Goal: Task Accomplishment & Management: Manage account settings

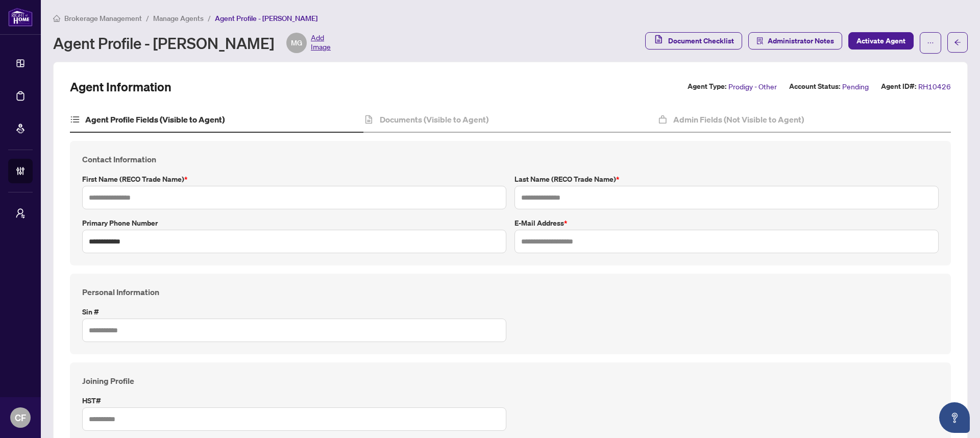
type input "********"
type input "**********"
type input "*********"
type input "***"
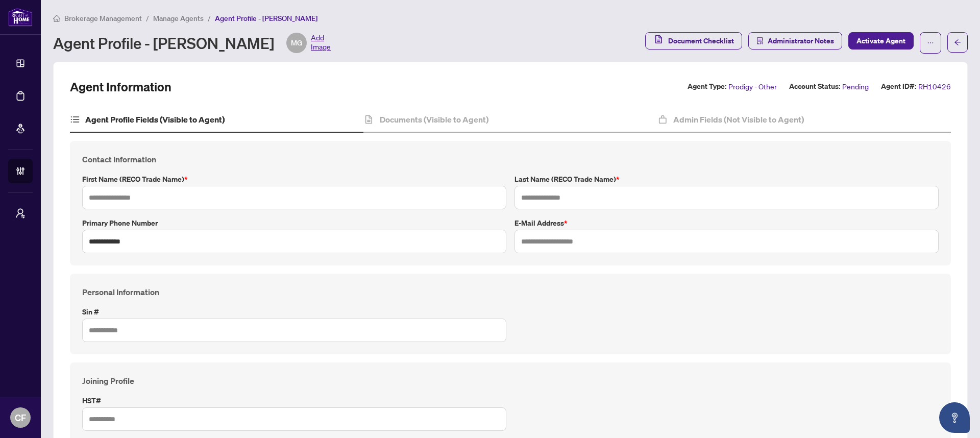
type input "*******"
type input "**********"
type input "****"
type input "**********"
click at [927, 40] on icon "ellipsis" at bounding box center [930, 42] width 7 height 7
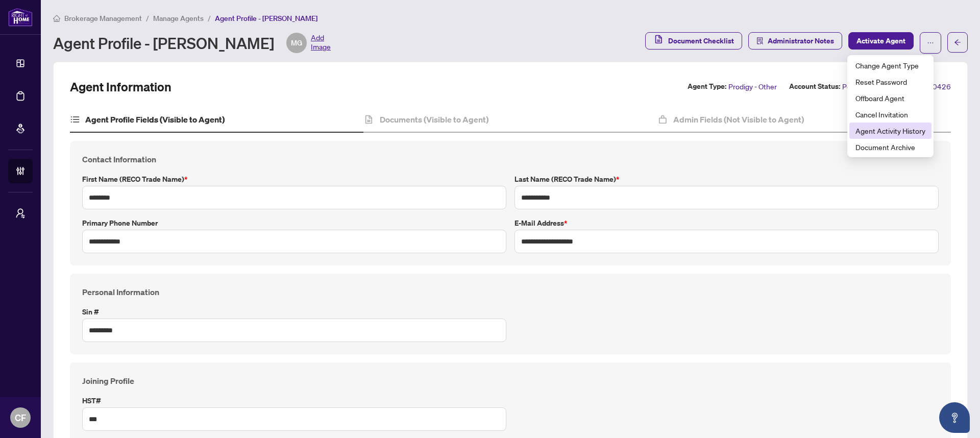
click at [902, 135] on span "Agent Activity History" at bounding box center [890, 130] width 70 height 11
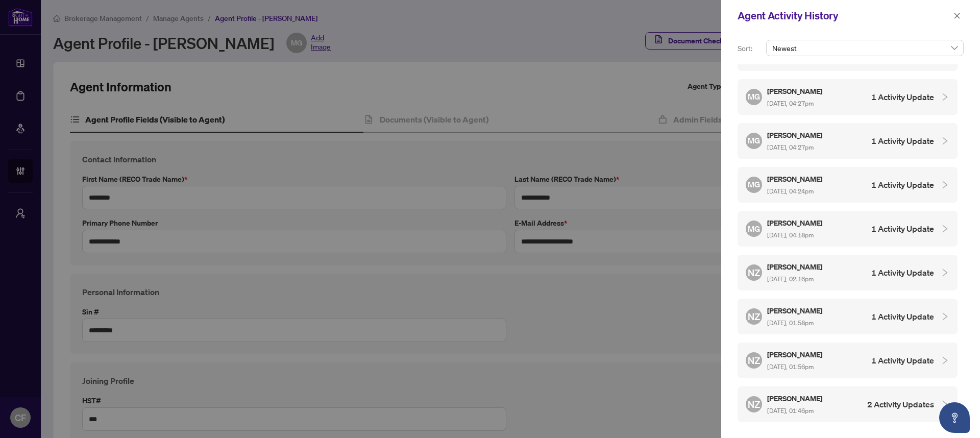
scroll to position [762, 0]
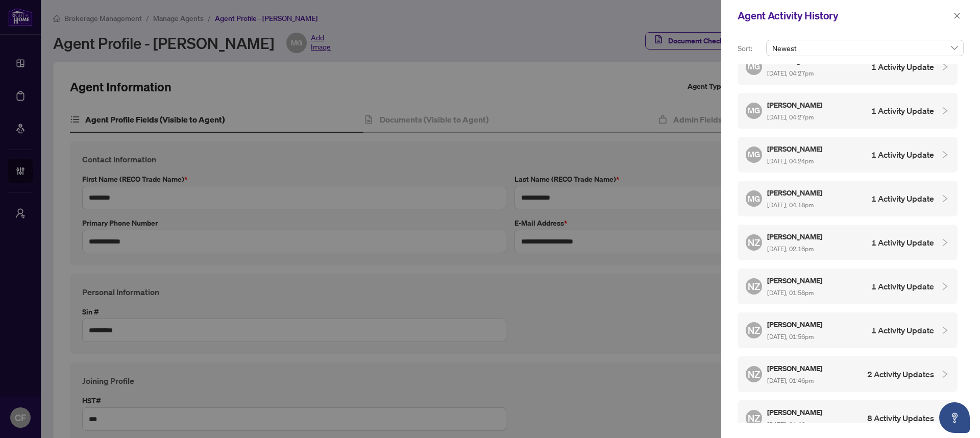
click at [899, 412] on h4 "8 Activity Updates" at bounding box center [900, 418] width 67 height 12
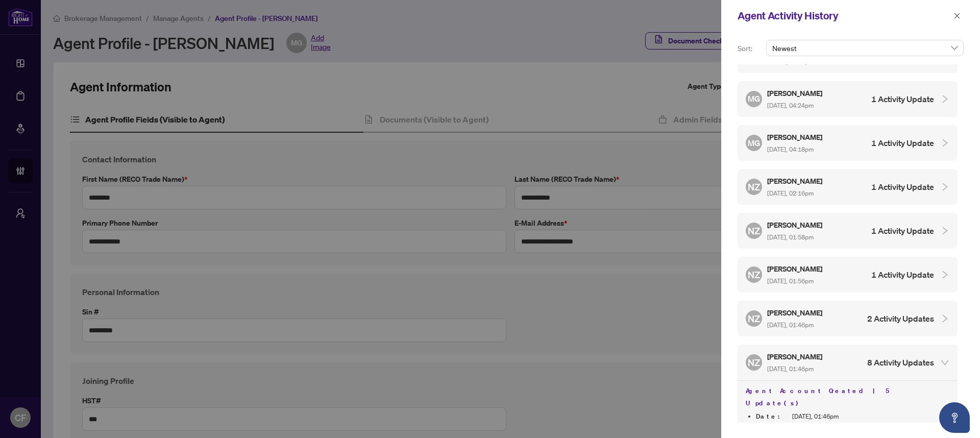
scroll to position [900, 0]
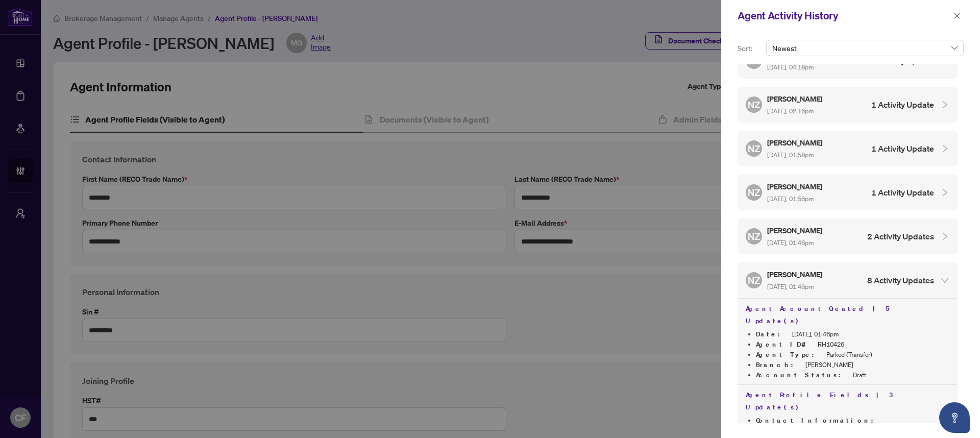
click at [888, 230] on h4 "2 Activity Updates" at bounding box center [900, 236] width 67 height 12
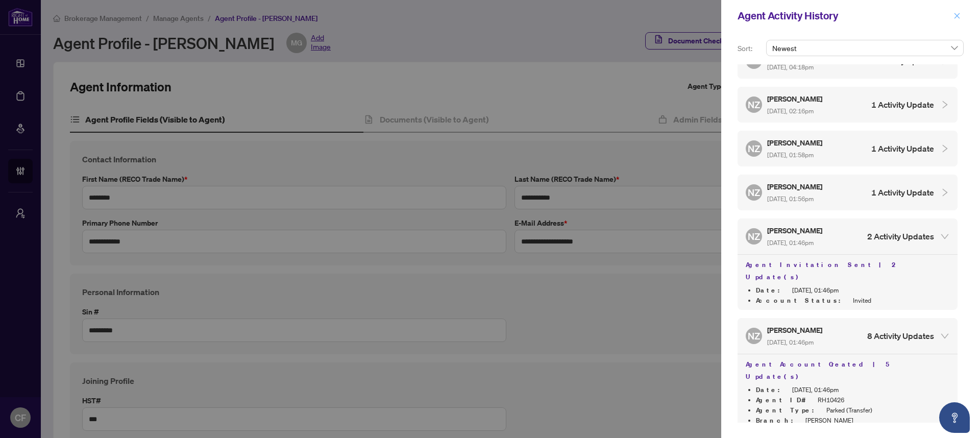
click at [952, 13] on button "button" at bounding box center [956, 16] width 13 height 12
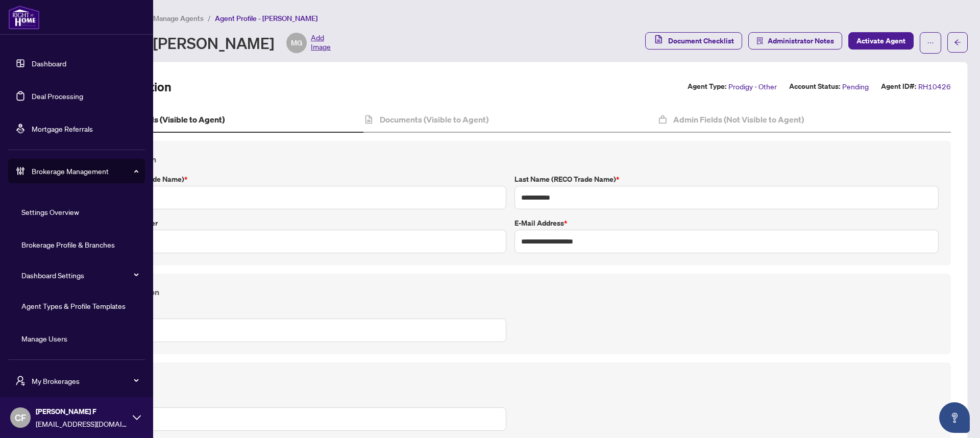
click at [89, 302] on link "Agent Types & Profile Templates" at bounding box center [73, 305] width 104 height 9
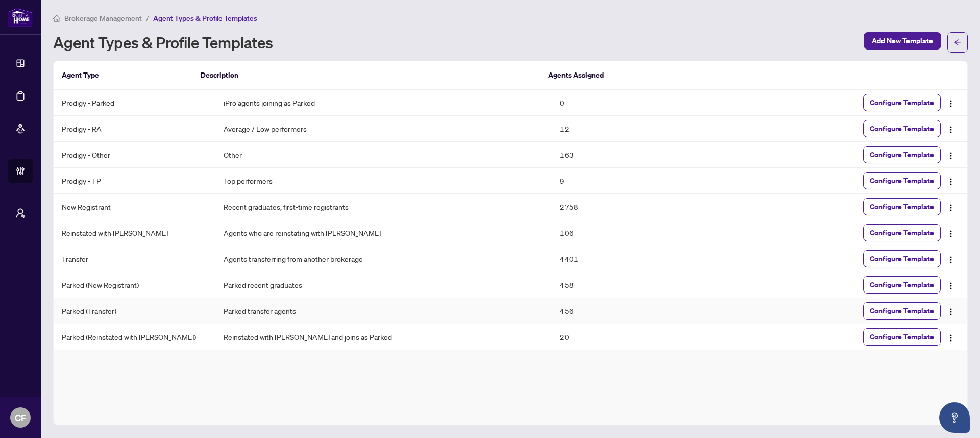
click at [236, 308] on td "Parked transfer agents" at bounding box center [383, 311] width 337 height 26
click at [890, 312] on span "Configure Template" at bounding box center [901, 311] width 64 height 16
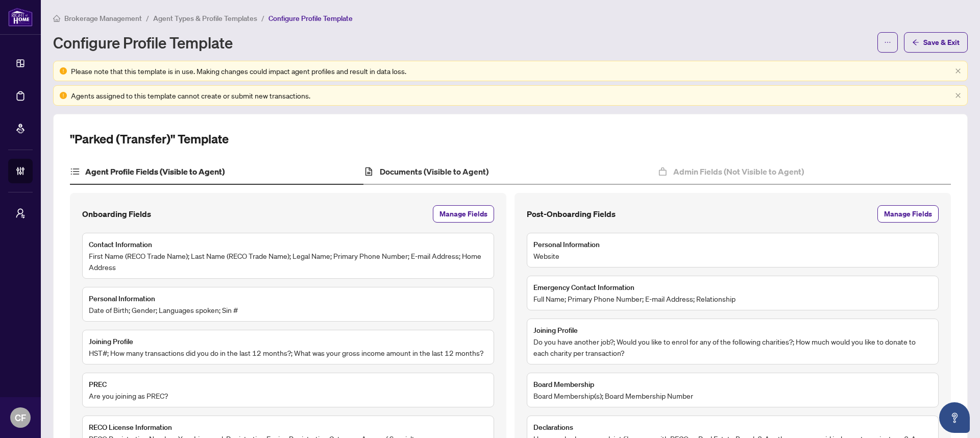
click at [412, 161] on div "Documents (Visible to Agent)" at bounding box center [509, 172] width 293 height 26
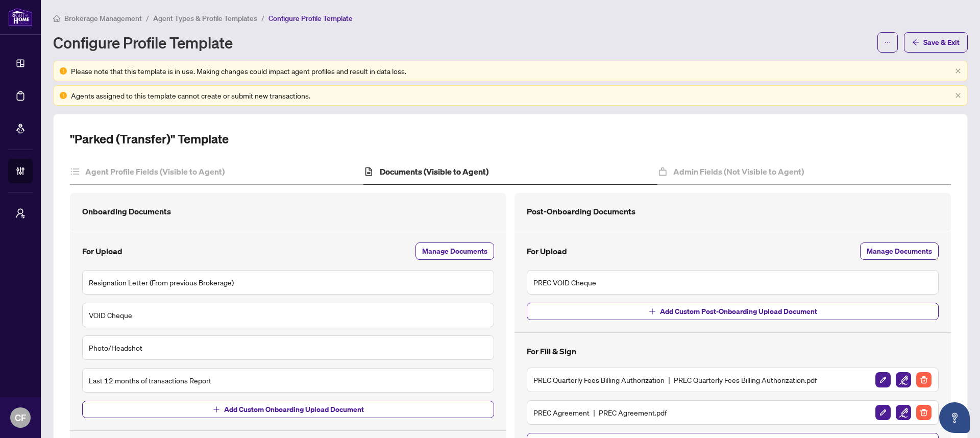
click at [108, 17] on span "Brokerage Management" at bounding box center [103, 18] width 78 height 9
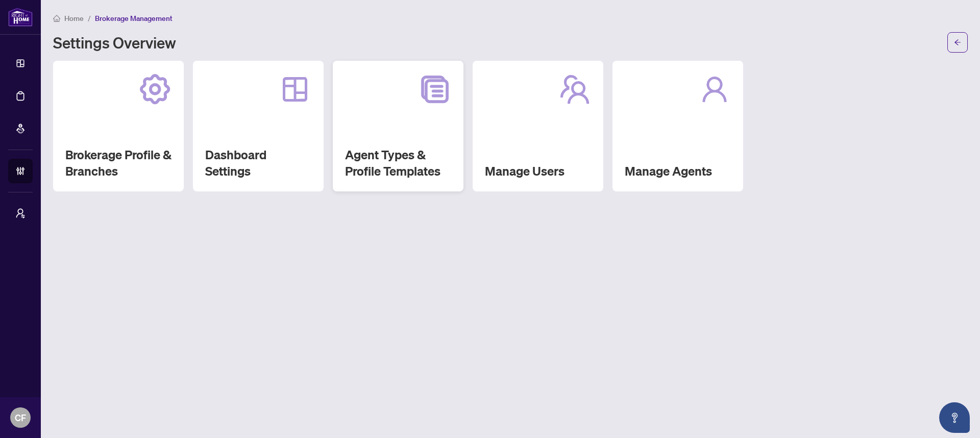
click at [400, 156] on h2 "Agent Types & Profile Templates" at bounding box center [398, 162] width 106 height 33
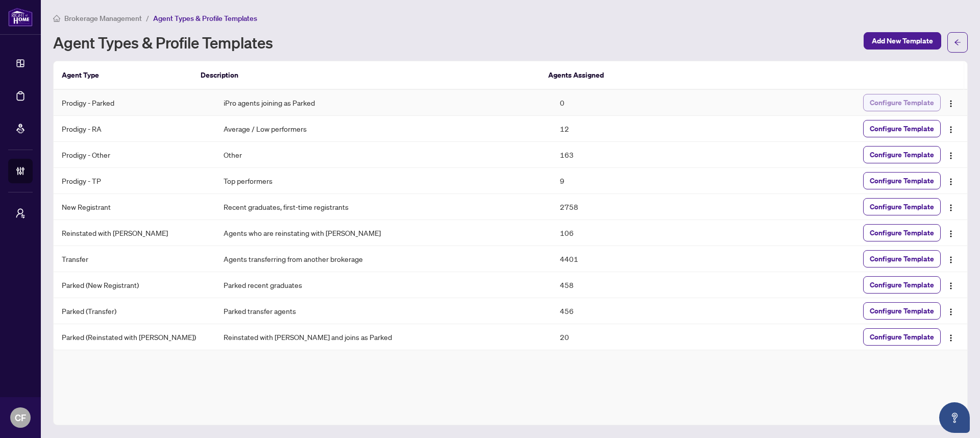
click at [879, 99] on span "Configure Template" at bounding box center [901, 102] width 64 height 16
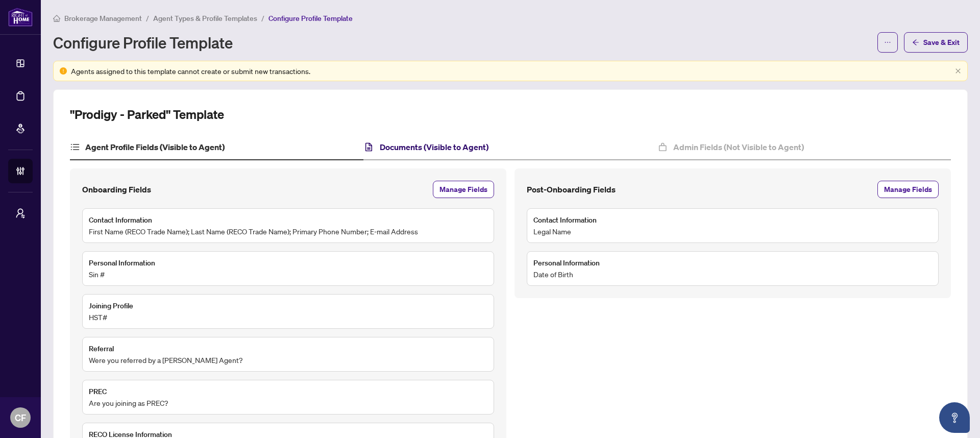
click at [437, 147] on h4 "Documents (Visible to Agent)" at bounding box center [434, 147] width 109 height 12
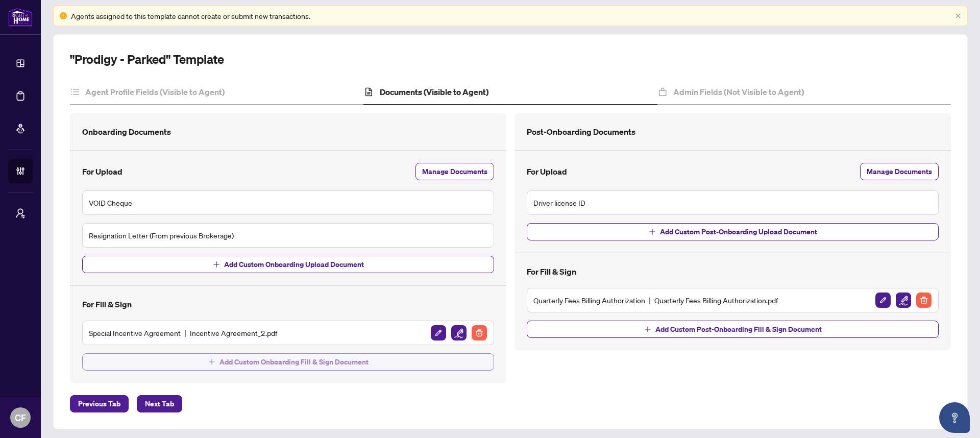
scroll to position [58, 0]
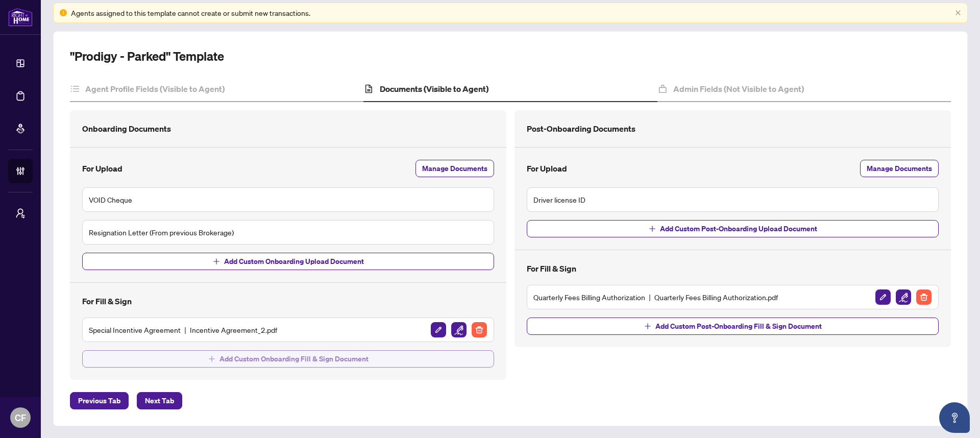
click at [395, 359] on button "Add Custom Onboarding Fill & Sign Document" at bounding box center [288, 358] width 412 height 17
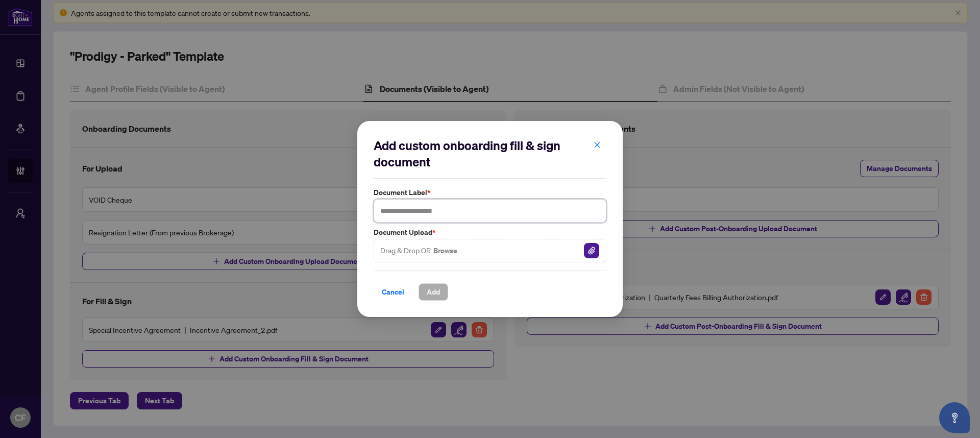
click at [453, 210] on input "text" at bounding box center [489, 210] width 233 height 23
click at [594, 255] on img "button" at bounding box center [591, 250] width 15 height 15
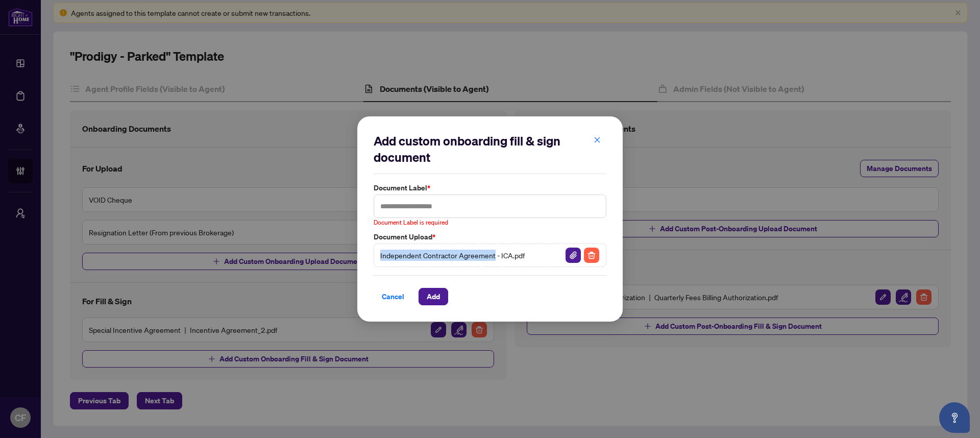
drag, startPoint x: 492, startPoint y: 256, endPoint x: 365, endPoint y: 259, distance: 127.1
click at [365, 259] on div "Add custom onboarding fill & sign document Document Label * Document Label is r…" at bounding box center [489, 219] width 265 height 206
copy span "Independent Contractor Agreement"
click at [409, 211] on input "text" at bounding box center [489, 205] width 233 height 23
paste input "**********"
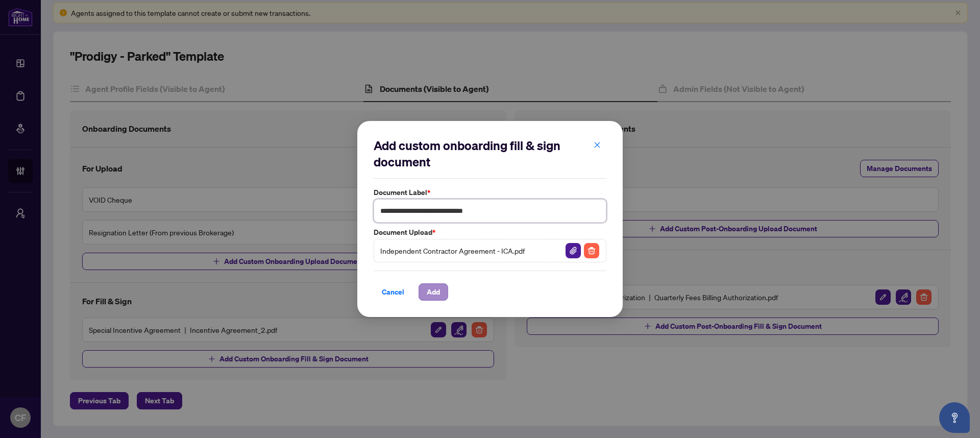
type input "**********"
click at [446, 292] on button "Add" at bounding box center [433, 291] width 30 height 17
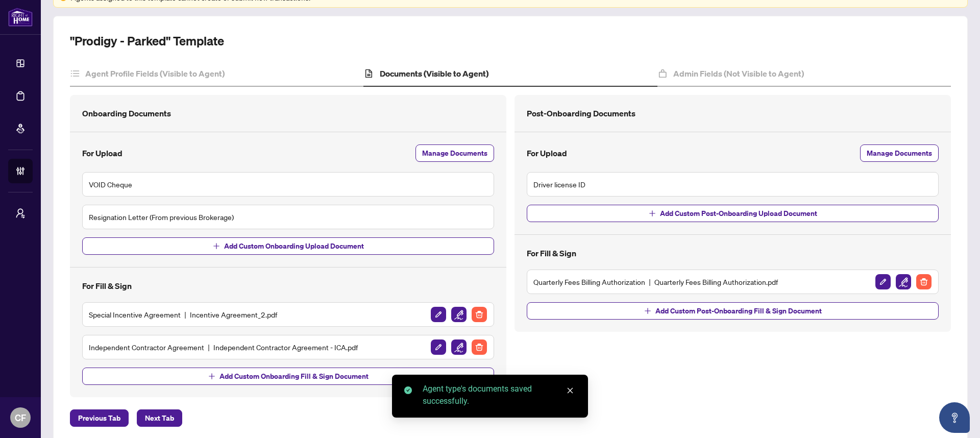
scroll to position [91, 0]
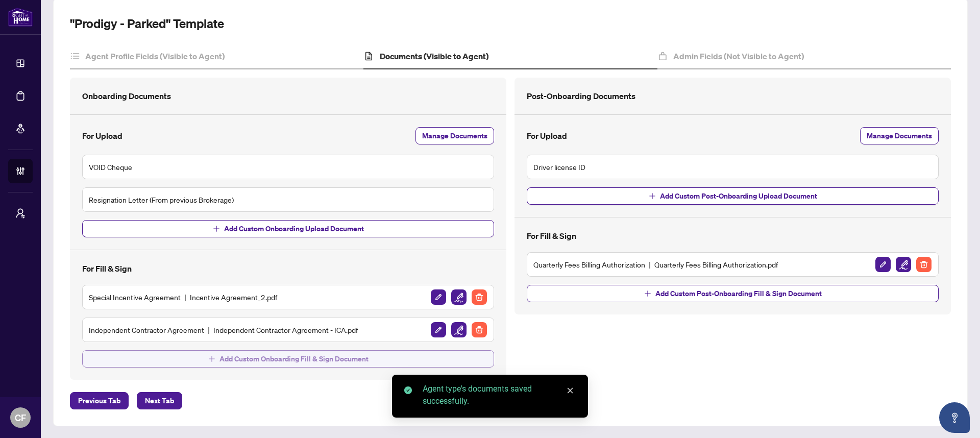
click at [425, 361] on button "Add Custom Onboarding Fill & Sign Document" at bounding box center [288, 358] width 412 height 17
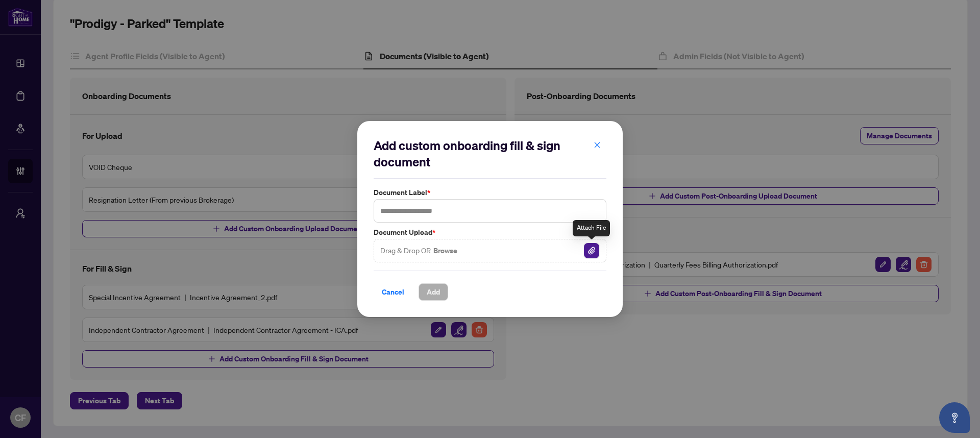
click at [585, 255] on img "button" at bounding box center [591, 250] width 15 height 15
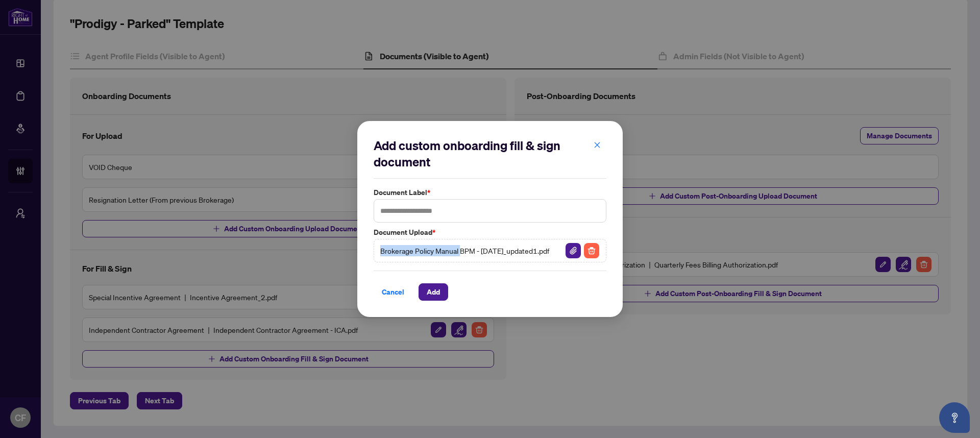
drag, startPoint x: 492, startPoint y: 244, endPoint x: 399, endPoint y: 249, distance: 93.5
click at [399, 249] on span "Brokerage Policy Manual BPM - [DATE]_updated1.pdf" at bounding box center [464, 250] width 169 height 11
copy span "Brokerage Policy Manual"
click at [432, 210] on input "text" at bounding box center [489, 210] width 233 height 23
paste input "**********"
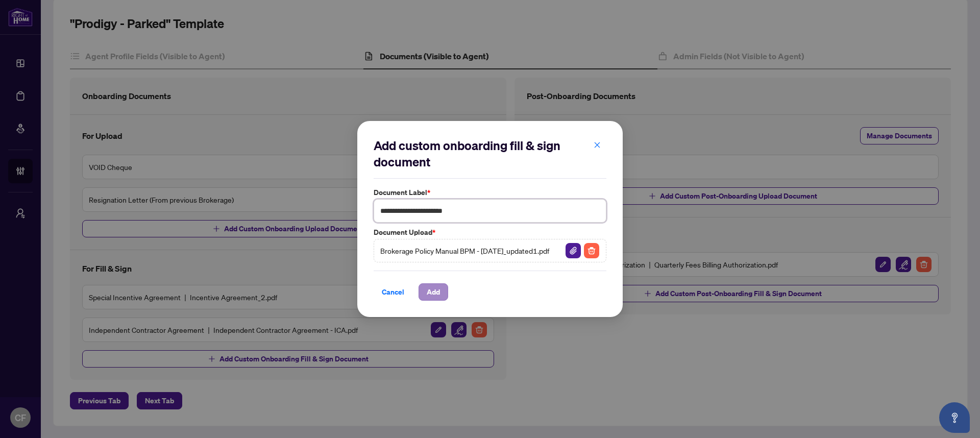
type input "**********"
click at [446, 294] on button "Add" at bounding box center [433, 291] width 30 height 17
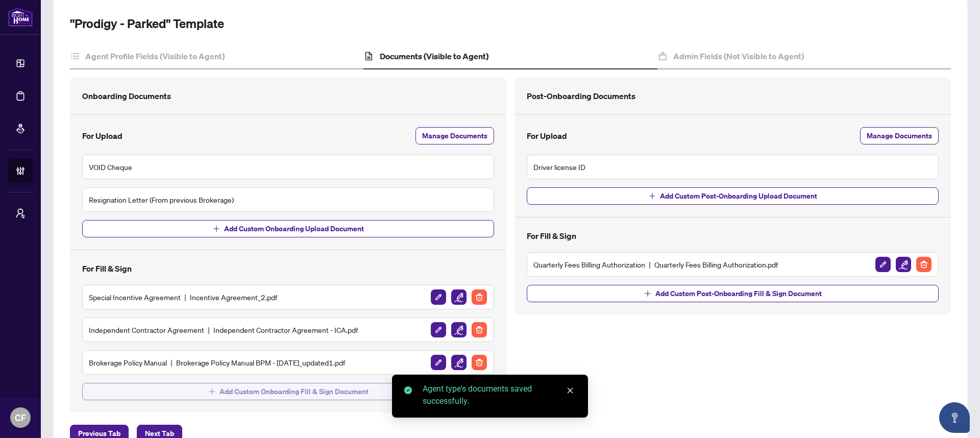
click at [328, 394] on span "Add Custom Onboarding Fill & Sign Document" at bounding box center [293, 391] width 149 height 16
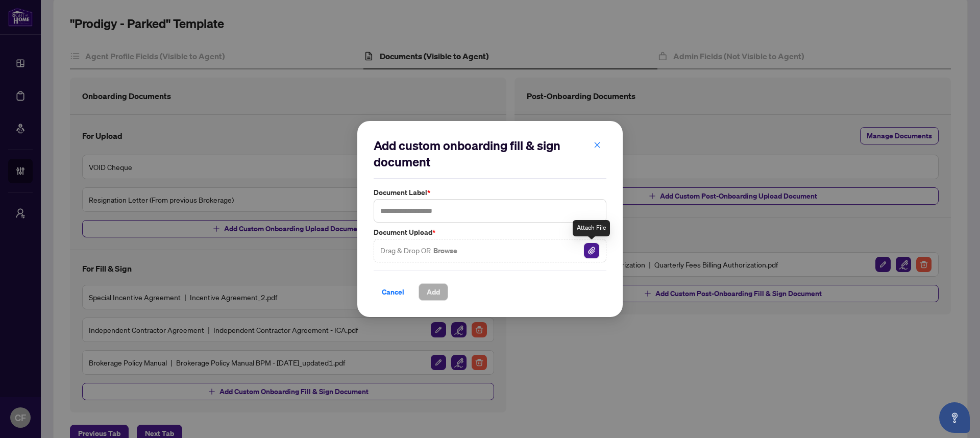
click at [594, 253] on img "button" at bounding box center [591, 250] width 15 height 15
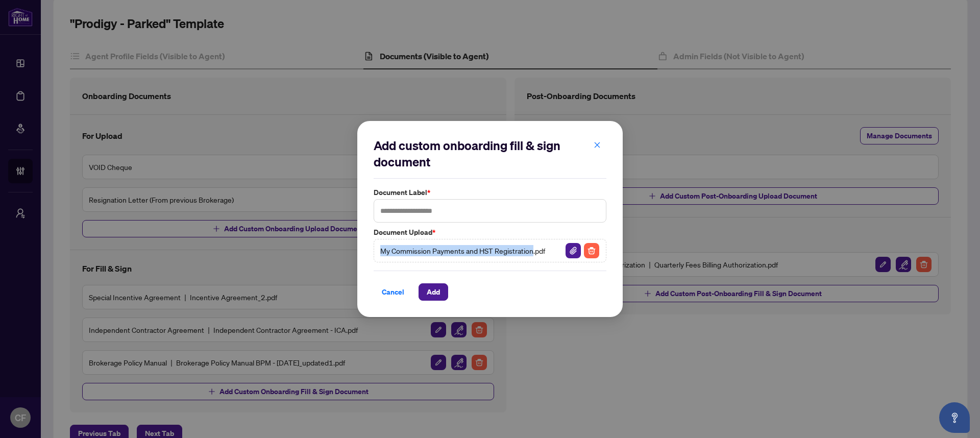
drag, startPoint x: 534, startPoint y: 253, endPoint x: 377, endPoint y: 255, distance: 156.6
click at [377, 255] on div "My Commission Payments and HST Registration.pdf" at bounding box center [489, 250] width 233 height 23
copy span "My Commission Payments and HST Registration"
click at [419, 216] on input "text" at bounding box center [489, 210] width 233 height 23
paste input "**********"
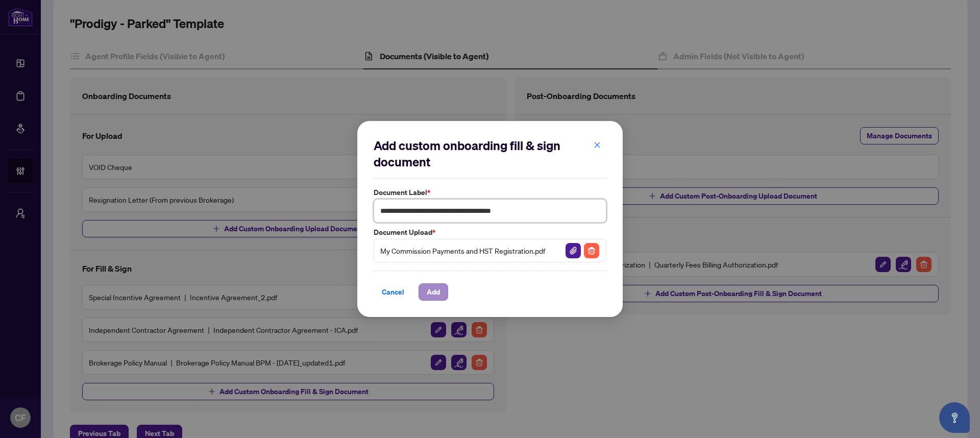
type input "**********"
click at [436, 294] on span "Add" at bounding box center [433, 292] width 13 height 16
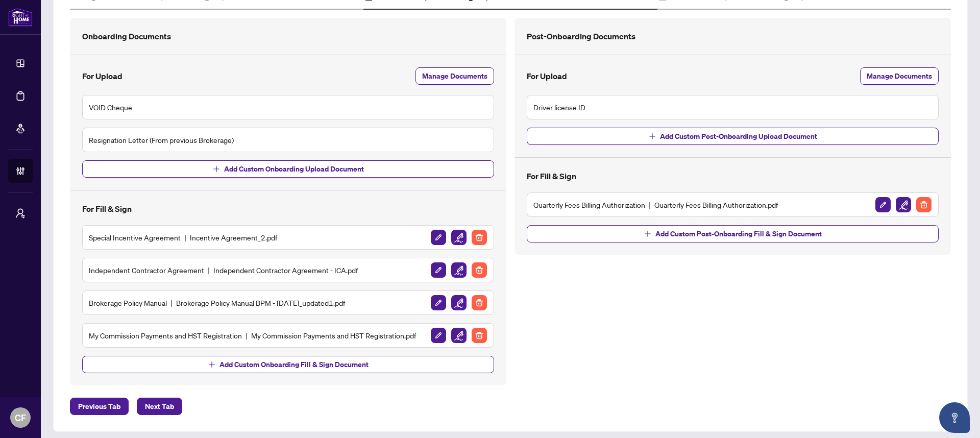
scroll to position [156, 0]
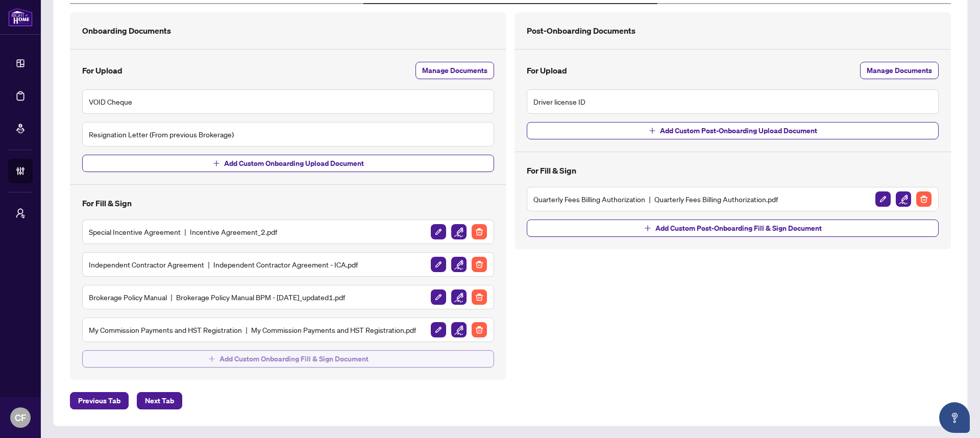
click at [427, 363] on button "Add Custom Onboarding Fill & Sign Document" at bounding box center [288, 358] width 412 height 17
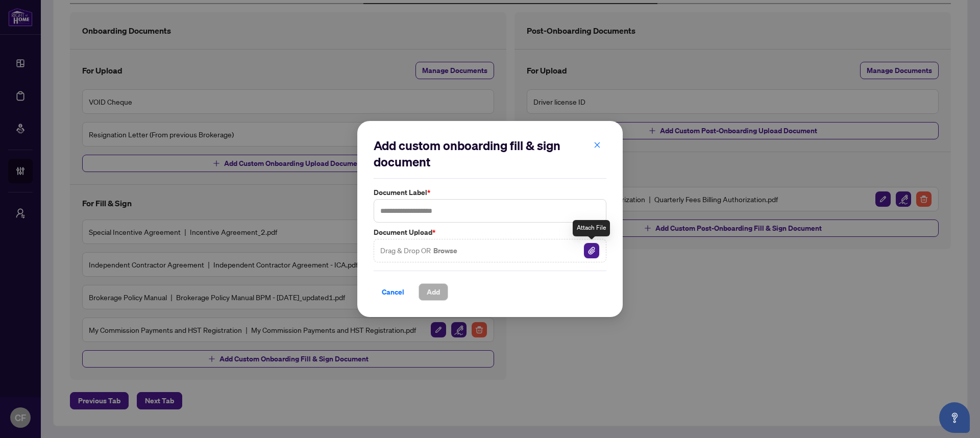
click at [588, 251] on img "button" at bounding box center [591, 250] width 15 height 15
click at [432, 210] on input "text" at bounding box center [489, 210] width 233 height 23
type input "**********"
click at [434, 296] on span "Add" at bounding box center [433, 292] width 13 height 16
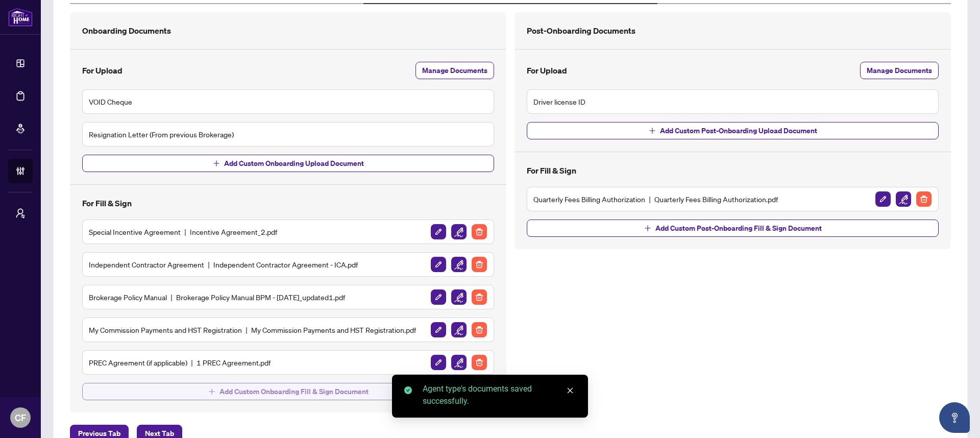
click at [300, 391] on span "Add Custom Onboarding Fill & Sign Document" at bounding box center [293, 391] width 149 height 16
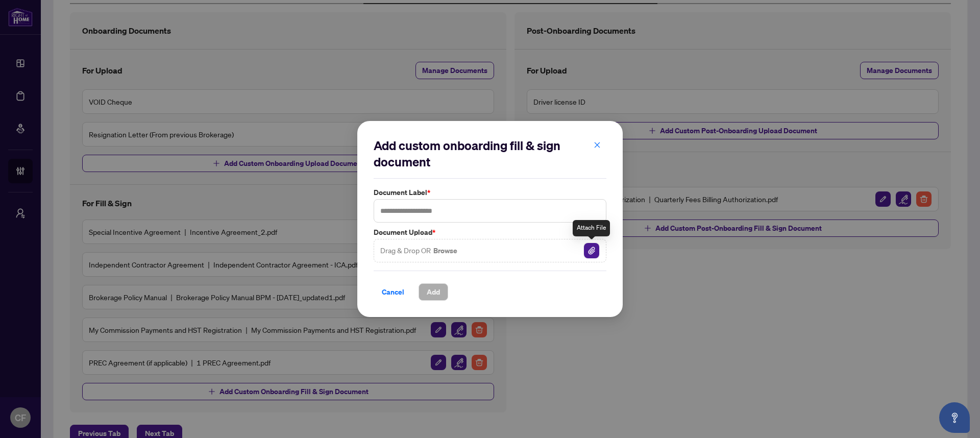
click at [590, 245] on img "button" at bounding box center [591, 250] width 15 height 15
click at [597, 248] on img "button" at bounding box center [591, 250] width 15 height 15
click at [455, 211] on input "text" at bounding box center [489, 210] width 233 height 23
type input "**********"
click at [439, 287] on span "Add" at bounding box center [433, 292] width 13 height 16
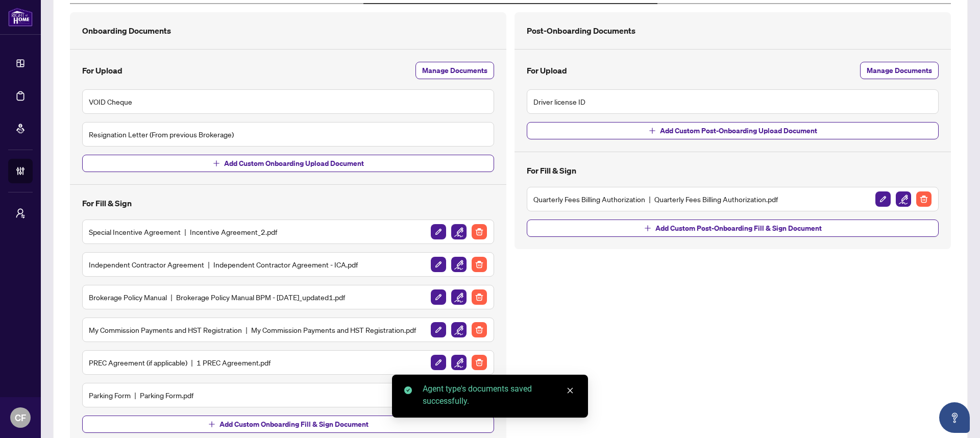
click at [456, 232] on img "button" at bounding box center [458, 231] width 15 height 15
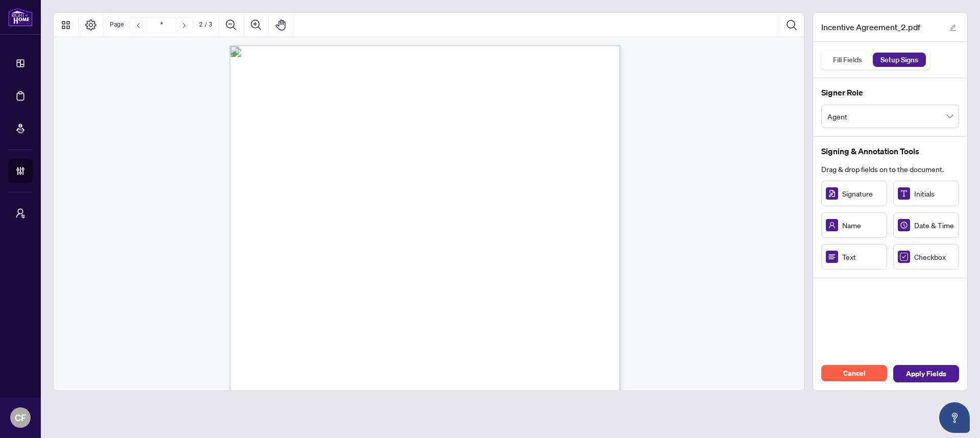
scroll to position [1023, 0]
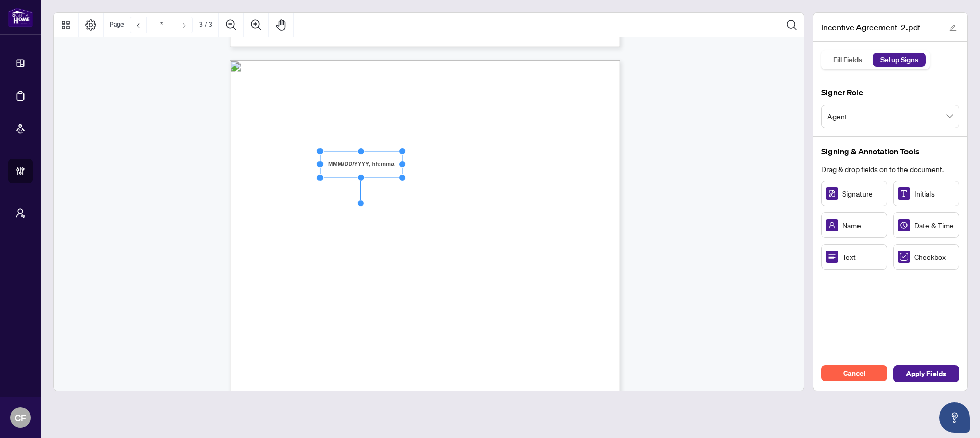
click at [401, 164] on circle "Resize, Right" at bounding box center [401, 164] width 7 height 7
click at [365, 172] on span "Date" at bounding box center [360, 171] width 9 height 6
click at [458, 185] on div "Right at Home Realty, Brokerage 895 Don Mills Rd., North York ON, M3C 1W3, Cana…" at bounding box center [474, 376] width 488 height 632
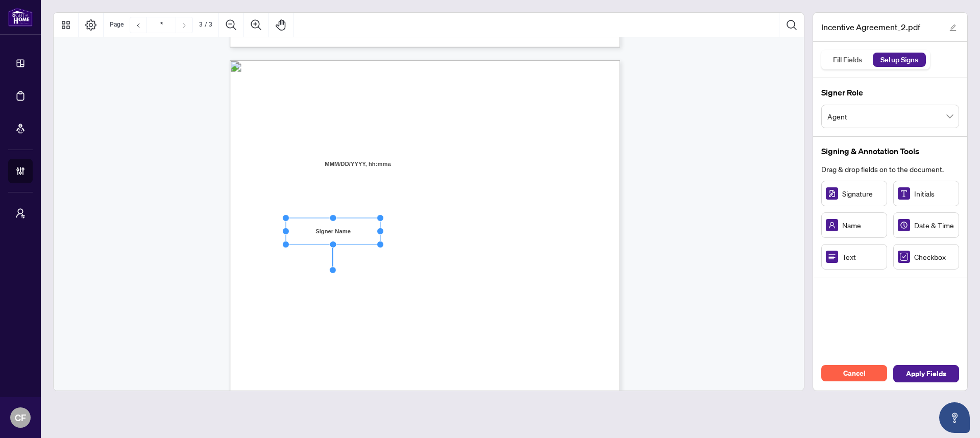
drag, startPoint x: 348, startPoint y: 230, endPoint x: 385, endPoint y: 231, distance: 37.3
click at [381, 231] on circle "Resize, Right" at bounding box center [380, 231] width 7 height 7
click at [488, 228] on div "Right at Home Realty, Brokerage 895 Don Mills Rd., North York ON, M3C 1W3, Cana…" at bounding box center [474, 376] width 488 height 632
drag, startPoint x: 439, startPoint y: 231, endPoint x: 429, endPoint y: 226, distance: 11.2
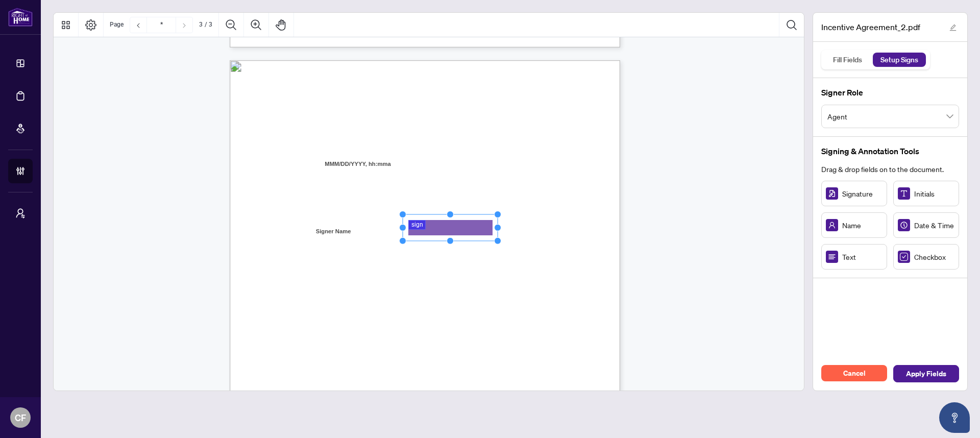
drag, startPoint x: 450, startPoint y: 226, endPoint x: 500, endPoint y: 227, distance: 50.5
click at [497, 227] on circle "Resize, Right" at bounding box center [497, 227] width 7 height 7
click at [370, 232] on span "Name: ______________________________" at bounding box center [317, 235] width 105 height 8
click at [869, 124] on span "Agent" at bounding box center [890, 116] width 126 height 19
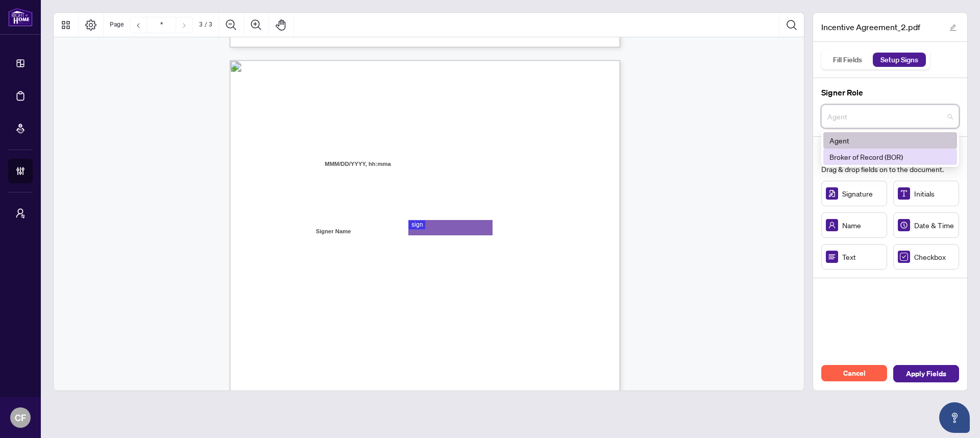
click at [868, 155] on div "Broker of Record (BOR)" at bounding box center [889, 156] width 121 height 11
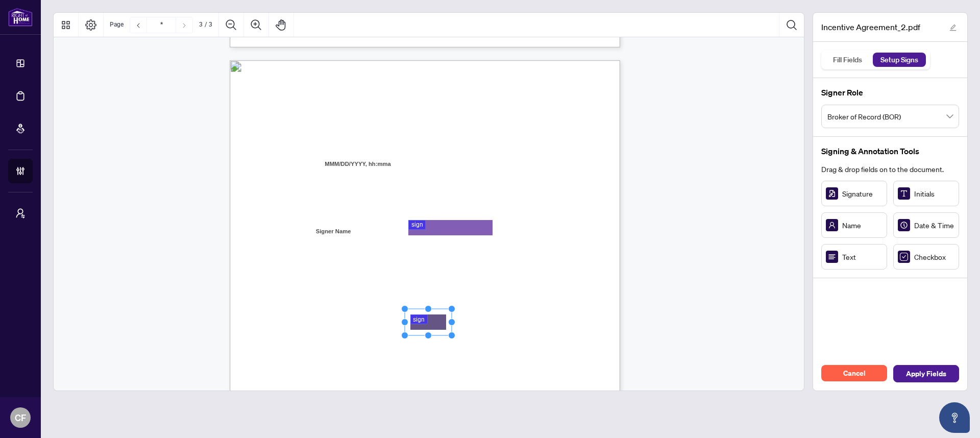
drag, startPoint x: 865, startPoint y: 192, endPoint x: 427, endPoint y: 322, distance: 457.7
drag, startPoint x: 456, startPoint y: 321, endPoint x: 497, endPoint y: 322, distance: 41.3
click at [497, 322] on circle "Resize, Right" at bounding box center [496, 322] width 7 height 7
click at [542, 313] on div "Right at Home Realty, Brokerage 895 Don Mills Rd., North York ON, M3C 1W3, Cana…" at bounding box center [474, 376] width 488 height 632
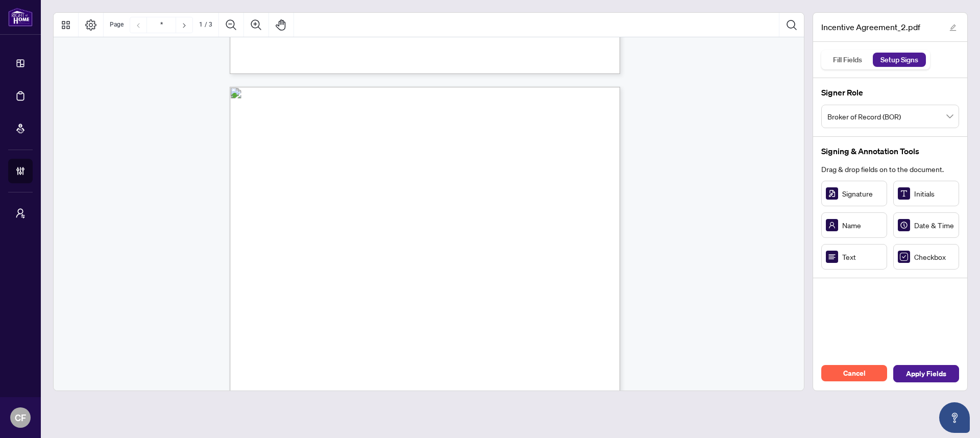
scroll to position [1111, 0]
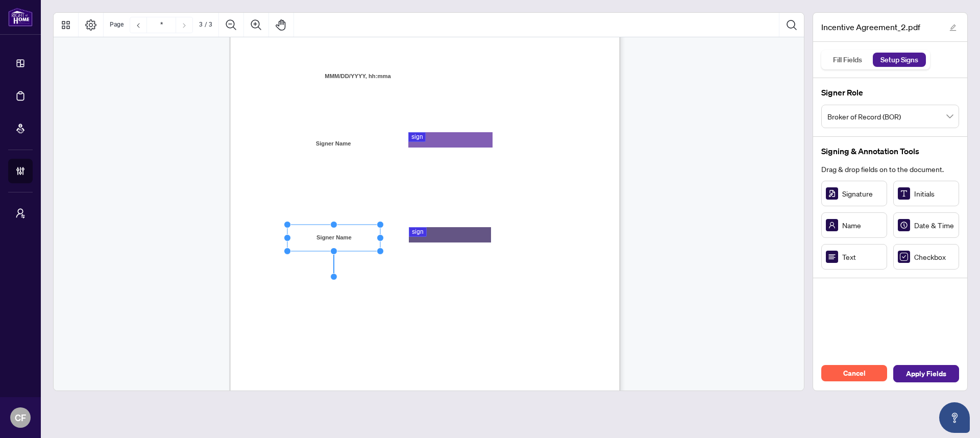
drag, startPoint x: 349, startPoint y: 237, endPoint x: 448, endPoint y: 307, distance: 121.3
click at [380, 241] on icon "Resize, Top Resize, Top, Right Resize, Right Resize, Bottom, Right Resize, Bott…" at bounding box center [334, 238] width 100 height 34
click at [451, 311] on div "Right at Home Realty, Brokerage 895 Don Mills Rd., North York ON, M3C 1W3, Cana…" at bounding box center [474, 288] width 488 height 632
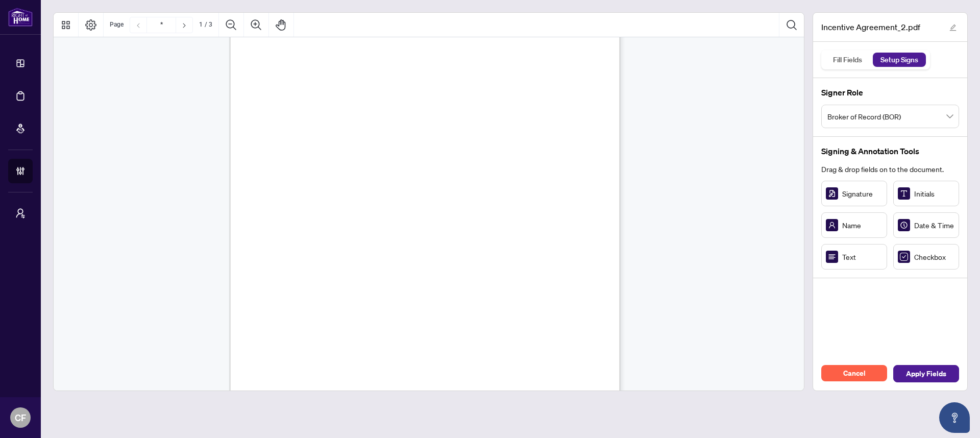
scroll to position [0, 0]
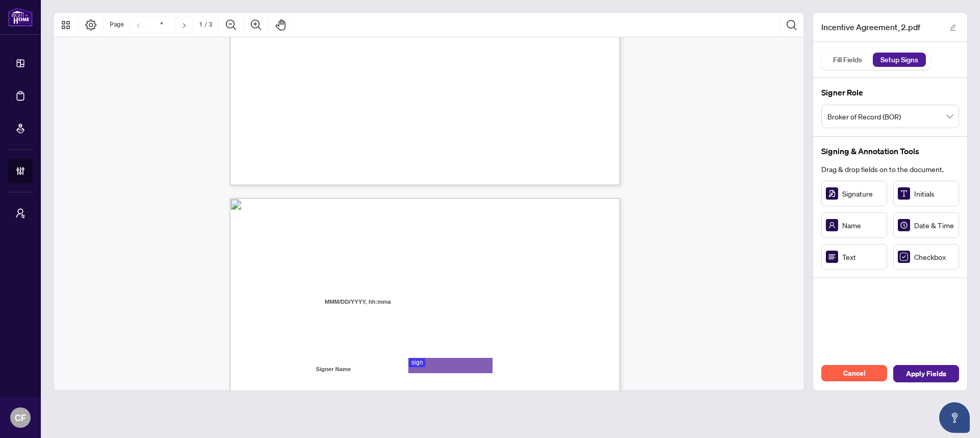
type input "*"
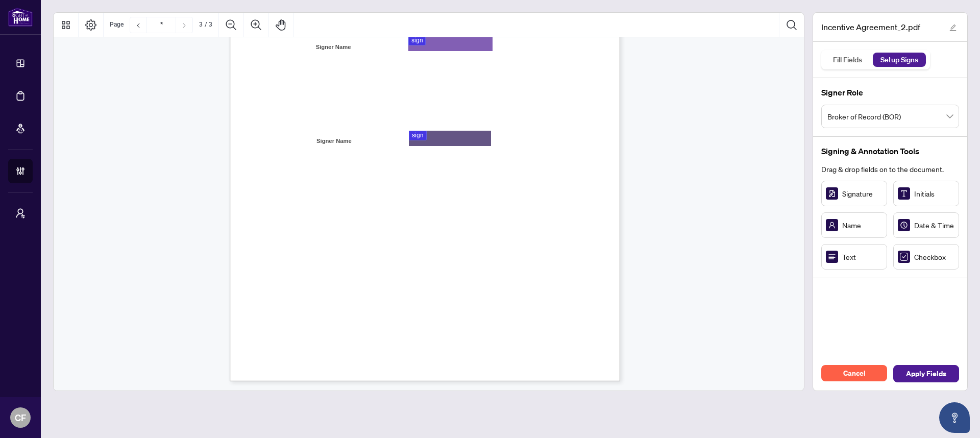
scroll to position [1208, 0]
click at [935, 371] on span "Apply Fields" at bounding box center [926, 373] width 40 height 16
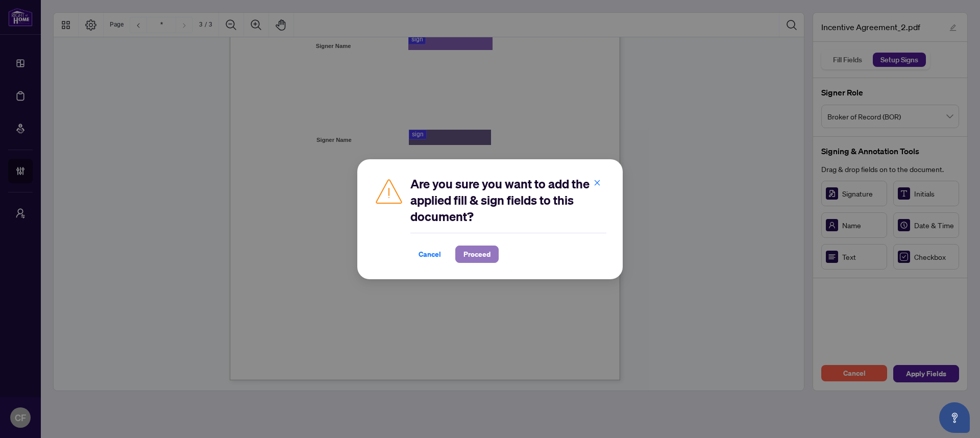
click at [471, 258] on span "Proceed" at bounding box center [476, 254] width 27 height 16
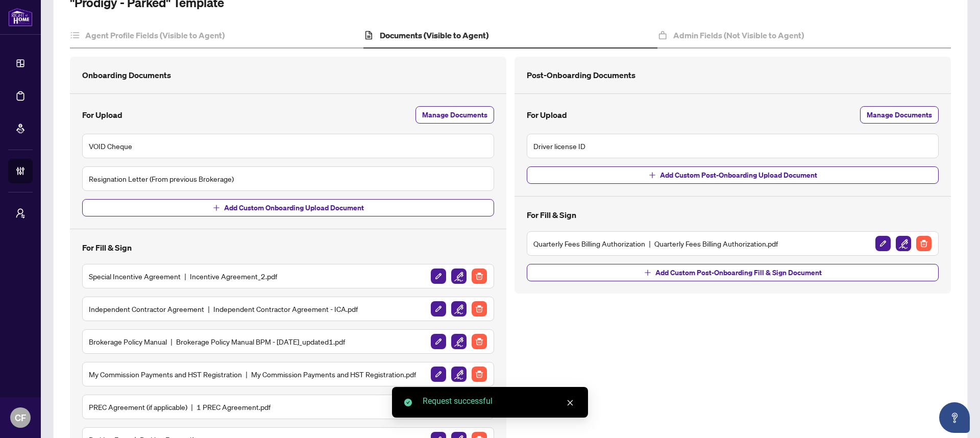
scroll to position [196, 0]
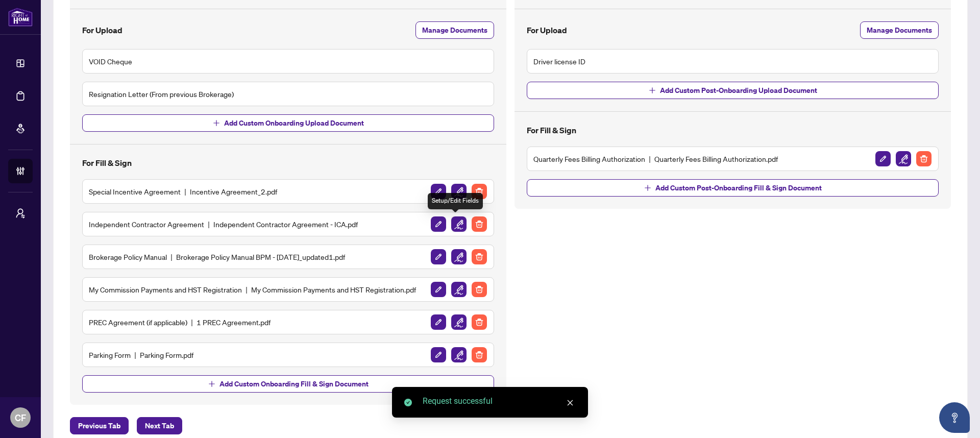
click at [456, 226] on img "button" at bounding box center [458, 223] width 15 height 15
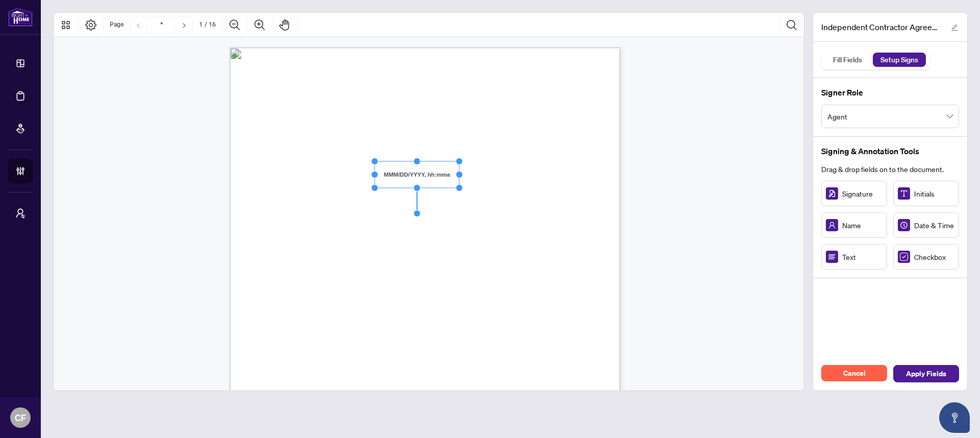
drag, startPoint x: 452, startPoint y: 174, endPoint x: 459, endPoint y: 173, distance: 7.2
click at [459, 173] on circle "Resize, Right" at bounding box center [459, 174] width 7 height 7
click at [505, 186] on div "INDEPENDENT CONTRACTOR AGREEMENT THIS AGREEMENT is made as of (the “Effective D…" at bounding box center [474, 363] width 488 height 632
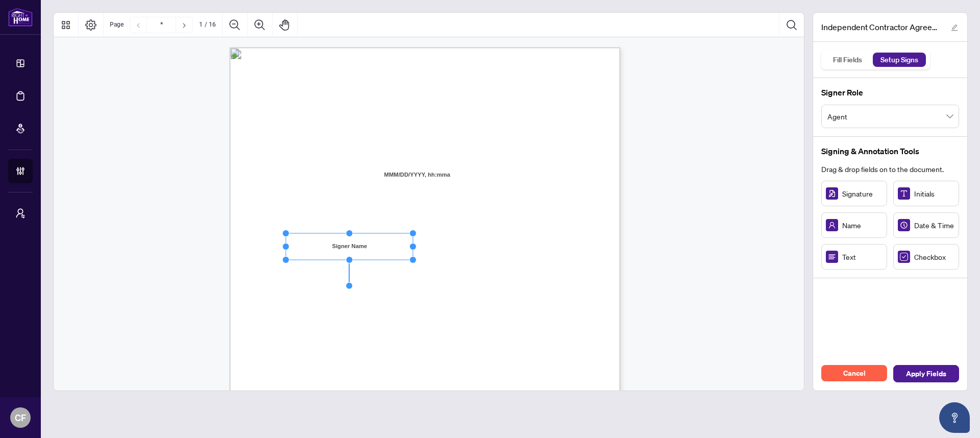
drag, startPoint x: 348, startPoint y: 246, endPoint x: 413, endPoint y: 246, distance: 64.8
click at [413, 246] on circle "Resize, Right" at bounding box center [412, 246] width 7 height 7
click at [477, 245] on span "residing in the City of" at bounding box center [446, 248] width 62 height 9
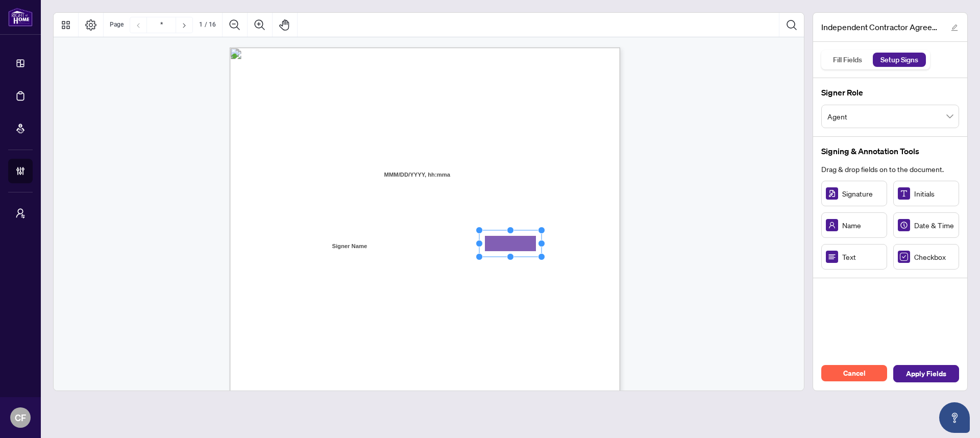
drag, startPoint x: 834, startPoint y: 254, endPoint x: 520, endPoint y: 244, distance: 314.5
drag, startPoint x: 541, startPoint y: 243, endPoint x: 575, endPoint y: 243, distance: 33.7
click at [575, 243] on circle "Resize, Right" at bounding box center [574, 243] width 7 height 7
click at [477, 244] on span "residing in the City of" at bounding box center [446, 248] width 62 height 9
drag, startPoint x: 871, startPoint y: 258, endPoint x: 372, endPoint y: 269, distance: 499.6
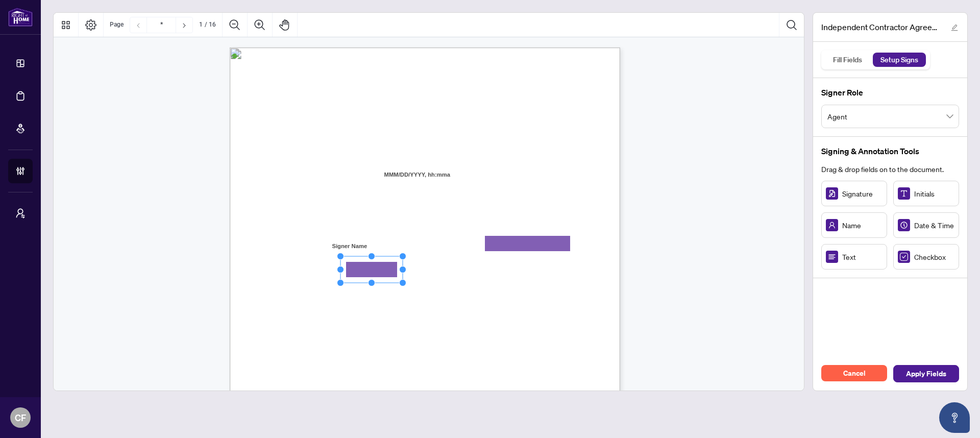
click at [403, 265] on rect "Page 1" at bounding box center [371, 269] width 62 height 27
drag, startPoint x: 405, startPoint y: 269, endPoint x: 461, endPoint y: 268, distance: 56.7
click at [461, 268] on circle "Resize, Right" at bounding box center [459, 269] width 7 height 7
click at [498, 278] on div "INDEPENDENT CONTRACTOR AGREEMENT THIS AGREEMENT is made as of (the “Effective D…" at bounding box center [474, 363] width 488 height 632
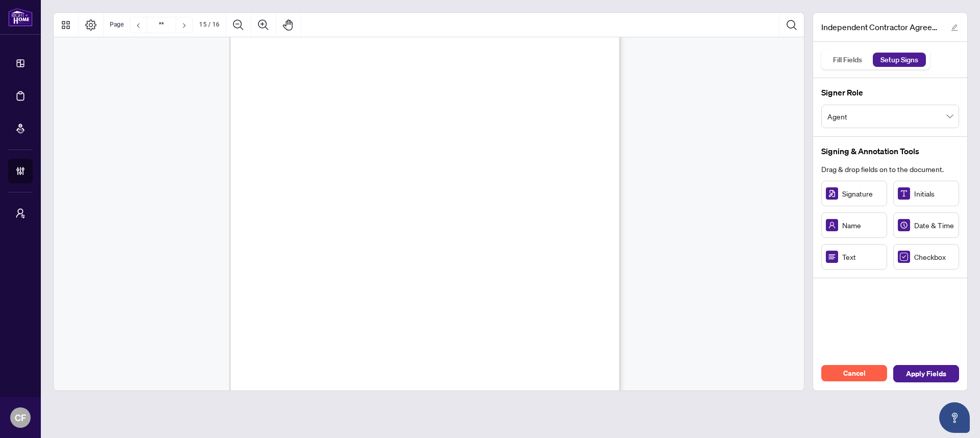
type input "**"
drag, startPoint x: 454, startPoint y: 87, endPoint x: 482, endPoint y: 87, distance: 28.1
click at [482, 87] on circle "Resize, Right" at bounding box center [482, 87] width 7 height 7
click at [520, 105] on div "IN WITNESS WHEREOF, the parties hereto, having read and understood the entire A…" at bounding box center [474, 345] width 488 height 632
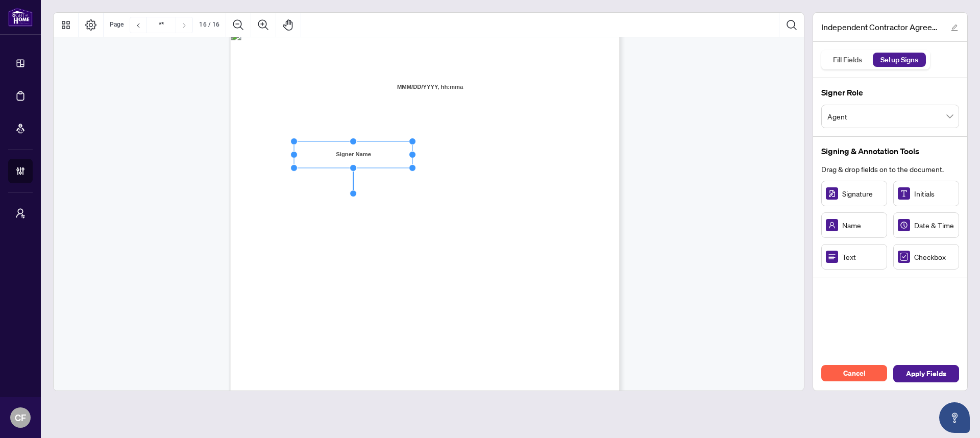
drag, startPoint x: 359, startPoint y: 155, endPoint x: 415, endPoint y: 154, distance: 56.1
click at [415, 154] on circle "Resize, Right" at bounding box center [412, 154] width 7 height 7
click at [389, 152] on rect "Page 16" at bounding box center [356, 154] width 118 height 27
drag, startPoint x: 415, startPoint y: 154, endPoint x: 408, endPoint y: 153, distance: 7.2
click at [408, 153] on circle "Resize, Right" at bounding box center [408, 154] width 7 height 7
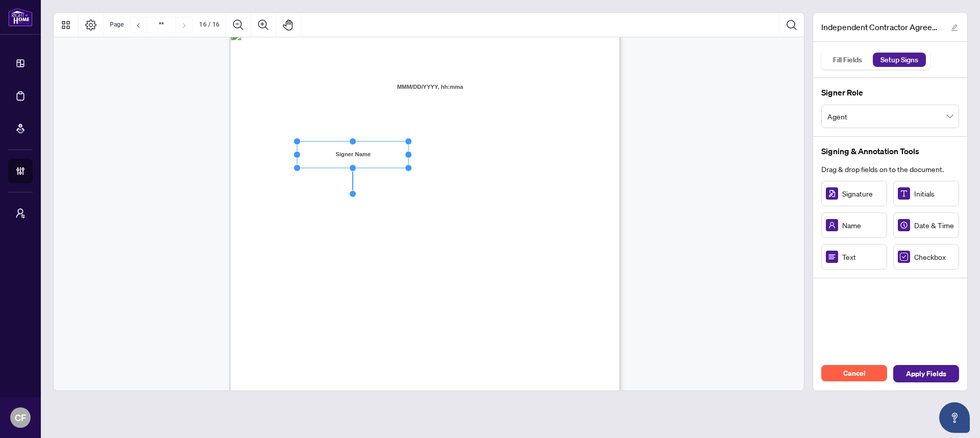
drag, startPoint x: 445, startPoint y: 153, endPoint x: 477, endPoint y: 152, distance: 31.7
click at [293, 152] on span "Name:" at bounding box center [284, 156] width 17 height 9
drag, startPoint x: 493, startPoint y: 149, endPoint x: 460, endPoint y: 151, distance: 33.2
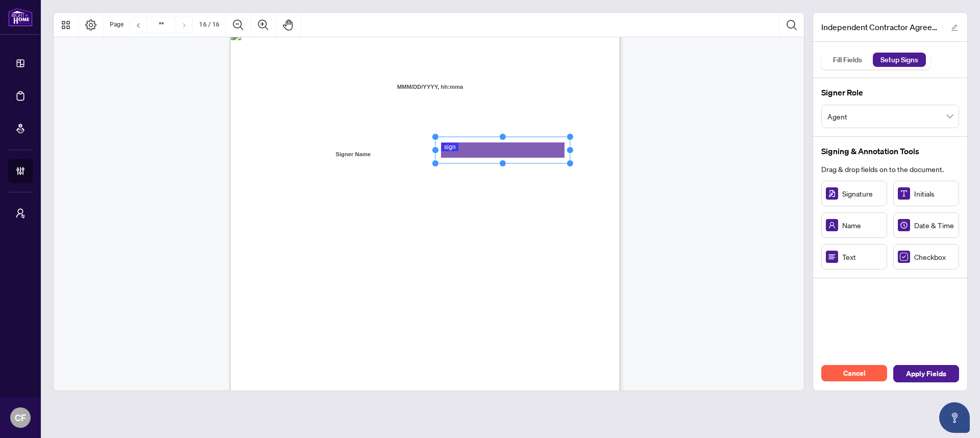
drag, startPoint x: 483, startPoint y: 148, endPoint x: 571, endPoint y: 148, distance: 87.8
click at [571, 148] on circle "Resize, Right" at bounding box center [569, 149] width 7 height 7
click at [504, 172] on span "Signature" at bounding box center [493, 171] width 22 height 9
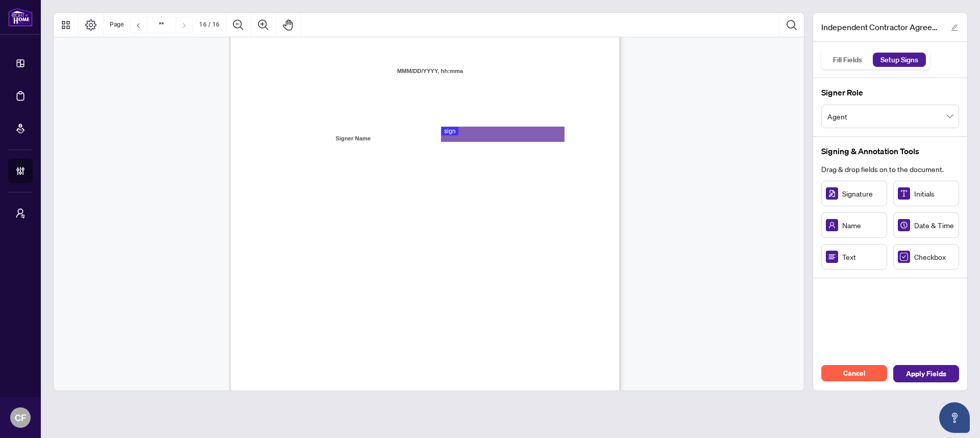
scroll to position [7824, 0]
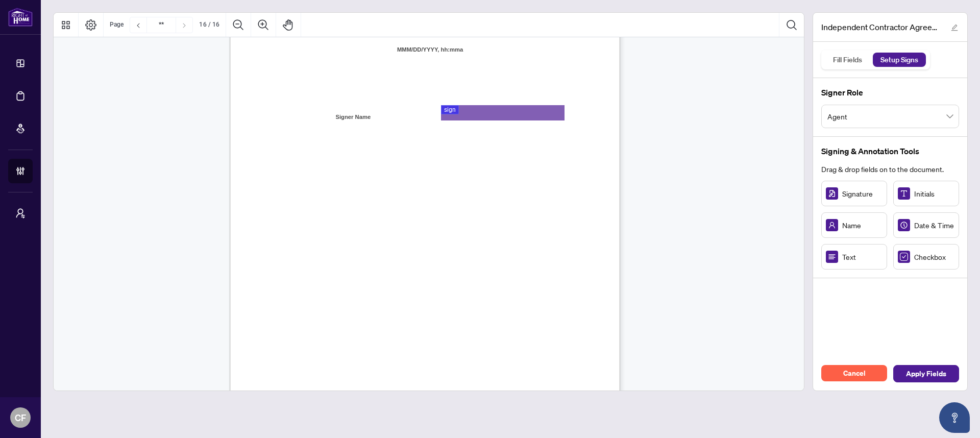
click at [870, 124] on span "Agent" at bounding box center [890, 116] width 126 height 19
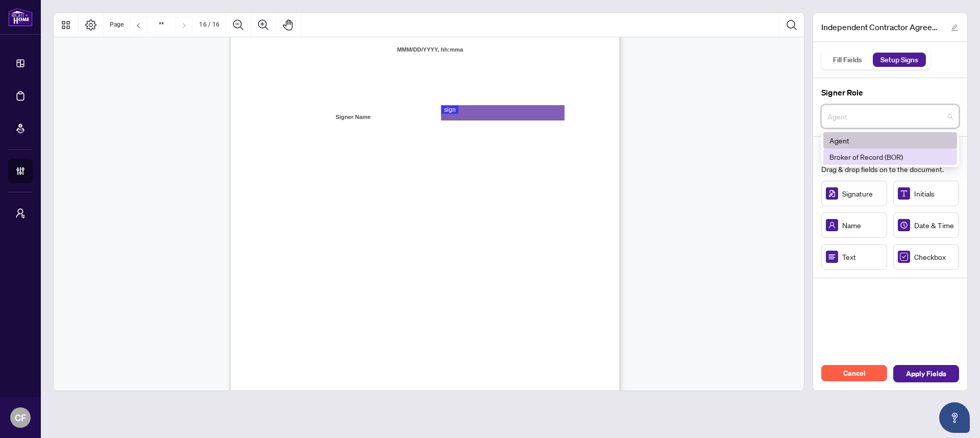
click at [869, 153] on div "Broker of Record (BOR)" at bounding box center [889, 156] width 121 height 11
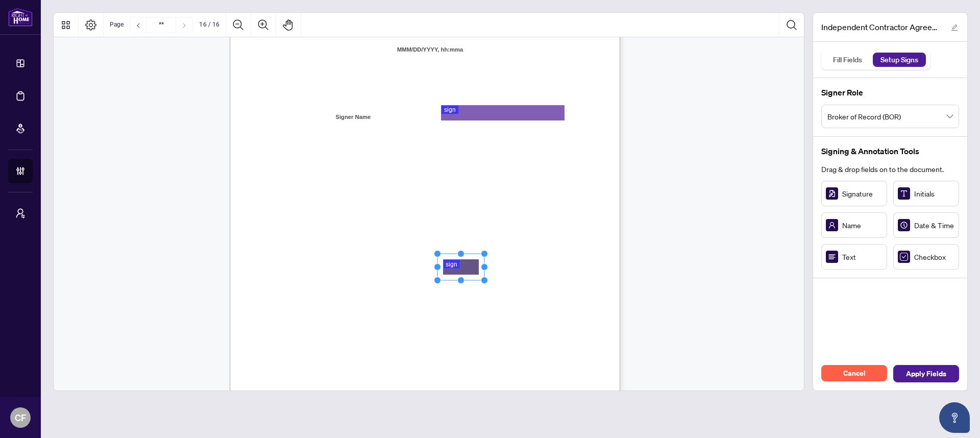
drag, startPoint x: 498, startPoint y: 268, endPoint x: 462, endPoint y: 266, distance: 35.7
drag, startPoint x: 482, startPoint y: 265, endPoint x: 572, endPoint y: 264, distance: 89.8
click at [572, 264] on circle "Resize, Right" at bounding box center [573, 267] width 7 height 7
click at [601, 260] on div "IN WITNESS WHEREOF, the parties hereto, having read and understood the entire A…" at bounding box center [474, 307] width 488 height 632
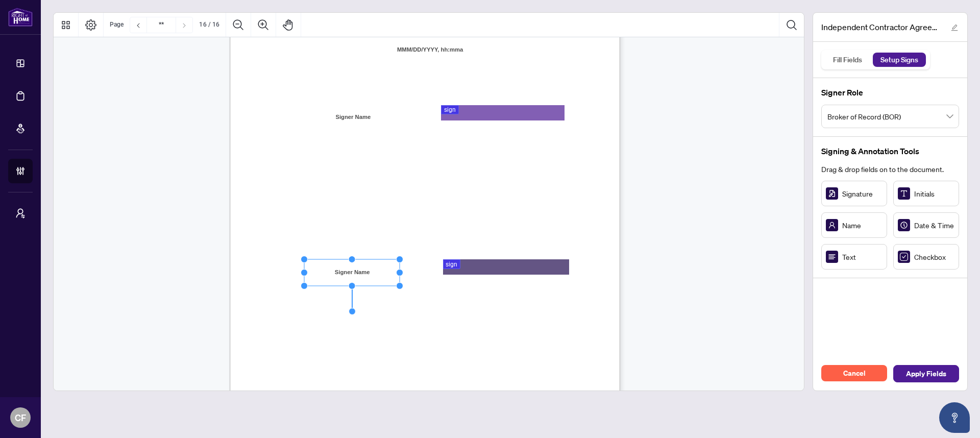
drag, startPoint x: 365, startPoint y: 272, endPoint x: 398, endPoint y: 272, distance: 33.2
click at [398, 272] on circle "Resize, Right" at bounding box center [399, 272] width 7 height 7
click at [443, 317] on div "IN WITNESS WHEREOF, the parties hereto, having read and understood the entire A…" at bounding box center [474, 307] width 488 height 632
click at [916, 373] on span "Apply Fields" at bounding box center [926, 373] width 40 height 16
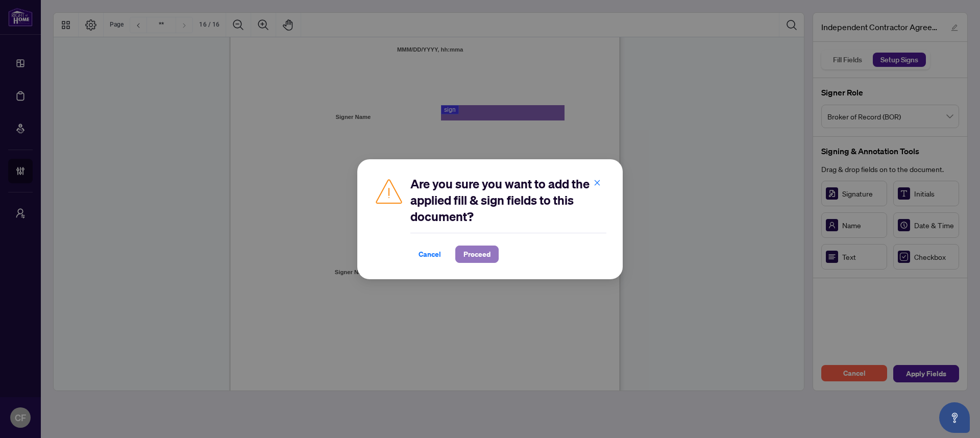
click at [480, 254] on span "Proceed" at bounding box center [476, 254] width 27 height 16
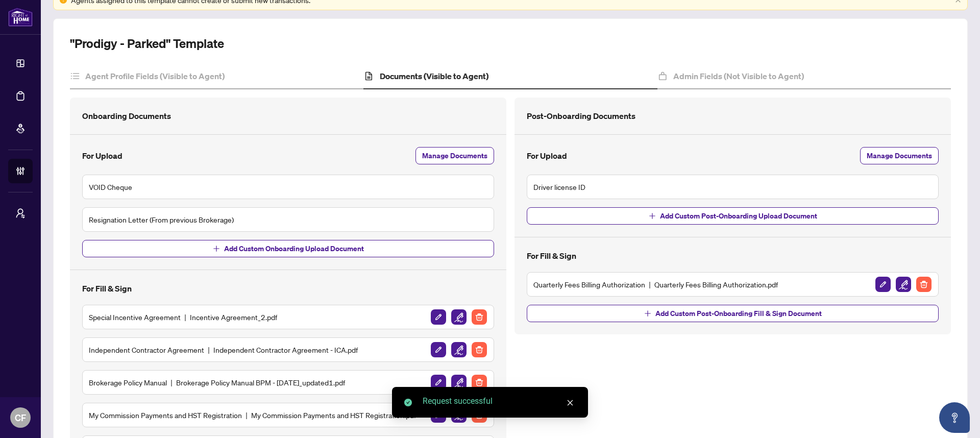
scroll to position [190, 0]
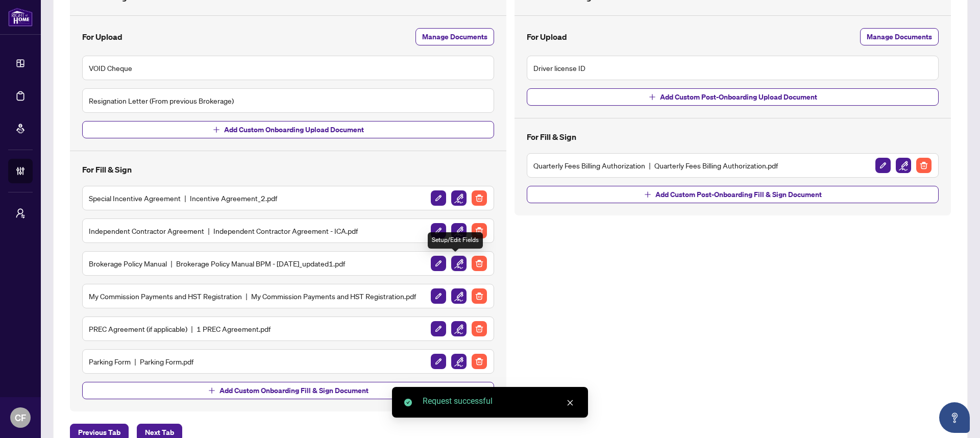
click at [457, 266] on img "button" at bounding box center [458, 263] width 15 height 15
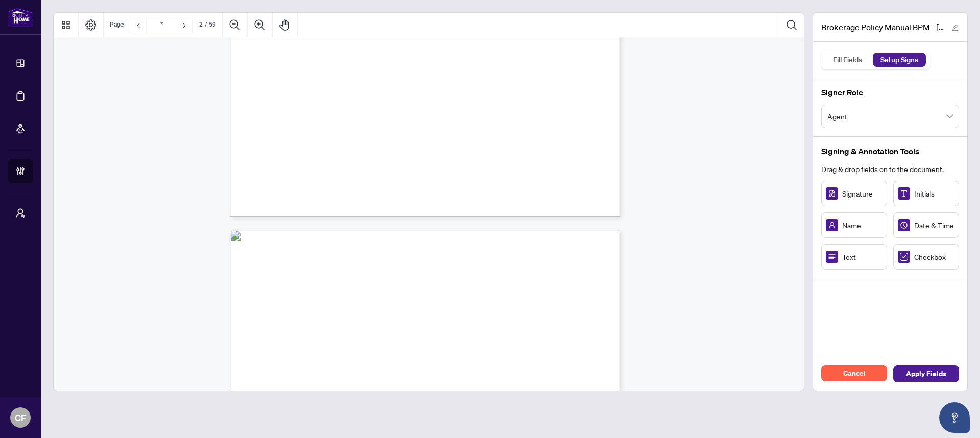
type input "*"
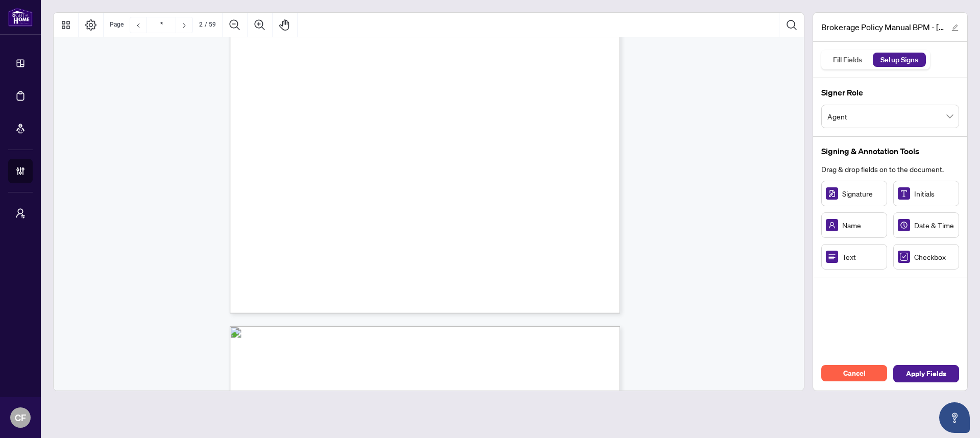
scroll to position [224, 0]
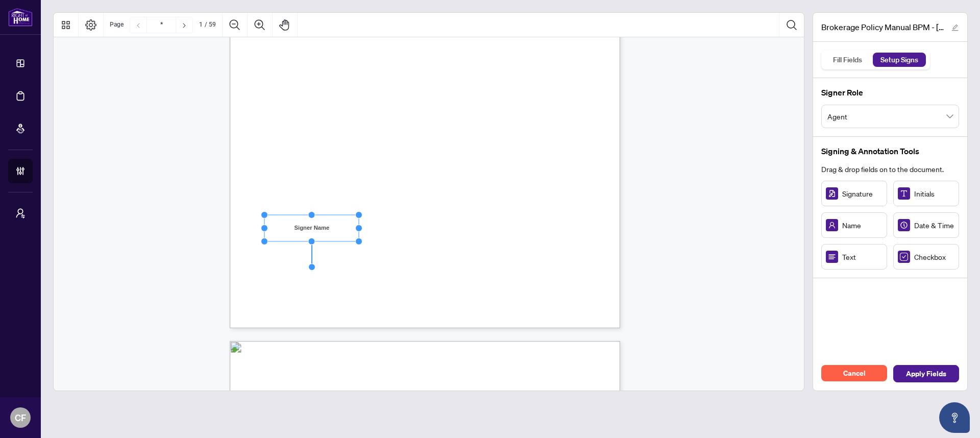
drag, startPoint x: 327, startPoint y: 229, endPoint x: 359, endPoint y: 228, distance: 32.7
click at [359, 228] on circle "Resize, Right" at bounding box center [359, 227] width 7 height 7
click at [459, 221] on div "Right at Home Realty, Brokerage 895 Don Mills Rd., North York ON, M3C 1W3, Cana…" at bounding box center [474, 139] width 488 height 632
drag, startPoint x: 843, startPoint y: 193, endPoint x: 404, endPoint y: 226, distance: 440.5
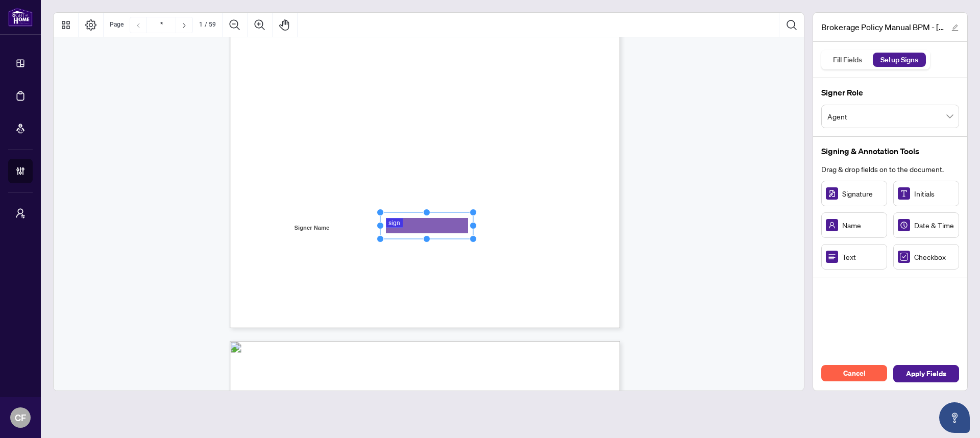
drag, startPoint x: 428, startPoint y: 227, endPoint x: 474, endPoint y: 230, distance: 46.1
click at [474, 230] on div "Right at Home Realty, Brokerage 895 Don Mills Rd., North York ON, M3C 1W3, Cana…" at bounding box center [425, 75] width 390 height 505
click at [556, 213] on div "Right at Home Realty, Brokerage 895 Don Mills Rd., North York ON, M3C 1W3, Cana…" at bounding box center [474, 139] width 488 height 632
drag, startPoint x: 570, startPoint y: 226, endPoint x: 585, endPoint y: 226, distance: 14.8
click at [585, 226] on circle "Resize, Right" at bounding box center [585, 226] width 7 height 7
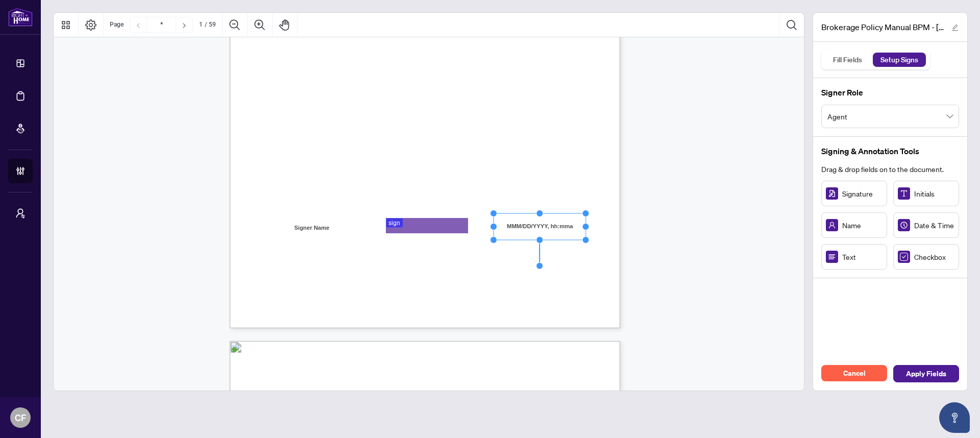
click at [589, 325] on div "Right at Home Realty, Brokerage 895 Don Mills Rd., North York ON, M3C 1W3, Cana…" at bounding box center [474, 139] width 488 height 632
click at [919, 378] on span "Apply Fields" at bounding box center [926, 373] width 40 height 16
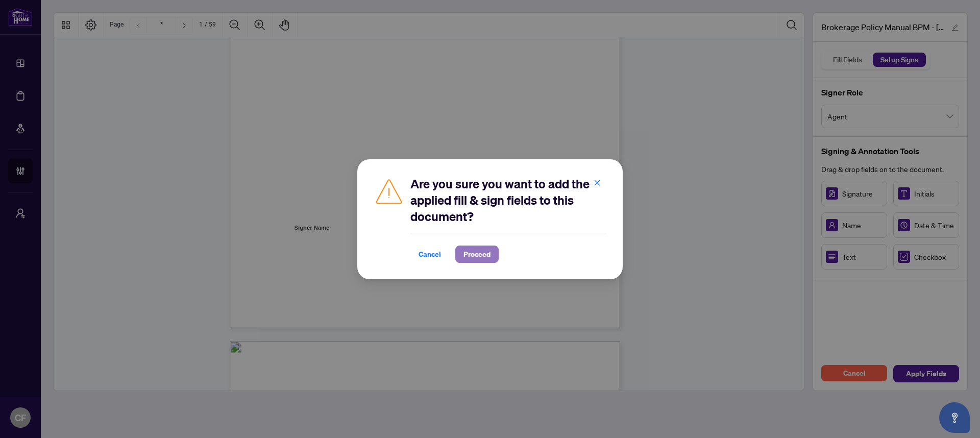
click at [483, 253] on span "Proceed" at bounding box center [476, 254] width 27 height 16
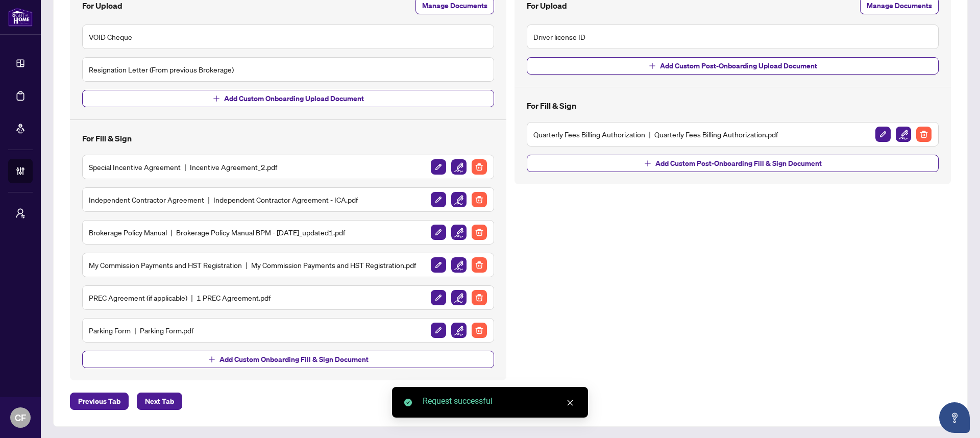
scroll to position [221, 0]
click at [455, 264] on img "button" at bounding box center [458, 264] width 15 height 15
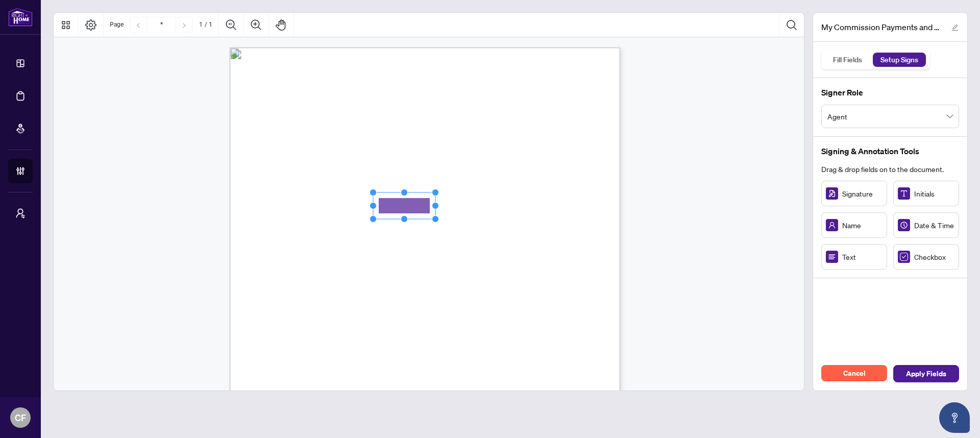
drag, startPoint x: 865, startPoint y: 262, endPoint x: 404, endPoint y: 206, distance: 464.2
drag, startPoint x: 434, startPoint y: 206, endPoint x: 528, endPoint y: 208, distance: 93.4
click at [528, 208] on circle "Resize, Right" at bounding box center [527, 205] width 7 height 7
click at [365, 210] on span "My HST Registration Number is:" at bounding box center [320, 210] width 89 height 9
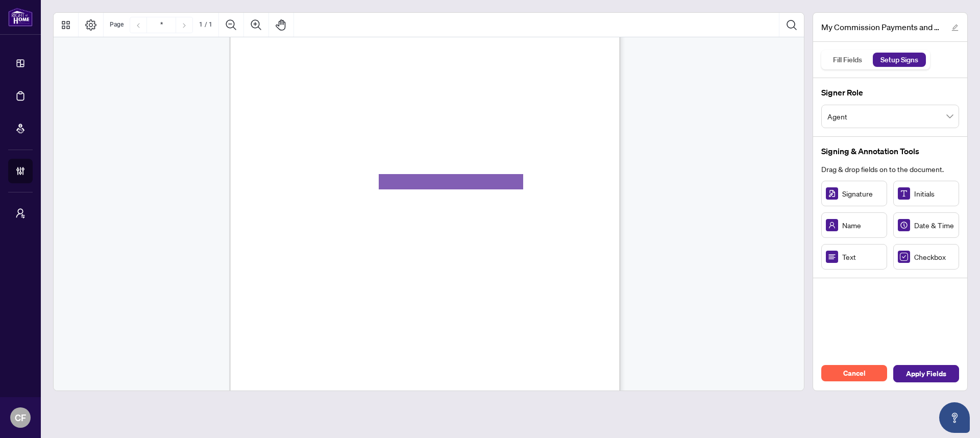
scroll to position [26, 0]
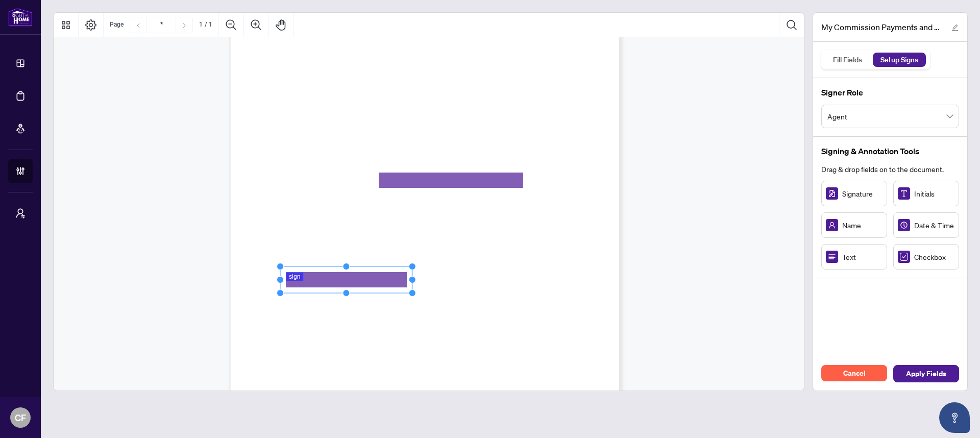
drag, startPoint x: 327, startPoint y: 279, endPoint x: 412, endPoint y: 280, distance: 85.2
click at [412, 280] on circle "Resize, Right" at bounding box center [412, 279] width 7 height 7
click at [443, 280] on div "MY COMMISSION PAYMENTS AND HST REGISTRATION For Right at Home Realty to pay out…" at bounding box center [474, 338] width 488 height 632
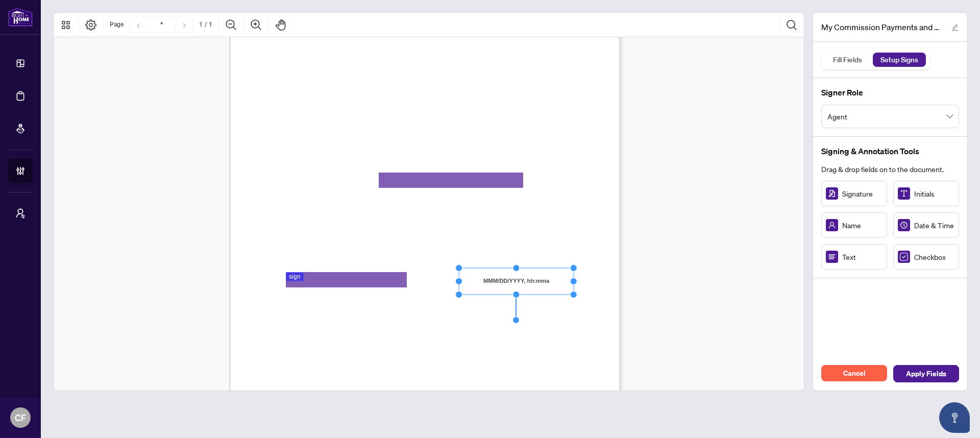
drag, startPoint x: 537, startPoint y: 282, endPoint x: 572, endPoint y: 282, distance: 35.2
click at [572, 282] on circle "Resize, Right" at bounding box center [573, 281] width 7 height 7
click at [286, 231] on span "use." at bounding box center [281, 231] width 10 height 4
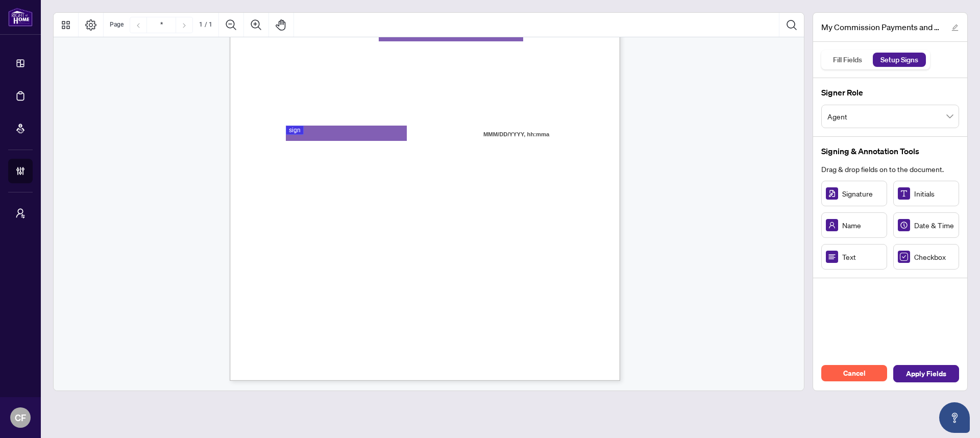
scroll to position [172, 0]
drag, startPoint x: 420, startPoint y: 214, endPoint x: 434, endPoint y: 214, distance: 13.3
click at [338, 214] on span "I" at bounding box center [338, 214] width 2 height 9
drag, startPoint x: 418, startPoint y: 211, endPoint x: 470, endPoint y: 212, distance: 52.1
click at [470, 212] on circle "Resize, Right" at bounding box center [471, 210] width 7 height 7
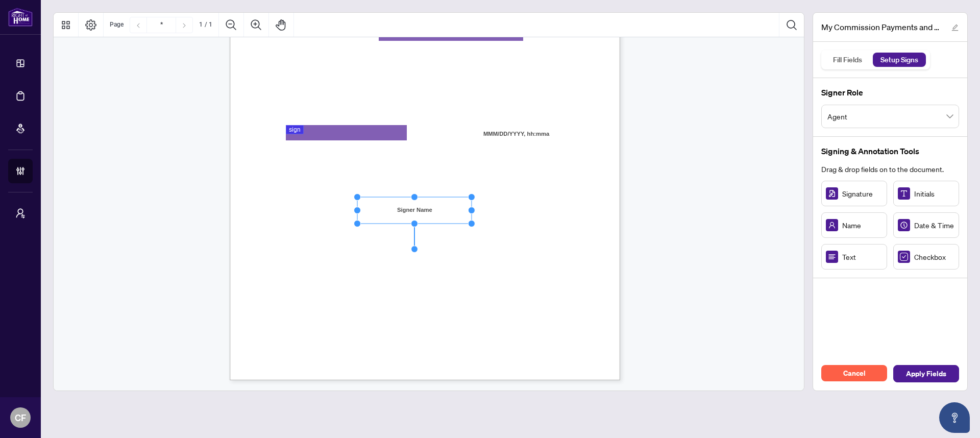
click at [495, 221] on span "Home Realty for Electronic Transfer (Direct Deposit) of my commission cheques." at bounding box center [385, 225] width 219 height 9
drag, startPoint x: 418, startPoint y: 247, endPoint x: 476, endPoint y: 247, distance: 57.7
click at [476, 247] on circle "Resize, Right" at bounding box center [475, 246] width 7 height 7
click at [501, 249] on span "do not wish to use the Direct" at bounding box center [522, 250] width 76 height 9
click at [346, 265] on span "Deposit method for my commission payments and hereby authorize Right at Home Re…" at bounding box center [406, 261] width 261 height 9
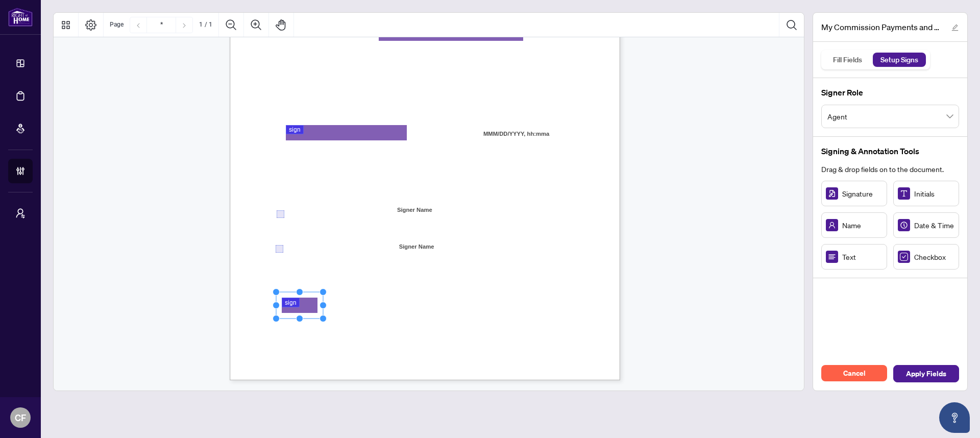
drag, startPoint x: 319, startPoint y: 299, endPoint x: 300, endPoint y: 307, distance: 20.8
drag, startPoint x: 323, startPoint y: 307, endPoint x: 415, endPoint y: 305, distance: 91.9
click at [415, 305] on circle "Resize, Right" at bounding box center [415, 305] width 7 height 7
click at [566, 312] on div "MY COMMISSION PAYMENTS AND HST REGISTRATION For Right at Home Realty to pay out…" at bounding box center [474, 191] width 488 height 632
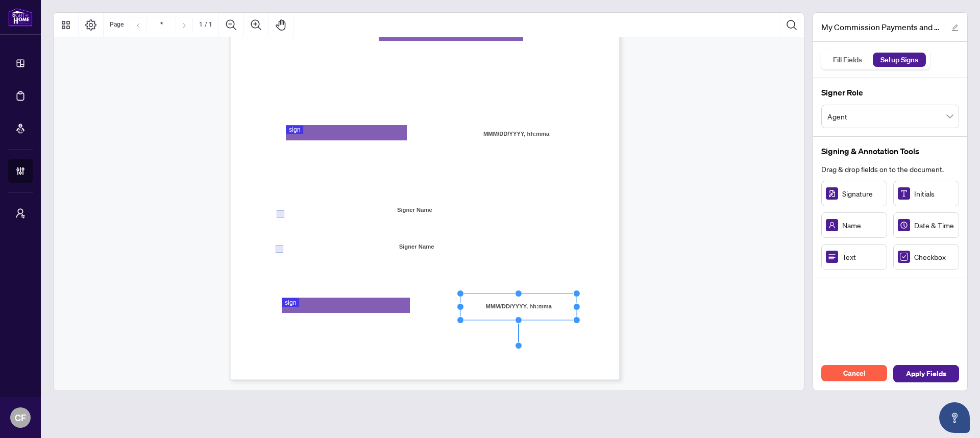
drag, startPoint x: 538, startPoint y: 305, endPoint x: 577, endPoint y: 302, distance: 39.4
click at [577, 303] on div "MY COMMISSION PAYMENTS AND HST REGISTRATION For Right at Home Realty to pay out…" at bounding box center [425, 127] width 390 height 505
click at [493, 280] on span "cheque issued to me and that it will be deducted from each commission cheque." at bounding box center [384, 281] width 217 height 9
click at [920, 368] on span "Apply Fields" at bounding box center [926, 373] width 40 height 16
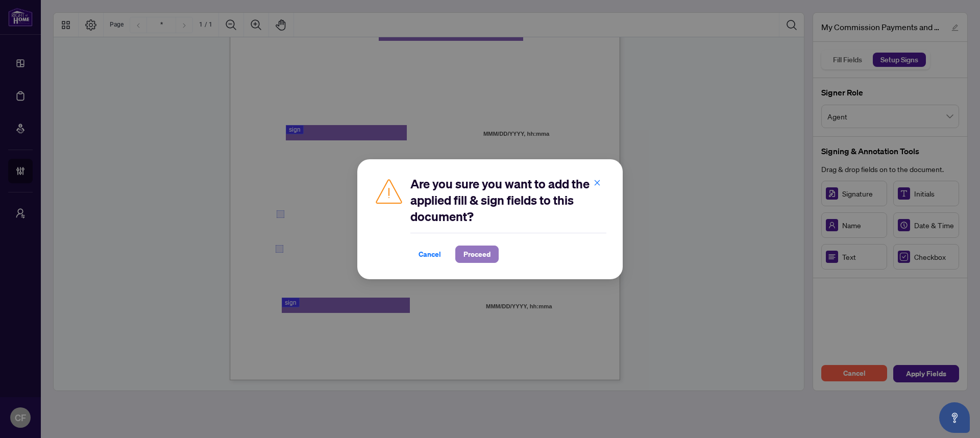
click at [486, 254] on span "Proceed" at bounding box center [476, 254] width 27 height 16
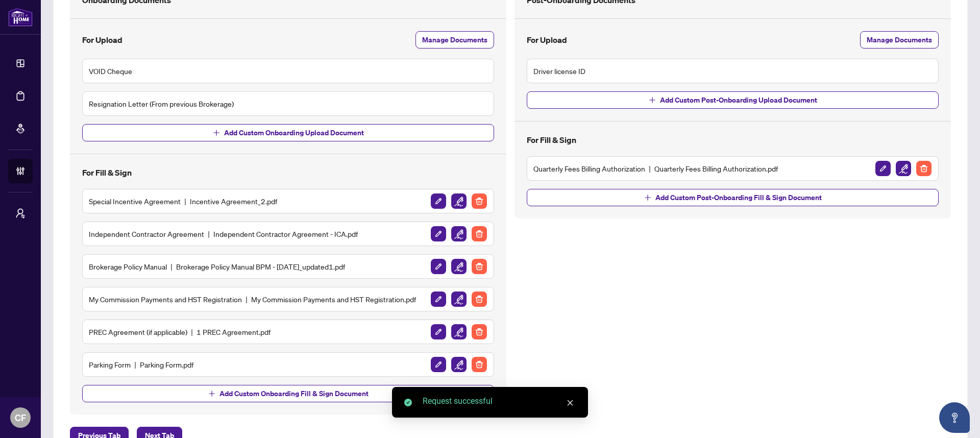
scroll to position [220, 0]
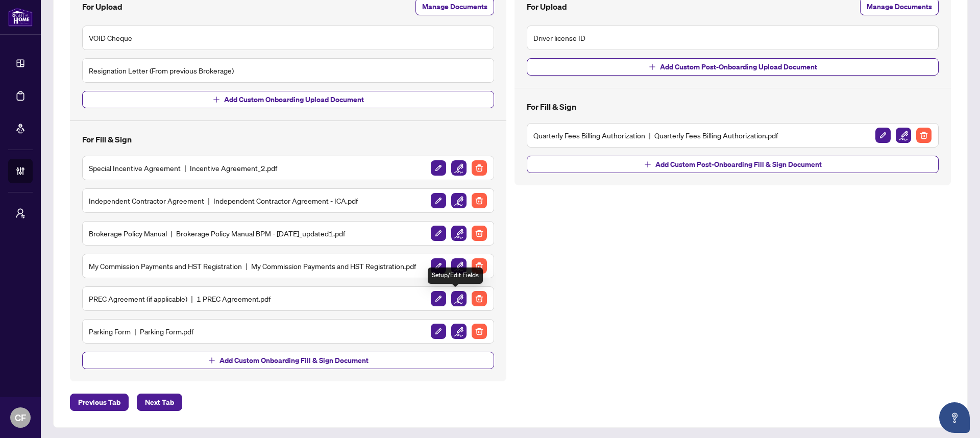
click at [452, 301] on img "button" at bounding box center [458, 298] width 15 height 15
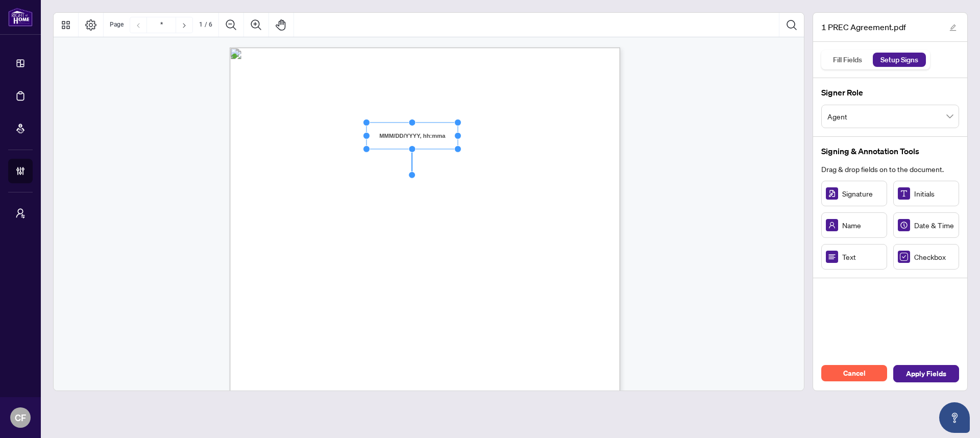
drag, startPoint x: 445, startPoint y: 134, endPoint x: 465, endPoint y: 135, distance: 20.0
click at [460, 134] on circle "Resize, Right" at bounding box center [458, 136] width 7 height 7
click at [461, 140] on span "." at bounding box center [461, 137] width 2 height 9
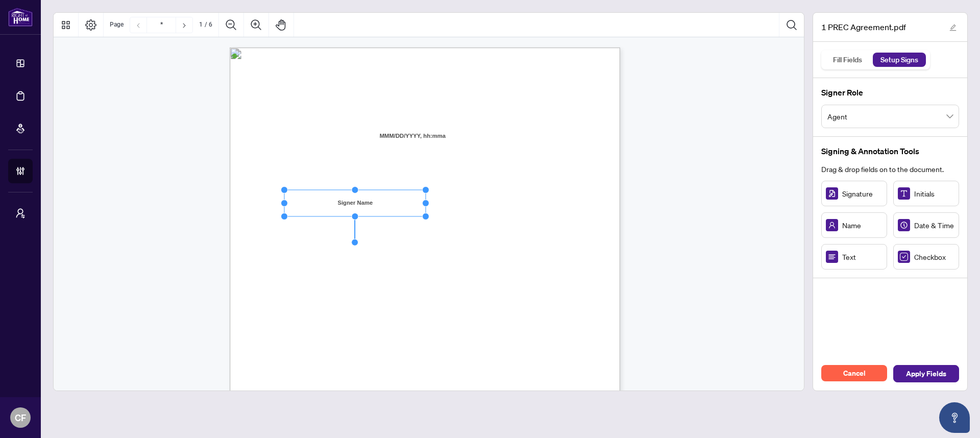
drag, startPoint x: 348, startPoint y: 203, endPoint x: 428, endPoint y: 201, distance: 79.1
click at [428, 201] on circle "Resize, Right" at bounding box center [425, 202] width 7 height 7
click at [477, 200] on div "V052025 1 PERSONAL REAL ESTATE CORPORATION AGREEMENT AND INDEPENDENT CONTRACTOR…" at bounding box center [474, 363] width 488 height 632
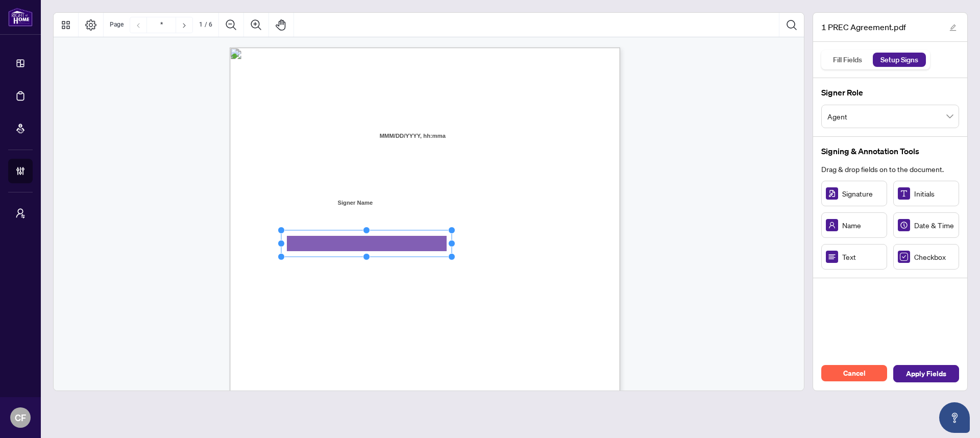
drag, startPoint x: 343, startPoint y: 243, endPoint x: 468, endPoint y: 236, distance: 124.7
click at [468, 236] on div "V052025 1 PERSONAL REAL ESTATE CORPORATION AGREEMENT AND INDEPENDENT CONTRACTOR…" at bounding box center [425, 299] width 390 height 505
click at [503, 239] on div "V052025 1 PERSONAL REAL ESTATE CORPORATION AGREEMENT AND INDEPENDENT CONTRACTOR…" at bounding box center [474, 363] width 488 height 632
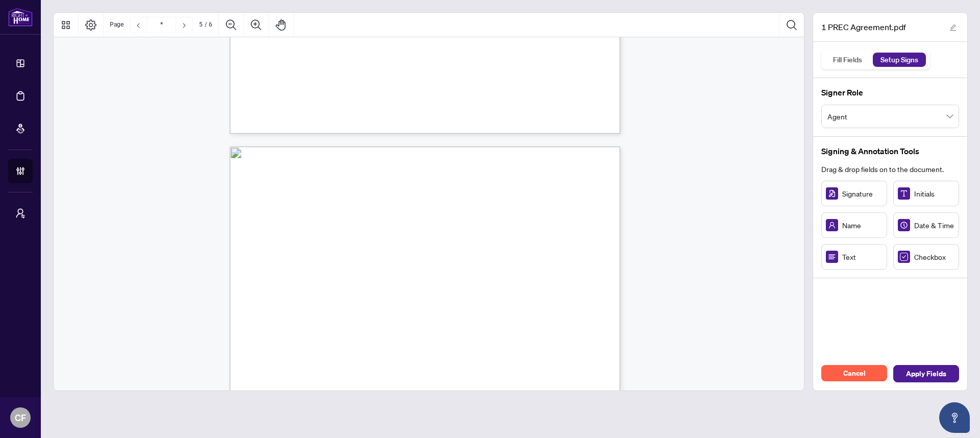
type input "*"
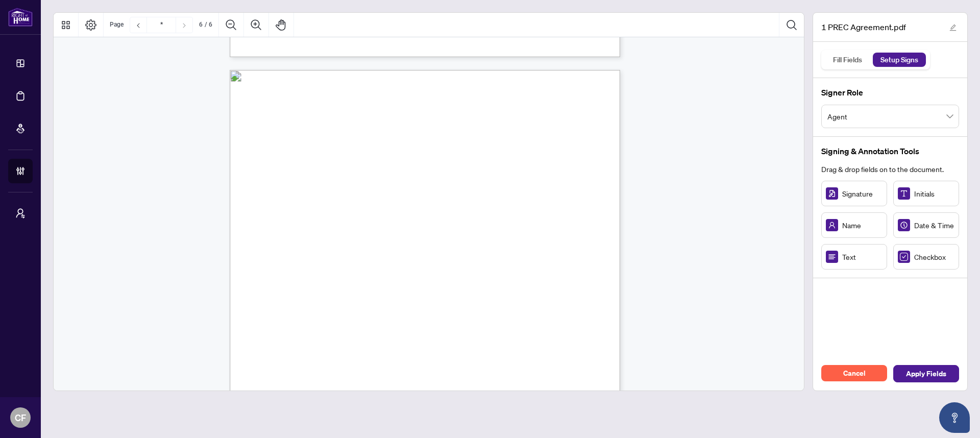
scroll to position [2568, 0]
drag, startPoint x: 442, startPoint y: 157, endPoint x: 376, endPoint y: 156, distance: 66.3
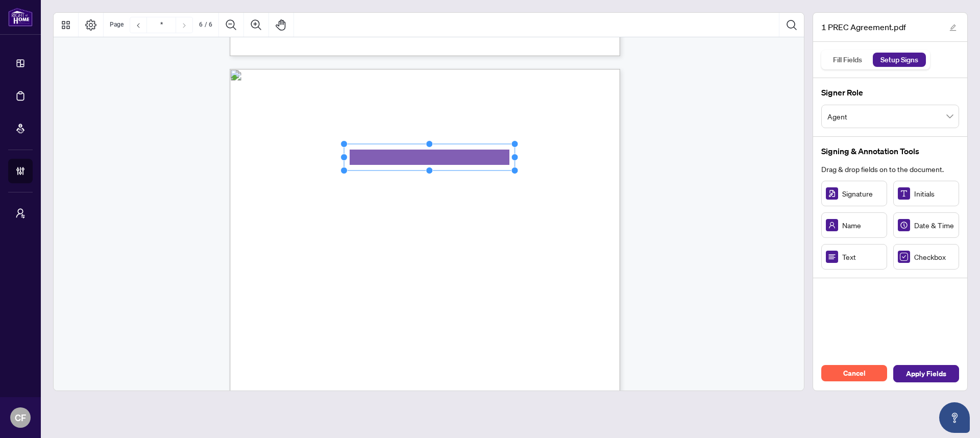
drag, startPoint x: 407, startPoint y: 156, endPoint x: 567, endPoint y: 164, distance: 160.9
click at [567, 164] on div "V052025 6 By signing below, the parties confirm that they understand and agree …" at bounding box center [425, 321] width 390 height 505
click at [568, 166] on div "V052025 6 By signing below, the parties confirm that they understand and agree …" at bounding box center [474, 385] width 488 height 632
drag, startPoint x: 421, startPoint y: 180, endPoint x: 406, endPoint y: 174, distance: 15.7
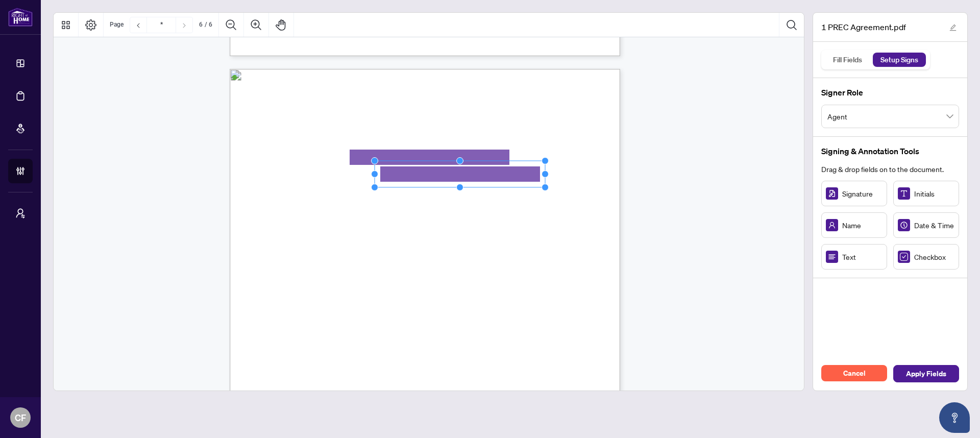
drag, startPoint x: 438, startPoint y: 174, endPoint x: 579, endPoint y: 176, distance: 141.3
click at [579, 176] on div "V052025 6 By signing below, the parties confirm that they understand and agree …" at bounding box center [425, 321] width 390 height 505
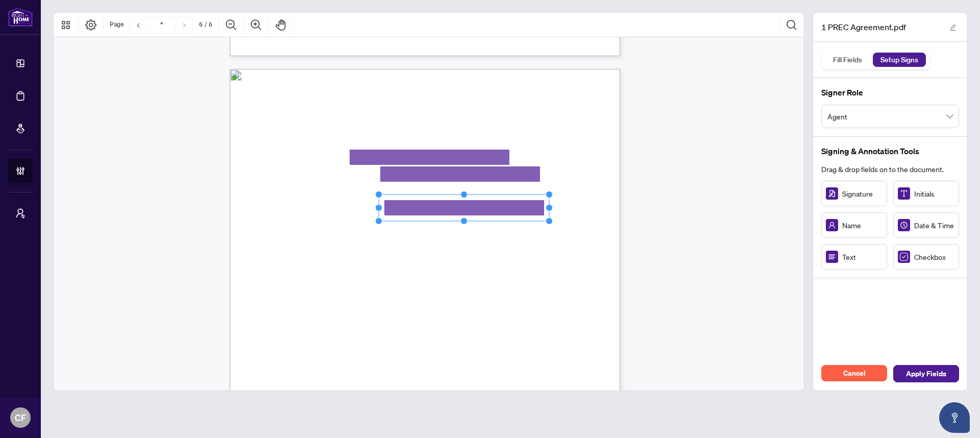
drag, startPoint x: 439, startPoint y: 209, endPoint x: 630, endPoint y: 209, distance: 190.8
click at [571, 280] on div "V052025 6 By signing below, the parties confirm that they understand and agree …" at bounding box center [474, 385] width 488 height 632
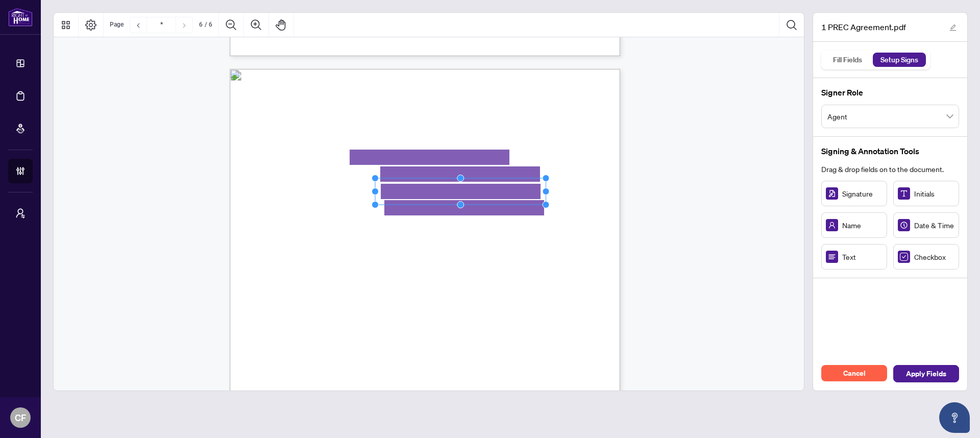
drag, startPoint x: 437, startPoint y: 190, endPoint x: 616, endPoint y: 197, distance: 179.2
click at [616, 197] on div "V052025 6 By signing below, the parties confirm that they understand and agree …" at bounding box center [425, 321] width 390 height 505
click at [587, 251] on div "V052025 6 By signing below, the parties confirm that they understand and agree …" at bounding box center [474, 385] width 488 height 632
drag, startPoint x: 422, startPoint y: 260, endPoint x: 396, endPoint y: 261, distance: 25.5
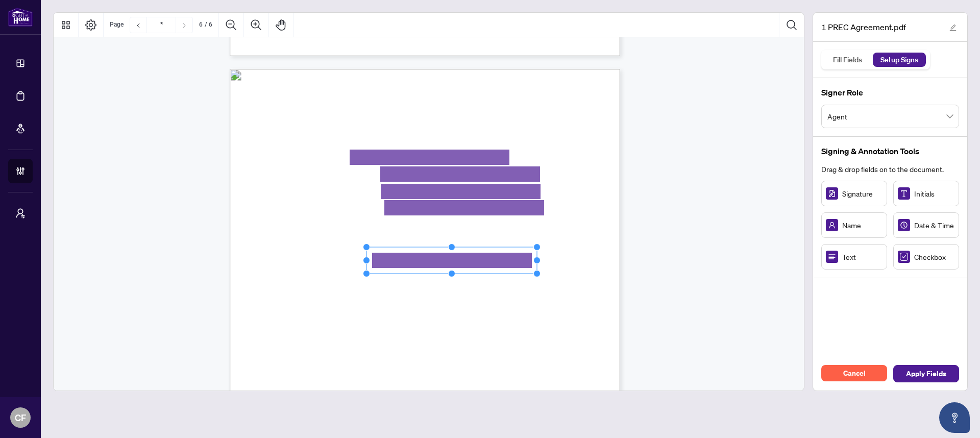
drag, startPoint x: 431, startPoint y: 261, endPoint x: 600, endPoint y: 260, distance: 168.9
click at [600, 260] on div "V052025 6 By signing below, the parties confirm that they understand and agree …" at bounding box center [425, 321] width 390 height 505
click at [356, 262] on span ":" at bounding box center [355, 263] width 2 height 7
click at [849, 251] on span "Text" at bounding box center [862, 256] width 40 height 11
drag, startPoint x: 345, startPoint y: 296, endPoint x: 340, endPoint y: 284, distance: 12.8
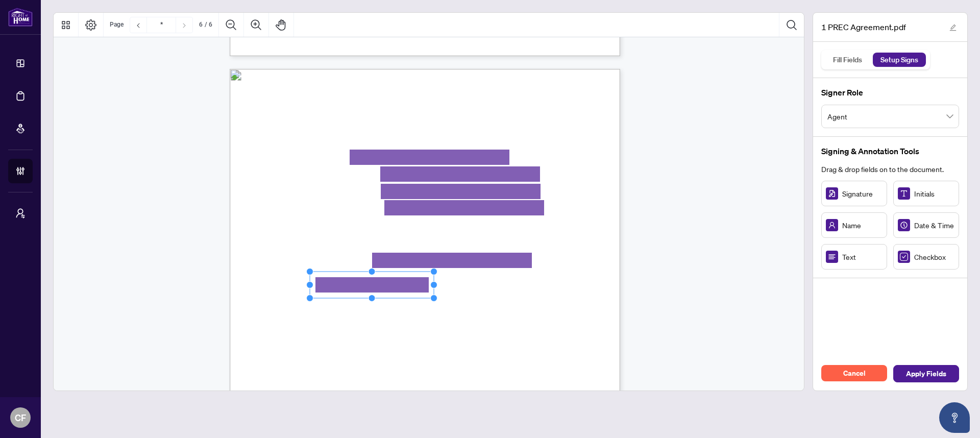
drag, startPoint x: 370, startPoint y: 286, endPoint x: 436, endPoint y: 285, distance: 65.8
click at [433, 285] on circle "Resize, Right" at bounding box center [433, 285] width 7 height 7
click at [529, 306] on div "V052025 6 By signing below, the parties confirm that they understand and agree …" at bounding box center [474, 385] width 488 height 632
drag, startPoint x: 529, startPoint y: 287, endPoint x: 482, endPoint y: 283, distance: 47.6
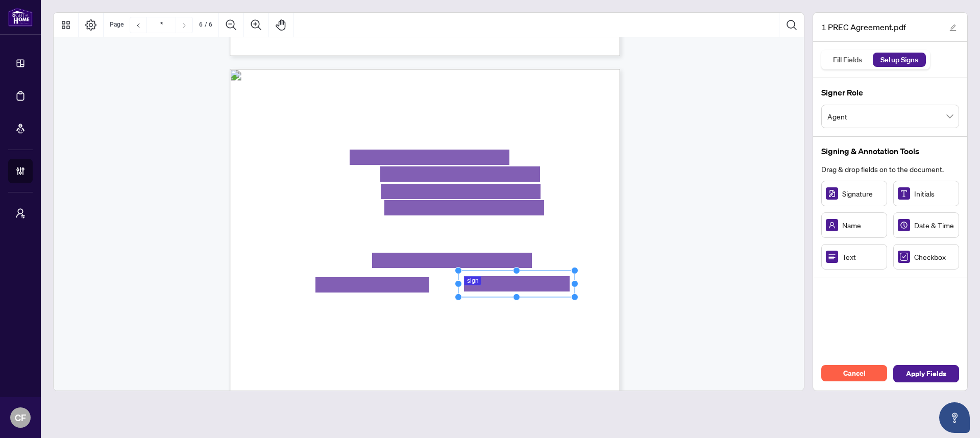
drag, startPoint x: 505, startPoint y: 283, endPoint x: 575, endPoint y: 283, distance: 69.9
click at [575, 283] on circle "Resize, Right" at bounding box center [574, 283] width 7 height 7
click at [307, 292] on span "Title (Print)" at bounding box center [291, 290] width 31 height 9
drag, startPoint x: 536, startPoint y: 313, endPoint x: 575, endPoint y: 313, distance: 38.8
click at [575, 313] on circle "Resize, Right" at bounding box center [573, 313] width 7 height 7
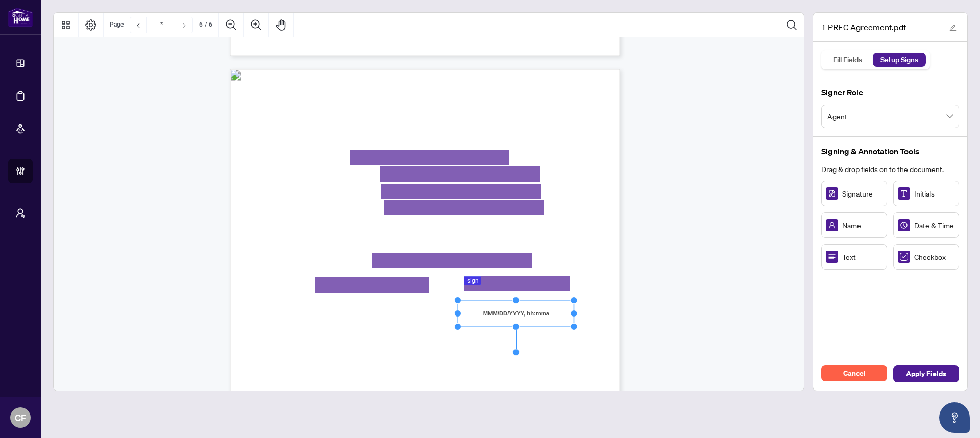
click at [588, 312] on div "V052025 6 By signing below, the parties confirm that they understand and agree …" at bounding box center [474, 385] width 488 height 632
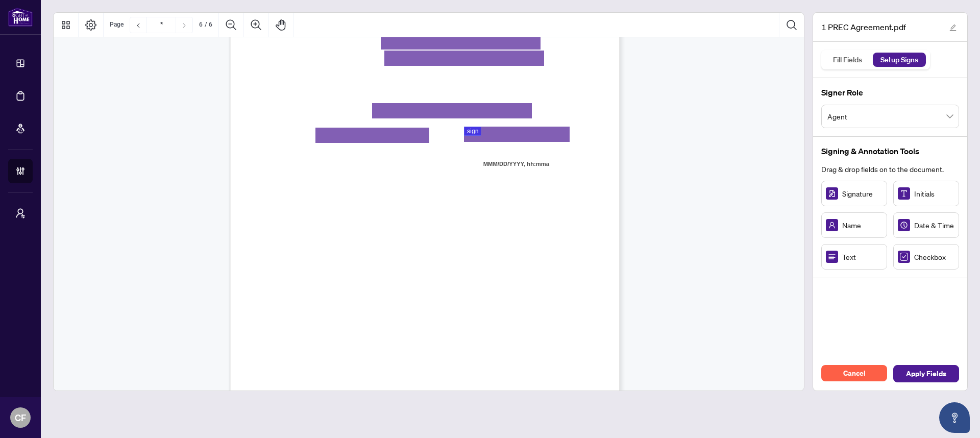
scroll to position [2734, 0]
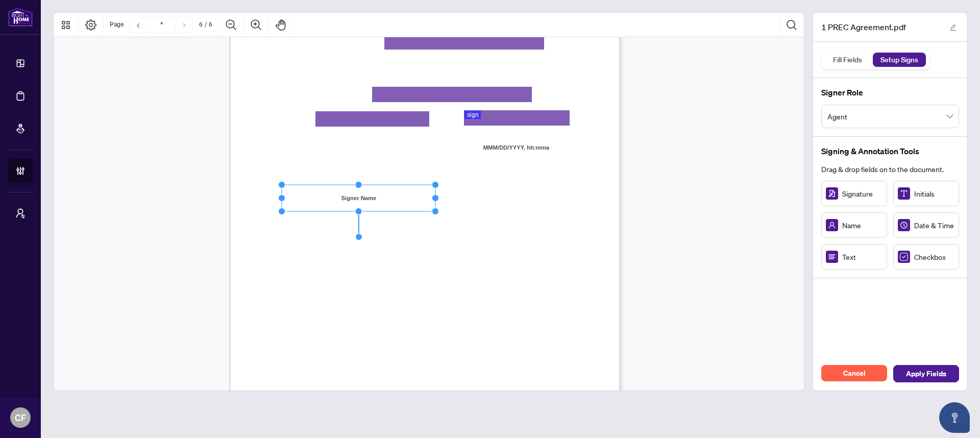
drag, startPoint x: 345, startPoint y: 198, endPoint x: 436, endPoint y: 199, distance: 90.8
click at [436, 199] on circle "Resize, Right" at bounding box center [435, 198] width 7 height 7
click at [545, 197] on div "V052025 6 By signing below, the parties confirm that they understand and agree …" at bounding box center [474, 219] width 488 height 632
drag, startPoint x: 856, startPoint y: 192, endPoint x: 483, endPoint y: 195, distance: 372.5
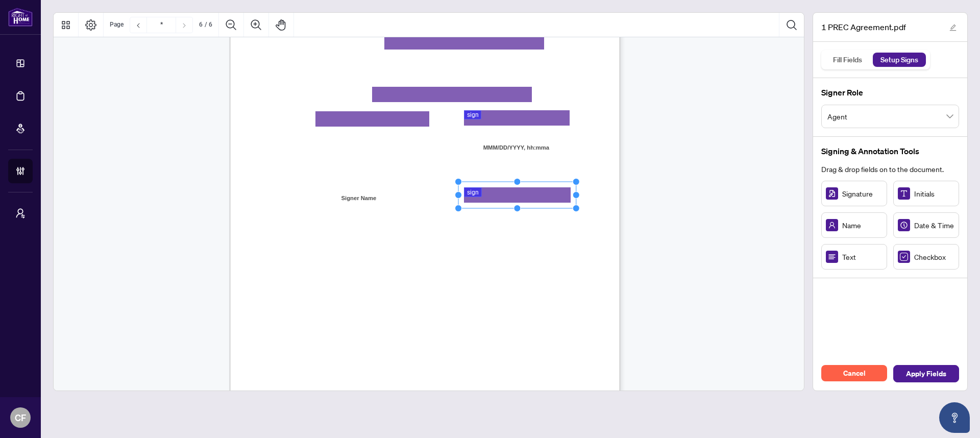
drag, startPoint x: 507, startPoint y: 194, endPoint x: 577, endPoint y: 194, distance: 70.4
click at [577, 194] on circle "Resize, Right" at bounding box center [575, 195] width 7 height 7
click at [610, 195] on div "V052025 6 By signing below, the parties confirm that they understand and agree …" at bounding box center [474, 219] width 488 height 632
drag, startPoint x: 536, startPoint y: 227, endPoint x: 574, endPoint y: 222, distance: 38.5
click at [574, 222] on circle "Resize, Right" at bounding box center [574, 224] width 7 height 7
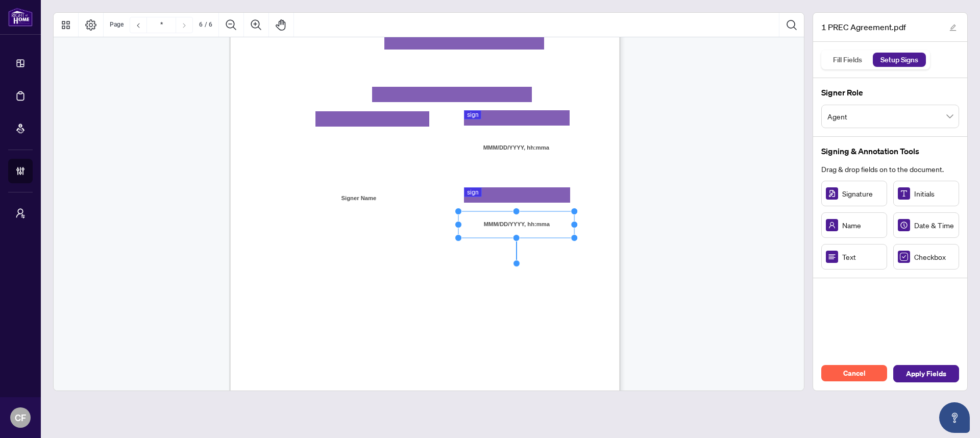
drag, startPoint x: 579, startPoint y: 224, endPoint x: 610, endPoint y: 238, distance: 33.6
click at [579, 224] on div "V052025 6 By signing below, the parties confirm that they understand and agree …" at bounding box center [474, 219] width 488 height 632
click at [922, 375] on span "Apply Fields" at bounding box center [926, 373] width 40 height 16
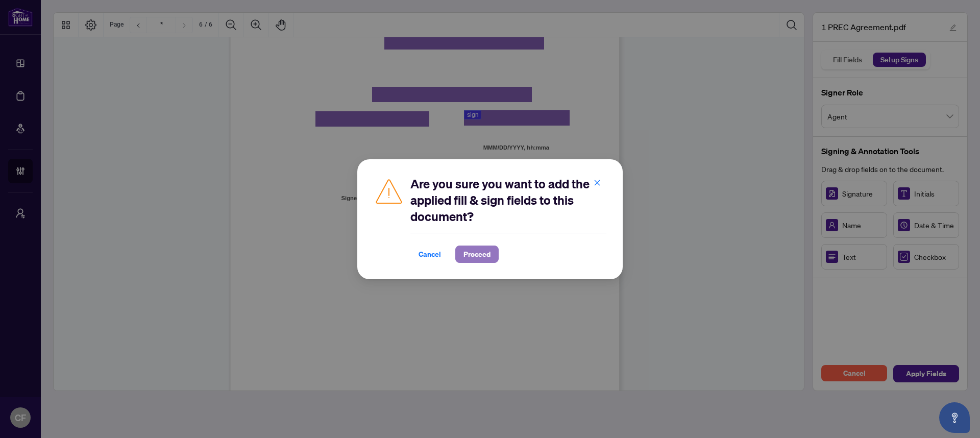
click at [463, 256] on span "Proceed" at bounding box center [476, 254] width 27 height 16
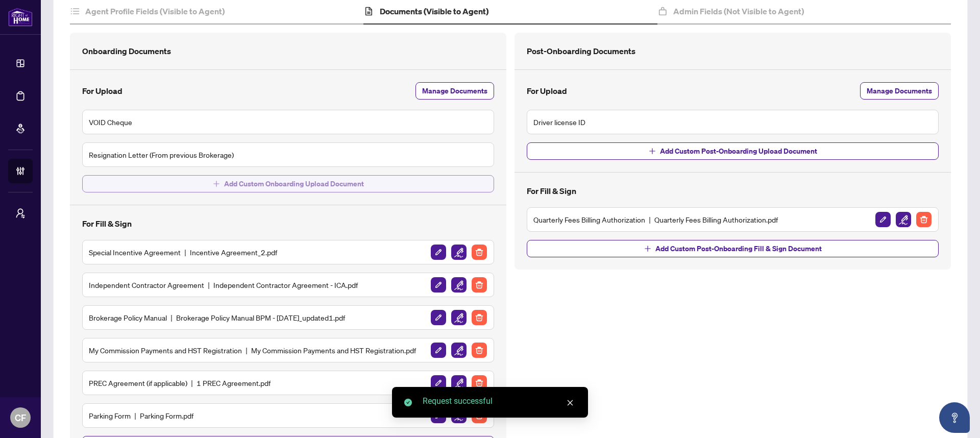
scroll to position [221, 0]
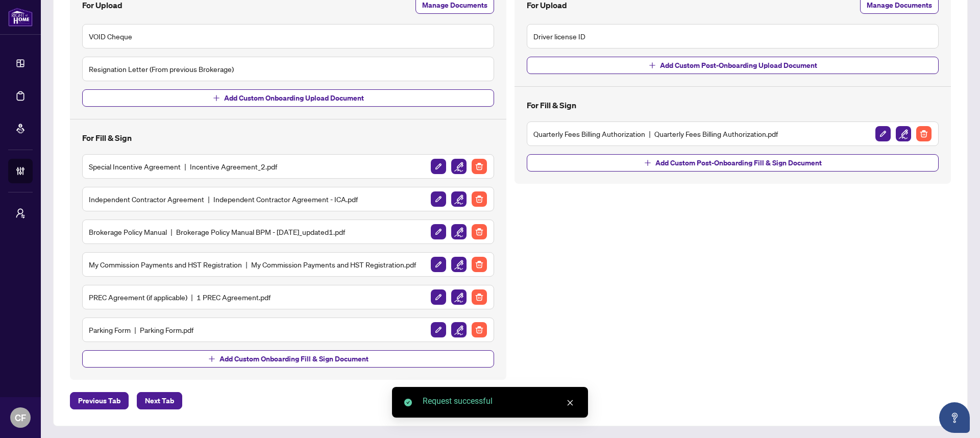
click at [458, 330] on img "button" at bounding box center [458, 329] width 15 height 15
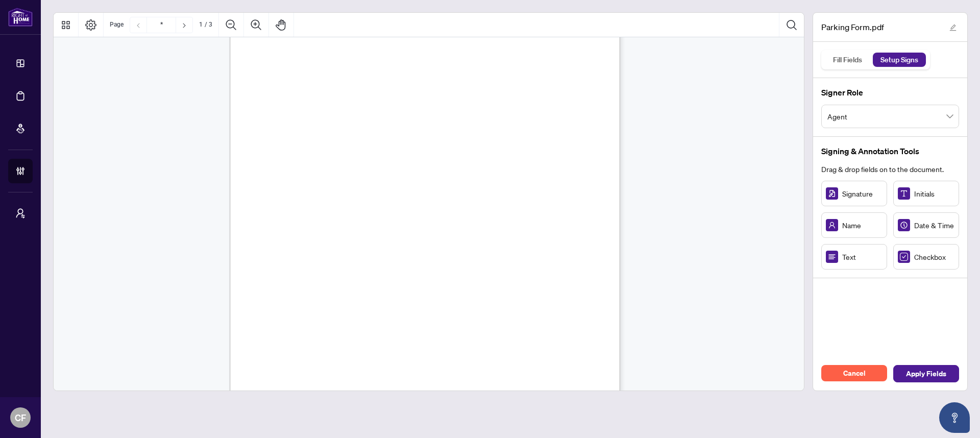
scroll to position [61, 0]
drag, startPoint x: 316, startPoint y: 234, endPoint x: 297, endPoint y: 235, distance: 18.9
click at [297, 235] on icon "Resize, Top Resize, Top, Right Resize, Right Resize, Bottom, Right Resize, Bott…" at bounding box center [286, 235] width 41 height 34
click at [292, 237] on rect "Page 1" at bounding box center [285, 234] width 34 height 27
click at [284, 249] on circle "Resize, Bottom" at bounding box center [285, 250] width 7 height 7
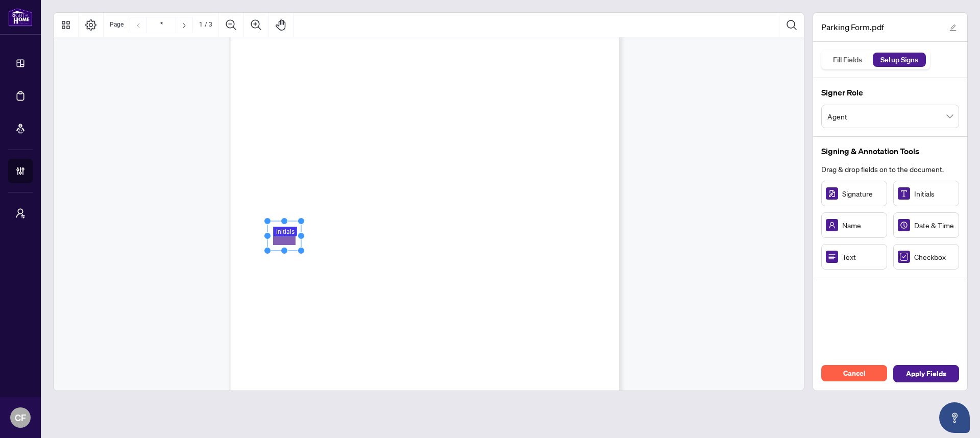
click at [285, 240] on rect "Page 1" at bounding box center [284, 236] width 34 height 30
click at [332, 241] on span "NOT be able to trade in real estate" at bounding box center [377, 236] width 102 height 10
drag, startPoint x: 911, startPoint y: 193, endPoint x: 289, endPoint y: 260, distance: 625.1
click at [287, 276] on circle "Resize, Bottom" at bounding box center [287, 276] width 7 height 7
drag, startPoint x: 313, startPoint y: 260, endPoint x: 301, endPoint y: 261, distance: 11.8
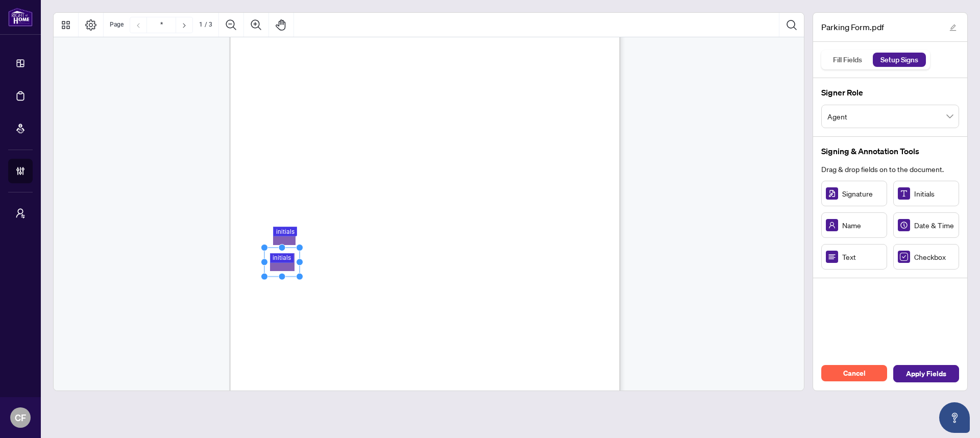
click at [301, 261] on circle "Resize, Right" at bounding box center [299, 262] width 7 height 7
click at [267, 260] on circle "Resize, Left" at bounding box center [269, 262] width 7 height 7
click at [283, 267] on rect "Page 1" at bounding box center [284, 261] width 34 height 29
click at [391, 278] on span "example, Halifax or Calgary) then you may refer them to a non-RAH agent." at bounding box center [457, 274] width 316 height 10
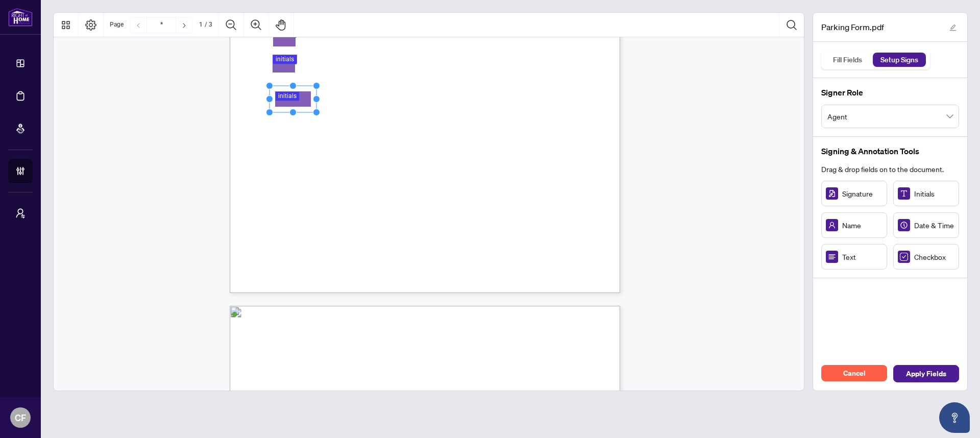
drag, startPoint x: 306, startPoint y: 105, endPoint x: 293, endPoint y: 99, distance: 13.5
drag, startPoint x: 317, startPoint y: 113, endPoint x: 300, endPoint y: 118, distance: 18.1
click at [300, 118] on circle "Resize, Bottom, Right" at bounding box center [303, 117] width 7 height 7
click at [414, 125] on div "PARKING YOUR LICENSE AGREEMENT Overview: Parking your license means that your l…" at bounding box center [474, 104] width 488 height 632
drag, startPoint x: 305, startPoint y: 140, endPoint x: 290, endPoint y: 137, distance: 15.1
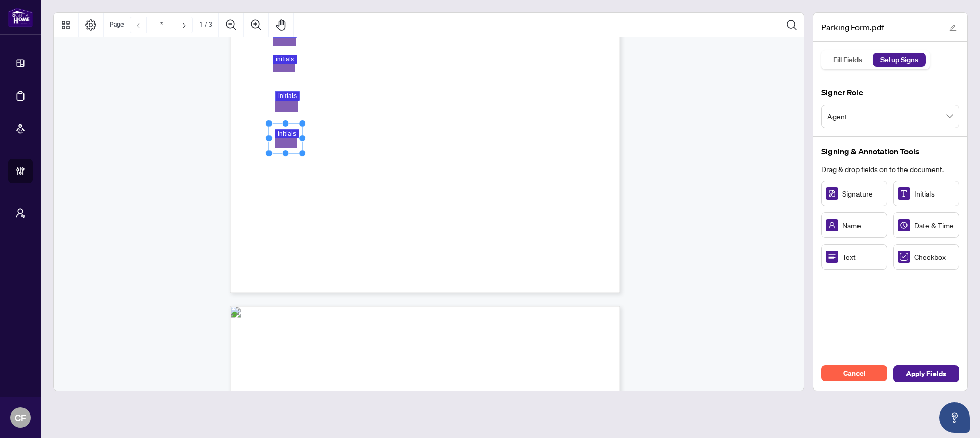
drag, startPoint x: 317, startPoint y: 149, endPoint x: 298, endPoint y: 153, distance: 19.2
click at [298, 153] on div "PARKING YOUR LICENSE AGREEMENT Overview: Parking your license means that your l…" at bounding box center [425, 40] width 390 height 505
click at [362, 151] on div "PARKING YOUR LICENSE AGREEMENT Overview: Parking your license means that your l…" at bounding box center [474, 104] width 488 height 632
drag, startPoint x: 295, startPoint y: 171, endPoint x: 289, endPoint y: 169, distance: 6.6
drag, startPoint x: 316, startPoint y: 181, endPoint x: 308, endPoint y: 187, distance: 9.8
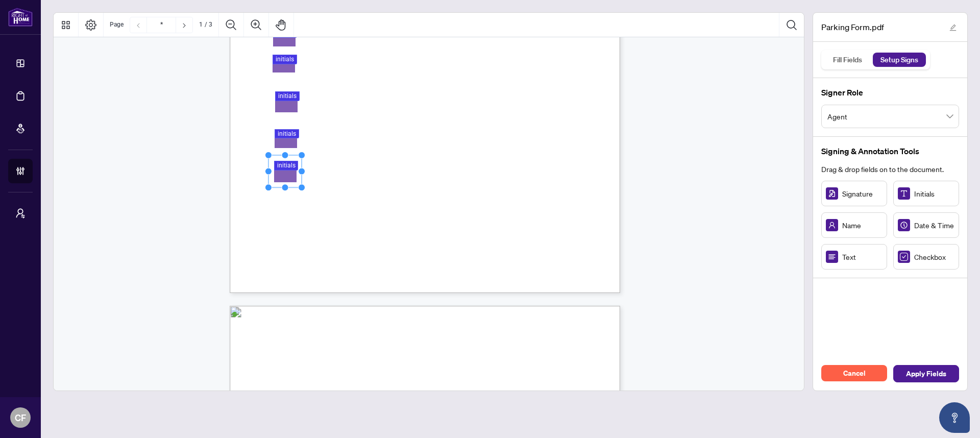
click at [301, 187] on circle "Resize, Bottom, Right" at bounding box center [301, 188] width 7 height 7
click at [376, 187] on div "PARKING YOUR LICENSE AGREEMENT Overview: Parking your license means that your l…" at bounding box center [474, 104] width 488 height 632
drag, startPoint x: 904, startPoint y: 193, endPoint x: 292, endPoint y: 208, distance: 611.9
drag, startPoint x: 316, startPoint y: 218, endPoint x: 301, endPoint y: 222, distance: 16.0
click at [301, 222] on circle "Resize, Bottom, Right" at bounding box center [301, 225] width 7 height 7
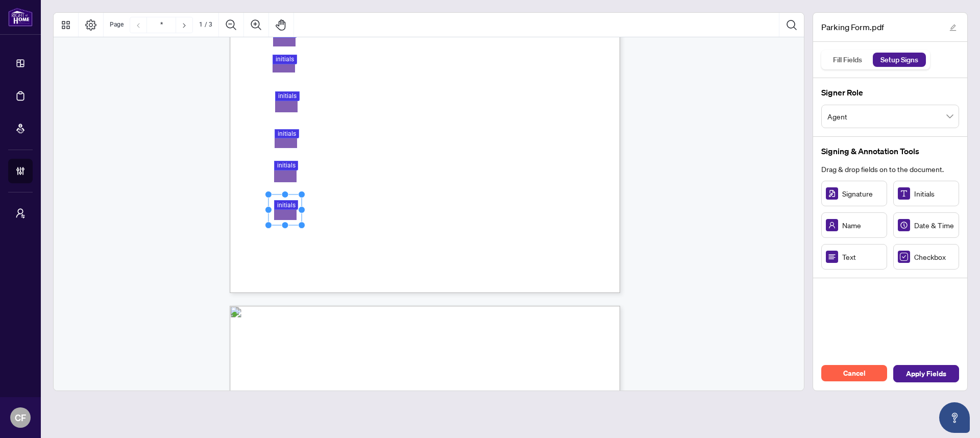
click at [402, 238] on div "PARKING YOUR LICENSE AGREEMENT Overview: Parking your license means that your l…" at bounding box center [474, 104] width 488 height 632
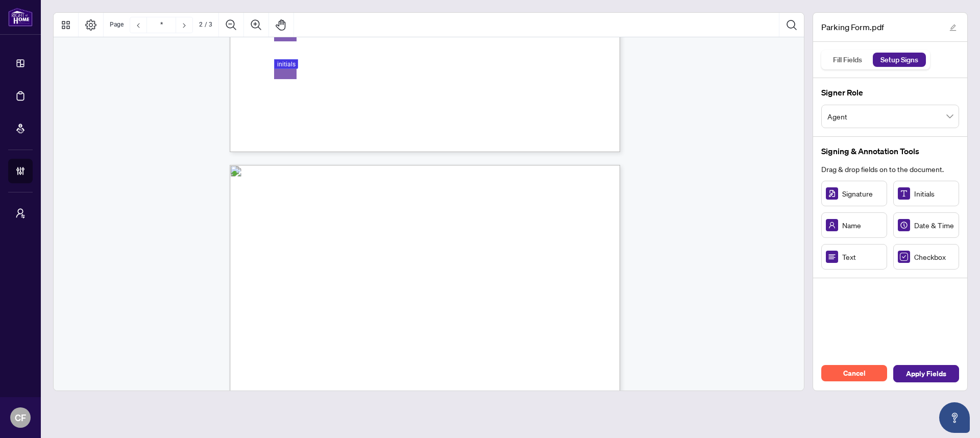
scroll to position [432, 0]
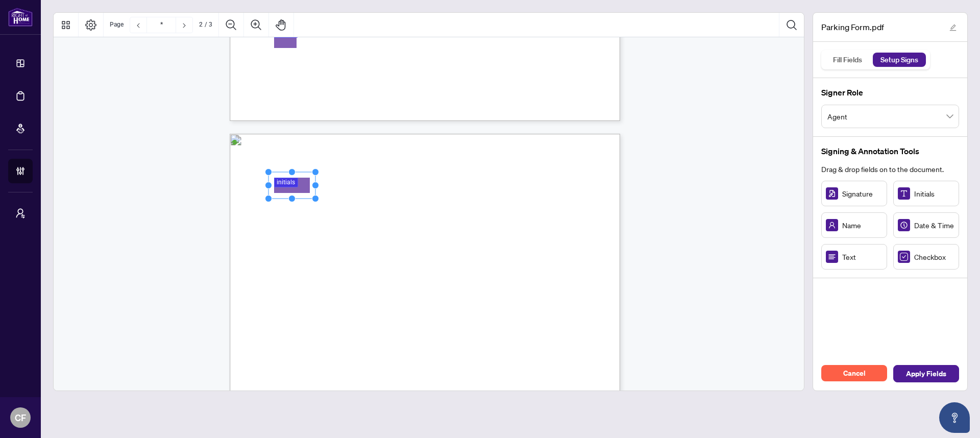
drag, startPoint x: 279, startPoint y: 188, endPoint x: 292, endPoint y: 187, distance: 13.8
drag, startPoint x: 315, startPoint y: 197, endPoint x: 300, endPoint y: 204, distance: 16.2
click at [300, 204] on circle "Resize, Bottom, Right" at bounding box center [301, 205] width 7 height 7
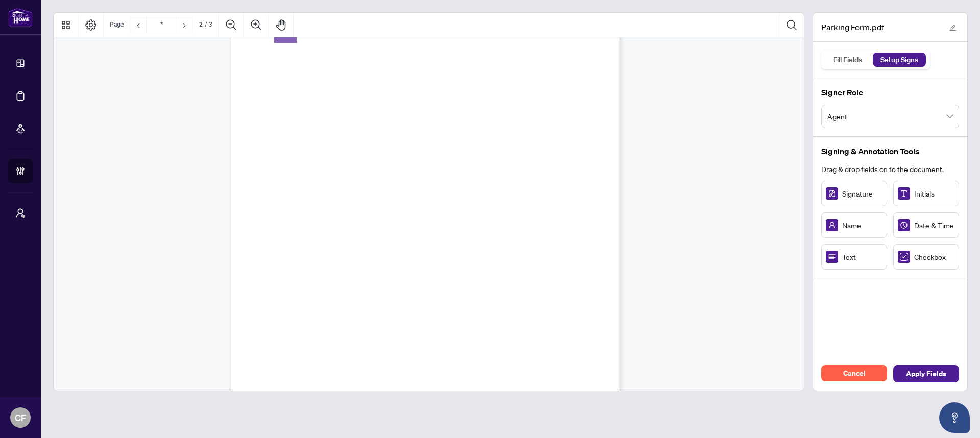
scroll to position [589, 0]
drag, startPoint x: 314, startPoint y: 69, endPoint x: 297, endPoint y: 73, distance: 16.8
click at [297, 73] on circle "Resize, Bottom, Right" at bounding box center [300, 73] width 7 height 7
click at [379, 84] on div "You must renew your RECO Errors and Omissions Insurance every year prior to the…" at bounding box center [474, 293] width 488 height 632
drag, startPoint x: 317, startPoint y: 108, endPoint x: 296, endPoint y: 112, distance: 21.3
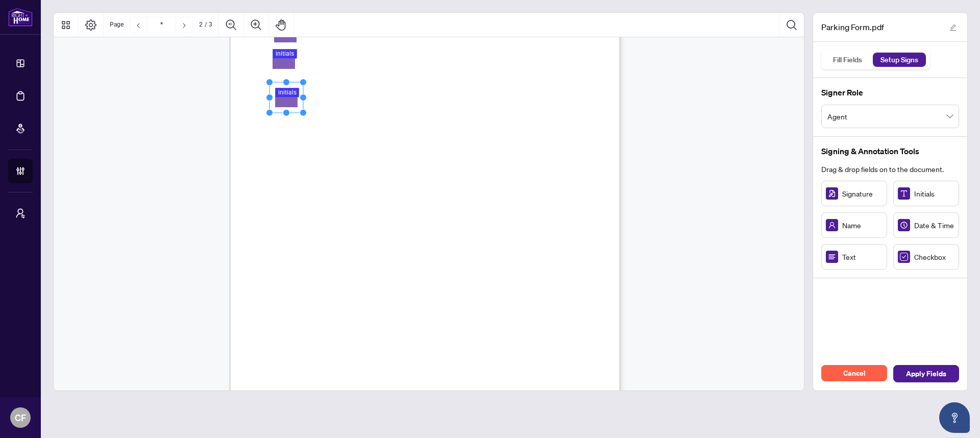
click at [296, 112] on icon "Resize, Top Resize, Top, Right Resize, Right Resize, Bottom, Right Resize, Bott…" at bounding box center [286, 98] width 41 height 38
click at [380, 119] on div "You must renew your RECO Errors and Omissions Insurance every year prior to the…" at bounding box center [474, 293] width 488 height 632
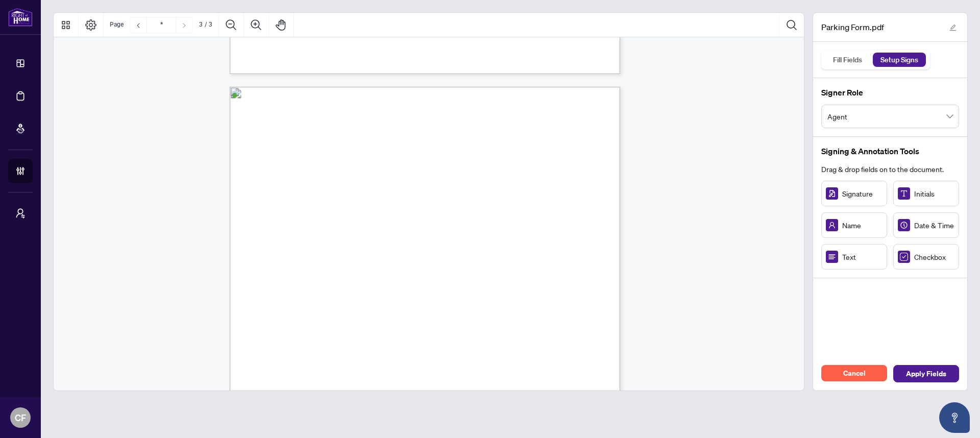
scroll to position [1001, 0]
drag, startPoint x: 337, startPoint y: 154, endPoint x: 433, endPoint y: 149, distance: 96.6
click at [433, 149] on icon "Resize, Top Resize, Top, Right Resize, Right Resize, Bottom, Right Resize, Bott…" at bounding box center [356, 154] width 166 height 34
click at [343, 165] on span "(Name of Salesperson)" at bounding box center [309, 164] width 67 height 10
drag, startPoint x: 850, startPoint y: 257, endPoint x: 358, endPoint y: 182, distance: 497.6
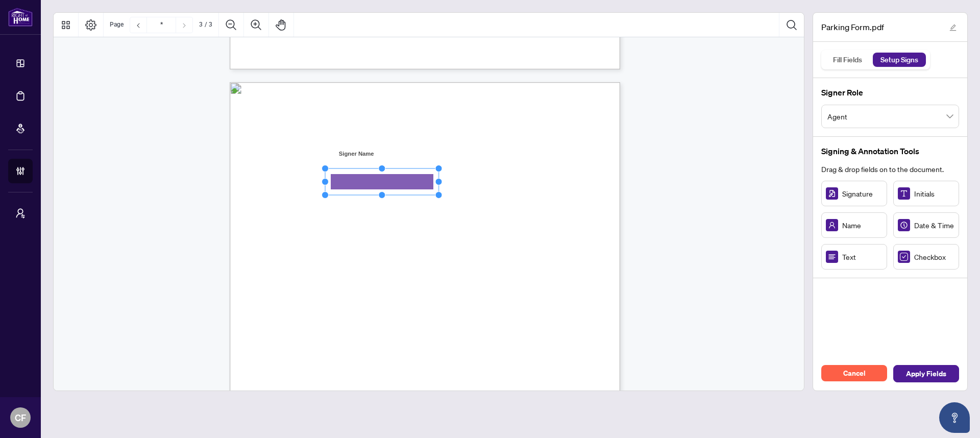
drag, startPoint x: 386, startPoint y: 182, endPoint x: 437, endPoint y: 185, distance: 50.6
click at [437, 185] on icon "Resize, Top Resize, Top, Right Resize, Right Resize, Bottom, Right Resize, Bott…" at bounding box center [381, 182] width 121 height 34
click at [319, 185] on span "Home Branch:" at bounding box center [297, 187] width 43 height 10
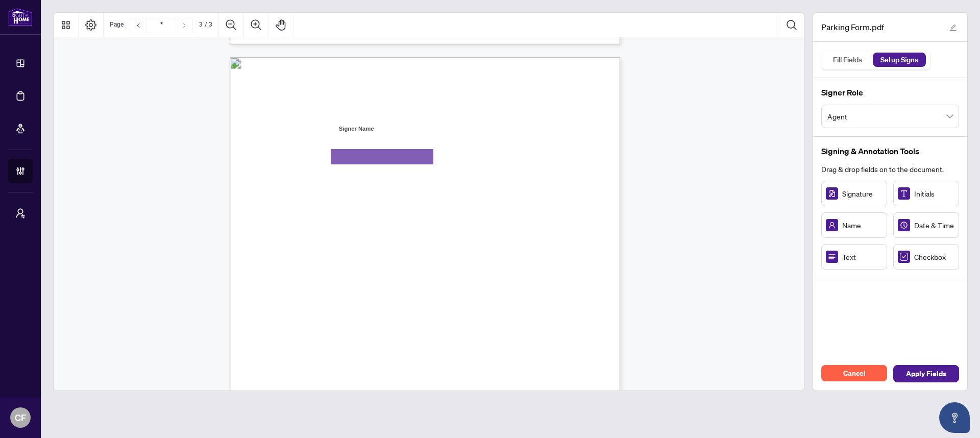
scroll to position [1027, 0]
click at [329, 229] on div "Agent Information: (Name of Salesperson) Home Branch: Registered Boards (please…" at bounding box center [474, 372] width 488 height 632
drag, startPoint x: 443, startPoint y: 246, endPoint x: 423, endPoint y: 240, distance: 20.8
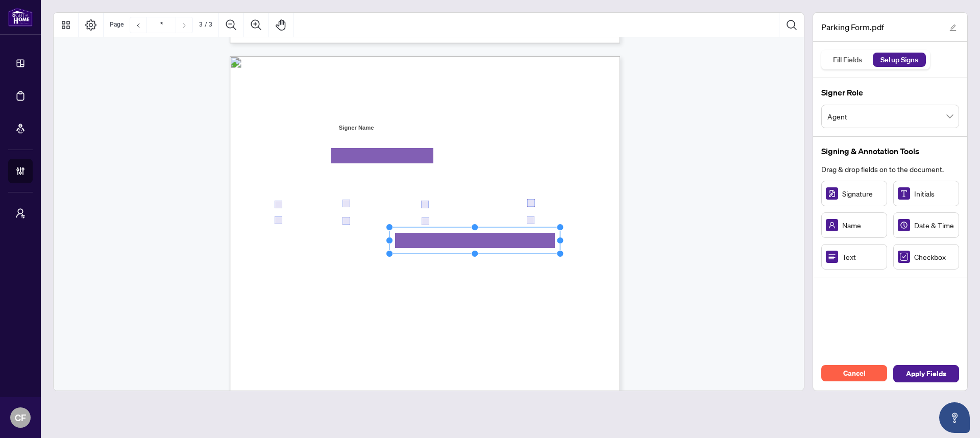
drag, startPoint x: 450, startPoint y: 241, endPoint x: 584, endPoint y: 248, distance: 133.9
click at [584, 248] on div "Agent Information: (Name of Salesperson) Home Branch: Registered Boards (please…" at bounding box center [425, 308] width 390 height 505
click at [585, 259] on div "Agent Information: (Name of Salesperson) Home Branch: Registered Boards (please…" at bounding box center [474, 372] width 488 height 632
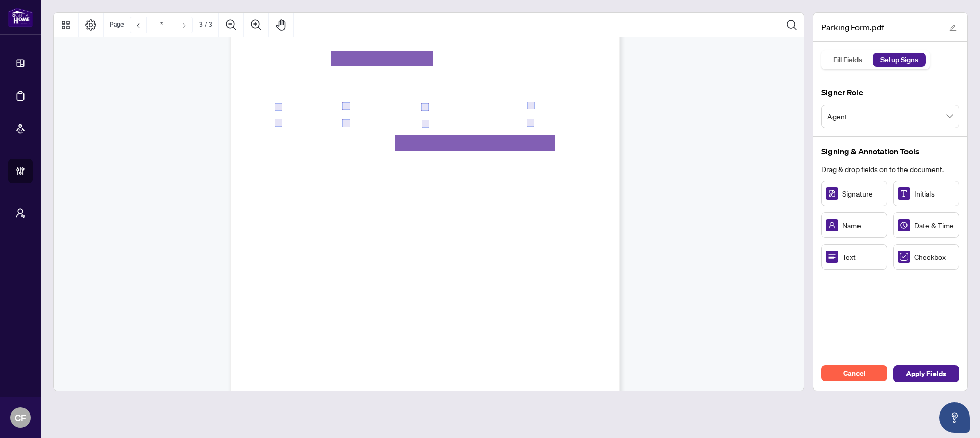
scroll to position [1208, 0]
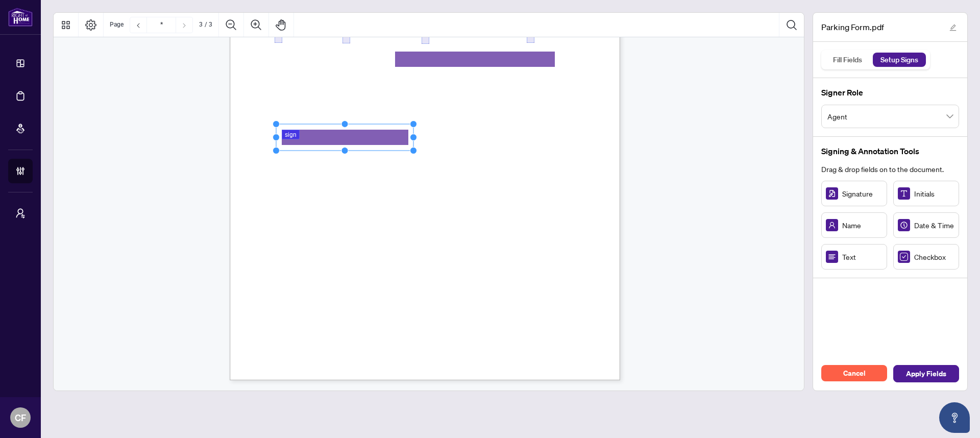
drag, startPoint x: 372, startPoint y: 139, endPoint x: 414, endPoint y: 139, distance: 41.8
click at [414, 139] on circle "Resize, Right" at bounding box center [413, 137] width 7 height 7
click at [539, 164] on div "Agent Information: (Name of Salesperson) Home Branch: Registered Boards (please…" at bounding box center [474, 191] width 488 height 632
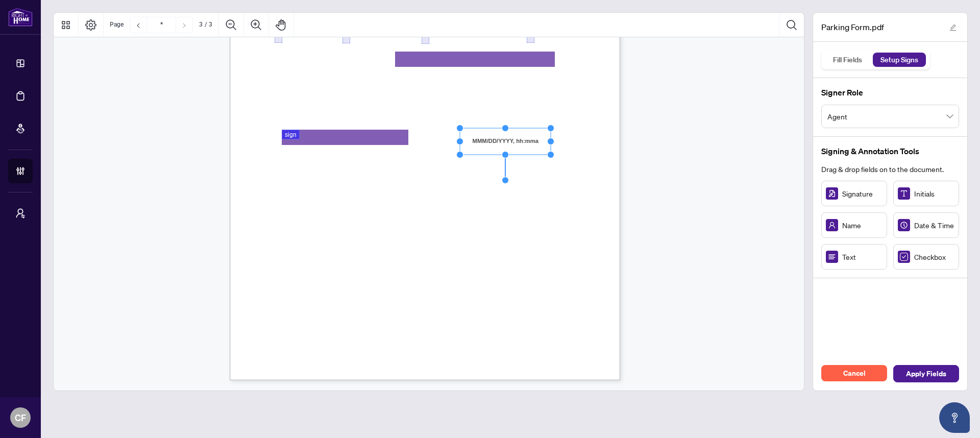
drag, startPoint x: 538, startPoint y: 139, endPoint x: 600, endPoint y: 188, distance: 79.1
click at [552, 139] on circle "Resize, Right" at bounding box center [550, 141] width 7 height 7
drag, startPoint x: 602, startPoint y: 208, endPoint x: 596, endPoint y: 223, distance: 16.8
click at [473, 208] on span "Date" at bounding box center [466, 213] width 13 height 10
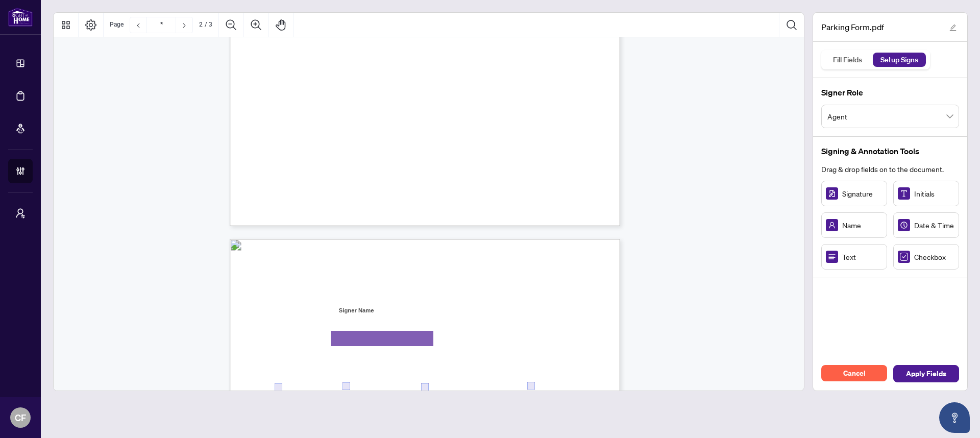
scroll to position [421, 0]
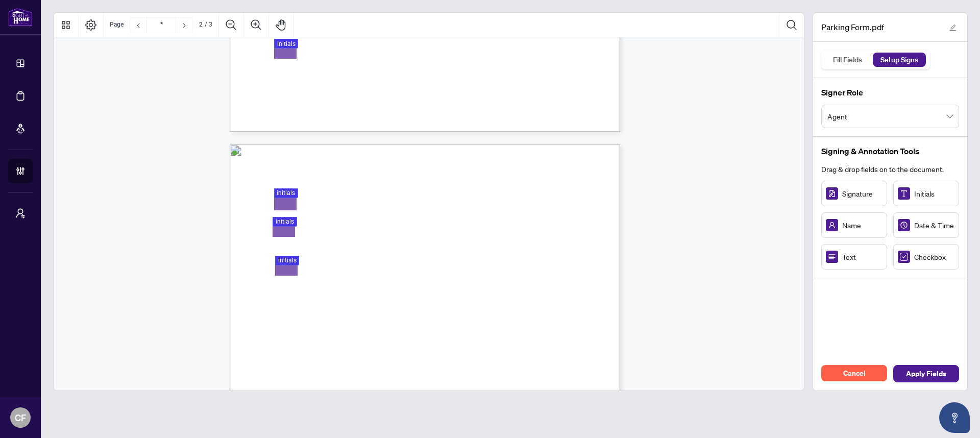
type input "*"
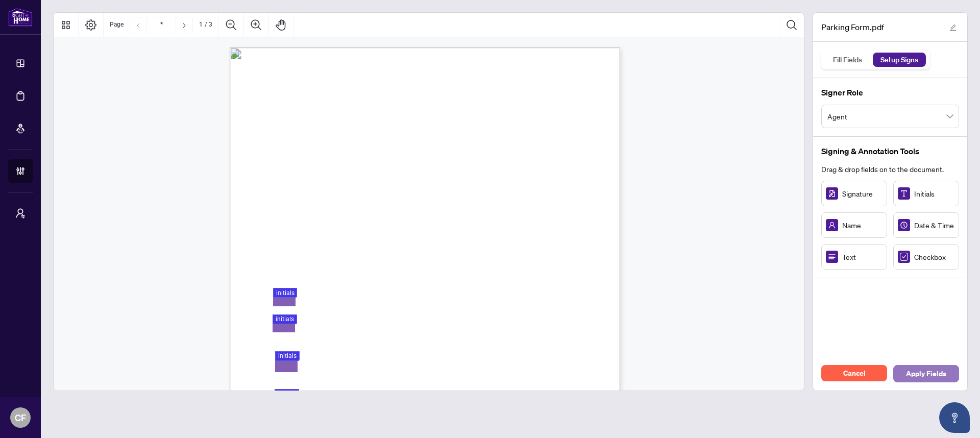
click at [921, 379] on span "Apply Fields" at bounding box center [926, 373] width 40 height 16
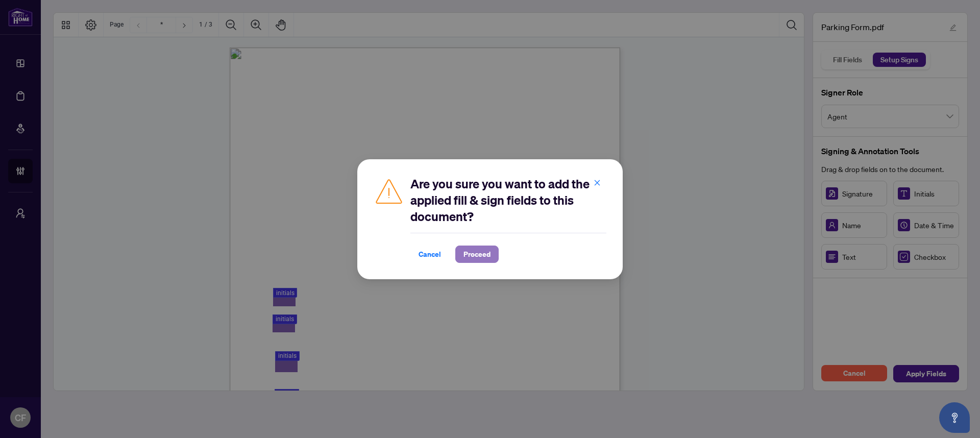
click at [471, 257] on span "Proceed" at bounding box center [476, 254] width 27 height 16
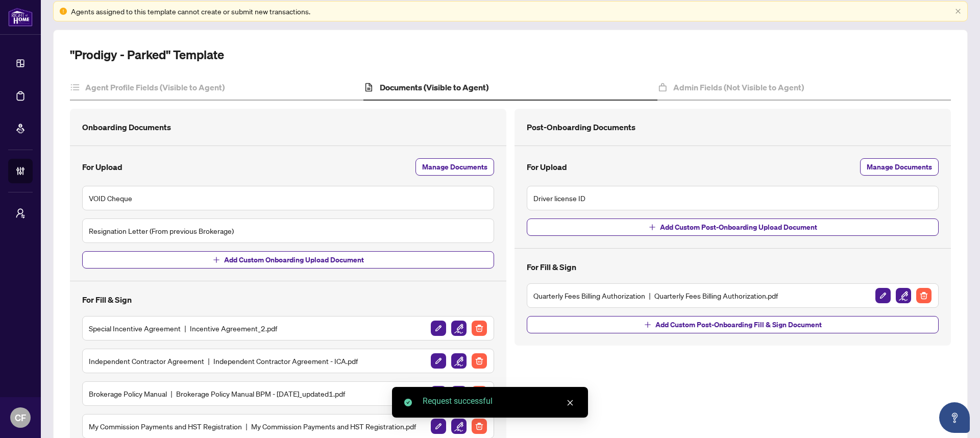
scroll to position [209, 0]
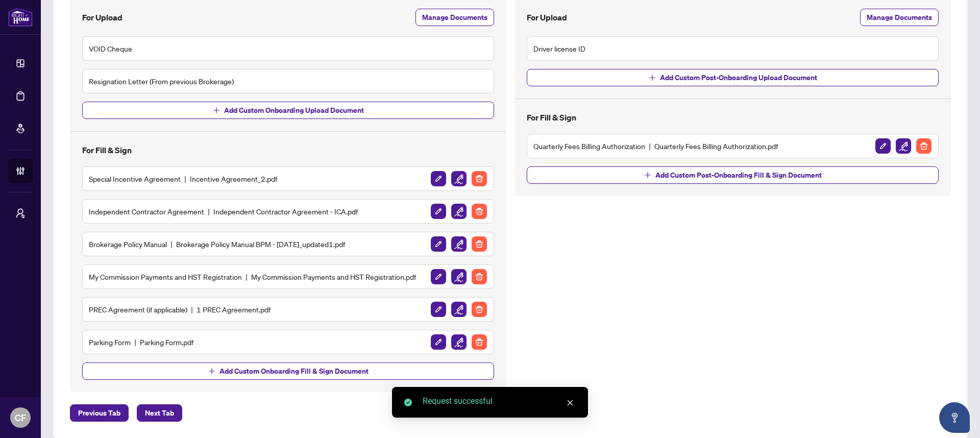
click at [895, 147] on img "button" at bounding box center [902, 145] width 15 height 15
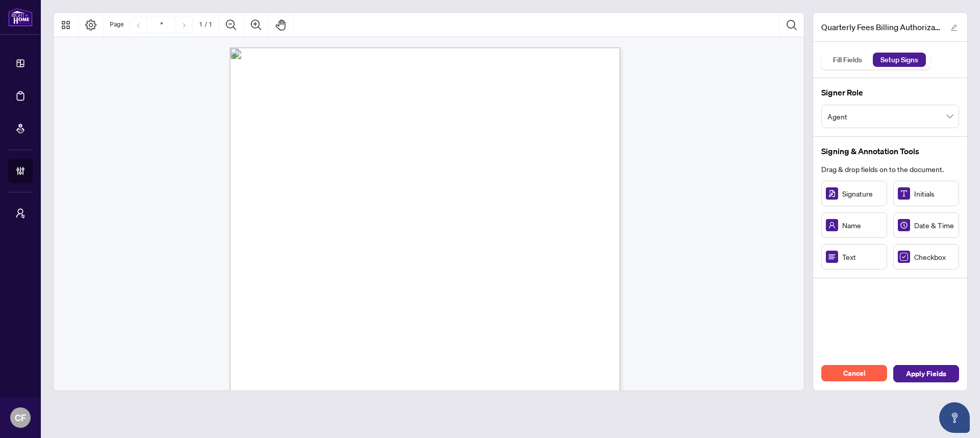
scroll to position [32, 0]
click at [377, 289] on span "We cannot accept VISA Debit or Credit Debit cards." at bounding box center [326, 290] width 101 height 7
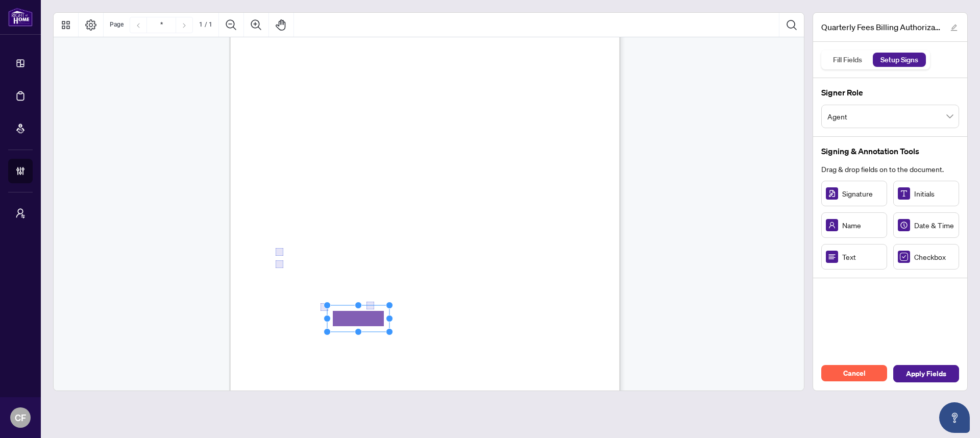
drag, startPoint x: 844, startPoint y: 262, endPoint x: 358, endPoint y: 319, distance: 489.0
drag, startPoint x: 388, startPoint y: 317, endPoint x: 573, endPoint y: 307, distance: 185.5
click at [573, 307] on div "Right at Home Realty, Brokerage Quarterly Fees Billing Authorization Quarterly …" at bounding box center [425, 268] width 390 height 505
click at [377, 293] on span "We cannot accept VISA Debit or Credit Debit cards." at bounding box center [326, 290] width 101 height 7
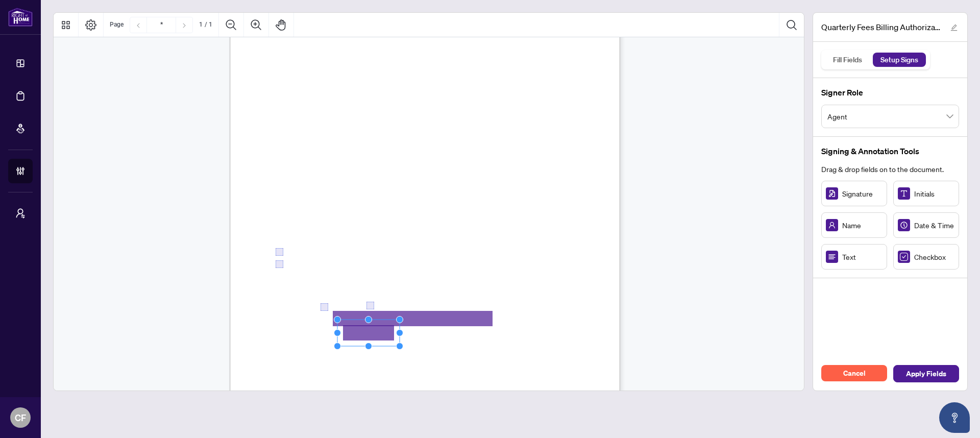
drag, startPoint x: 384, startPoint y: 336, endPoint x: 373, endPoint y: 331, distance: 12.3
drag, startPoint x: 401, startPoint y: 318, endPoint x: 442, endPoint y: 322, distance: 41.0
click at [442, 322] on circle "Resize, Top, Right" at bounding box center [440, 323] width 7 height 7
click at [537, 330] on div "Right at Home Realty, Brokerage Quarterly Fees Billing Authorization Quarterly …" at bounding box center [474, 332] width 488 height 632
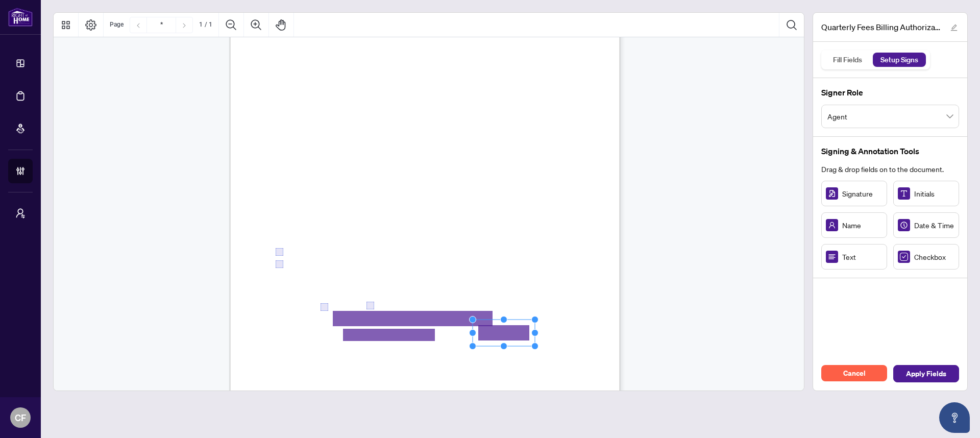
drag, startPoint x: 512, startPoint y: 331, endPoint x: 506, endPoint y: 332, distance: 6.2
drag, startPoint x: 536, startPoint y: 319, endPoint x: 574, endPoint y: 320, distance: 38.3
click at [574, 320] on circle "Resize, Top, Right" at bounding box center [572, 322] width 7 height 7
click at [340, 282] on span "Credit Card Details:" at bounding box center [308, 281] width 64 height 9
click at [495, 307] on circle "Resize, Top, Right" at bounding box center [495, 306] width 7 height 7
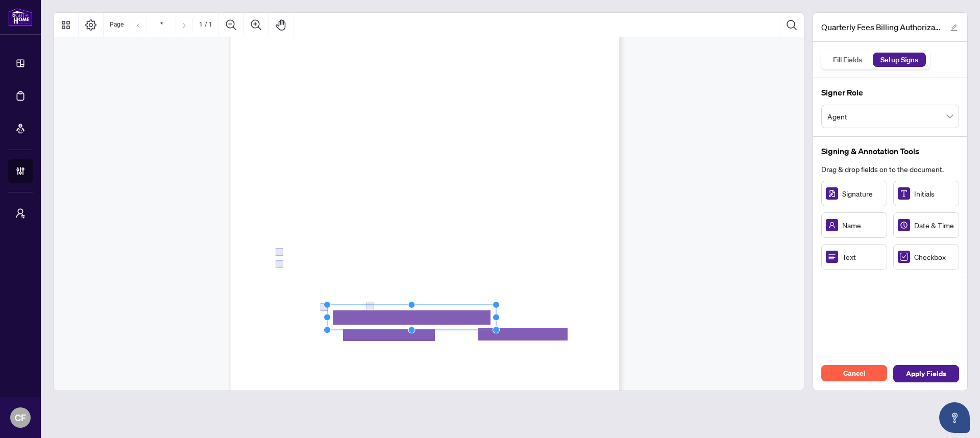
click at [487, 313] on rect "Page 1" at bounding box center [411, 317] width 169 height 25
click at [377, 287] on span "We cannot accept VISA Debit or Credit Debit cards." at bounding box center [326, 290] width 101 height 7
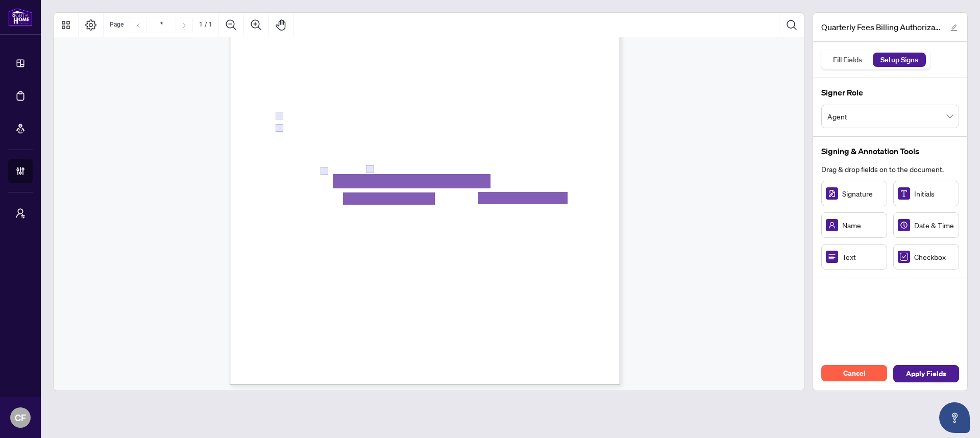
scroll to position [172, 0]
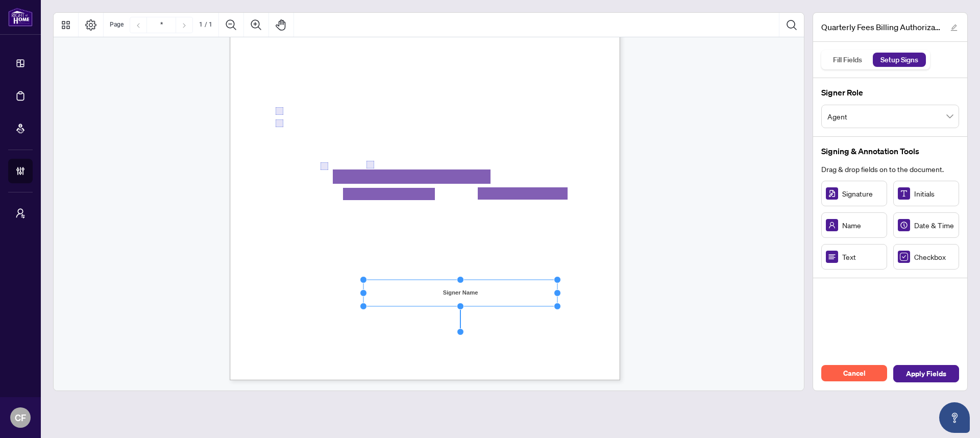
drag, startPoint x: 425, startPoint y: 292, endPoint x: 556, endPoint y: 293, distance: 131.6
click at [556, 293] on circle "Resize, Right" at bounding box center [557, 292] width 7 height 7
click at [344, 294] on span ":" at bounding box center [343, 295] width 2 height 7
drag, startPoint x: 353, startPoint y: 313, endPoint x: 331, endPoint y: 314, distance: 22.0
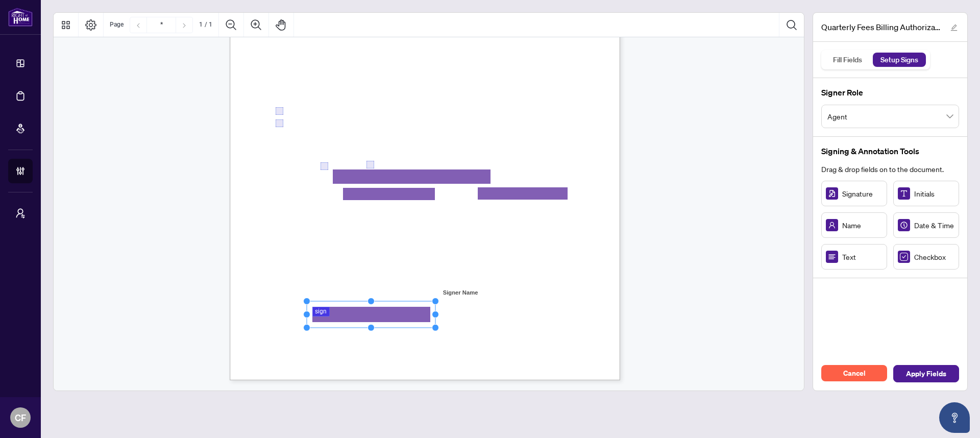
drag, startPoint x: 354, startPoint y: 315, endPoint x: 436, endPoint y: 313, distance: 82.2
click at [436, 313] on circle "Resize, Right" at bounding box center [435, 314] width 7 height 7
click at [474, 327] on div "Right at Home Realty, Brokerage Quarterly Fees Billing Authorization Quarterly …" at bounding box center [474, 191] width 488 height 632
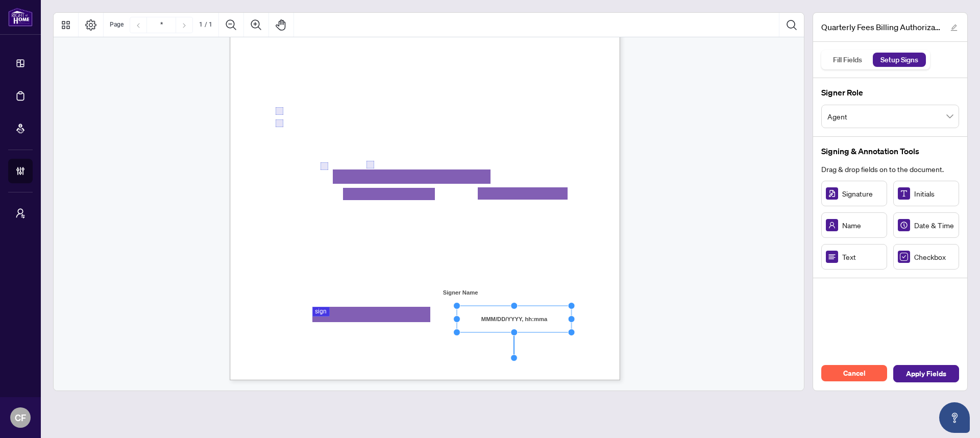
drag, startPoint x: 533, startPoint y: 317, endPoint x: 570, endPoint y: 314, distance: 37.3
click at [570, 314] on icon "Resize, Top Resize, Top, Right Resize, Right Resize, Bottom, Right Resize, Bott…" at bounding box center [514, 319] width 122 height 34
click at [619, 307] on div "Right at Home Realty, Brokerage Quarterly Fees Billing Authorization Quarterly …" at bounding box center [474, 191] width 488 height 632
click at [926, 378] on span "Apply Fields" at bounding box center [926, 373] width 40 height 16
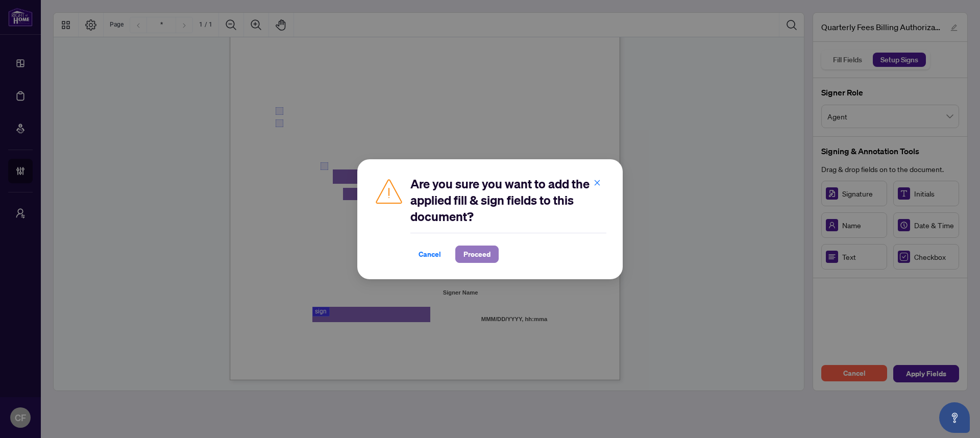
click at [481, 252] on span "Proceed" at bounding box center [476, 254] width 27 height 16
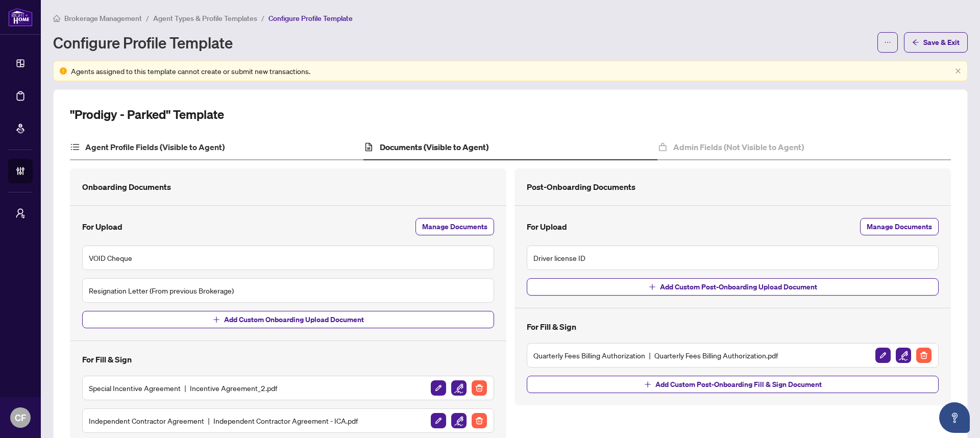
click at [241, 143] on div "Agent Profile Fields (Visible to Agent)" at bounding box center [216, 148] width 293 height 26
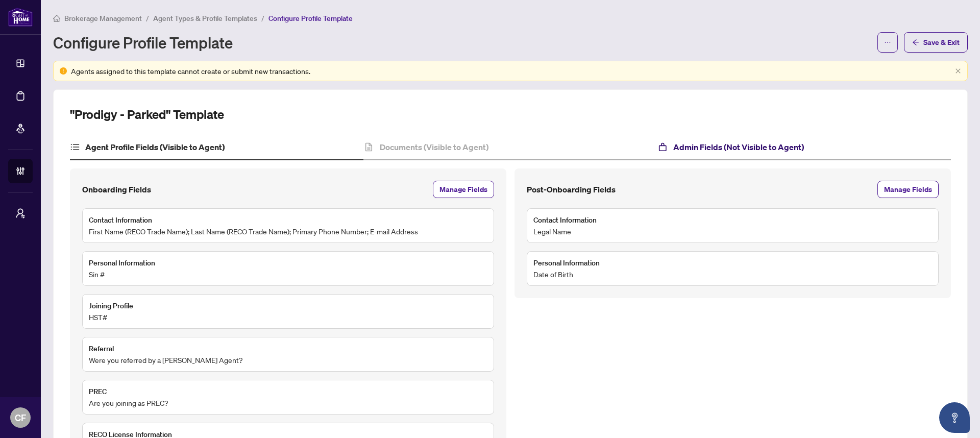
click at [725, 152] on h4 "Admin Fields (Not Visible to Agent)" at bounding box center [738, 147] width 131 height 12
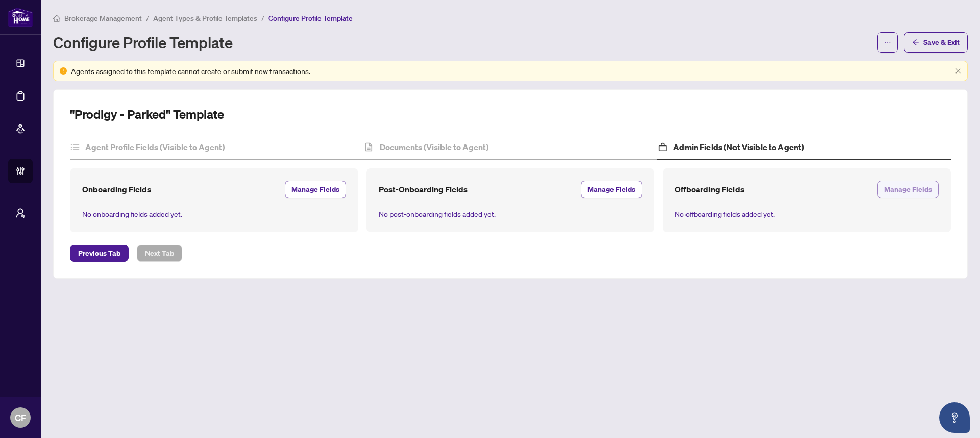
click at [902, 193] on span "Manage Fields" at bounding box center [908, 189] width 48 height 16
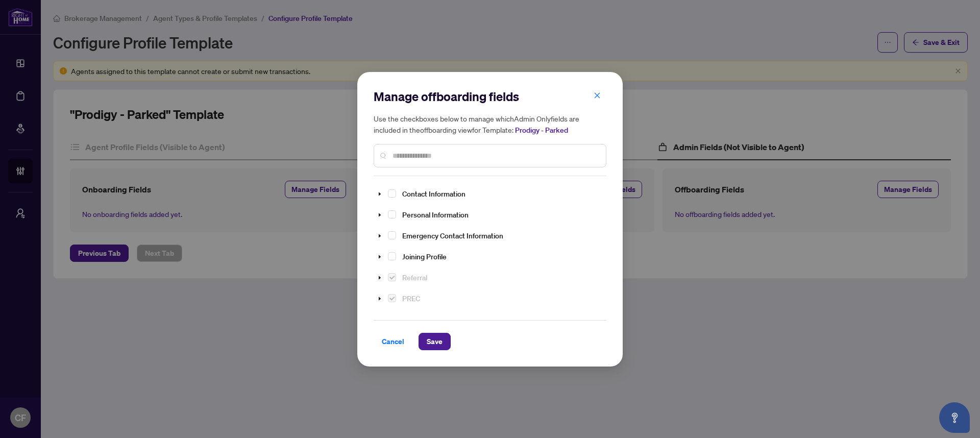
click at [492, 147] on div at bounding box center [489, 155] width 233 height 23
click at [494, 151] on input "text" at bounding box center [494, 155] width 205 height 11
type input "*******"
click at [392, 296] on span "Select Termination Information" at bounding box center [392, 296] width 8 height 8
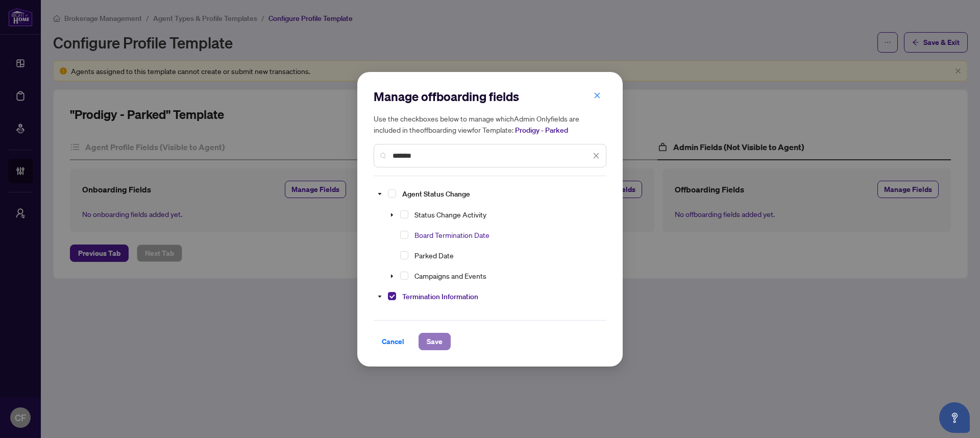
click at [441, 345] on span "Save" at bounding box center [435, 341] width 16 height 16
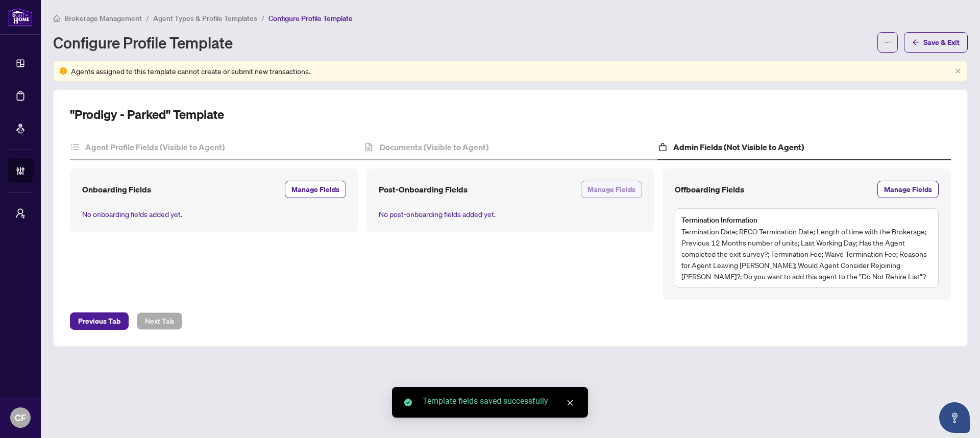
click at [627, 192] on span "Manage Fields" at bounding box center [611, 189] width 48 height 16
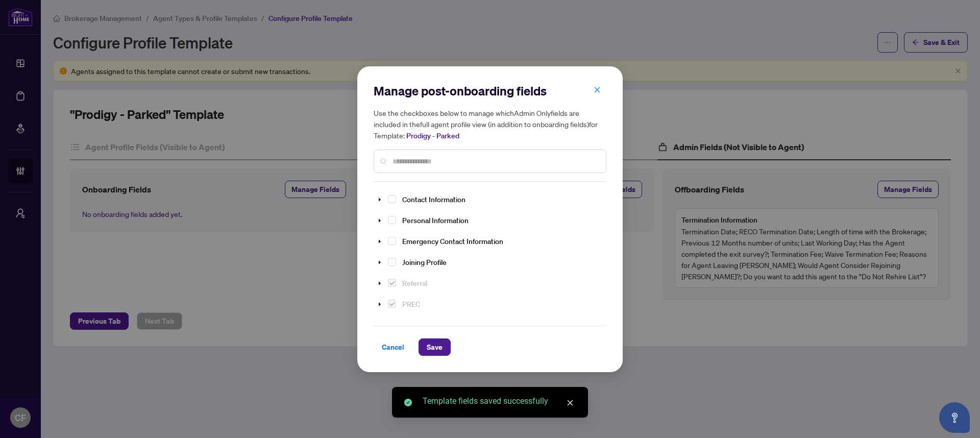
click at [431, 162] on input "text" at bounding box center [494, 161] width 205 height 11
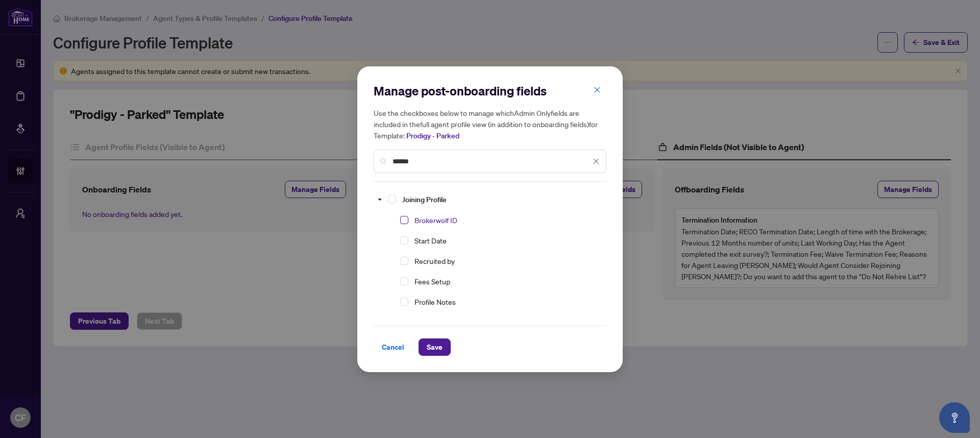
click at [405, 220] on span "Select Brokerwolf ID" at bounding box center [404, 220] width 8 height 8
click at [416, 158] on input "******" at bounding box center [491, 161] width 198 height 11
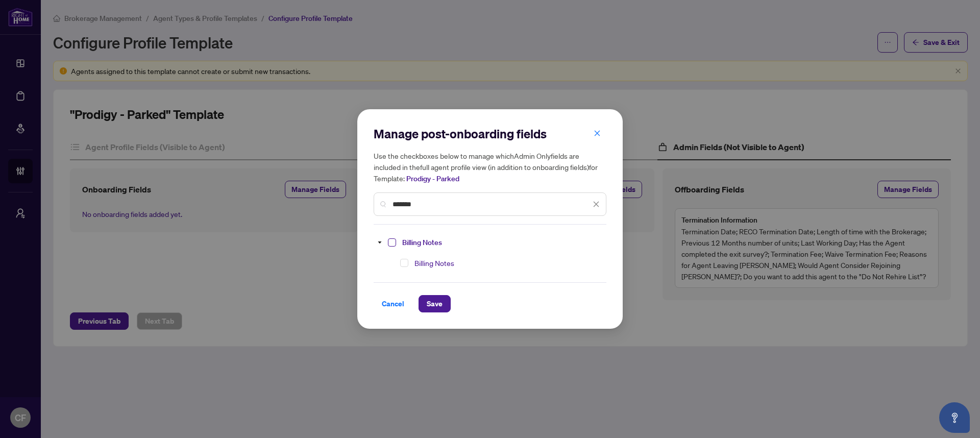
type input "*******"
click at [394, 243] on span "Select Billing Notes" at bounding box center [392, 242] width 8 height 8
click at [436, 310] on span "Save" at bounding box center [435, 303] width 16 height 16
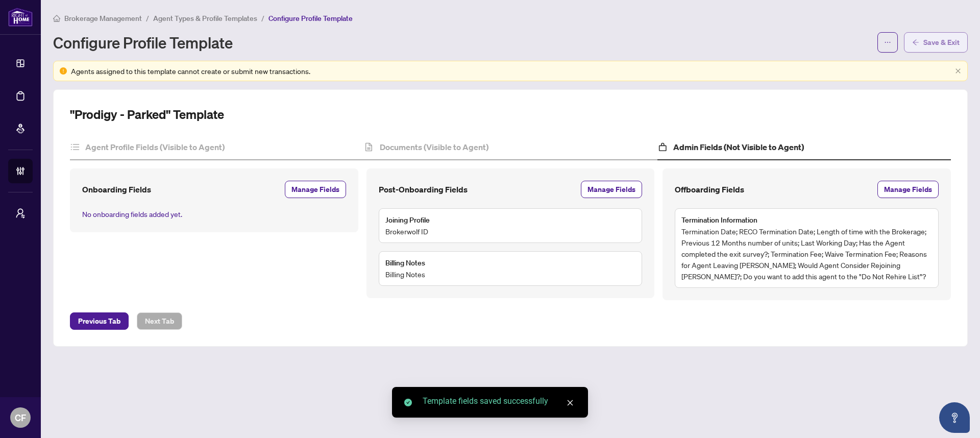
click at [959, 44] on span "Save & Exit" at bounding box center [941, 42] width 36 height 16
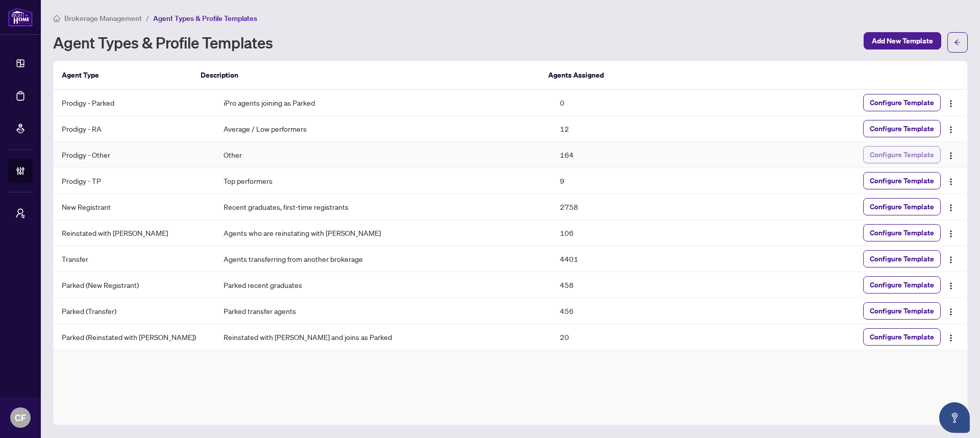
click at [899, 151] on span "Configure Template" at bounding box center [901, 154] width 64 height 16
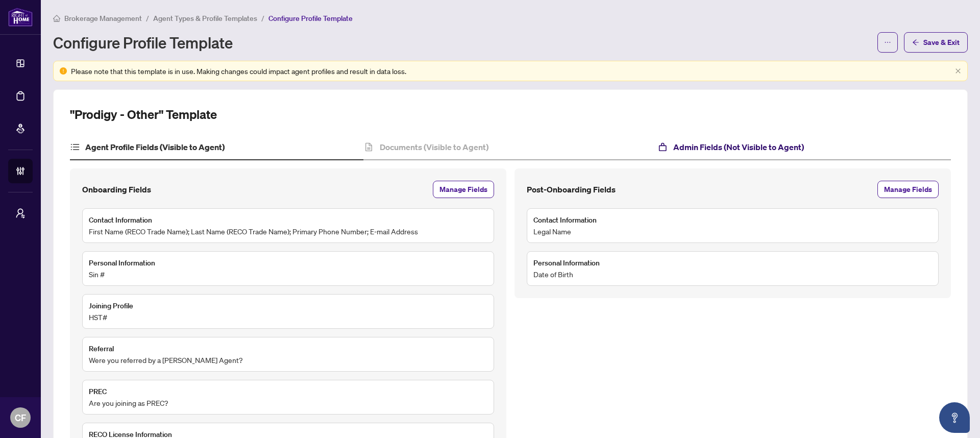
click at [673, 144] on h4 "Admin Fields (Not Visible to Agent)" at bounding box center [738, 147] width 131 height 12
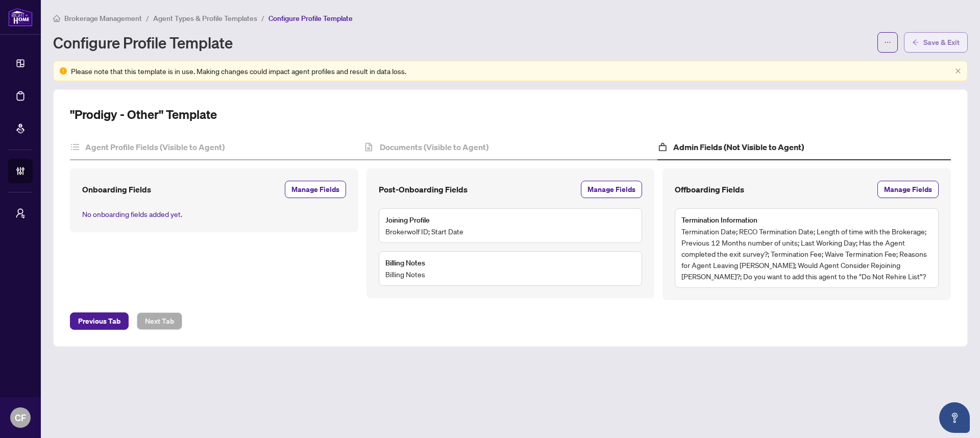
click at [952, 43] on span "Save & Exit" at bounding box center [941, 42] width 36 height 16
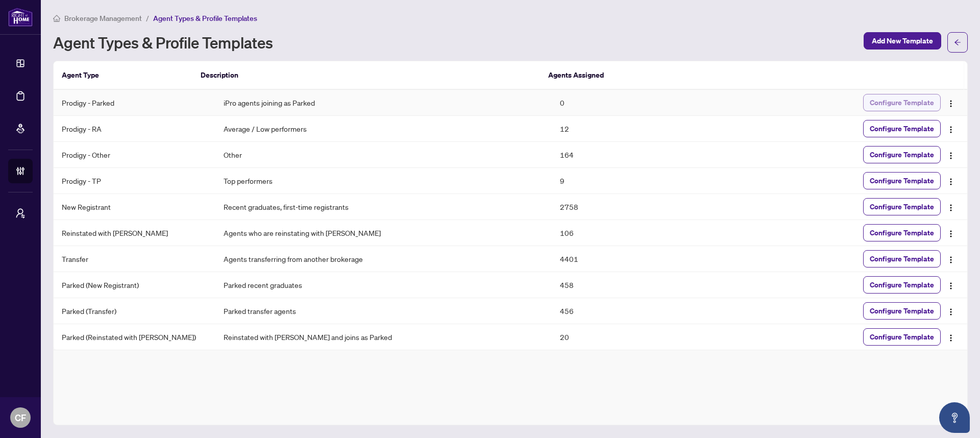
click at [869, 103] on button "Configure Template" at bounding box center [902, 102] width 78 height 17
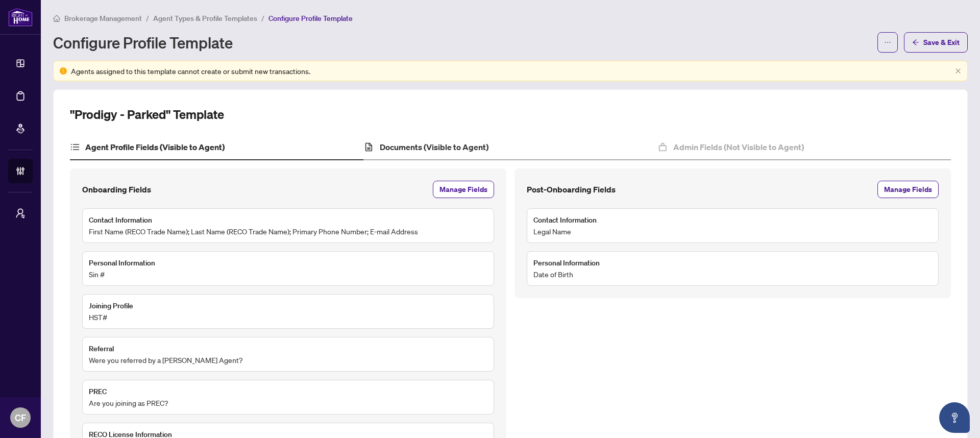
click at [420, 135] on div "Documents (Visible to Agent)" at bounding box center [509, 148] width 293 height 26
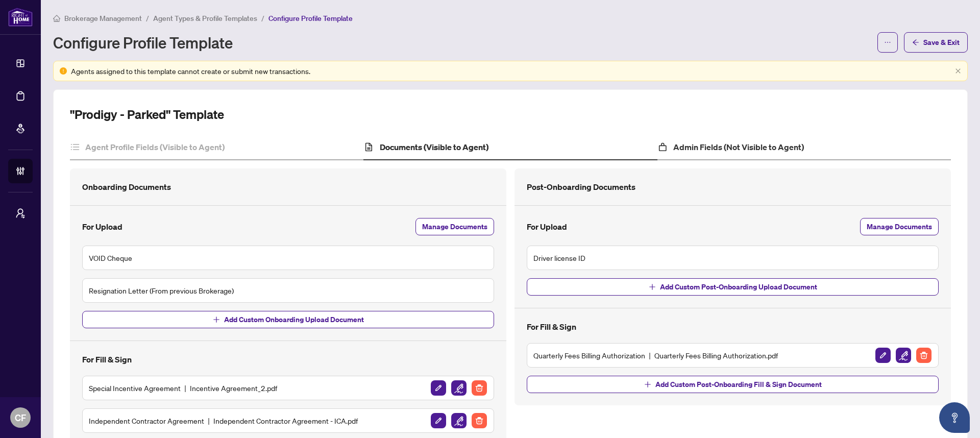
click at [741, 155] on div "Admin Fields (Not Visible to Agent)" at bounding box center [803, 148] width 293 height 26
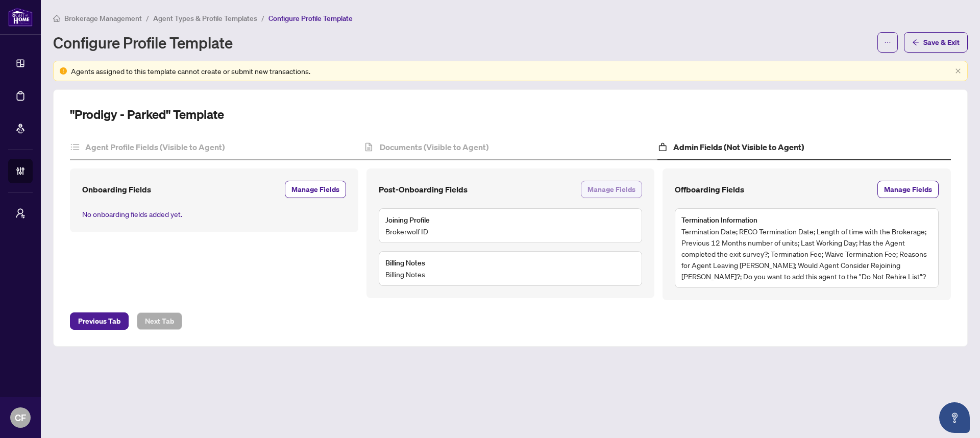
click at [612, 192] on span "Manage Fields" at bounding box center [611, 189] width 48 height 16
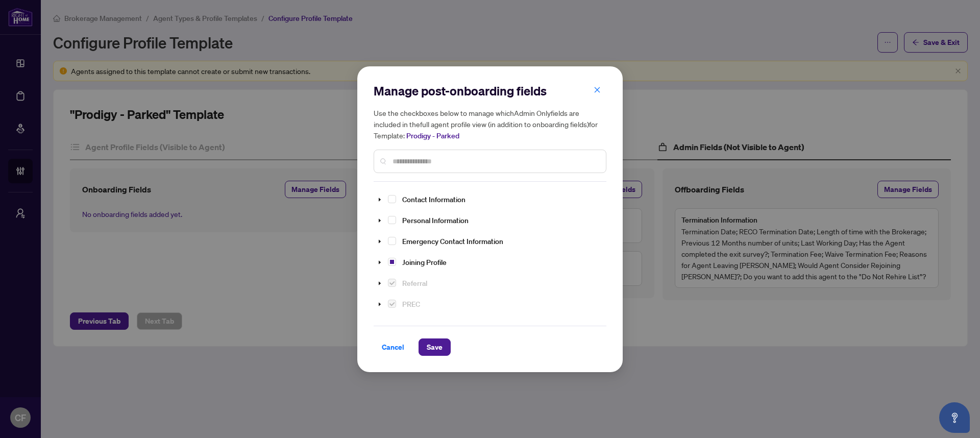
click at [434, 164] on input "text" at bounding box center [494, 161] width 205 height 11
type input "*****"
click at [405, 241] on span "Select Start Date" at bounding box center [404, 240] width 8 height 8
click at [429, 354] on span "Save" at bounding box center [435, 347] width 16 height 16
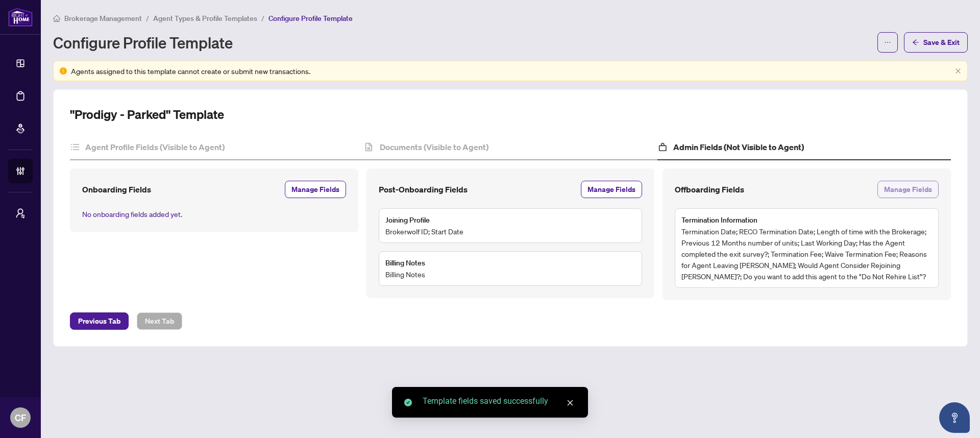
click at [916, 190] on span "Manage Fields" at bounding box center [908, 189] width 48 height 16
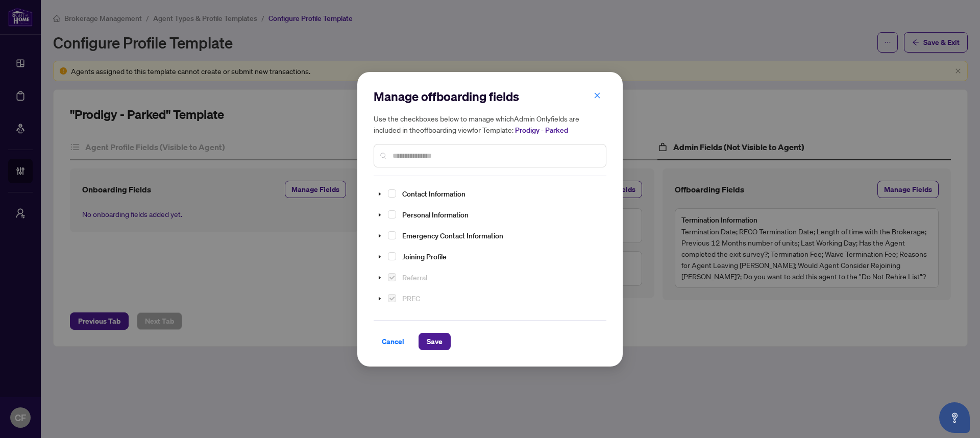
scroll to position [158, 0]
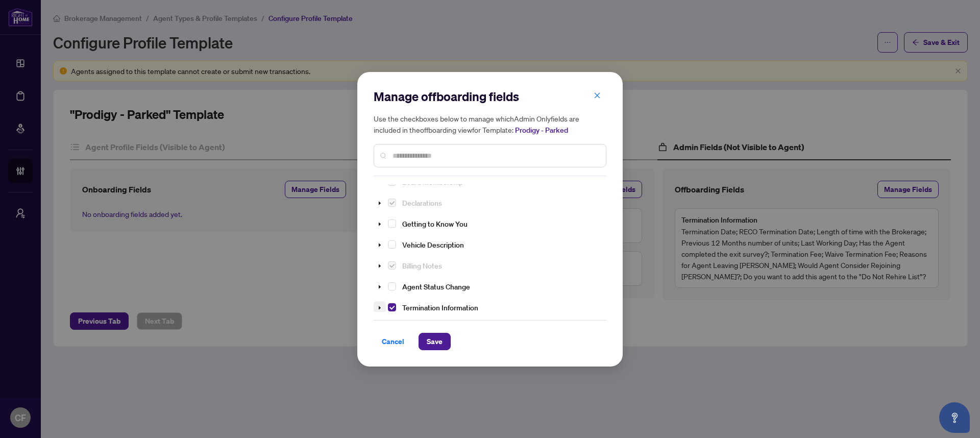
click at [377, 305] on icon "caret-down" at bounding box center [379, 307] width 5 height 5
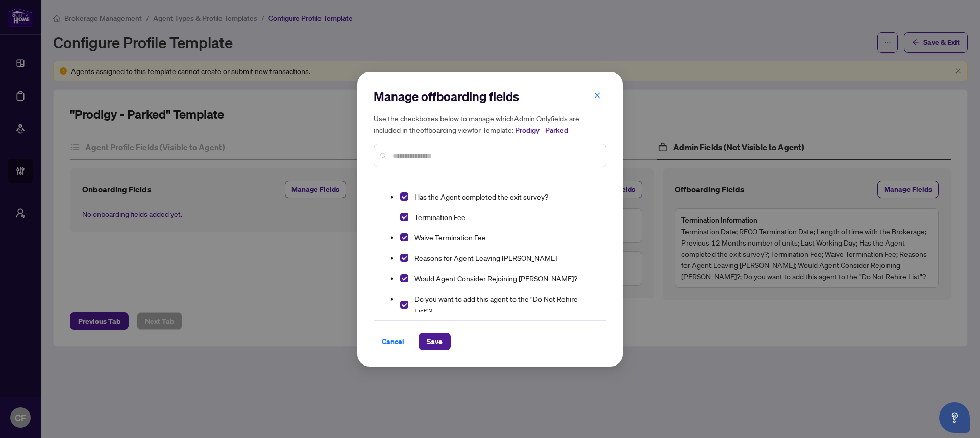
scroll to position [395, 0]
click at [404, 342] on button "Cancel" at bounding box center [392, 341] width 39 height 17
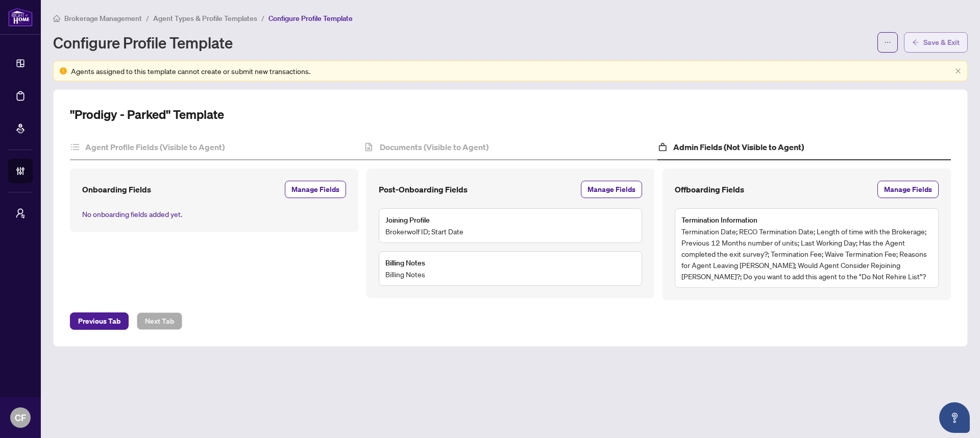
click at [953, 45] on span "Save & Exit" at bounding box center [941, 42] width 36 height 16
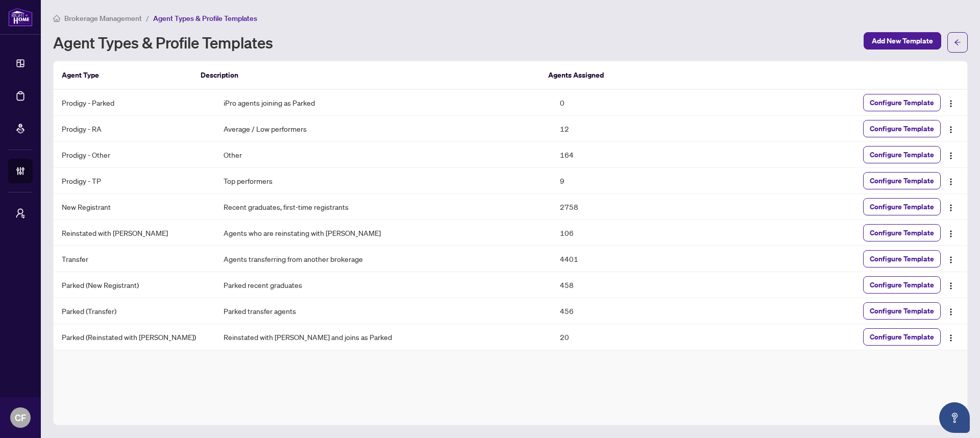
click at [112, 18] on span "Brokerage Management" at bounding box center [103, 18] width 78 height 9
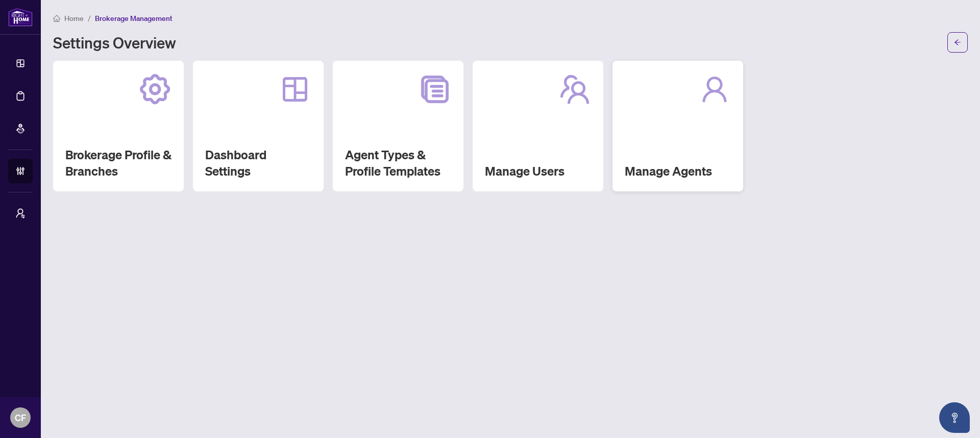
click at [737, 108] on div "Manage Agents" at bounding box center [677, 126] width 131 height 131
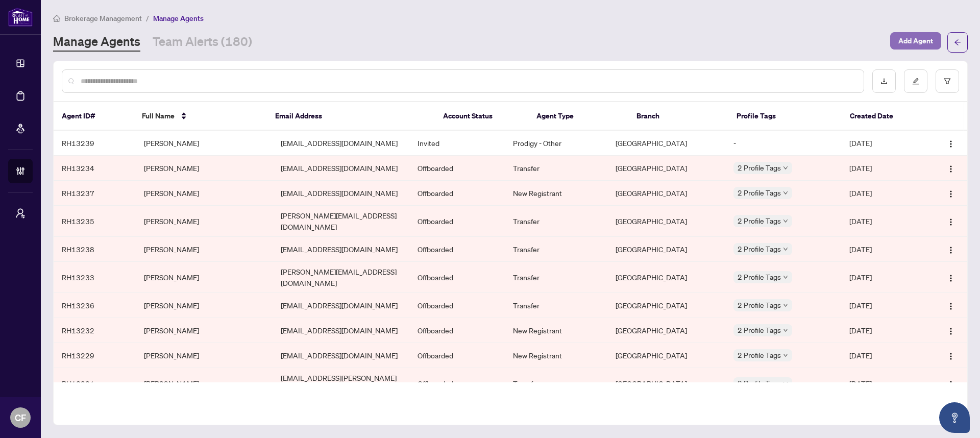
click at [918, 37] on span "Add Agent" at bounding box center [915, 41] width 35 height 16
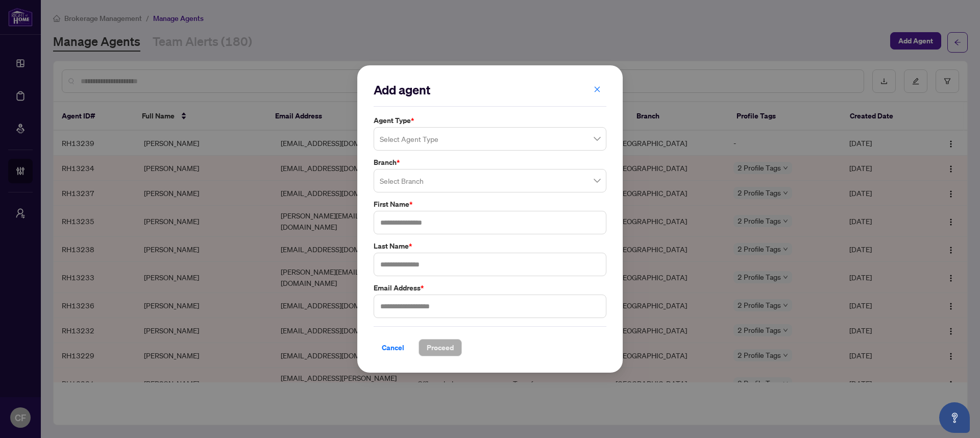
click at [460, 136] on input "search" at bounding box center [485, 140] width 211 height 22
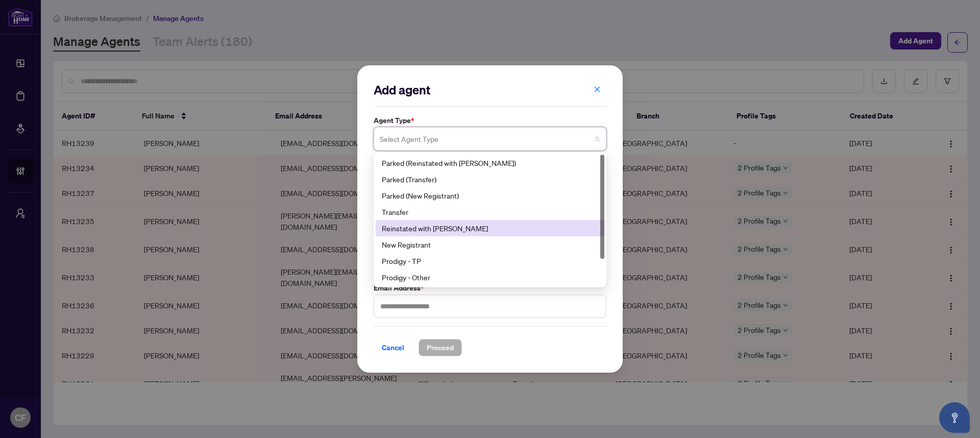
scroll to position [29, 0]
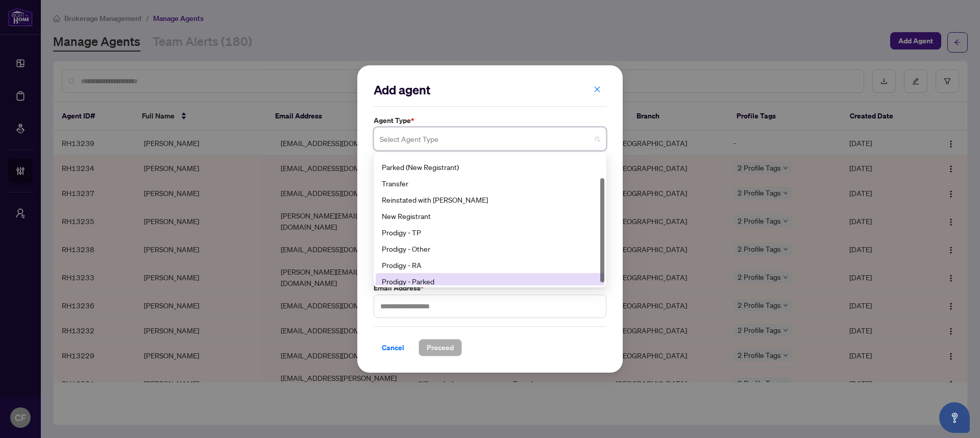
click at [436, 278] on div "Prodigy - Parked" at bounding box center [490, 281] width 216 height 11
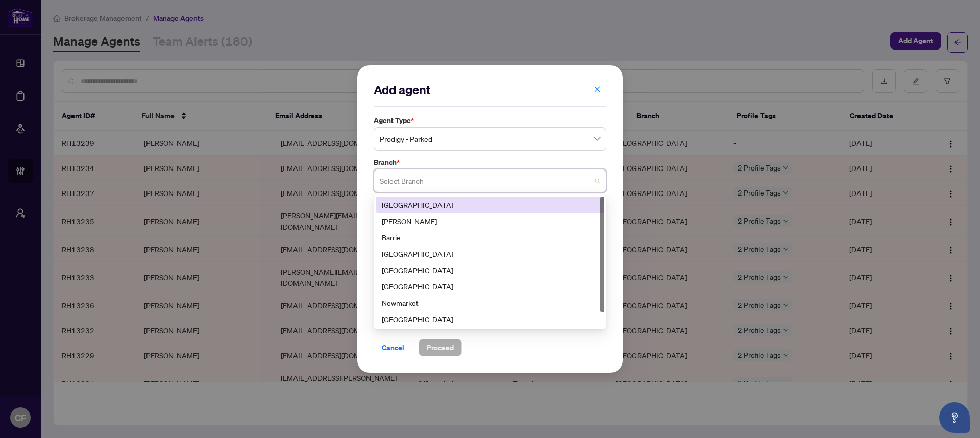
click at [419, 183] on input "search" at bounding box center [485, 182] width 211 height 22
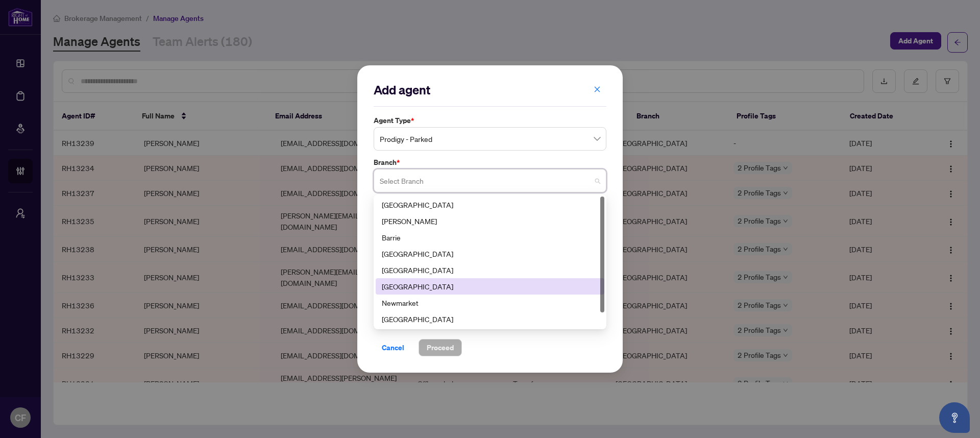
click at [415, 289] on div "Mississauga" at bounding box center [490, 286] width 216 height 11
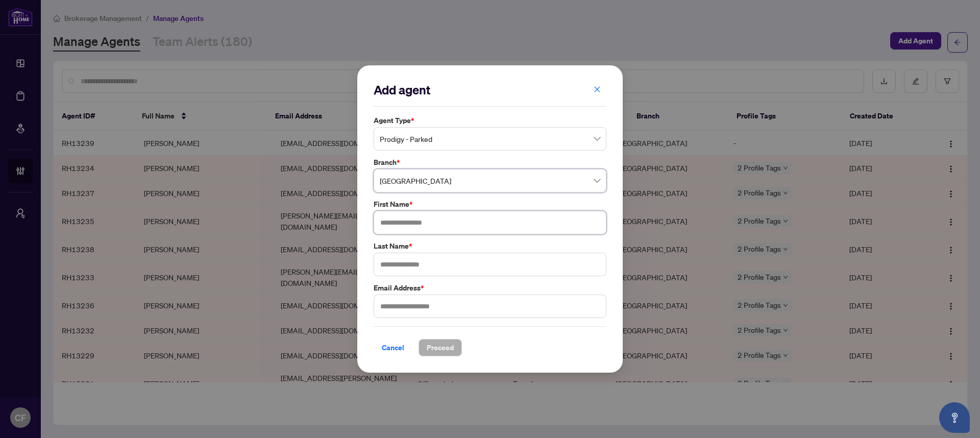
click at [402, 220] on input "text" at bounding box center [489, 222] width 233 height 23
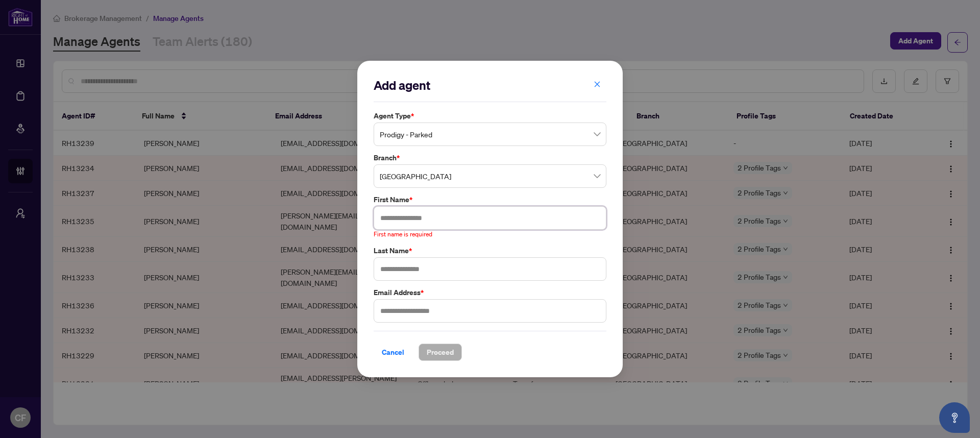
paste input "*****"
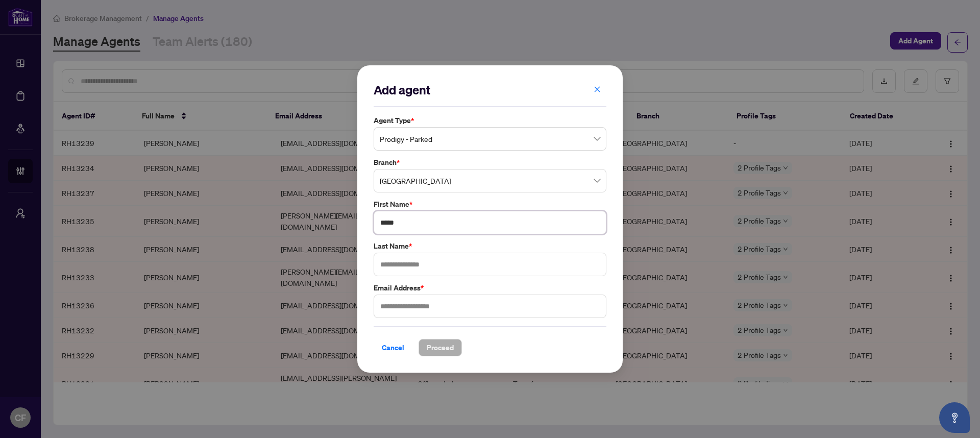
type input "*****"
click at [451, 269] on input "text" at bounding box center [489, 264] width 233 height 23
paste input "*********"
type input "*********"
click at [416, 310] on input "text" at bounding box center [489, 305] width 233 height 23
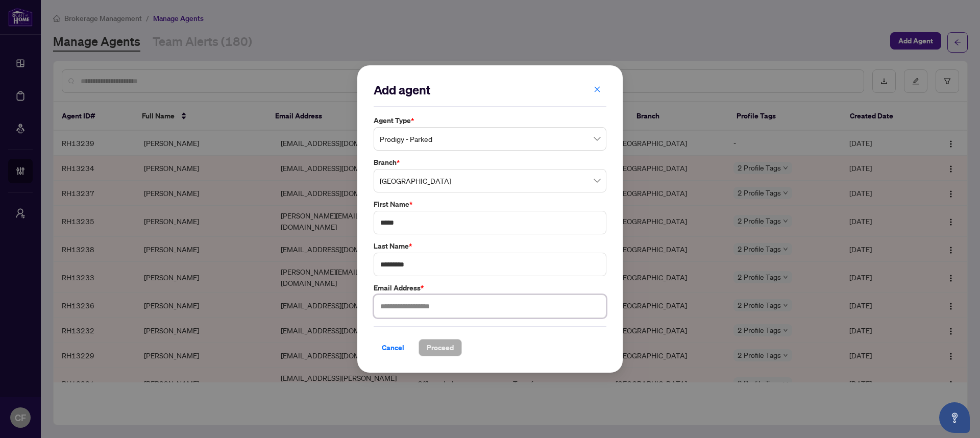
paste input "**********"
type input "**********"
click at [444, 347] on span "Proceed" at bounding box center [440, 347] width 27 height 16
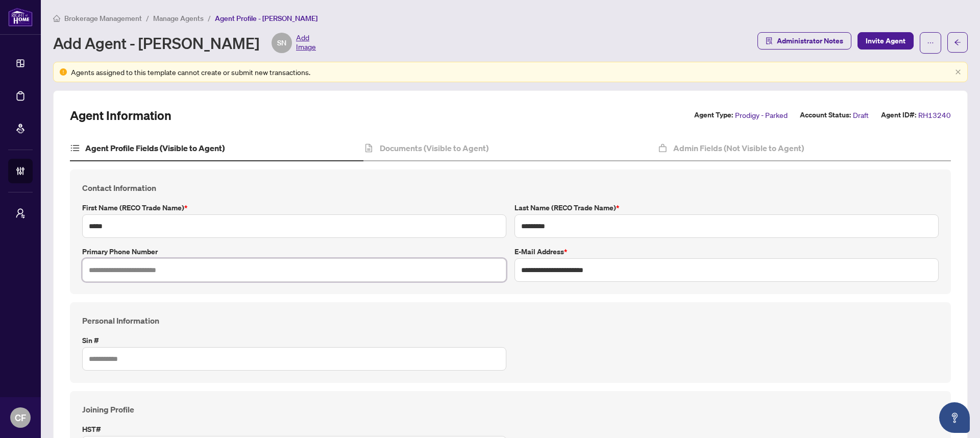
click at [273, 271] on input "text" at bounding box center [294, 269] width 424 height 23
paste input "**********"
type input "**********"
click at [746, 148] on h4 "Admin Fields (Not Visible to Agent)" at bounding box center [738, 148] width 131 height 12
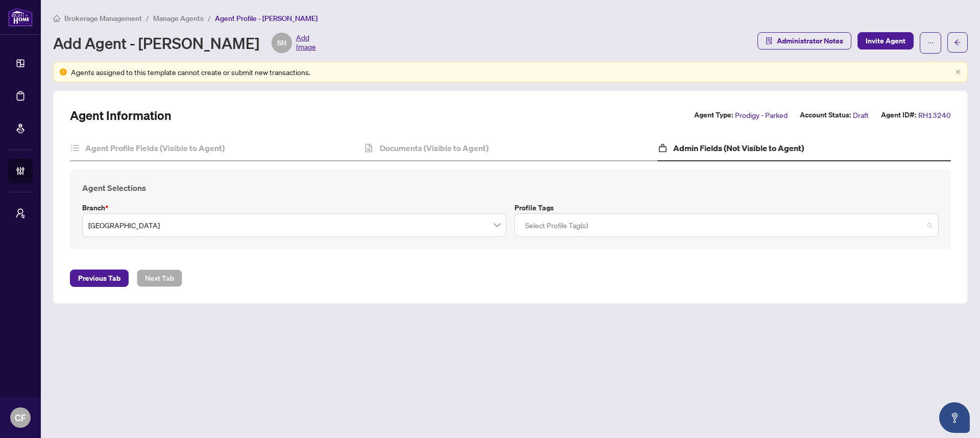
click at [594, 216] on div at bounding box center [726, 225] width 411 height 18
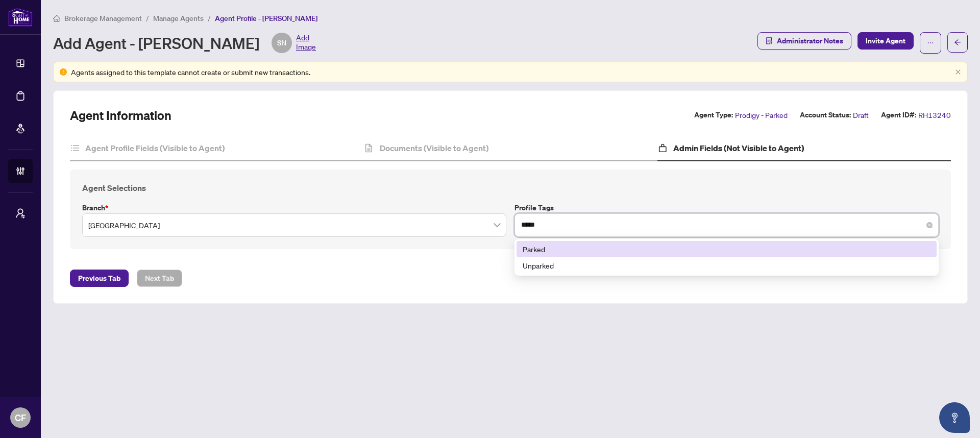
type input "******"
click at [617, 249] on div "Parked" at bounding box center [726, 248] width 408 height 11
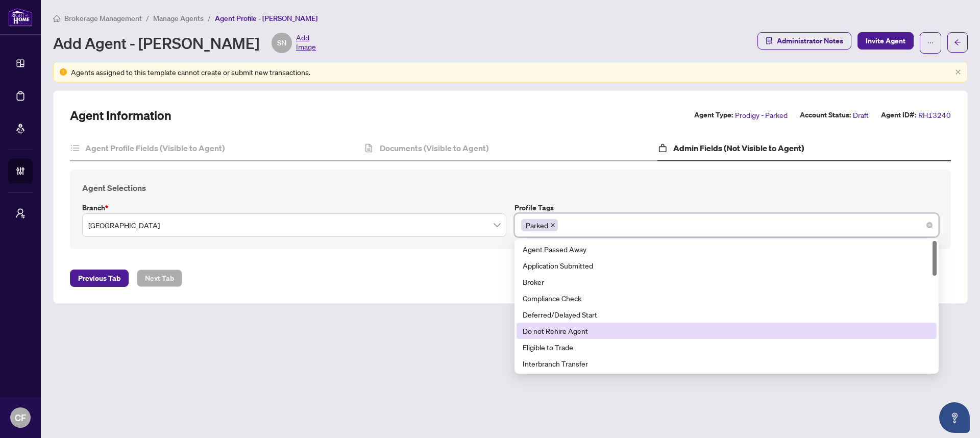
click at [377, 315] on main "Brokerage Management / Manage Agents / Agent Profile - Salma Nazurally Add Agen…" at bounding box center [510, 219] width 939 height 438
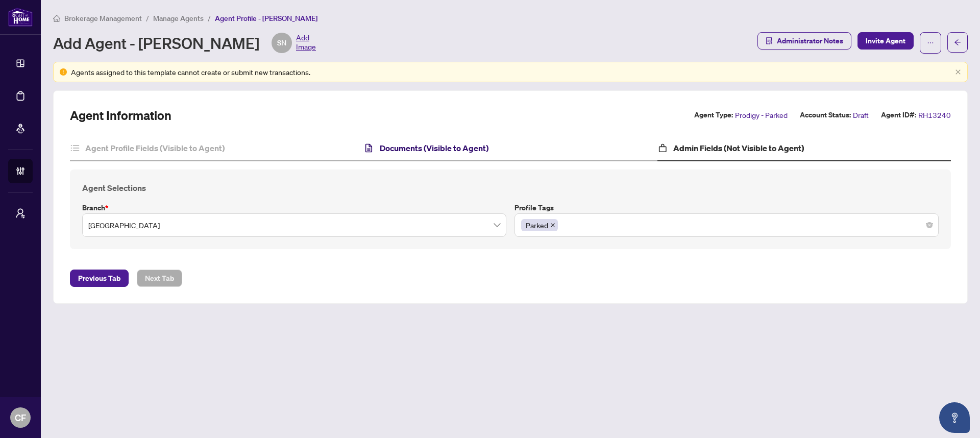
click at [420, 151] on h4 "Documents (Visible to Agent)" at bounding box center [434, 148] width 109 height 12
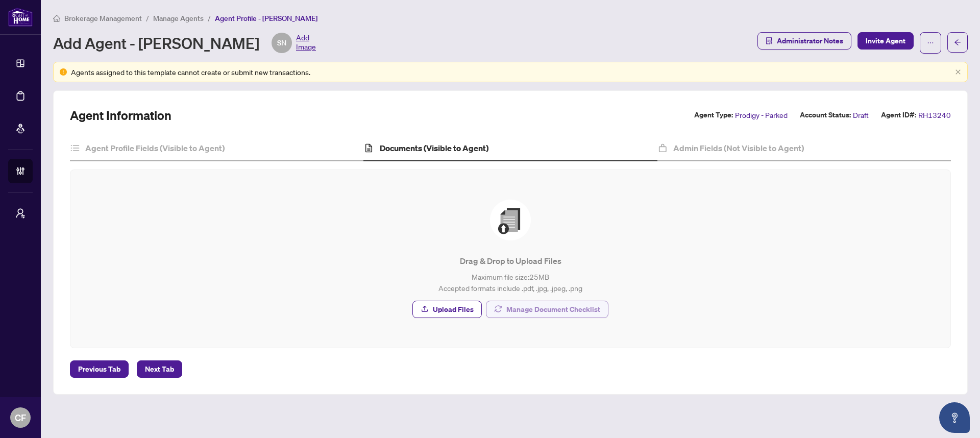
click at [587, 304] on span "Manage Document Checklist" at bounding box center [553, 309] width 94 height 16
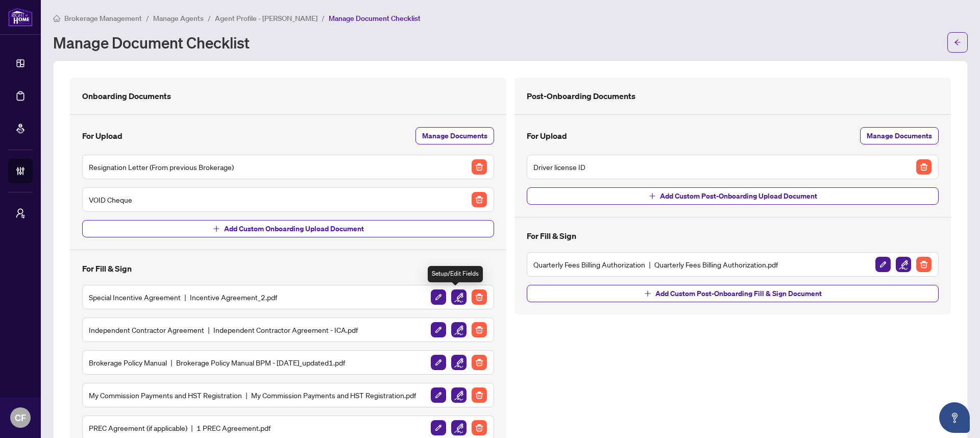
click at [451, 300] on img "button" at bounding box center [458, 296] width 15 height 15
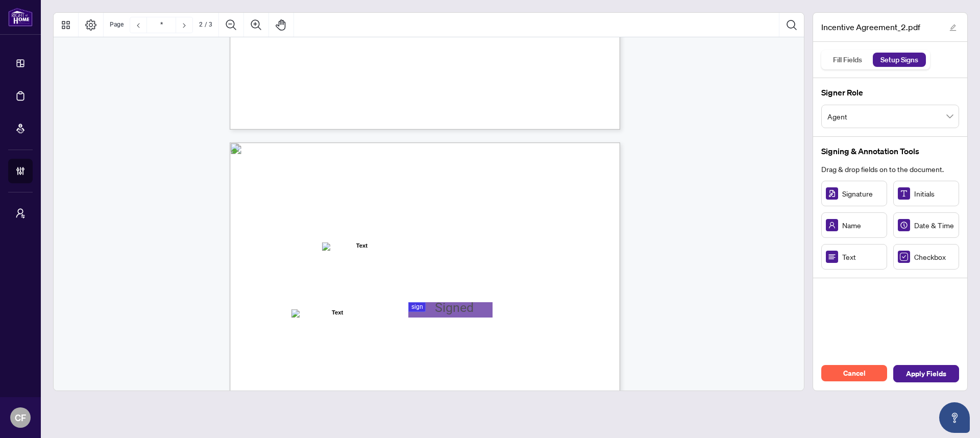
type input "*"
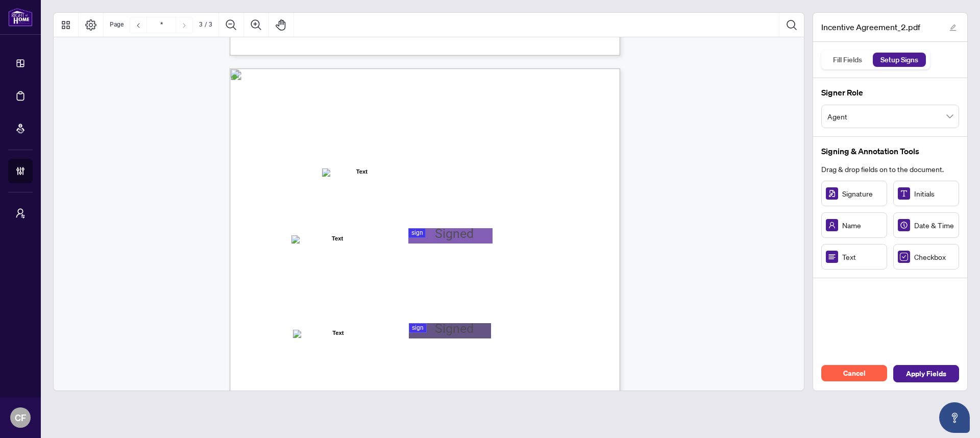
scroll to position [1019, 0]
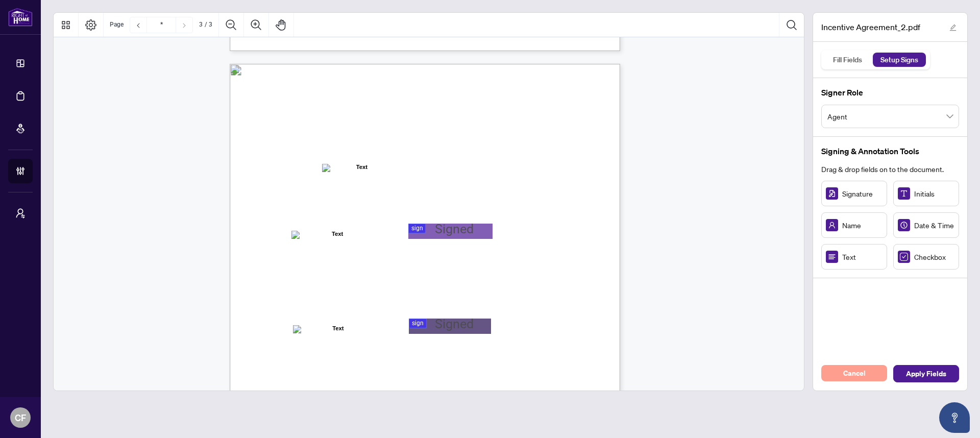
click at [871, 369] on button "Cancel" at bounding box center [854, 373] width 66 height 16
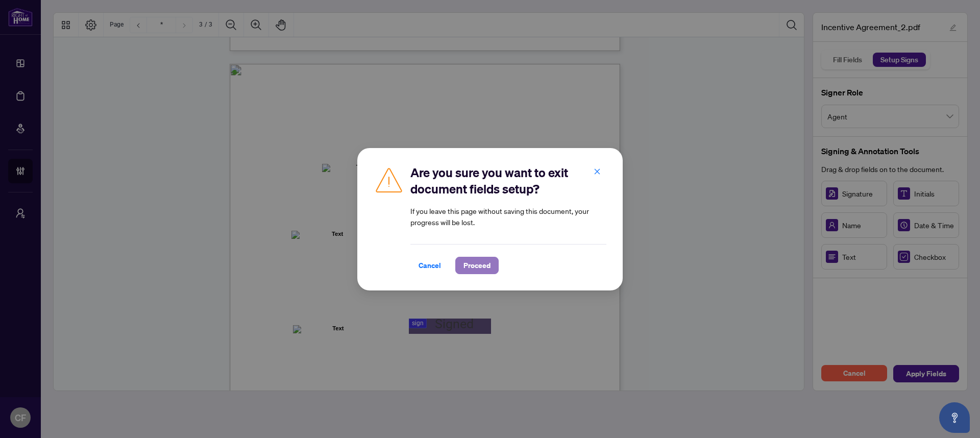
click at [465, 269] on span "Proceed" at bounding box center [476, 265] width 27 height 16
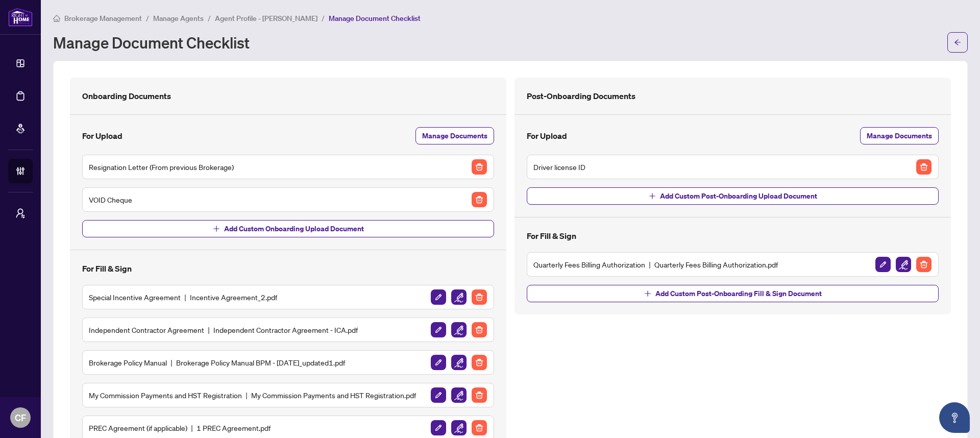
click at [453, 330] on img "button" at bounding box center [458, 329] width 15 height 15
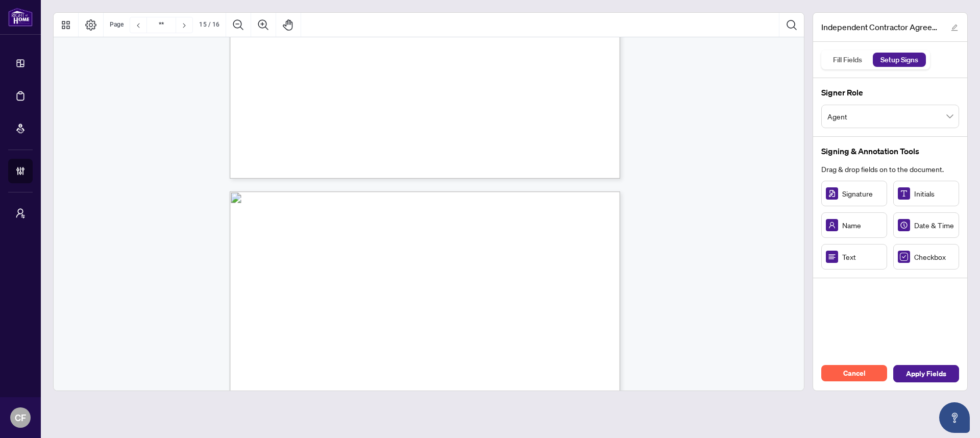
type input "**"
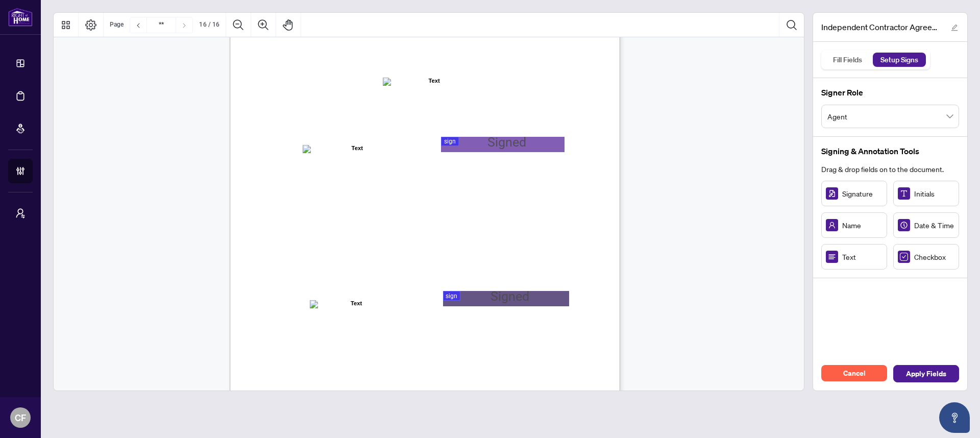
scroll to position [7806, 0]
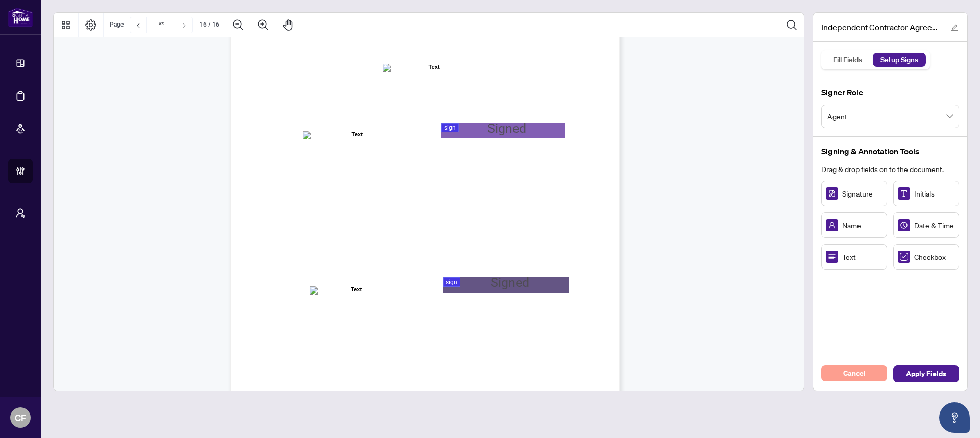
click at [874, 371] on button "Cancel" at bounding box center [854, 373] width 66 height 16
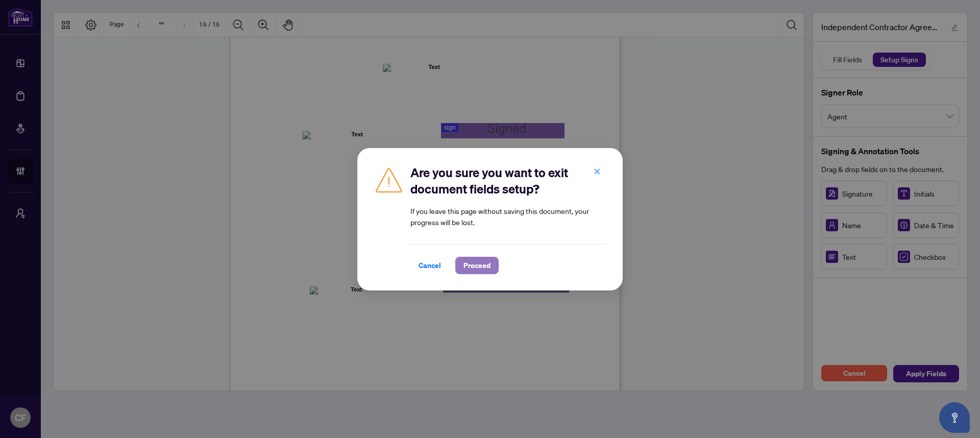
click at [471, 267] on span "Proceed" at bounding box center [476, 265] width 27 height 16
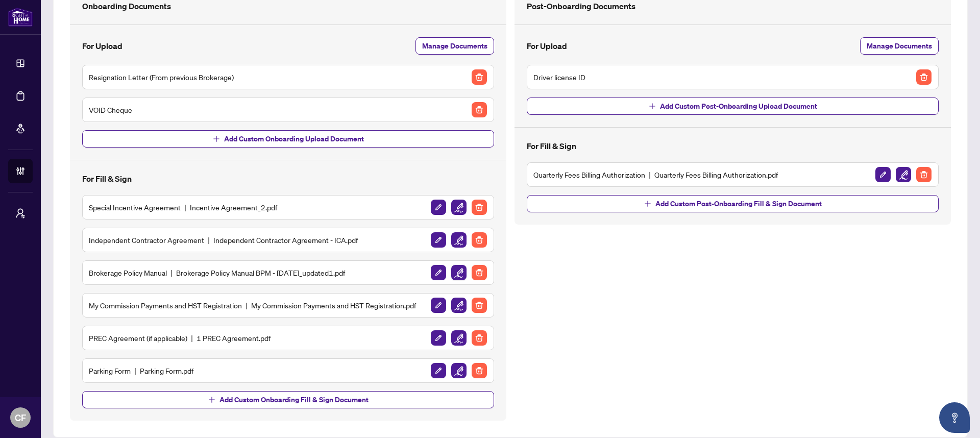
scroll to position [101, 0]
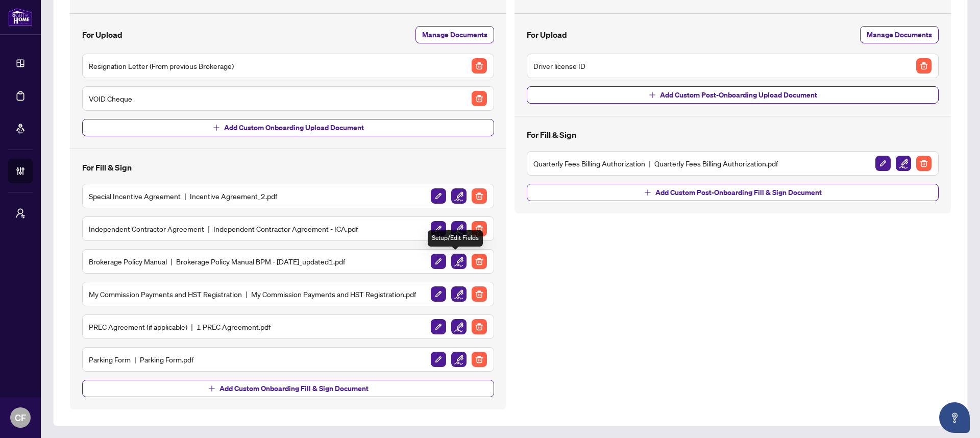
click at [453, 265] on img "button" at bounding box center [458, 261] width 15 height 15
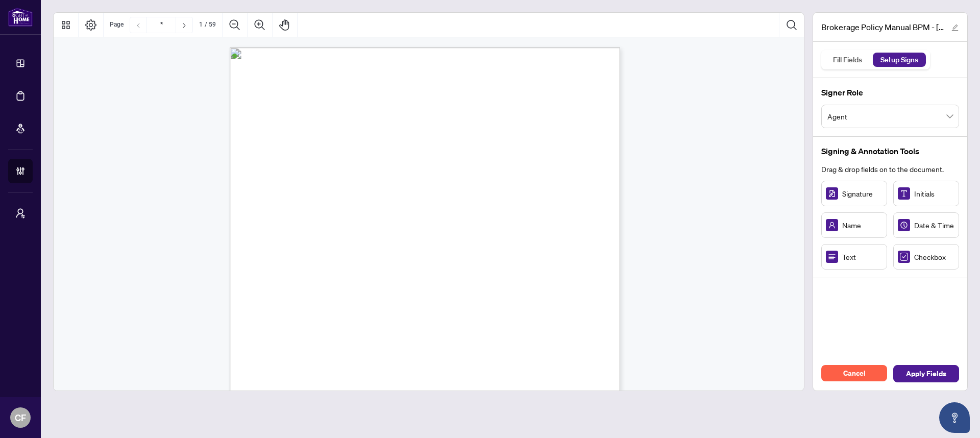
scroll to position [203, 0]
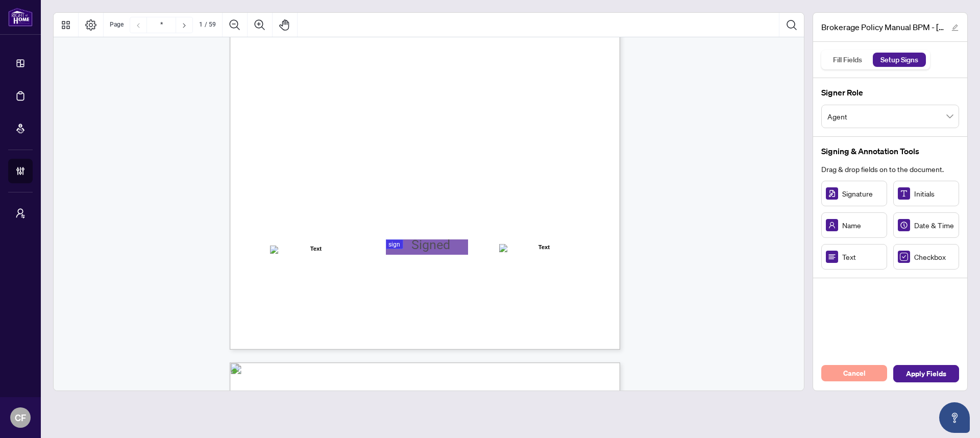
click at [853, 372] on span "Cancel" at bounding box center [854, 373] width 22 height 16
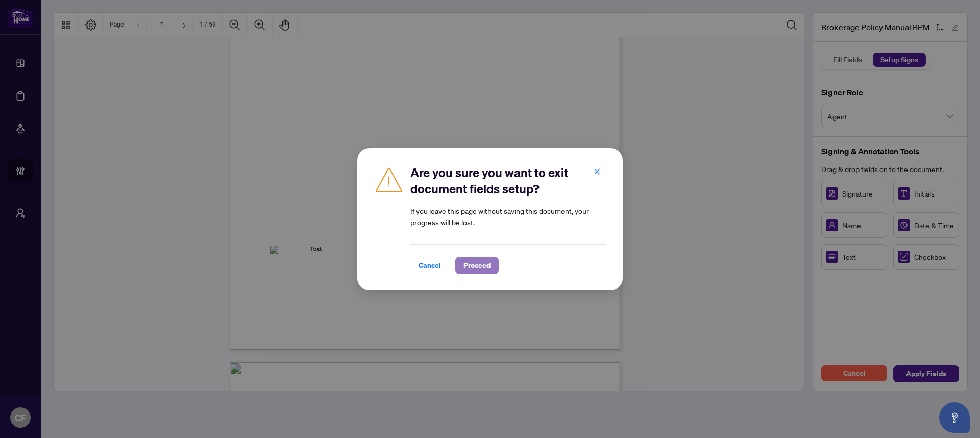
click at [463, 268] on span "Proceed" at bounding box center [476, 265] width 27 height 16
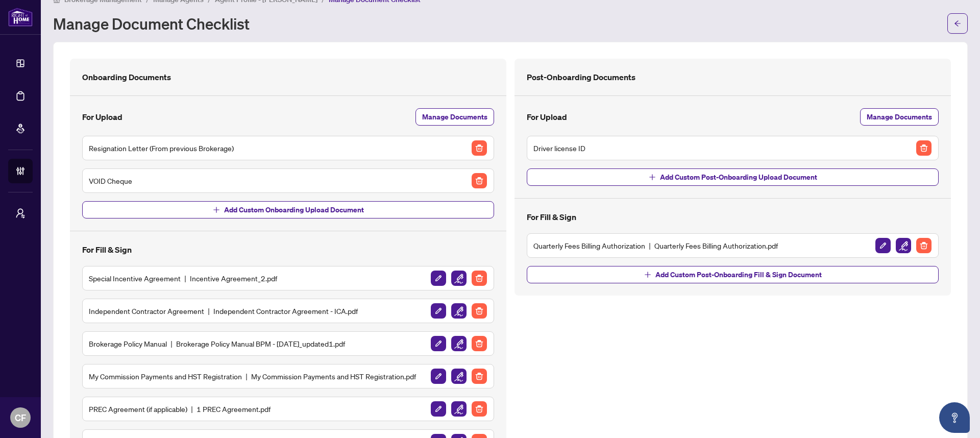
scroll to position [101, 0]
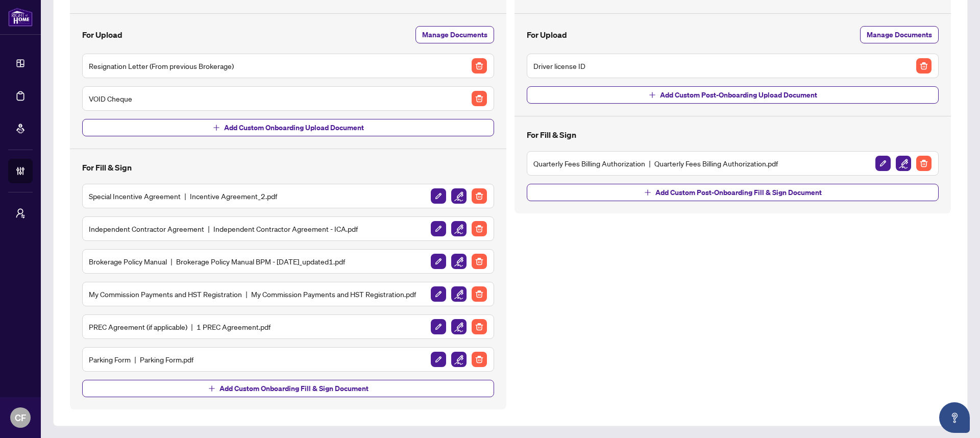
click at [452, 299] on img "button" at bounding box center [458, 293] width 15 height 15
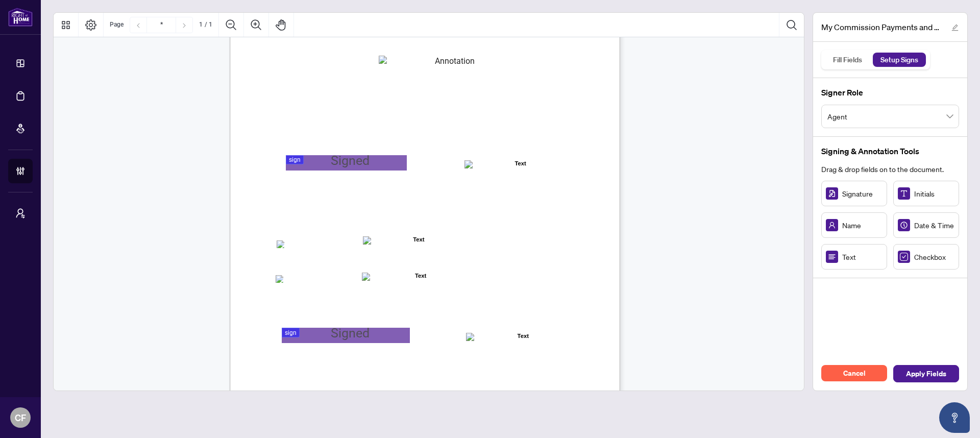
scroll to position [143, 0]
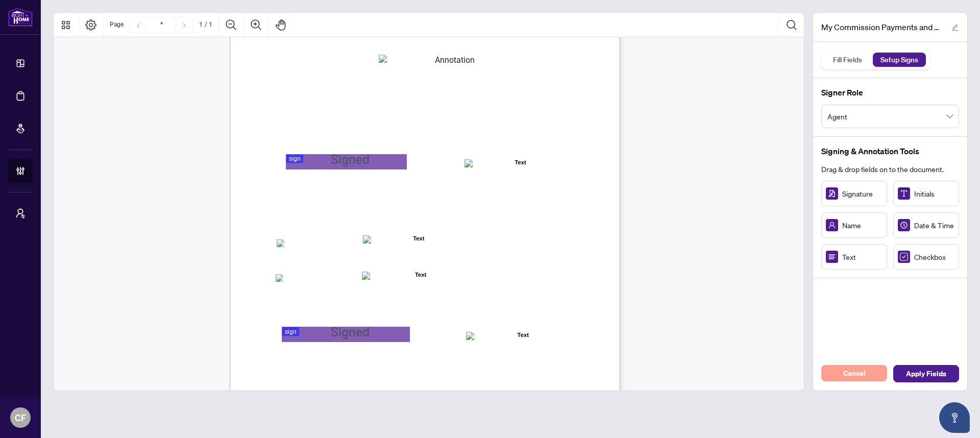
click at [872, 376] on button "Cancel" at bounding box center [854, 373] width 66 height 16
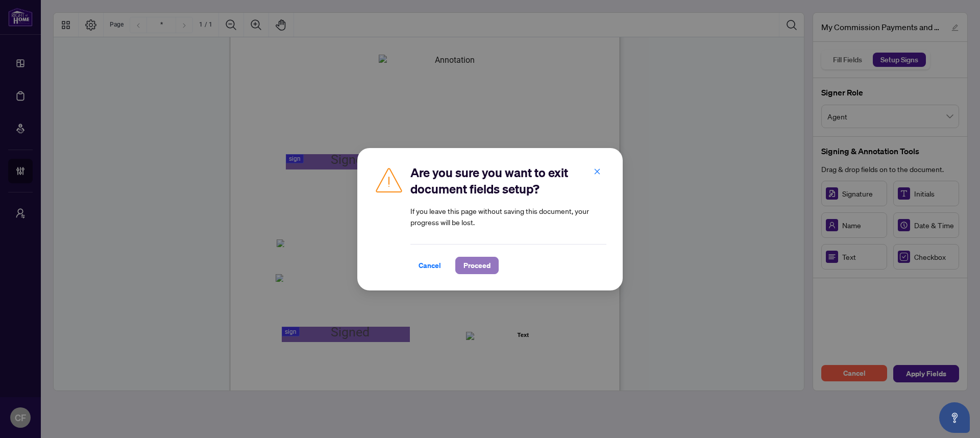
click at [482, 265] on span "Proceed" at bounding box center [476, 265] width 27 height 16
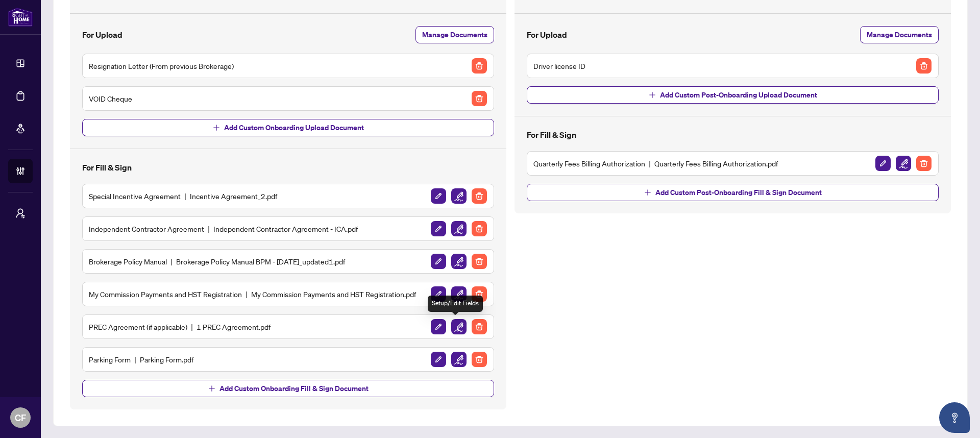
click at [454, 329] on img "button" at bounding box center [458, 326] width 15 height 15
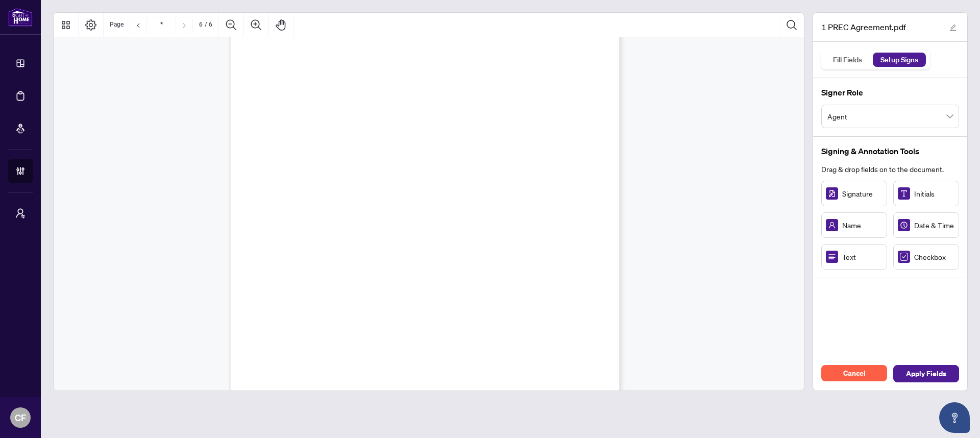
type input "*"
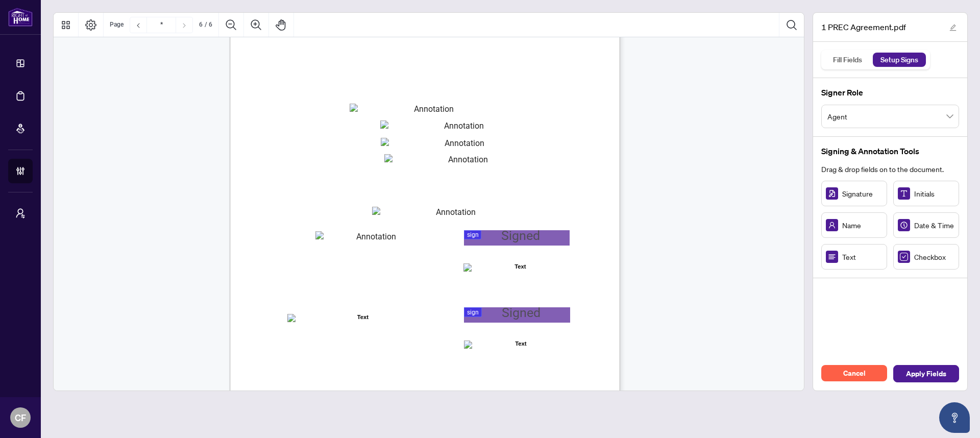
scroll to position [2740, 0]
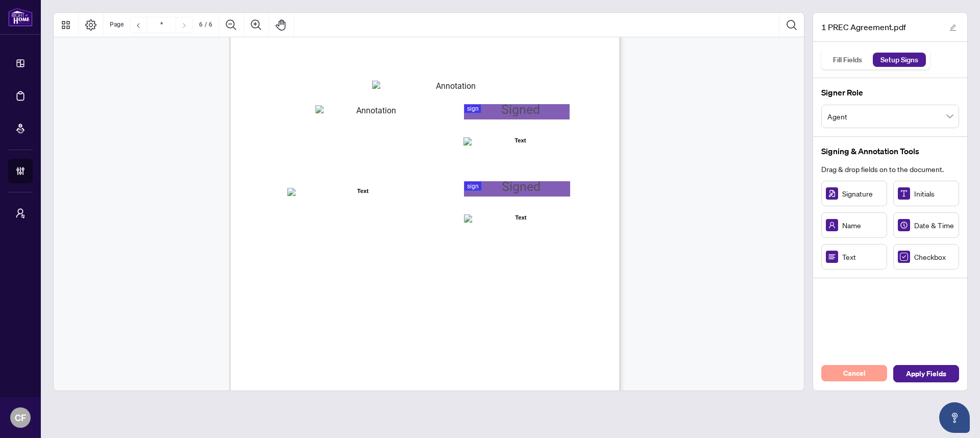
click at [865, 372] on button "Cancel" at bounding box center [854, 373] width 66 height 16
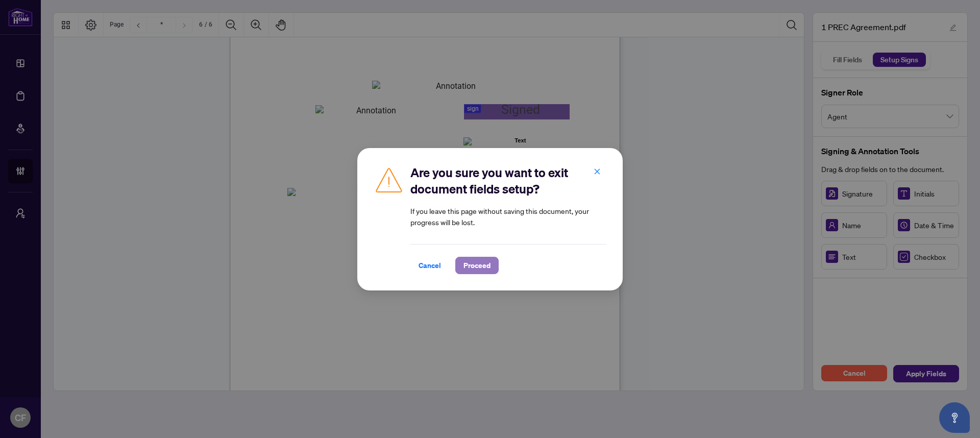
click at [484, 260] on span "Proceed" at bounding box center [476, 265] width 27 height 16
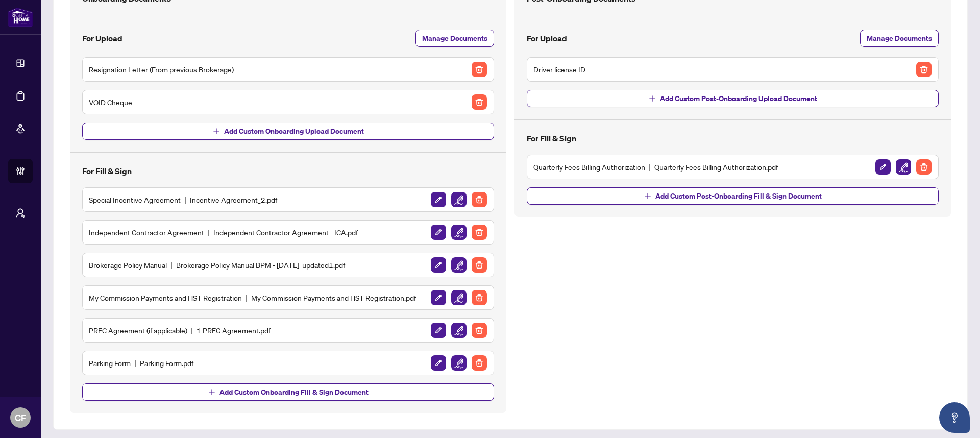
scroll to position [101, 0]
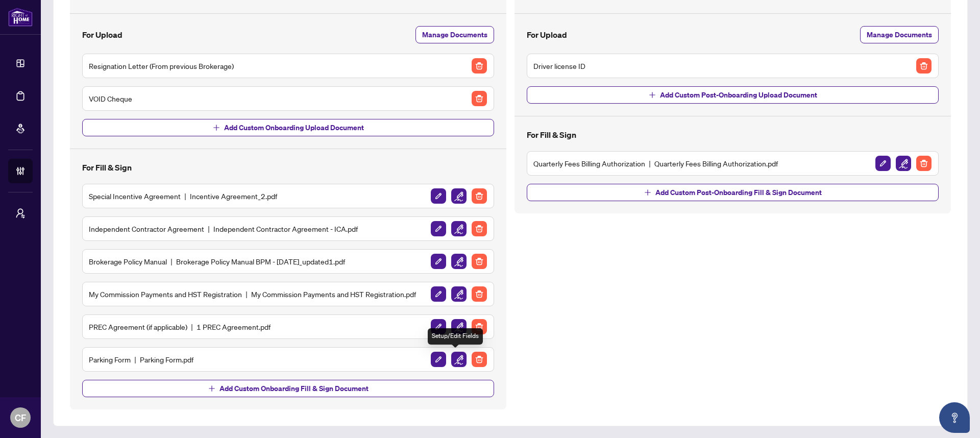
click at [451, 358] on img "button" at bounding box center [458, 359] width 15 height 15
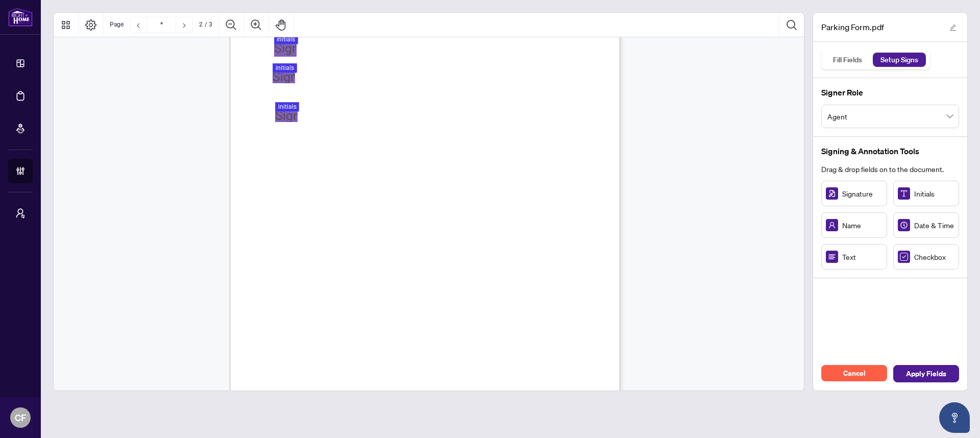
scroll to position [1048, 0]
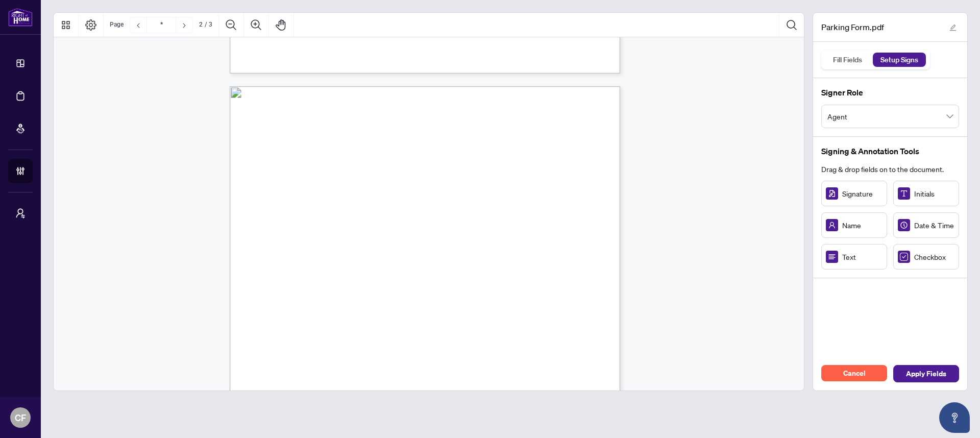
type input "*"
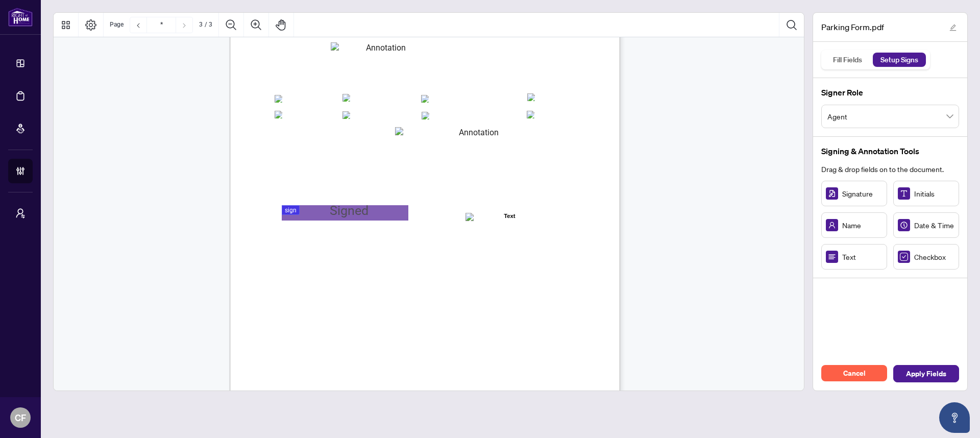
scroll to position [1137, 0]
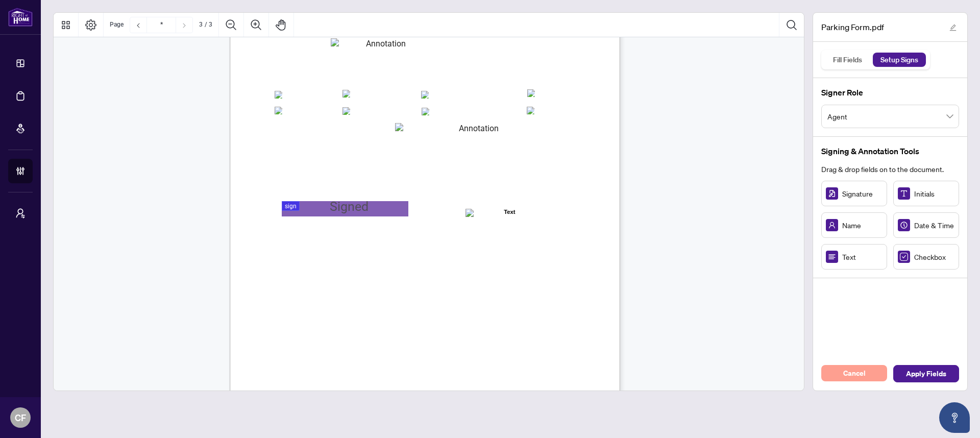
click at [845, 380] on span "Cancel" at bounding box center [854, 373] width 22 height 16
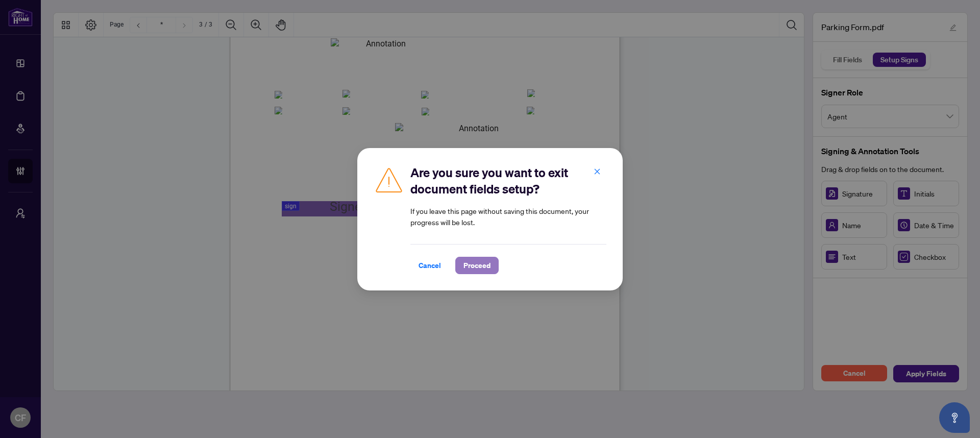
click at [483, 265] on span "Proceed" at bounding box center [476, 265] width 27 height 16
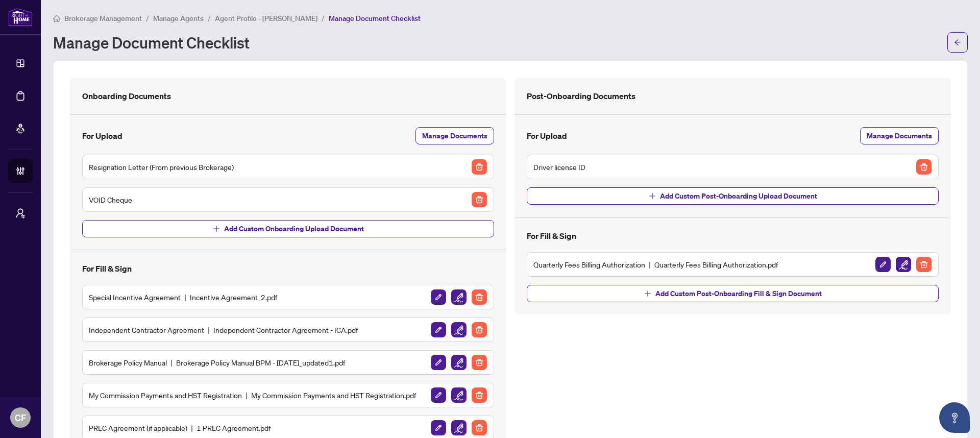
click at [297, 18] on span "Agent Profile - Salma Nazurally" at bounding box center [266, 18] width 103 height 9
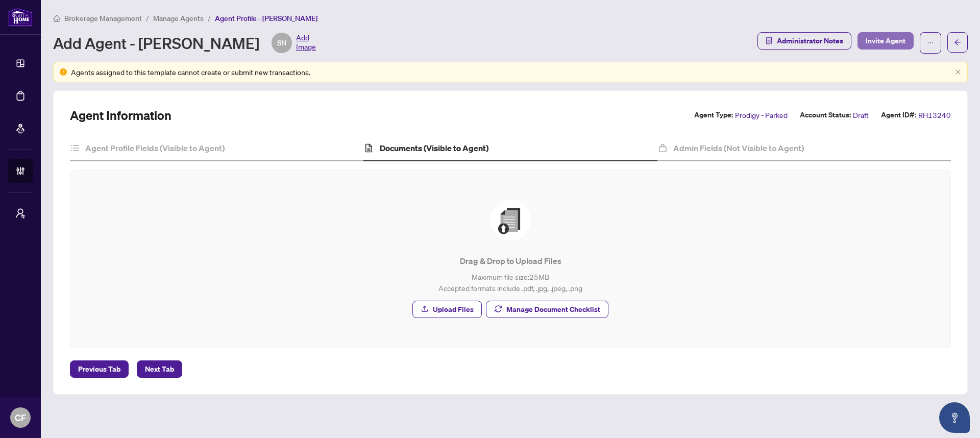
click at [870, 44] on span "Invite Agent" at bounding box center [885, 41] width 40 height 16
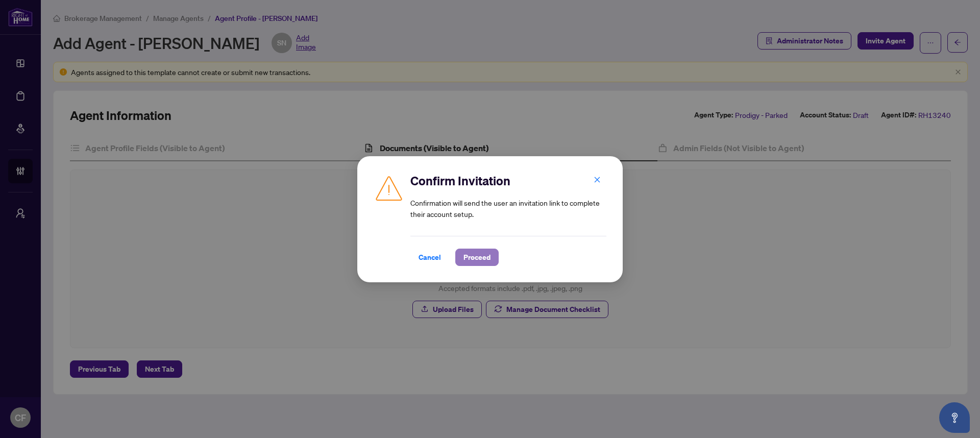
click at [484, 253] on span "Proceed" at bounding box center [476, 257] width 27 height 16
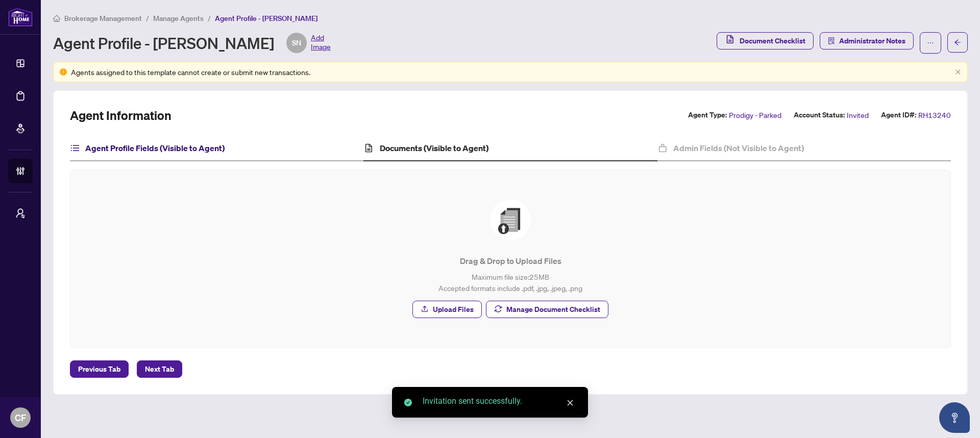
click at [191, 146] on h4 "Agent Profile Fields (Visible to Agent)" at bounding box center [154, 148] width 139 height 12
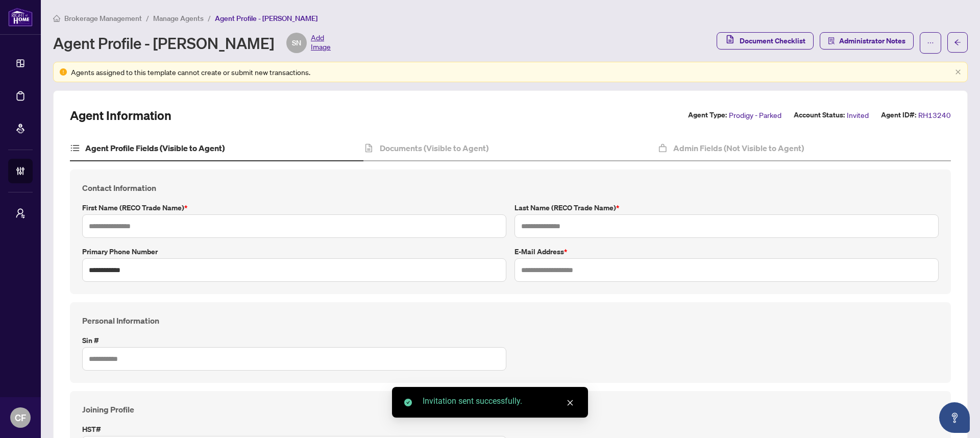
type input "*****"
type input "*********"
type input "**********"
click at [185, 17] on span "Manage Agents" at bounding box center [178, 18] width 51 height 9
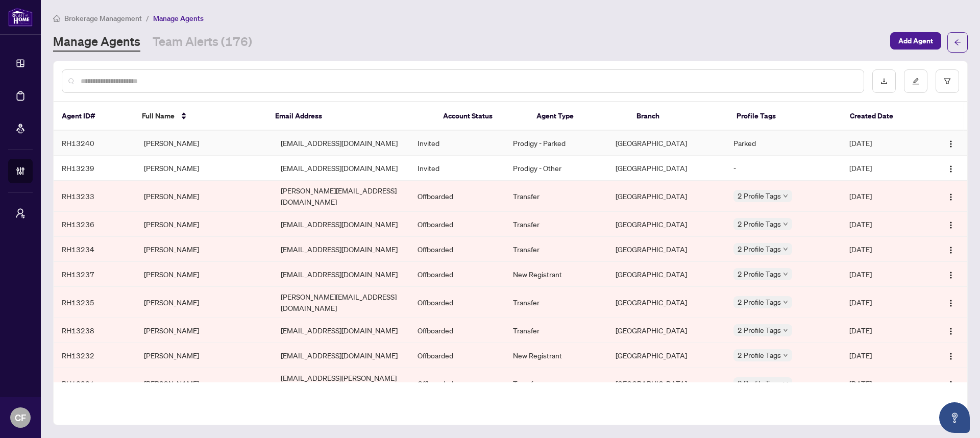
click at [460, 141] on td "Invited" at bounding box center [457, 143] width 96 height 25
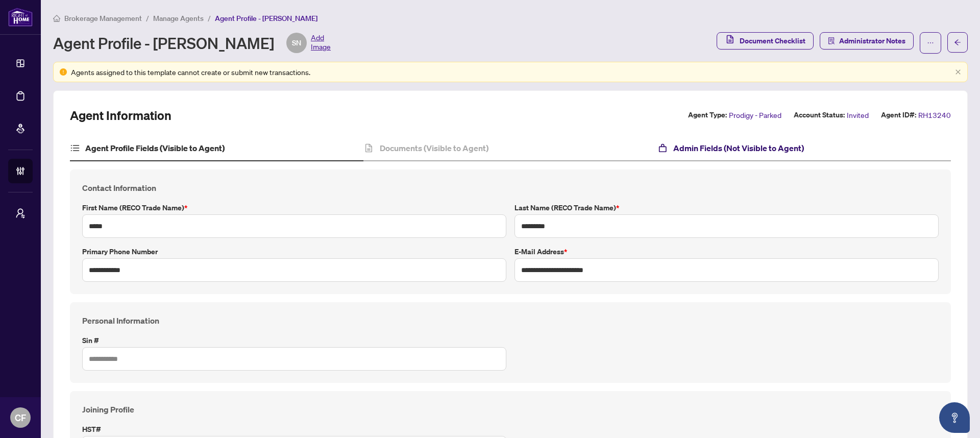
click at [791, 148] on h4 "Admin Fields (Not Visible to Agent)" at bounding box center [738, 148] width 131 height 12
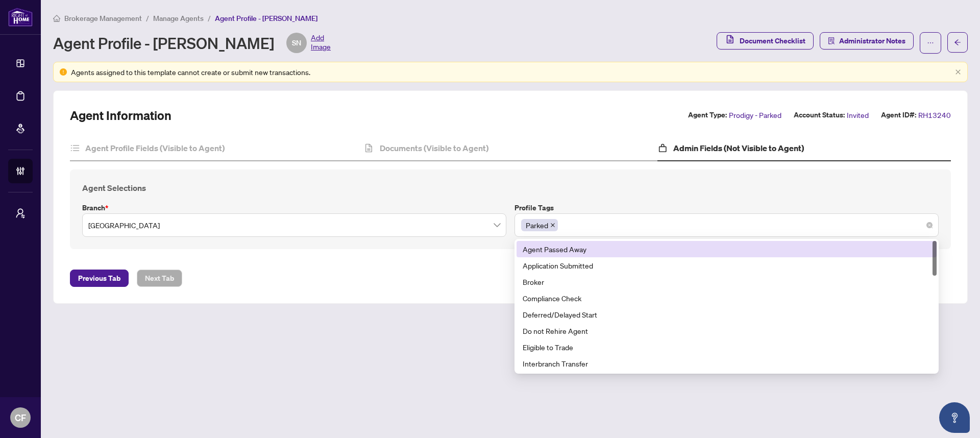
click at [682, 229] on div "Parked" at bounding box center [726, 225] width 411 height 18
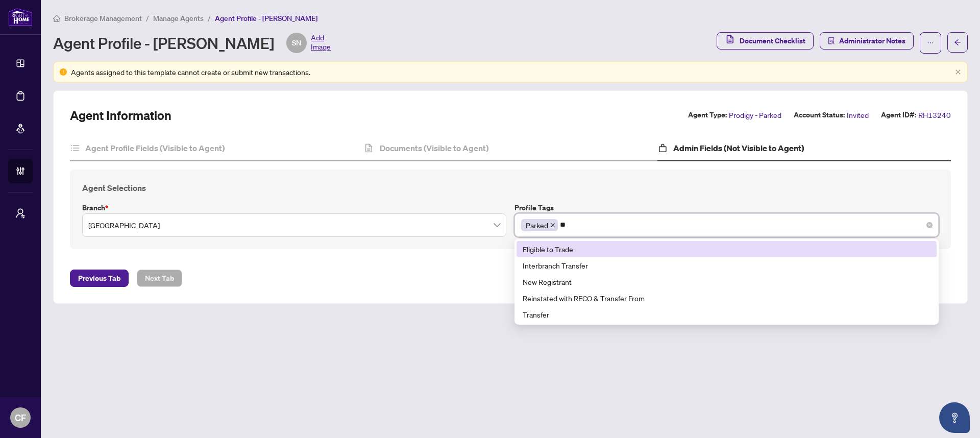
type input "***"
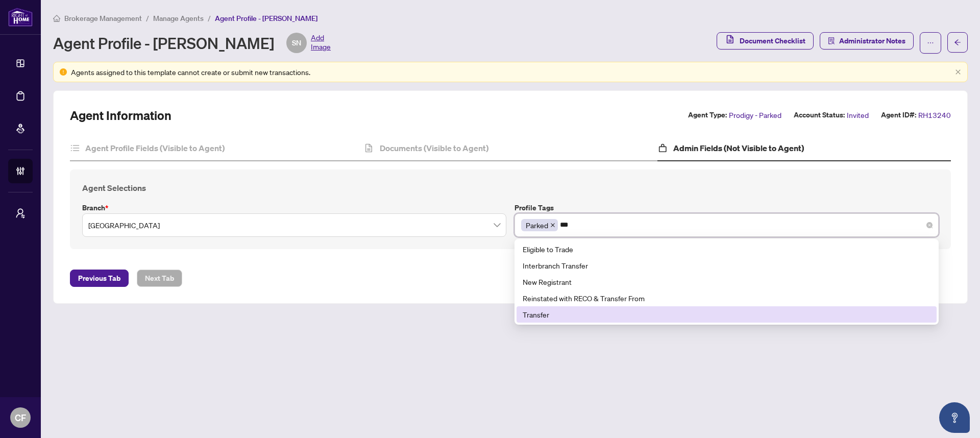
click at [569, 314] on div "Transfer" at bounding box center [726, 314] width 408 height 11
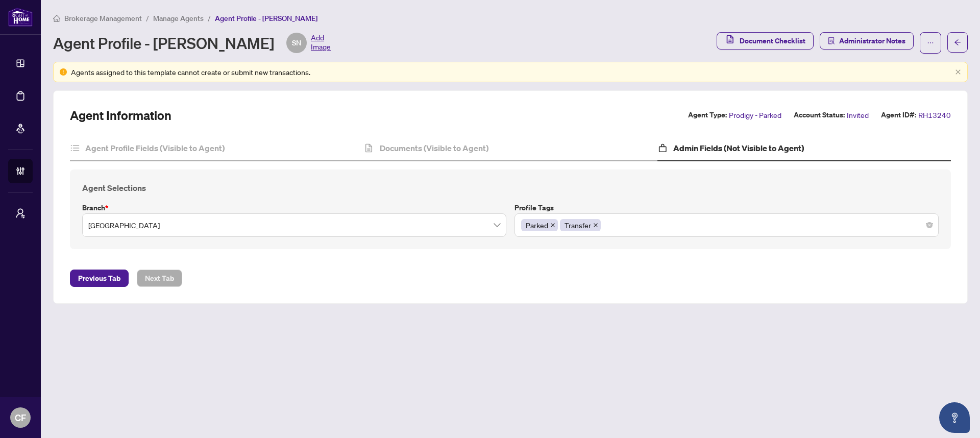
click at [388, 311] on main "Brokerage Management / Manage Agents / Agent Profile - Salma Nazurally Agent Pr…" at bounding box center [510, 219] width 939 height 438
click at [178, 19] on span "Manage Agents" at bounding box center [178, 18] width 51 height 9
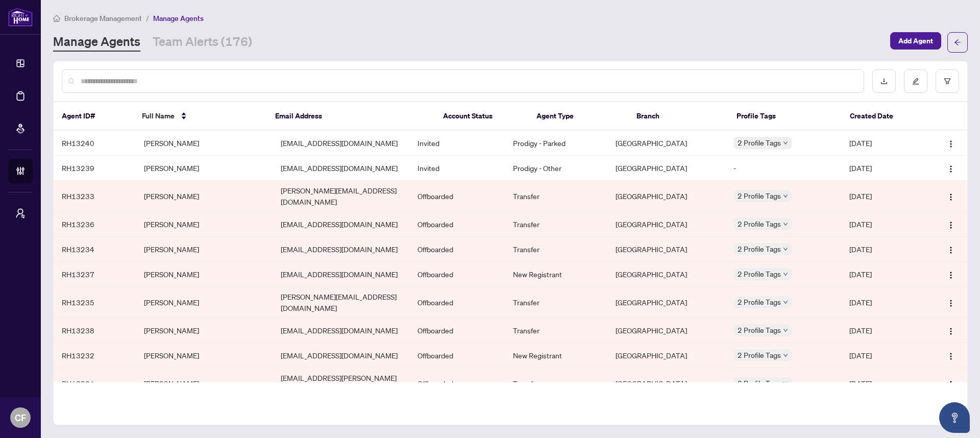
click at [123, 14] on span "Brokerage Management" at bounding box center [103, 18] width 78 height 9
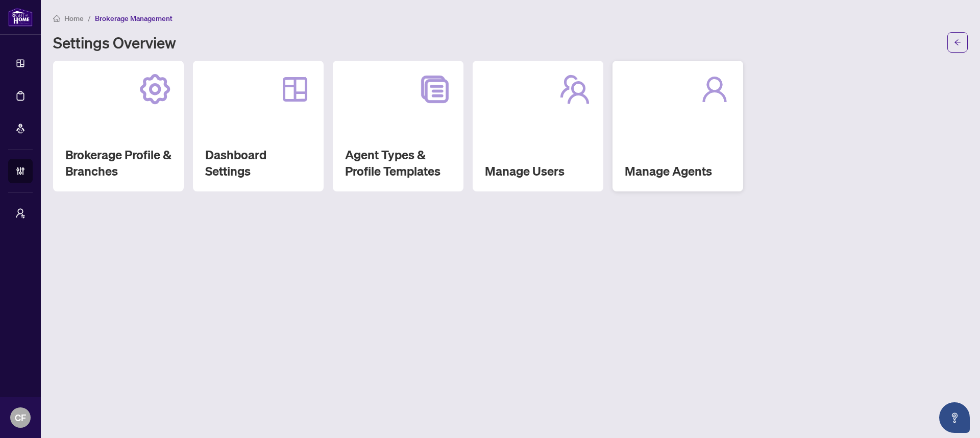
click at [693, 152] on div "Manage Agents" at bounding box center [677, 126] width 131 height 131
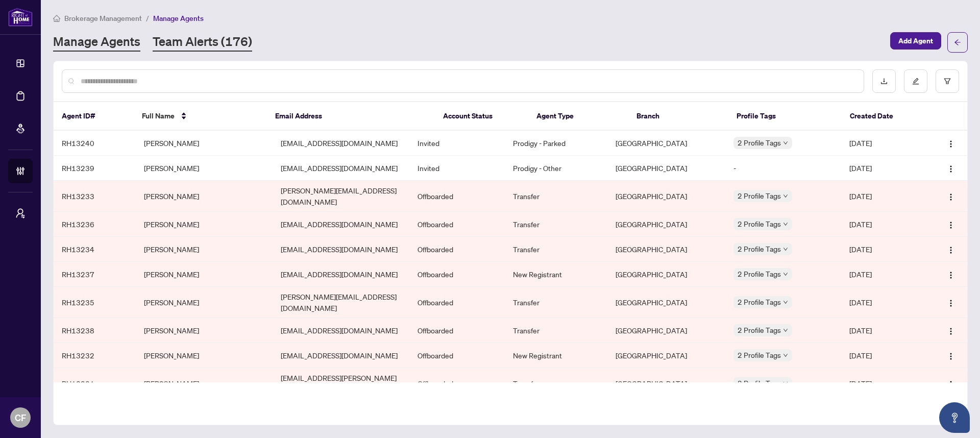
click at [182, 41] on link "Team Alerts (176)" at bounding box center [202, 42] width 99 height 18
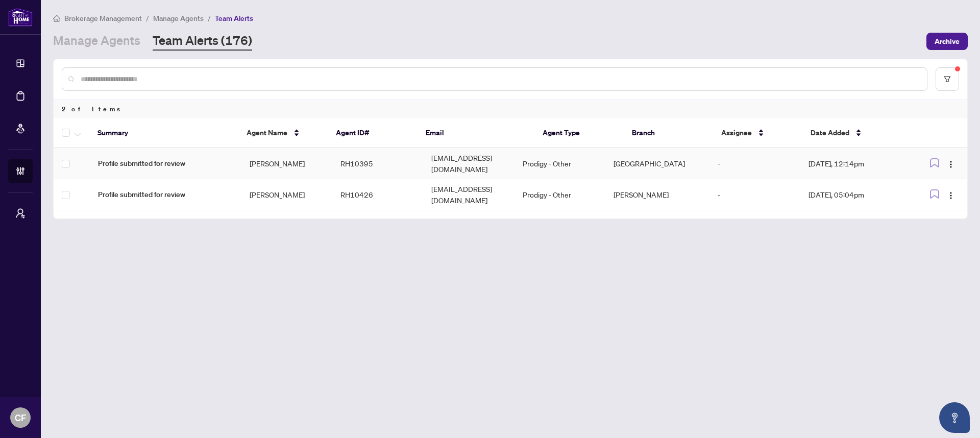
click at [572, 155] on td "Prodigy - Other" at bounding box center [559, 163] width 91 height 31
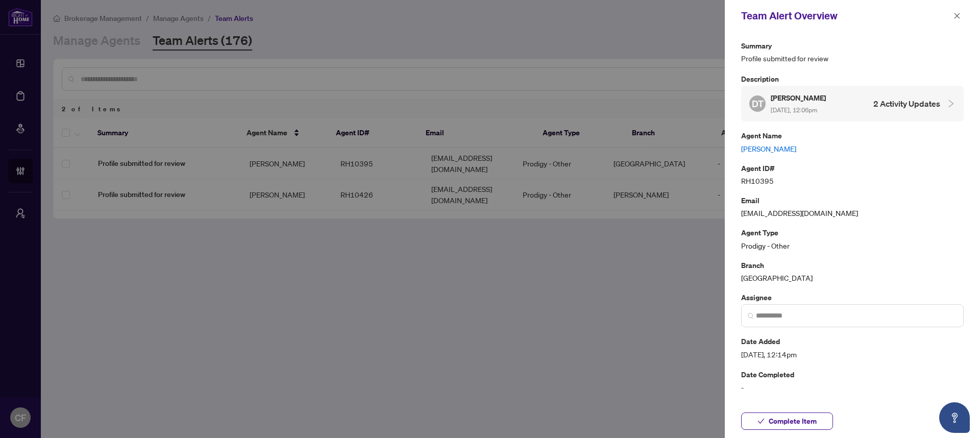
click at [770, 146] on link "[PERSON_NAME]" at bounding box center [852, 148] width 222 height 11
click at [957, 15] on icon "close" at bounding box center [956, 15] width 7 height 7
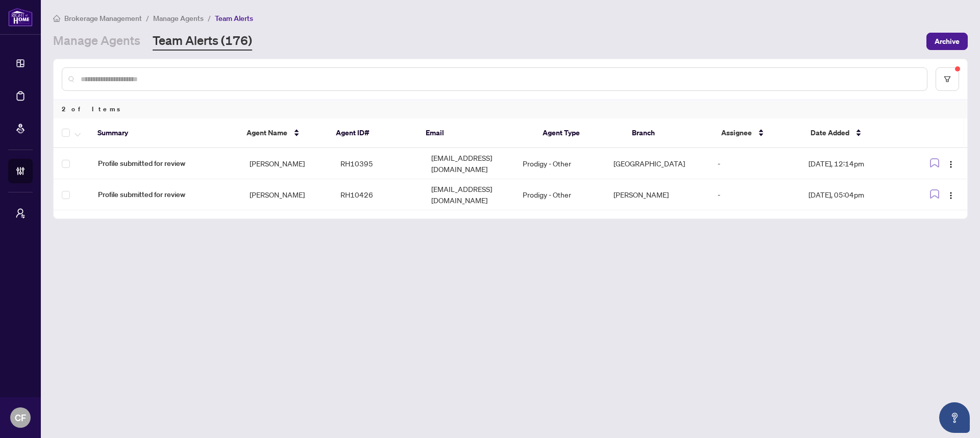
click at [962, 75] on div at bounding box center [510, 79] width 913 height 40
click at [956, 77] on button "button" at bounding box center [946, 78] width 23 height 23
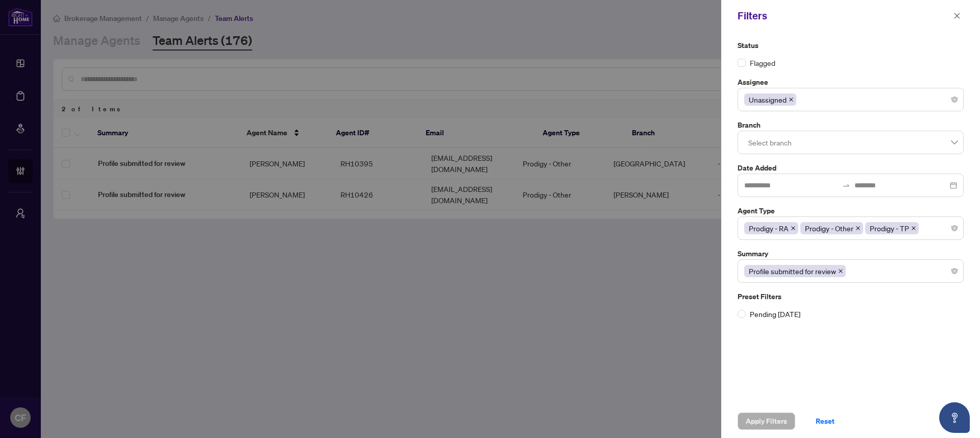
click at [790, 101] on icon "close" at bounding box center [790, 99] width 5 height 5
click at [795, 99] on div at bounding box center [850, 99] width 213 height 18
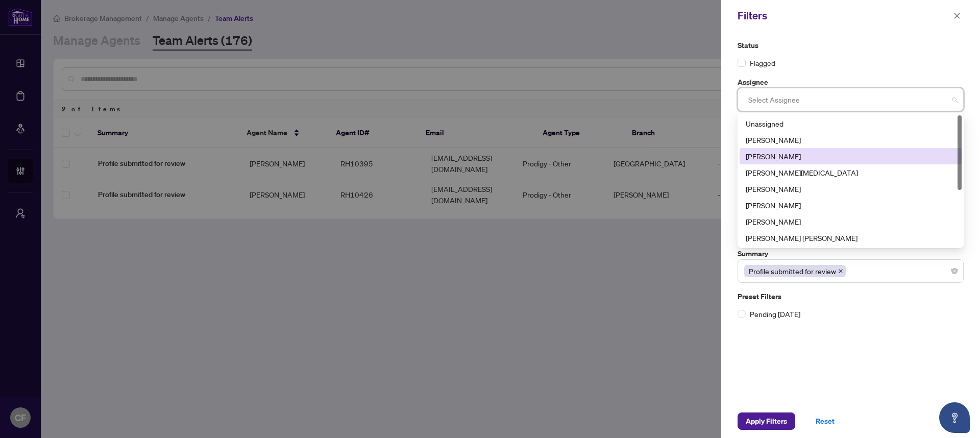
click at [785, 159] on div "Chantel Franks" at bounding box center [850, 156] width 210 height 11
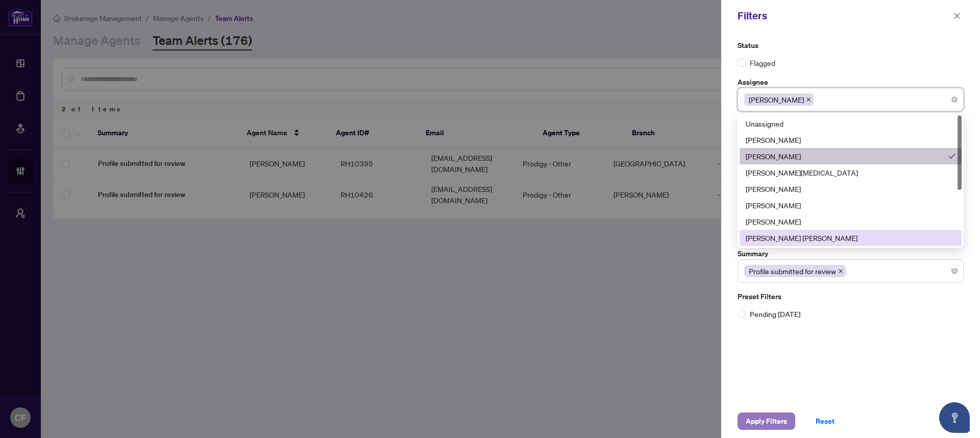
click at [770, 418] on span "Apply Filters" at bounding box center [765, 421] width 41 height 16
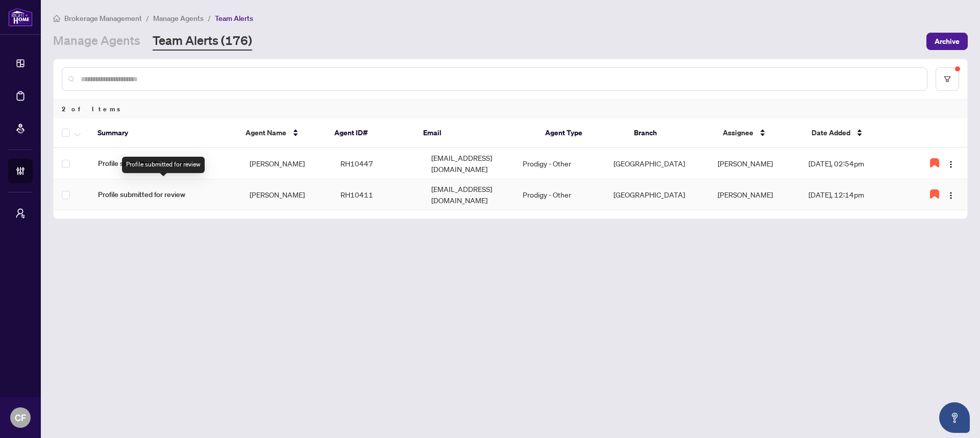
click at [209, 189] on span "Profile submitted for review" at bounding box center [165, 194] width 135 height 11
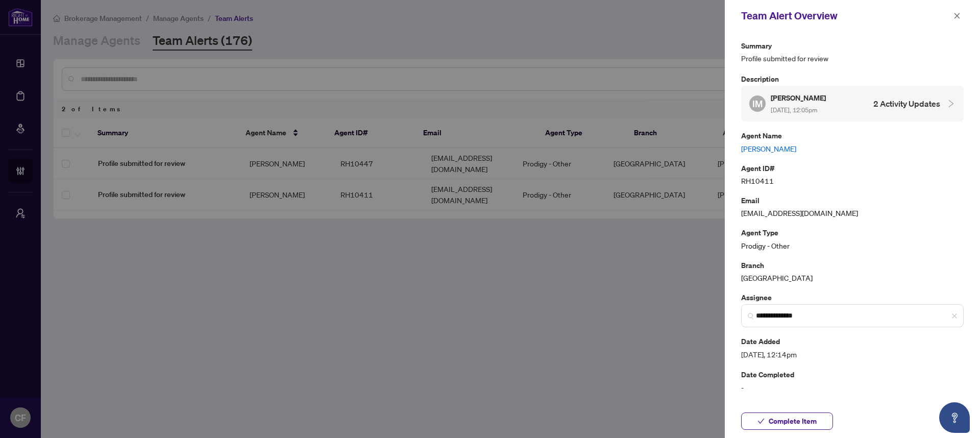
click at [759, 151] on link "Ivona Michalska" at bounding box center [852, 148] width 222 height 11
click at [959, 12] on icon "close" at bounding box center [956, 15] width 7 height 7
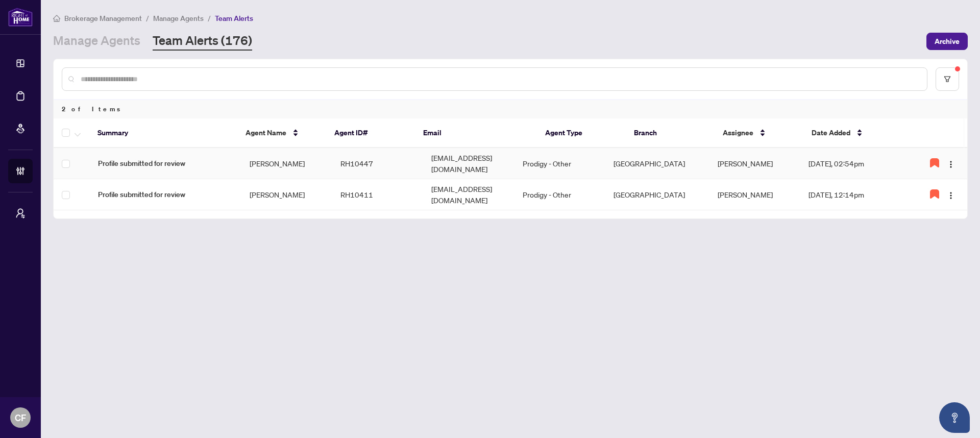
click at [562, 161] on td "Prodigy - Other" at bounding box center [559, 163] width 91 height 31
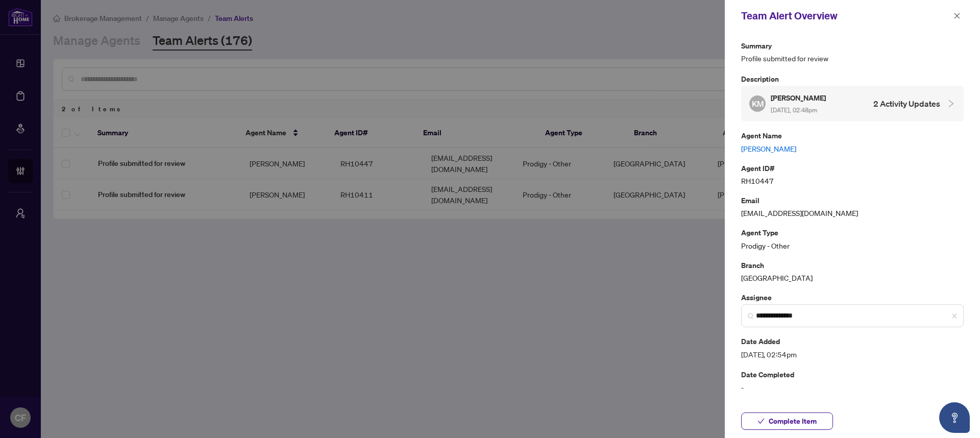
click at [772, 148] on link "Khalil Malik" at bounding box center [852, 148] width 222 height 11
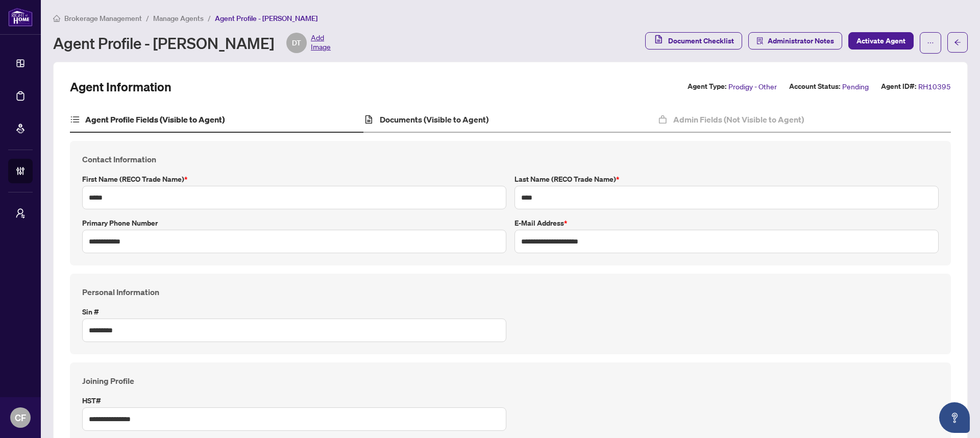
click at [493, 130] on div "Documents (Visible to Agent)" at bounding box center [509, 120] width 293 height 26
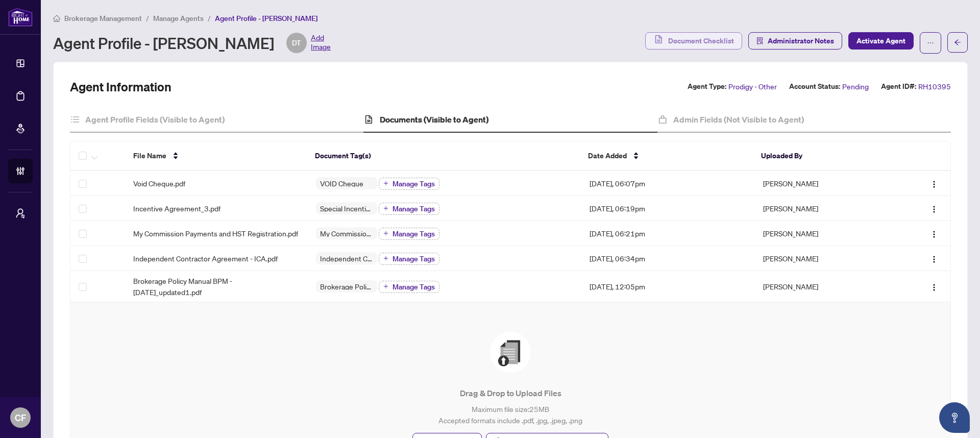
click at [686, 43] on span "Document Checklist" at bounding box center [701, 41] width 66 height 16
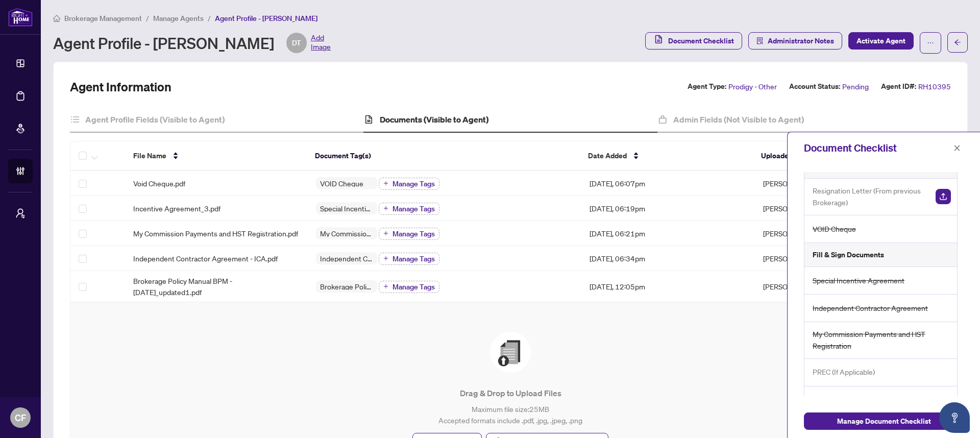
scroll to position [36, 0]
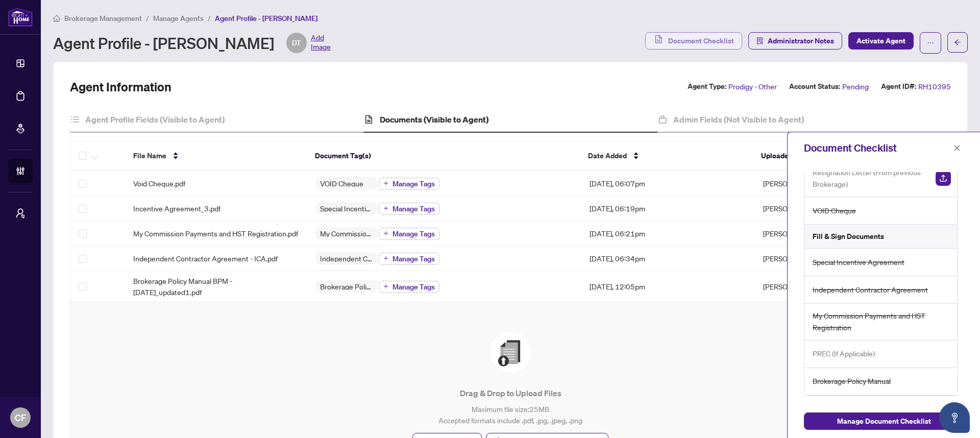
click at [712, 39] on span "Document Checklist" at bounding box center [701, 41] width 66 height 16
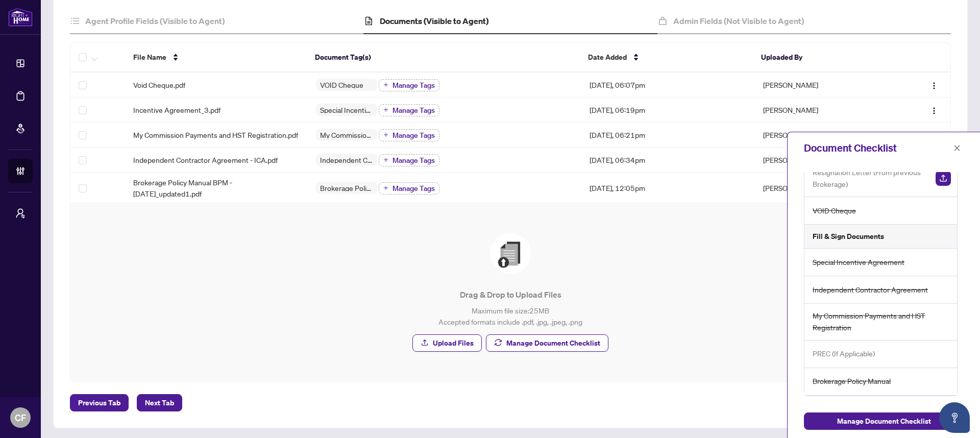
scroll to position [107, 0]
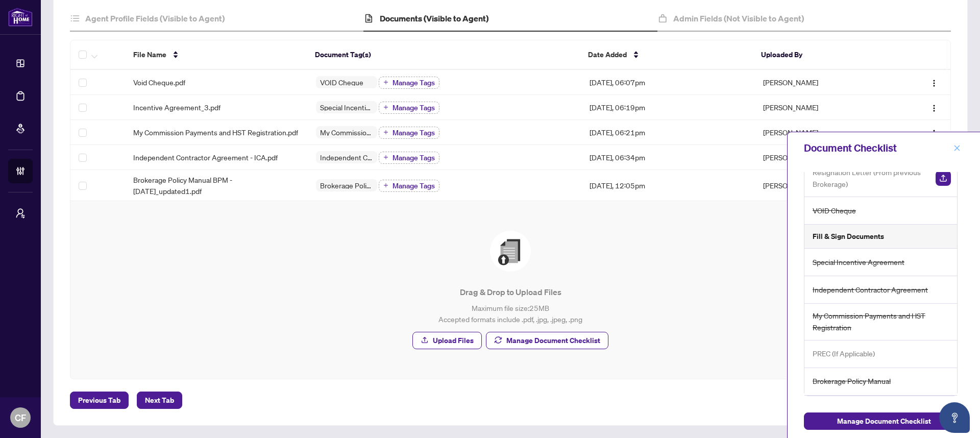
click at [957, 149] on icon "close" at bounding box center [956, 147] width 7 height 7
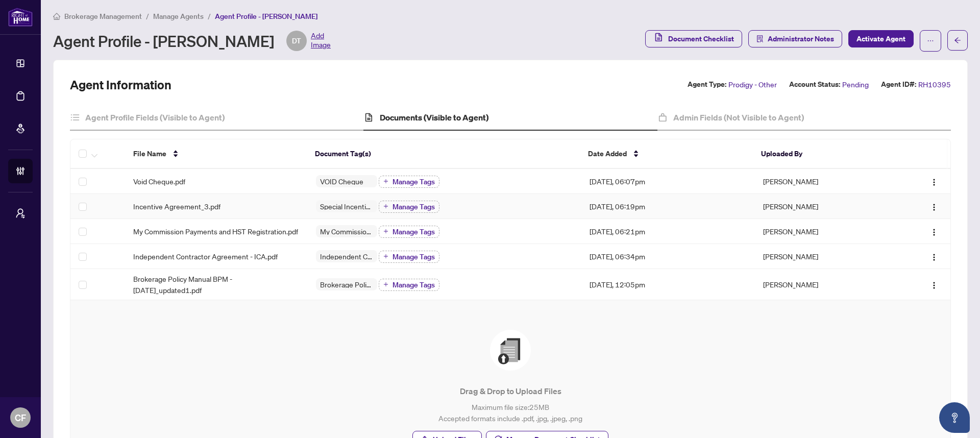
scroll to position [0, 0]
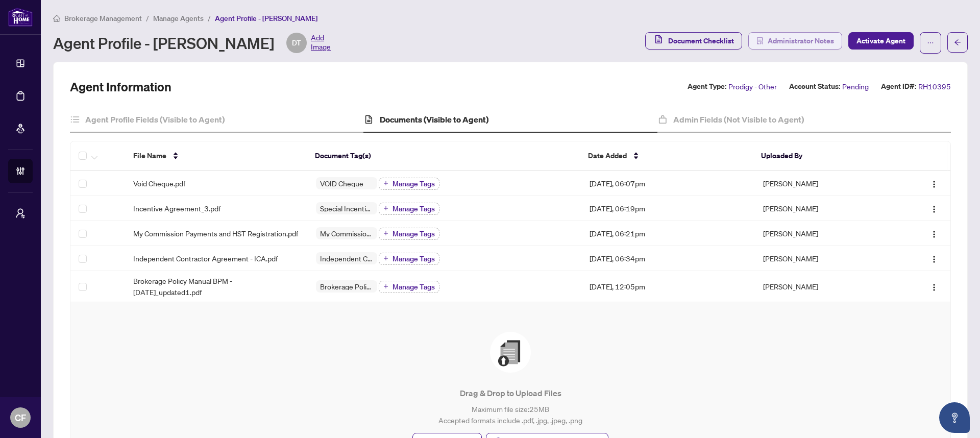
click at [795, 42] on span "Administrator Notes" at bounding box center [800, 41] width 66 height 16
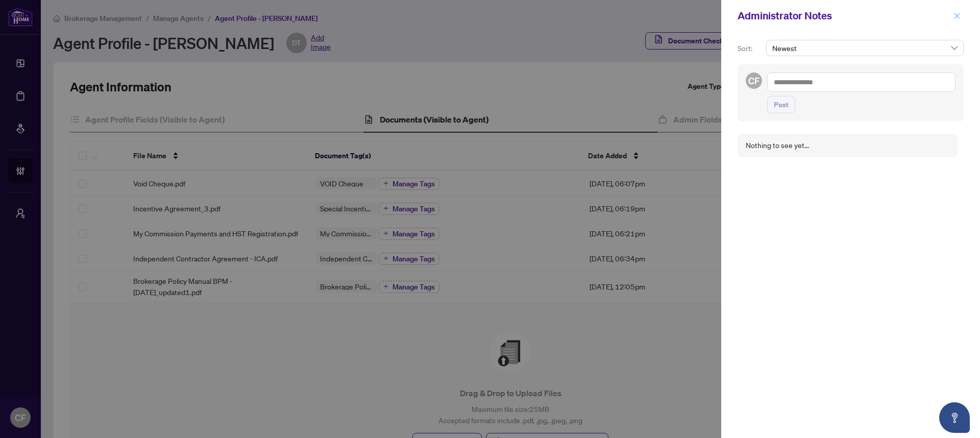
click at [958, 18] on icon "close" at bounding box center [956, 15] width 7 height 7
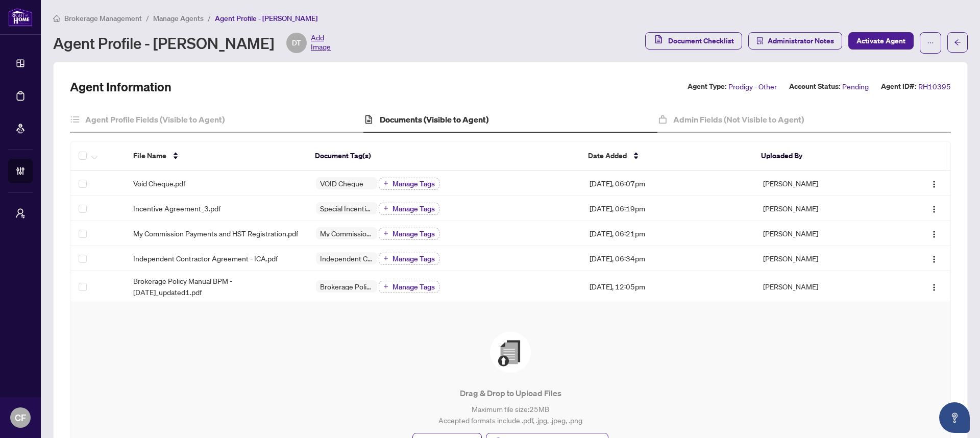
click at [176, 13] on li "Manage Agents" at bounding box center [178, 18] width 51 height 12
click at [175, 16] on span "Manage Agents" at bounding box center [178, 18] width 51 height 9
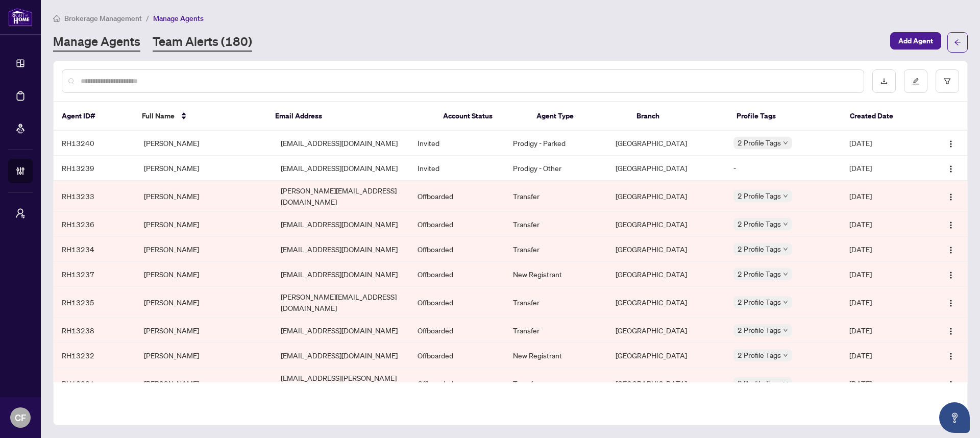
click at [209, 47] on link "Team Alerts (180)" at bounding box center [202, 42] width 99 height 18
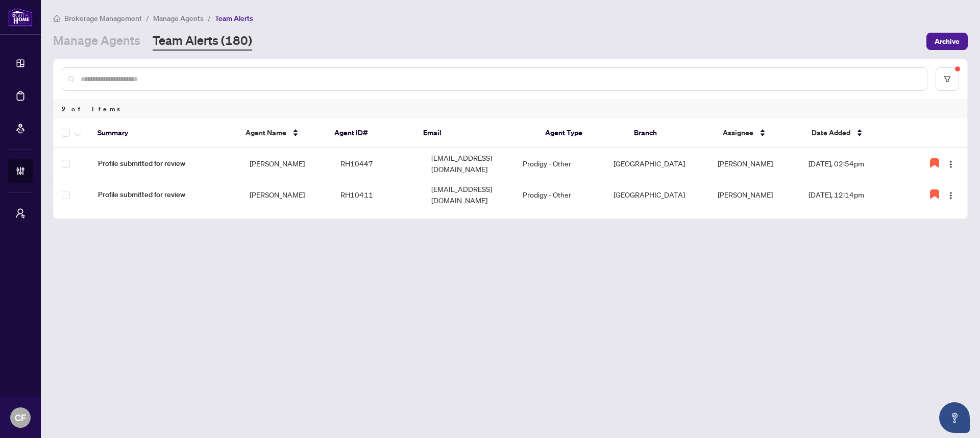
click at [293, 80] on input "text" at bounding box center [500, 78] width 838 height 11
type input "*"
click at [118, 44] on link "Manage Agents" at bounding box center [96, 41] width 87 height 18
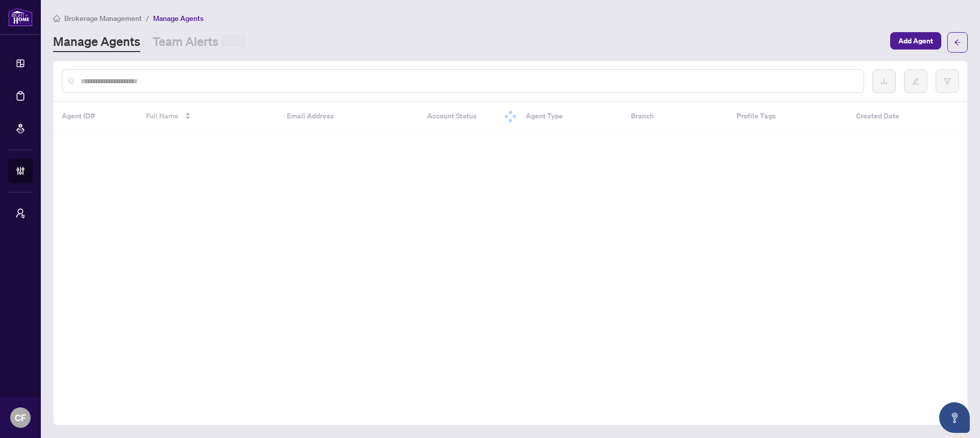
click at [135, 81] on input "text" at bounding box center [468, 81] width 775 height 11
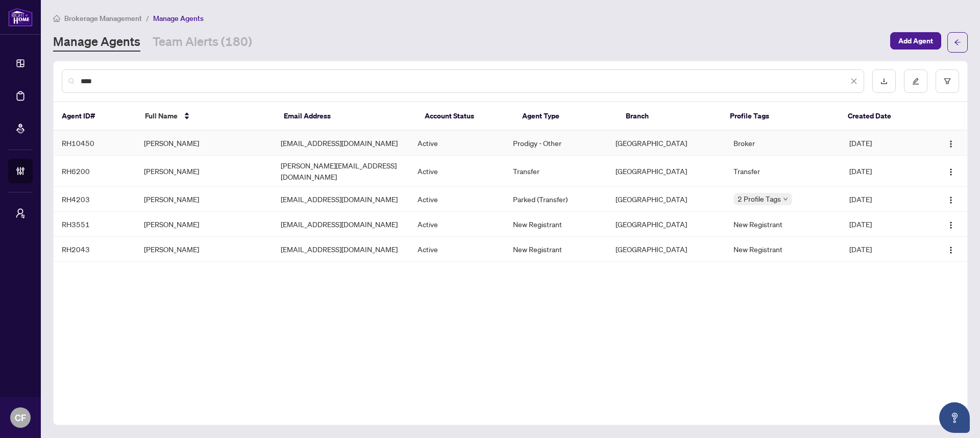
type input "****"
click at [447, 142] on td "Active" at bounding box center [457, 143] width 96 height 25
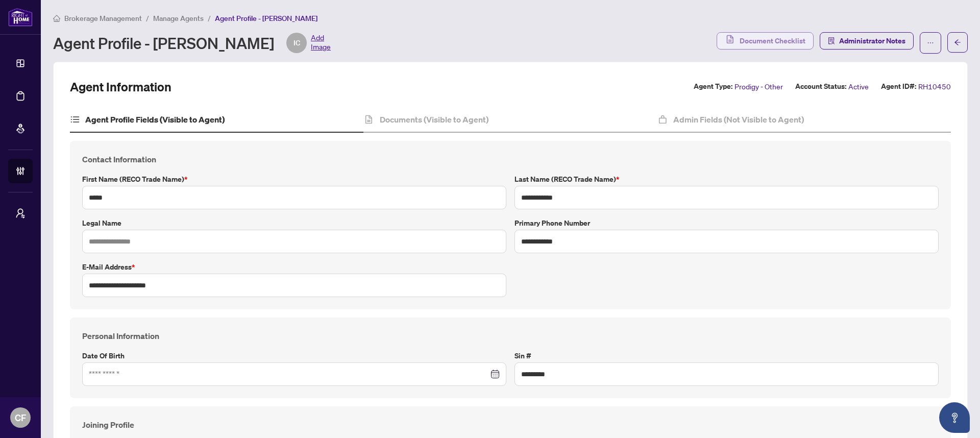
click at [740, 46] on span "Document Checklist" at bounding box center [772, 41] width 66 height 16
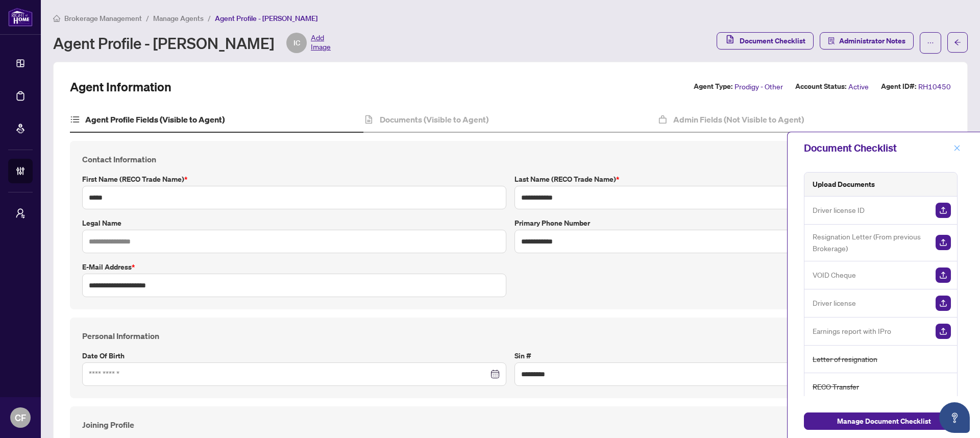
click at [959, 148] on icon "close" at bounding box center [956, 147] width 7 height 7
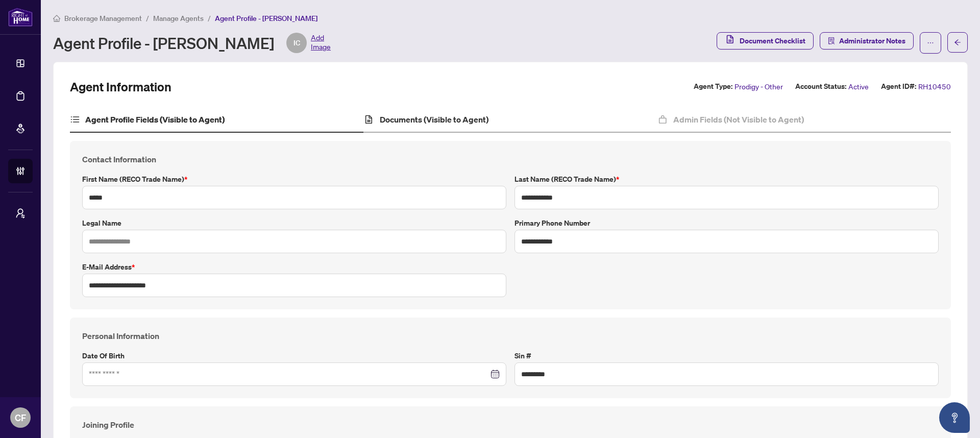
click at [560, 124] on div "Documents (Visible to Agent)" at bounding box center [509, 120] width 293 height 26
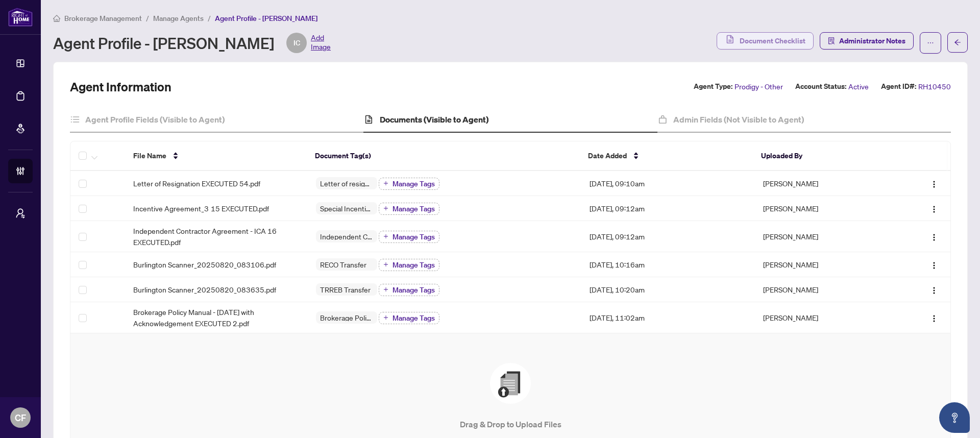
click at [756, 41] on span "Document Checklist" at bounding box center [772, 41] width 66 height 16
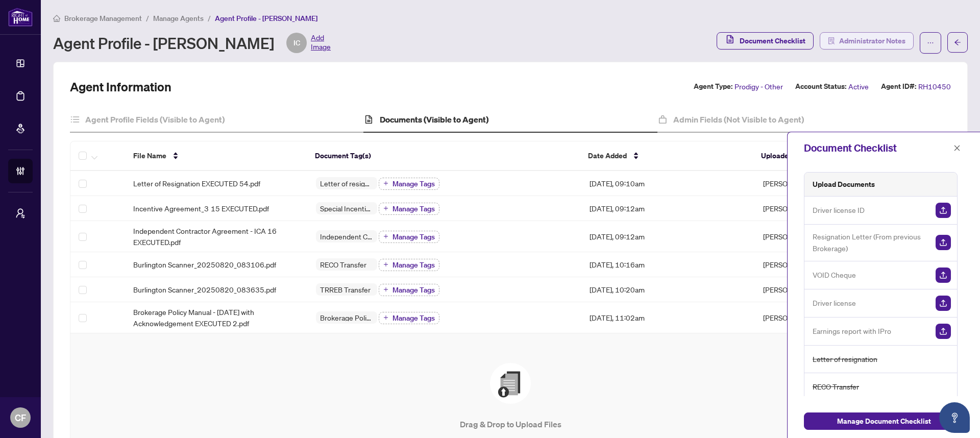
click at [839, 39] on span "Administrator Notes" at bounding box center [872, 41] width 66 height 16
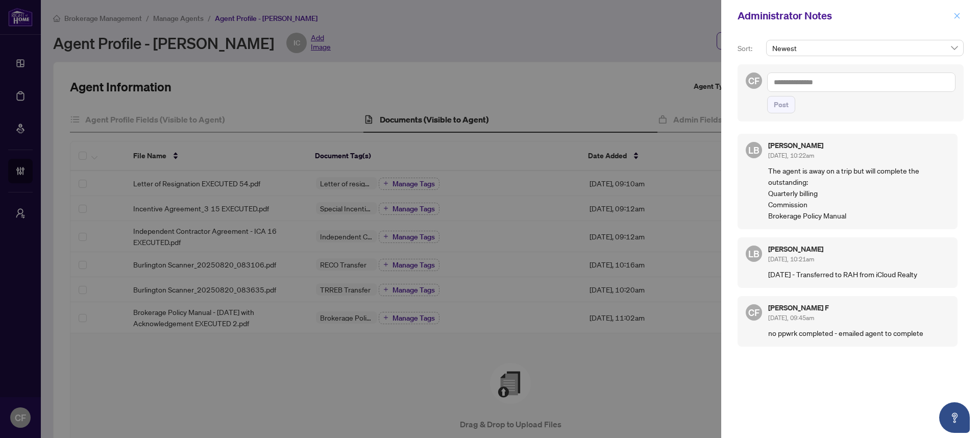
click at [954, 16] on icon "close" at bounding box center [956, 15] width 7 height 7
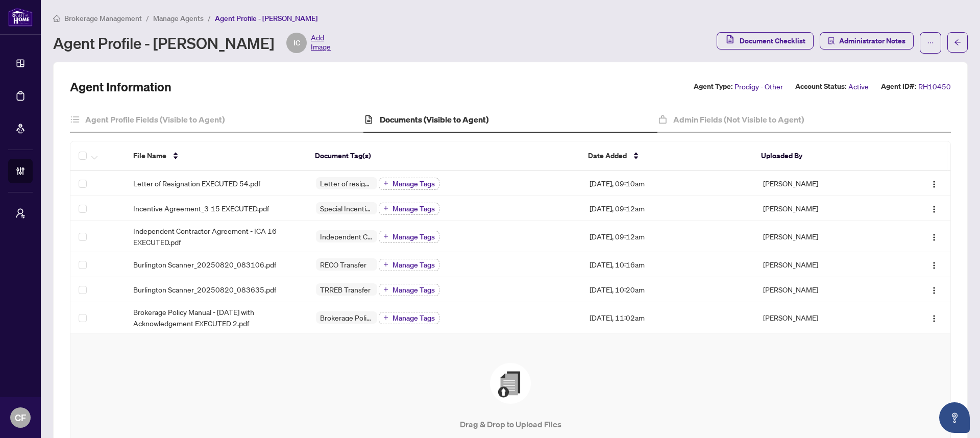
click at [189, 17] on span "Manage Agents" at bounding box center [178, 18] width 51 height 9
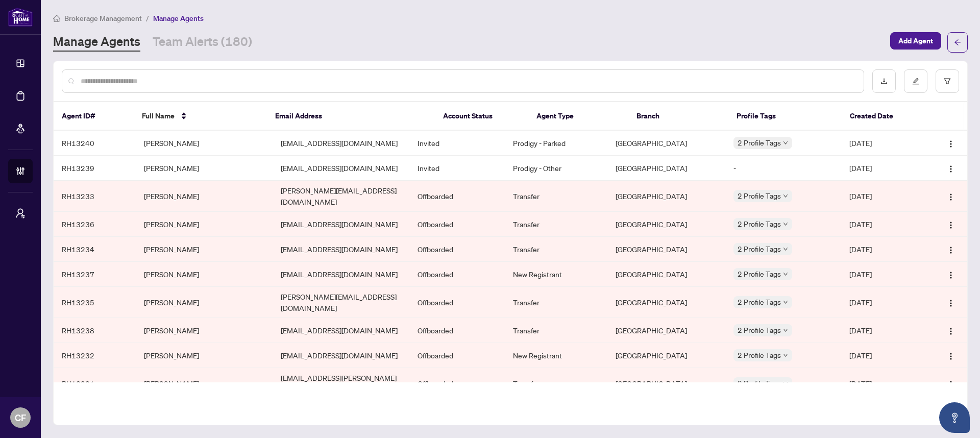
click at [83, 19] on span "Brokerage Management" at bounding box center [103, 18] width 78 height 9
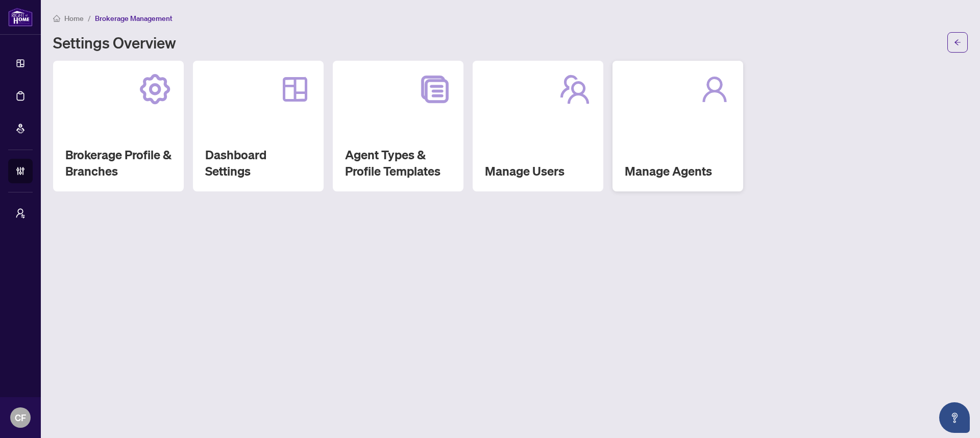
click at [715, 119] on div "Manage Agents" at bounding box center [677, 126] width 131 height 131
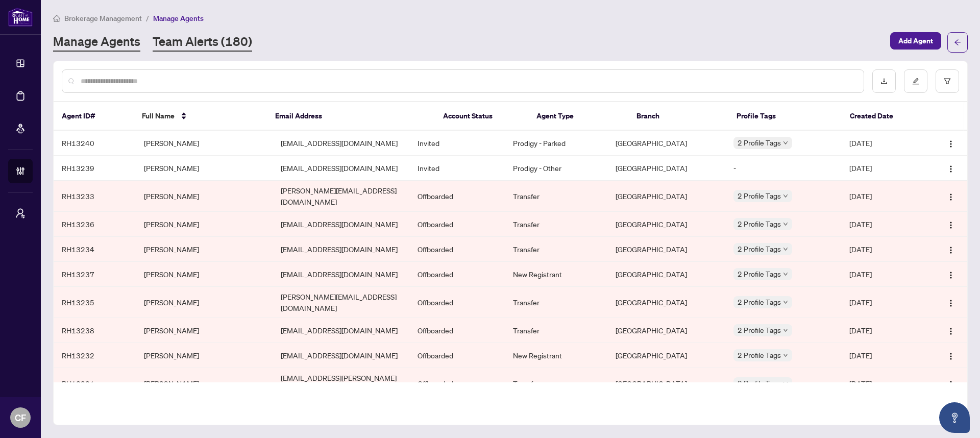
click at [211, 42] on link "Team Alerts (180)" at bounding box center [202, 42] width 99 height 18
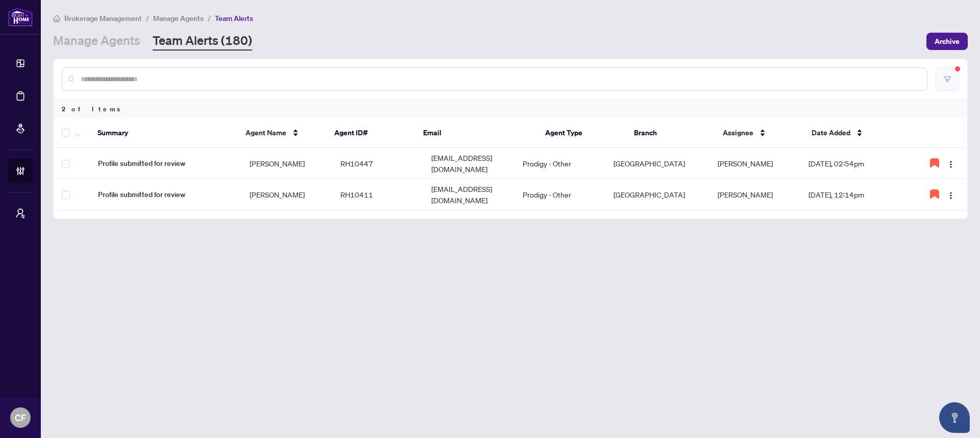
click at [955, 80] on button "button" at bounding box center [946, 78] width 23 height 23
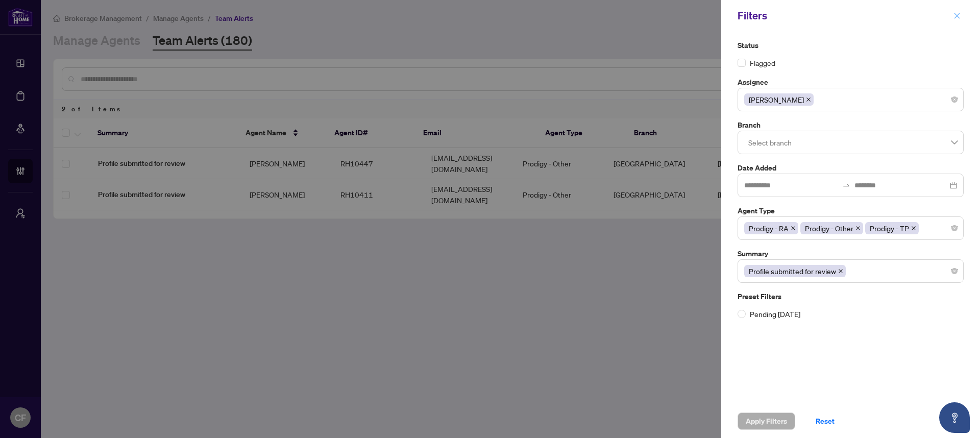
click at [961, 16] on button "button" at bounding box center [956, 16] width 13 height 12
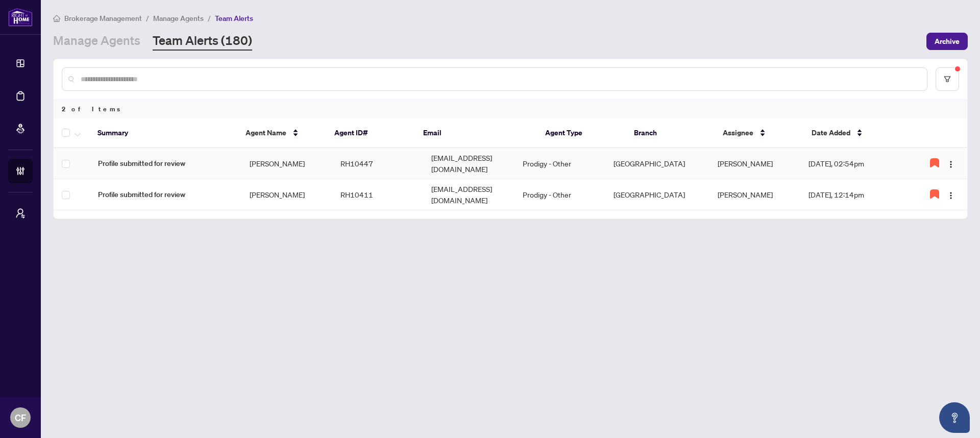
click at [402, 167] on td "RH10447" at bounding box center [377, 163] width 91 height 31
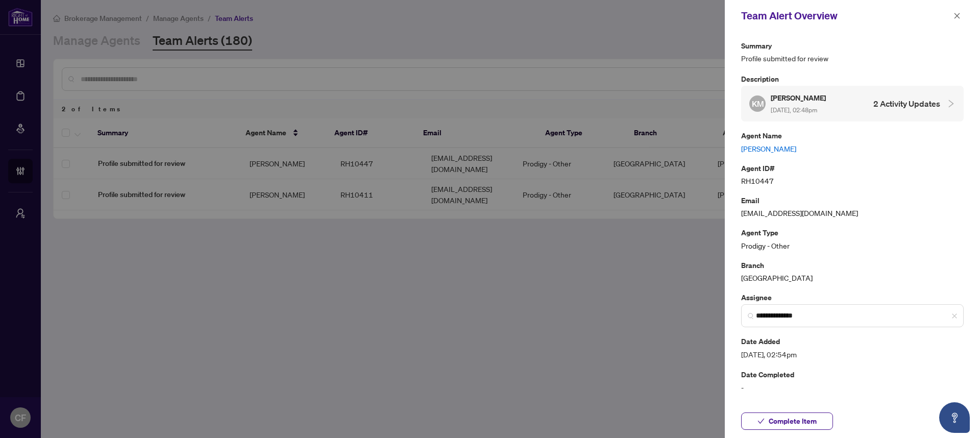
click at [748, 149] on link "Khalil Malik" at bounding box center [852, 148] width 222 height 11
click at [962, 14] on button "button" at bounding box center [956, 16] width 13 height 12
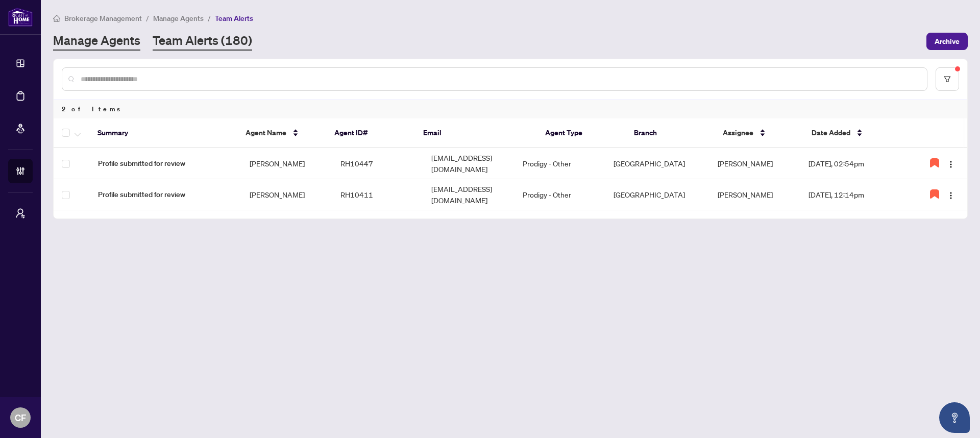
click at [99, 49] on link "Manage Agents" at bounding box center [96, 41] width 87 height 18
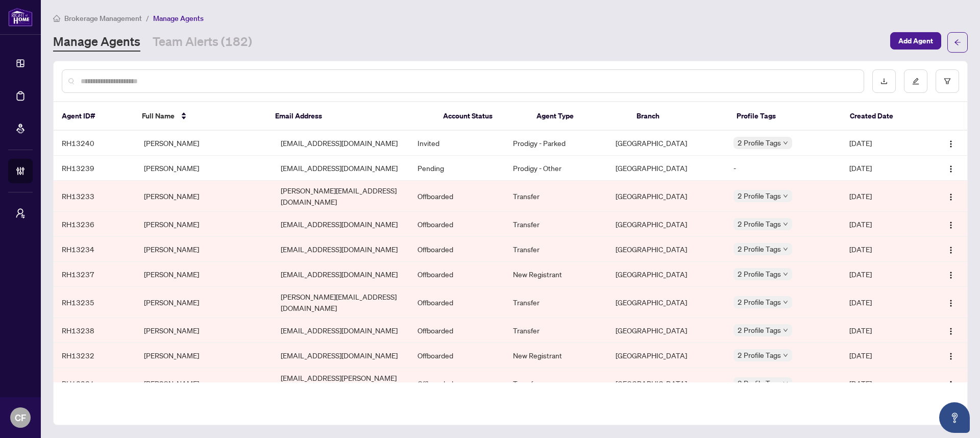
click at [233, 82] on input "text" at bounding box center [468, 81] width 775 height 11
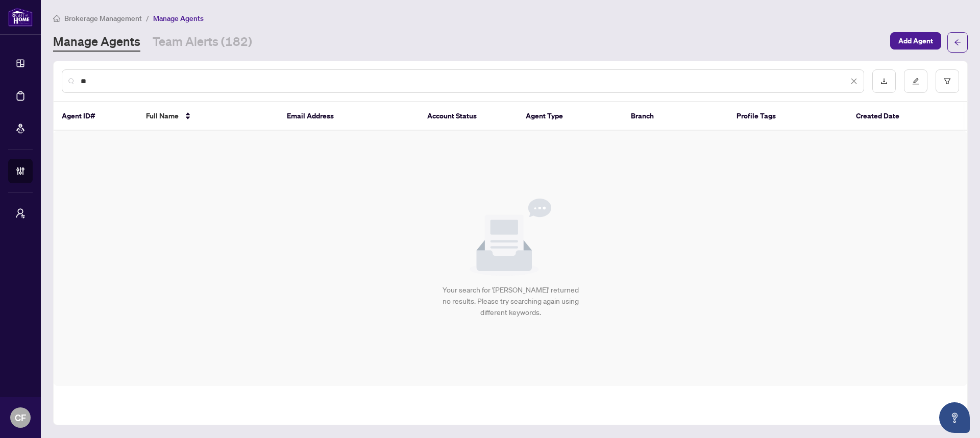
type input "*"
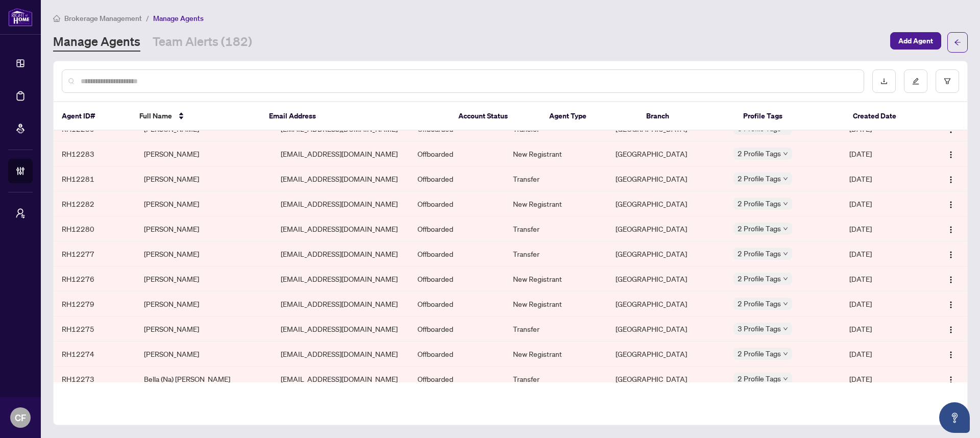
scroll to position [14761, 0]
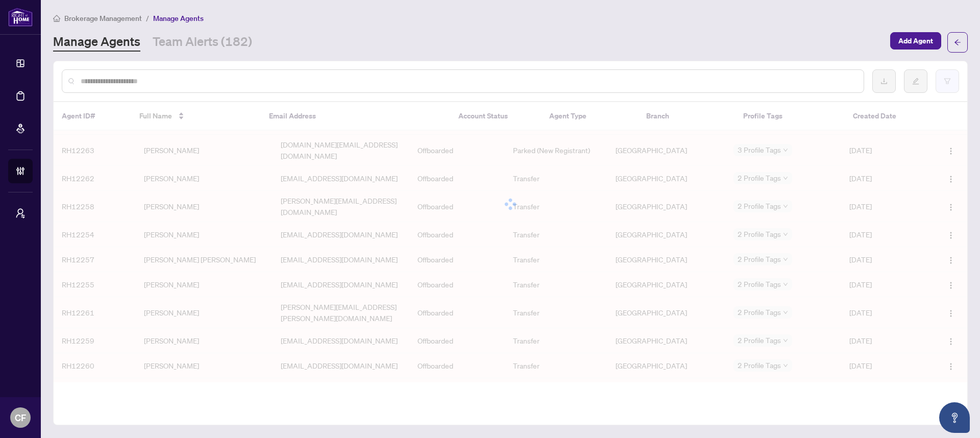
click at [938, 83] on button "button" at bounding box center [946, 80] width 23 height 23
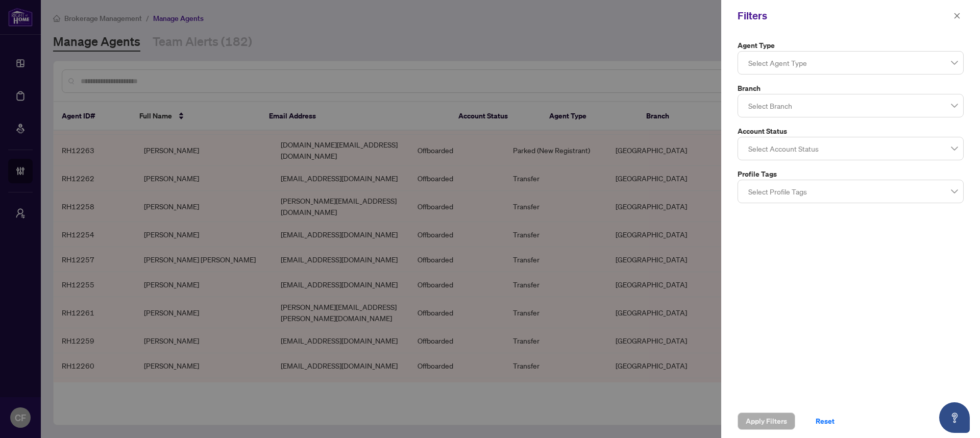
click at [802, 109] on div at bounding box center [850, 105] width 213 height 18
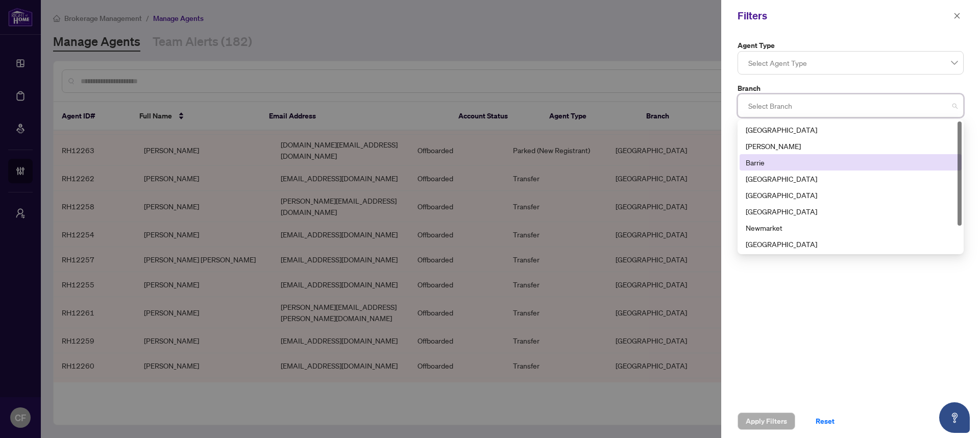
click at [778, 162] on div "Barrie" at bounding box center [850, 162] width 210 height 11
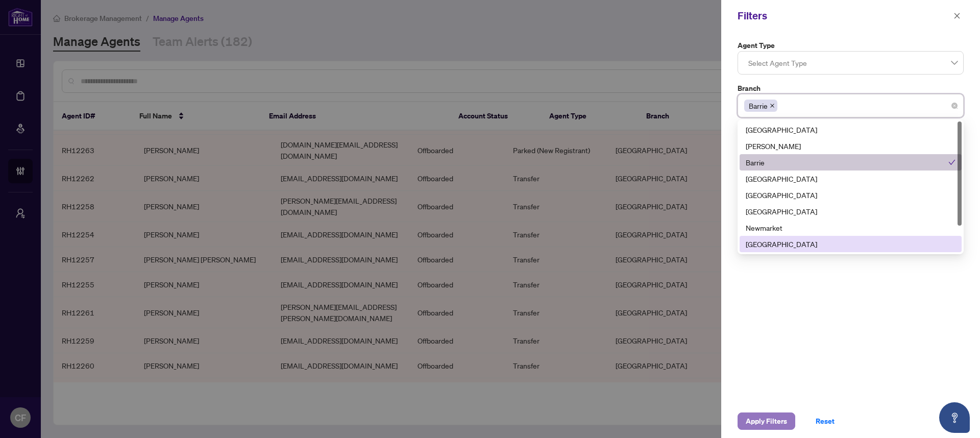
drag, startPoint x: 776, startPoint y: 417, endPoint x: 769, endPoint y: 417, distance: 6.7
click at [775, 417] on span "Apply Filters" at bounding box center [765, 421] width 41 height 16
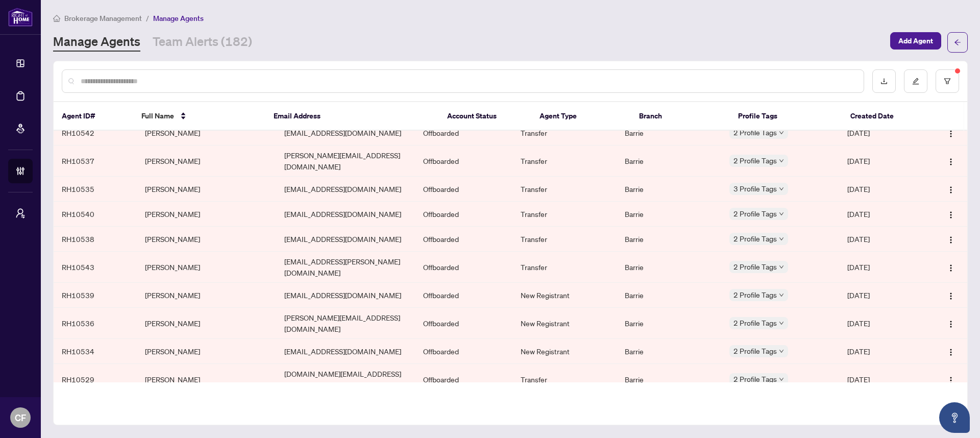
scroll to position [0, 0]
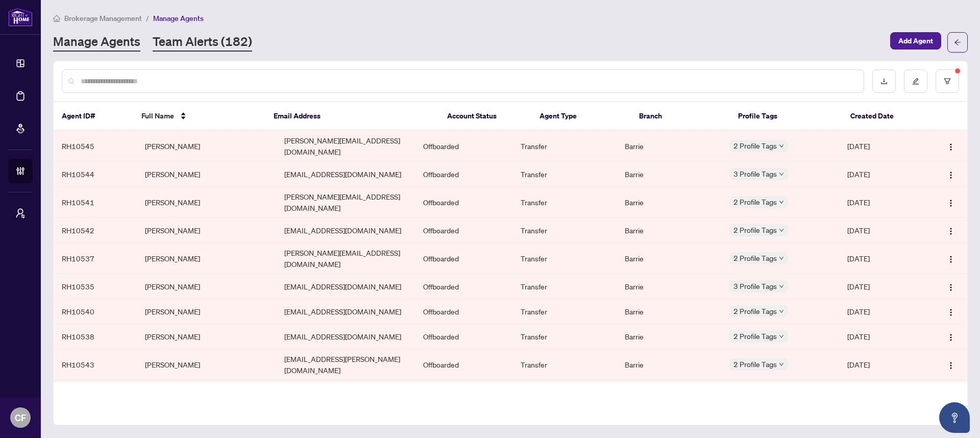
click at [228, 44] on link "Team Alerts (182)" at bounding box center [202, 42] width 99 height 18
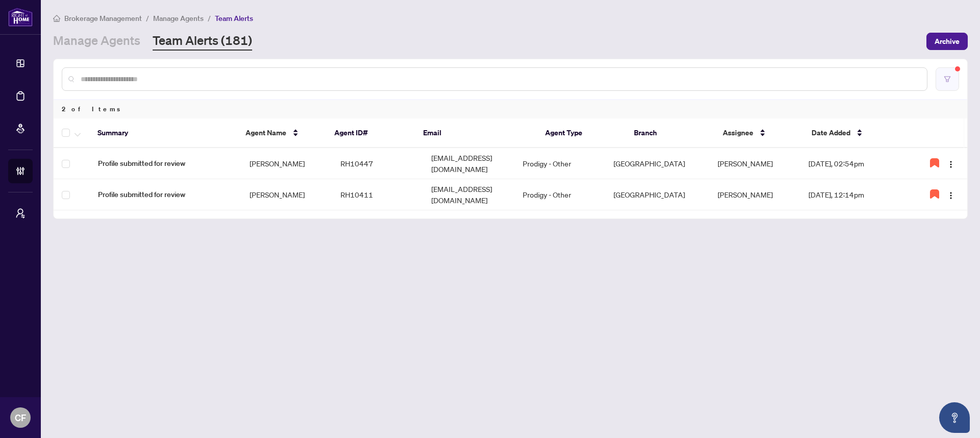
click at [956, 80] on button "button" at bounding box center [946, 78] width 23 height 23
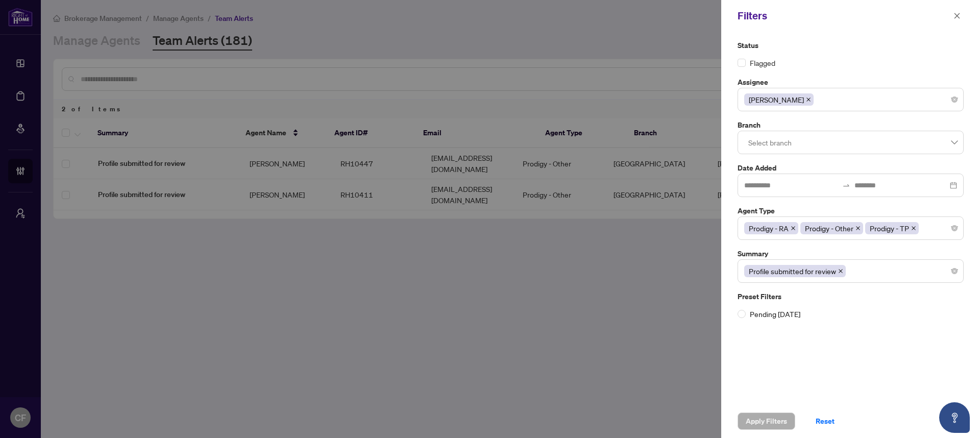
click at [205, 51] on div at bounding box center [490, 219] width 980 height 438
click at [108, 46] on div at bounding box center [490, 219] width 980 height 438
click at [118, 39] on div at bounding box center [490, 219] width 980 height 438
click at [129, 45] on div at bounding box center [490, 219] width 980 height 438
drag, startPoint x: 300, startPoint y: 26, endPoint x: 547, endPoint y: 86, distance: 254.8
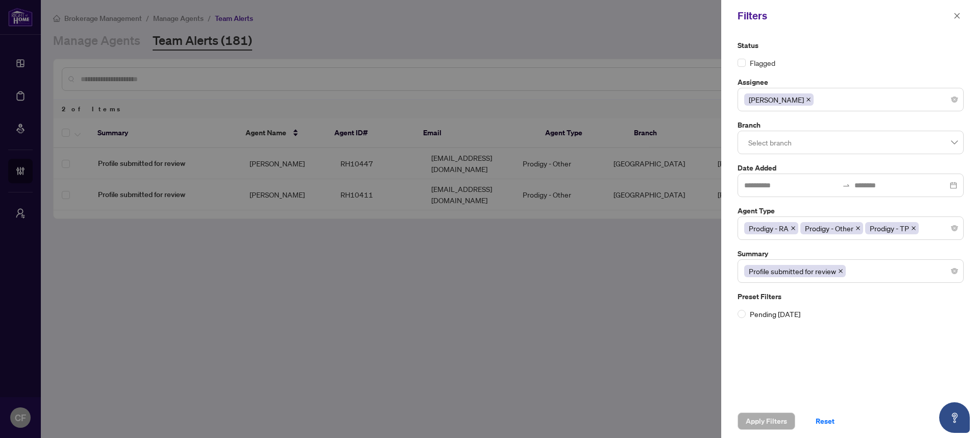
click at [300, 26] on div at bounding box center [490, 219] width 980 height 438
click at [959, 16] on icon "close" at bounding box center [956, 15] width 7 height 7
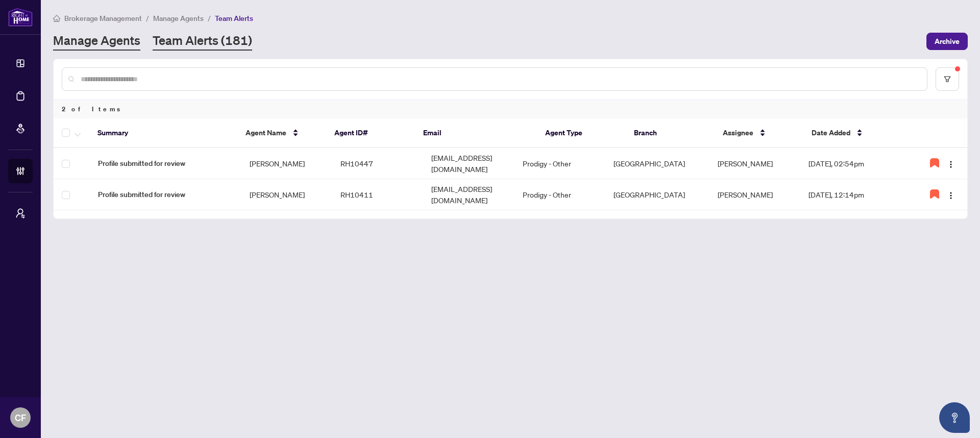
click at [138, 45] on link "Manage Agents" at bounding box center [96, 41] width 87 height 18
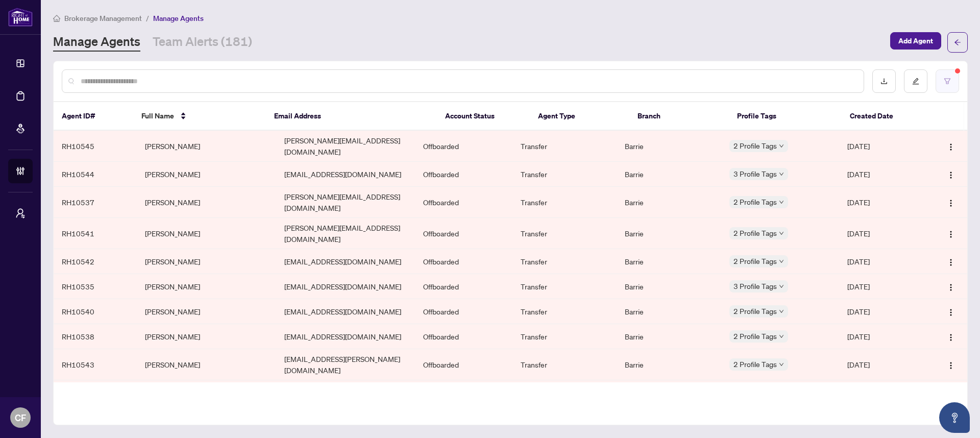
click at [948, 76] on button "button" at bounding box center [946, 80] width 23 height 23
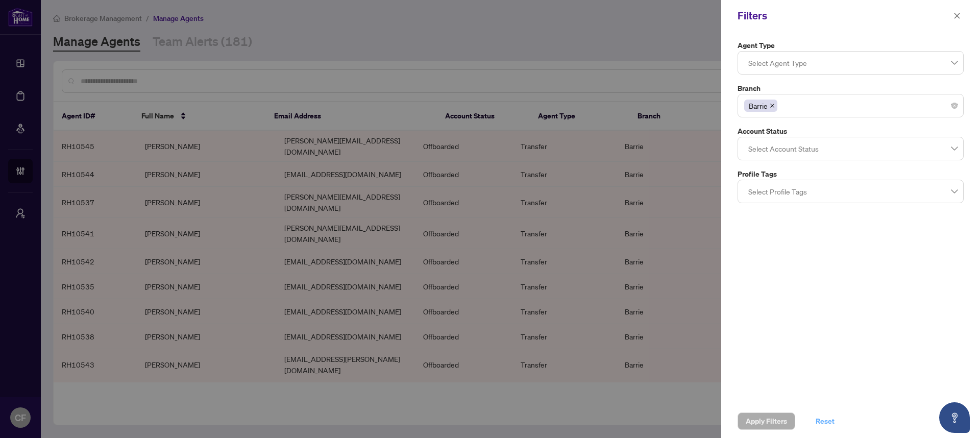
click at [827, 423] on span "Reset" at bounding box center [824, 421] width 19 height 16
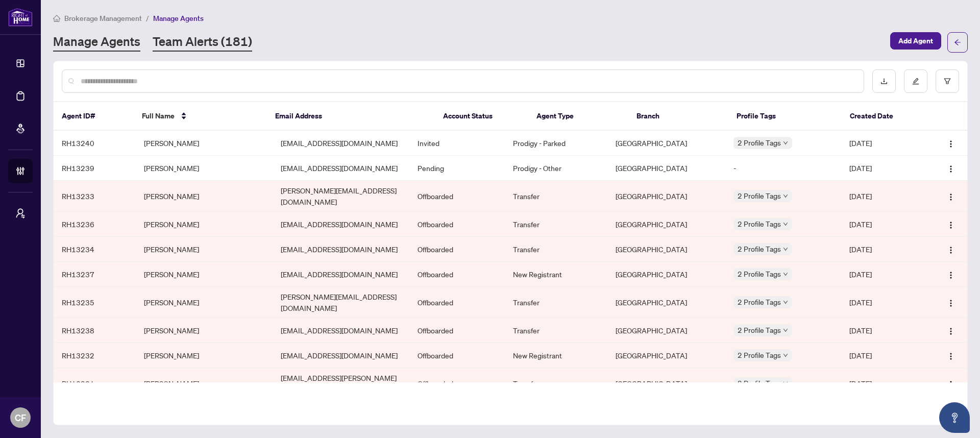
click at [215, 35] on link "Team Alerts (181)" at bounding box center [202, 42] width 99 height 18
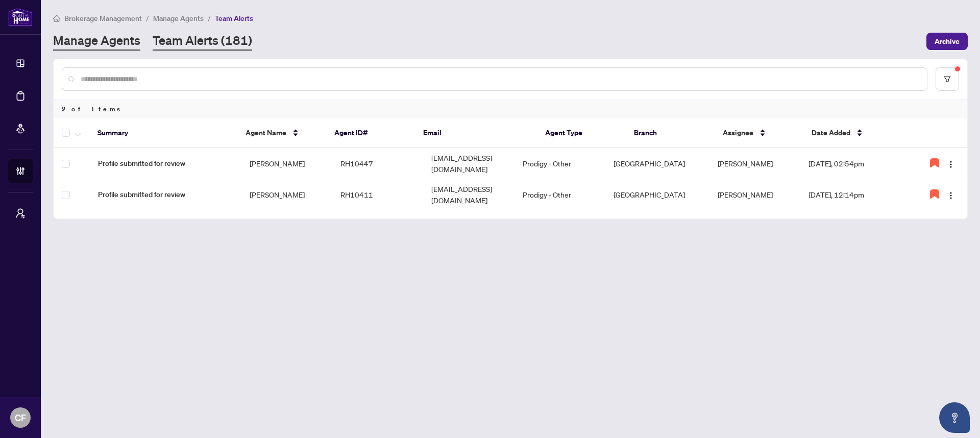
click at [119, 33] on link "Manage Agents" at bounding box center [96, 41] width 87 height 18
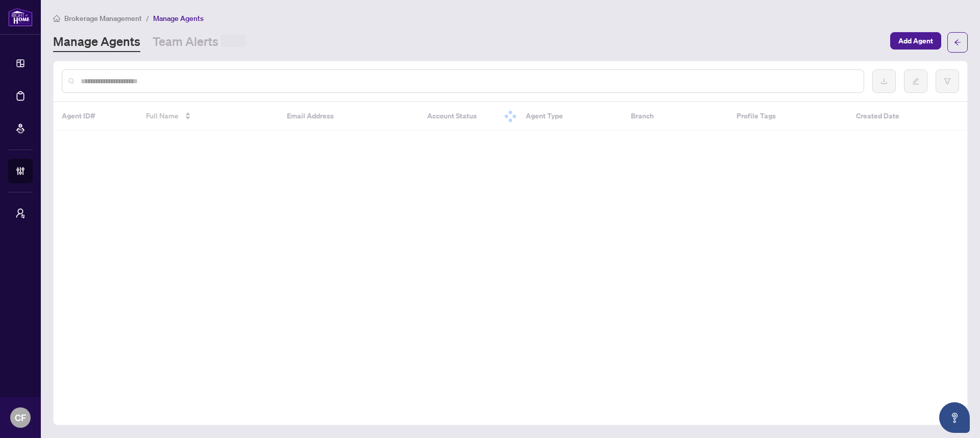
click at [142, 79] on input "text" at bounding box center [468, 81] width 775 height 11
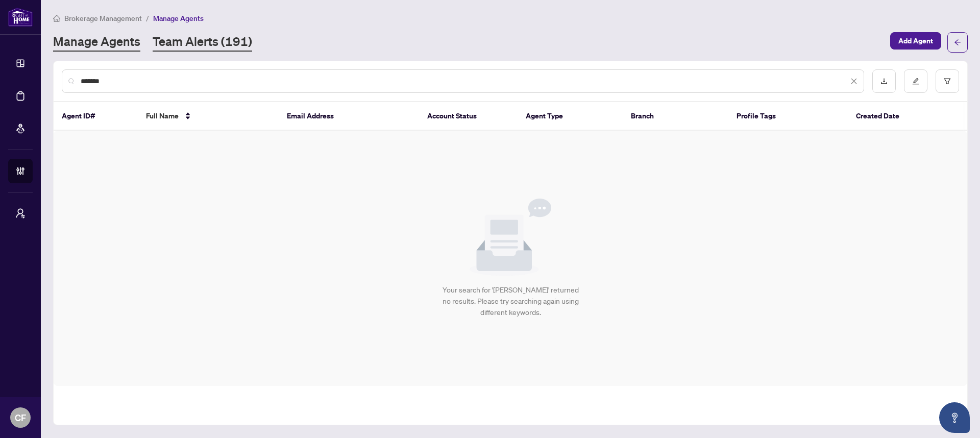
type input "*******"
click at [222, 35] on link "Team Alerts (191)" at bounding box center [202, 42] width 99 height 18
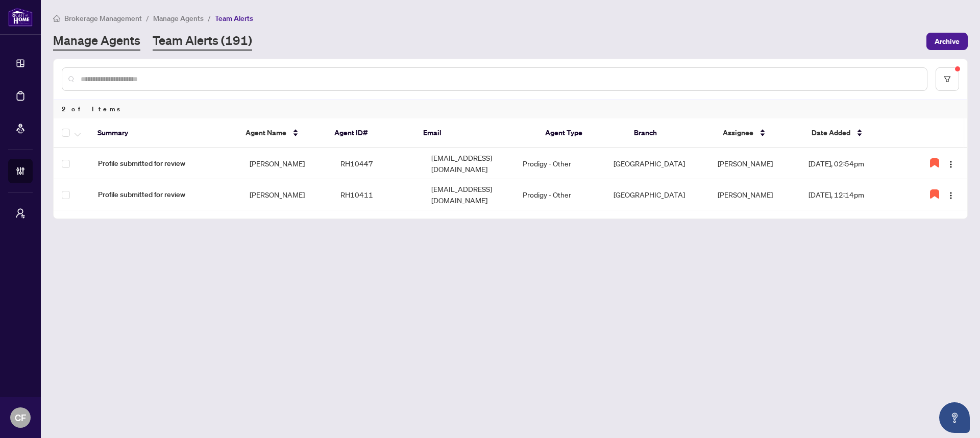
click at [99, 46] on link "Manage Agents" at bounding box center [96, 41] width 87 height 18
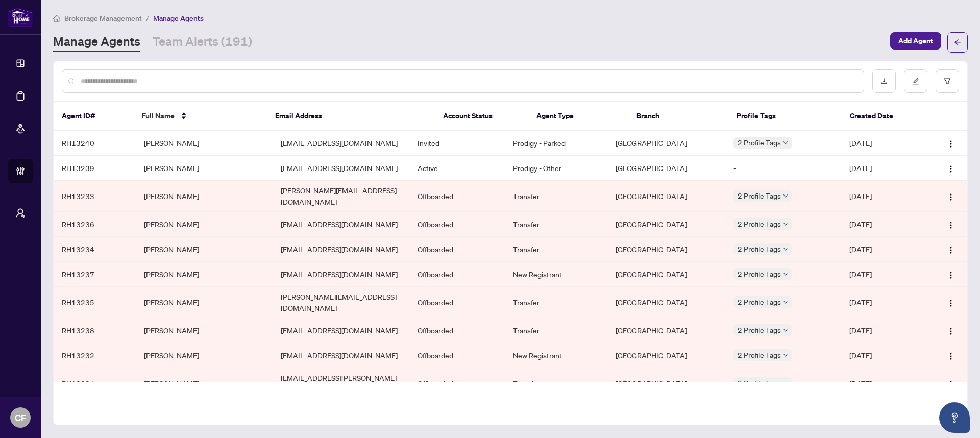
drag, startPoint x: 220, startPoint y: 77, endPoint x: 216, endPoint y: 21, distance: 55.8
click at [220, 78] on input "text" at bounding box center [468, 81] width 775 height 11
click at [307, 82] on input "text" at bounding box center [468, 81] width 775 height 11
paste input "**********"
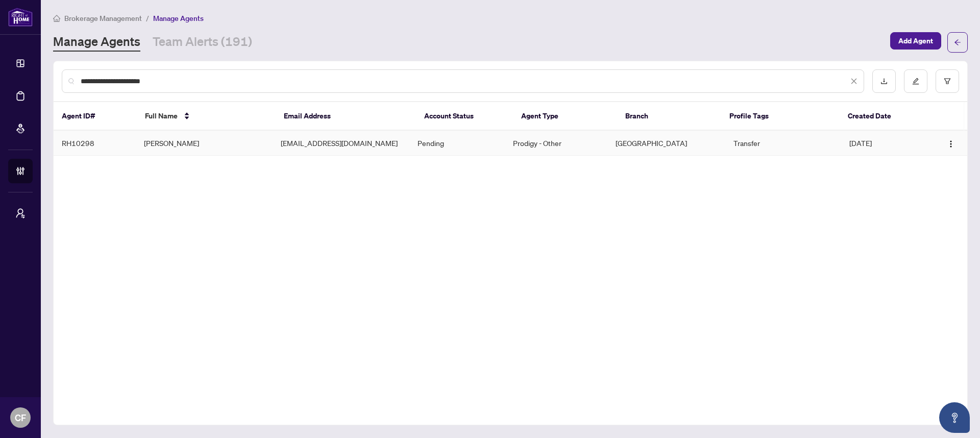
type input "**********"
click at [641, 150] on td "Mississauga" at bounding box center [665, 143] width 117 height 25
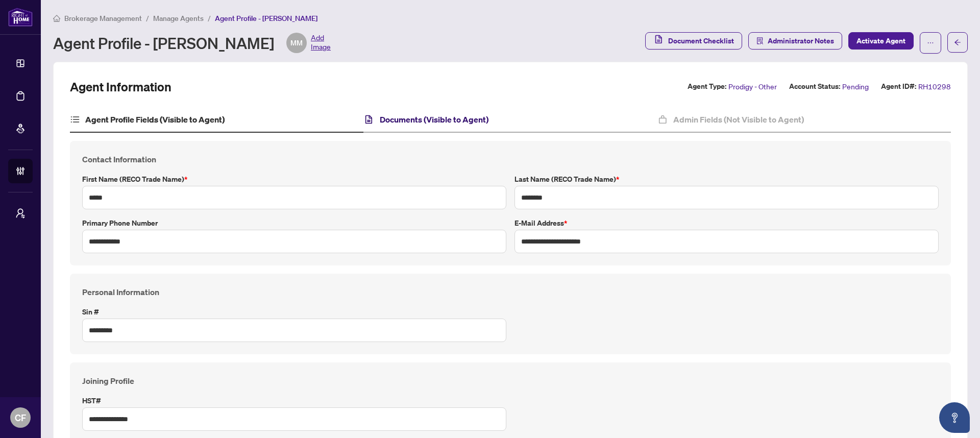
click at [475, 114] on h4 "Documents (Visible to Agent)" at bounding box center [434, 119] width 109 height 12
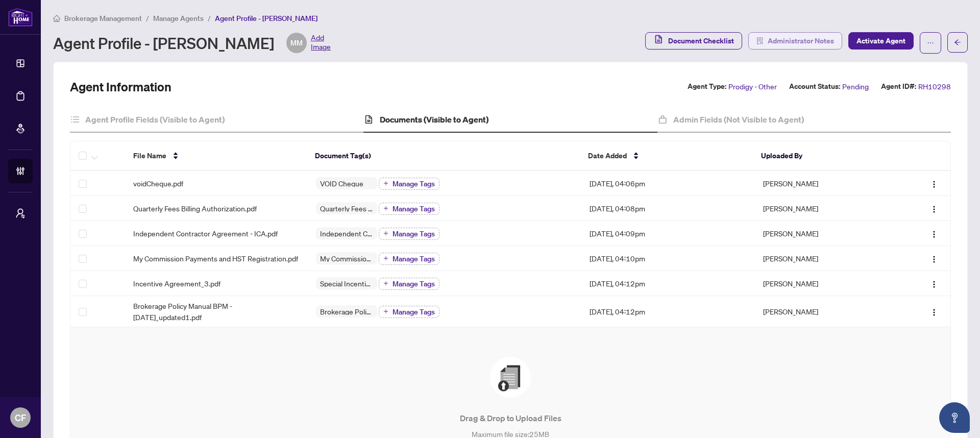
click at [785, 41] on span "Administrator Notes" at bounding box center [800, 41] width 66 height 16
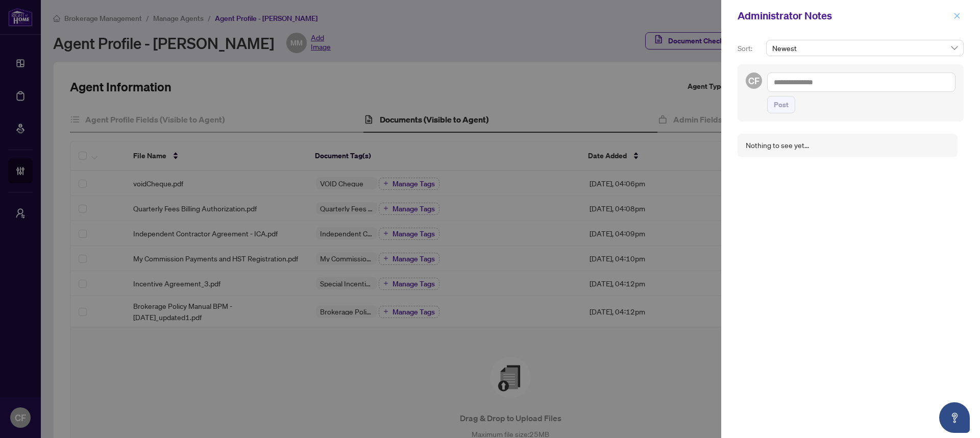
click at [962, 14] on button "button" at bounding box center [956, 16] width 13 height 12
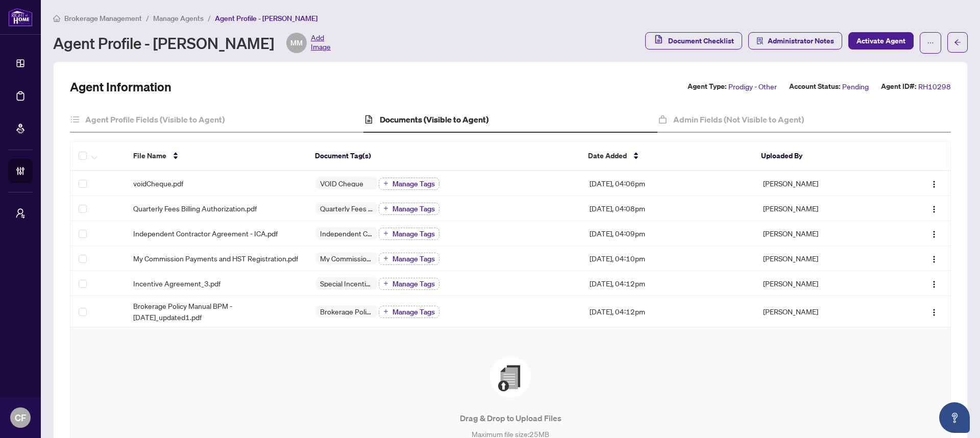
click at [192, 21] on span "Manage Agents" at bounding box center [178, 18] width 51 height 9
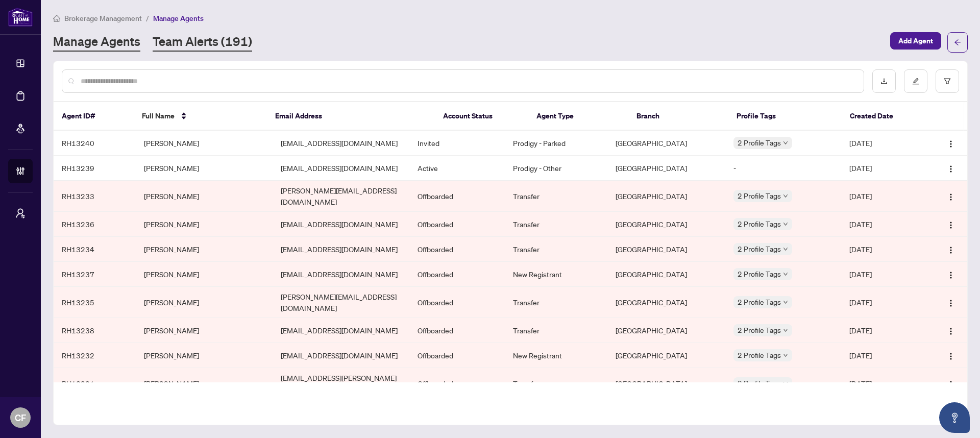
click at [206, 37] on link "Team Alerts (191)" at bounding box center [202, 42] width 99 height 18
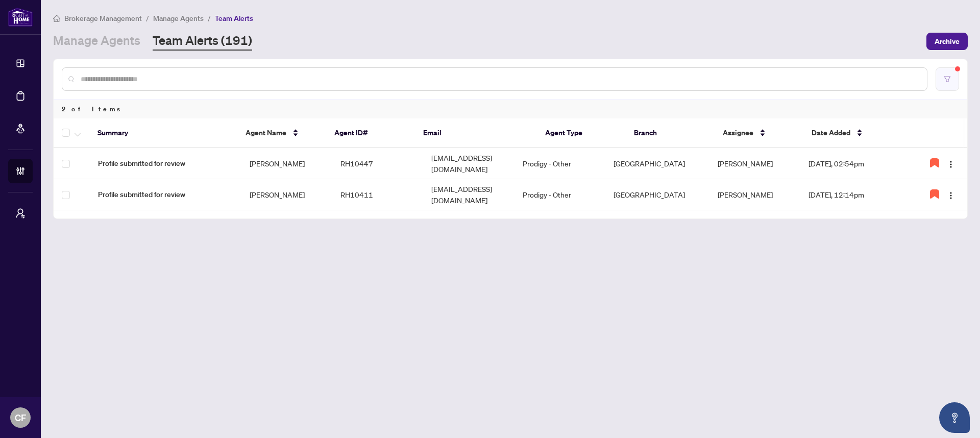
click at [958, 77] on button "button" at bounding box center [946, 78] width 23 height 23
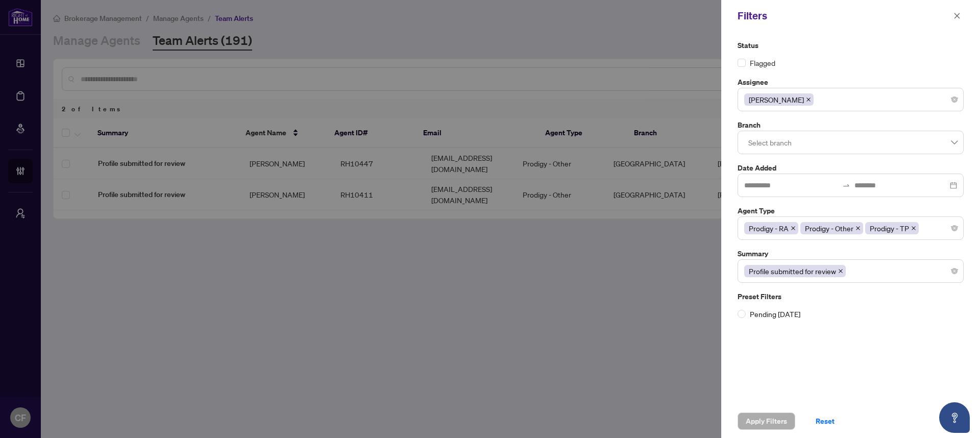
click at [806, 100] on icon "close" at bounding box center [808, 99] width 5 height 5
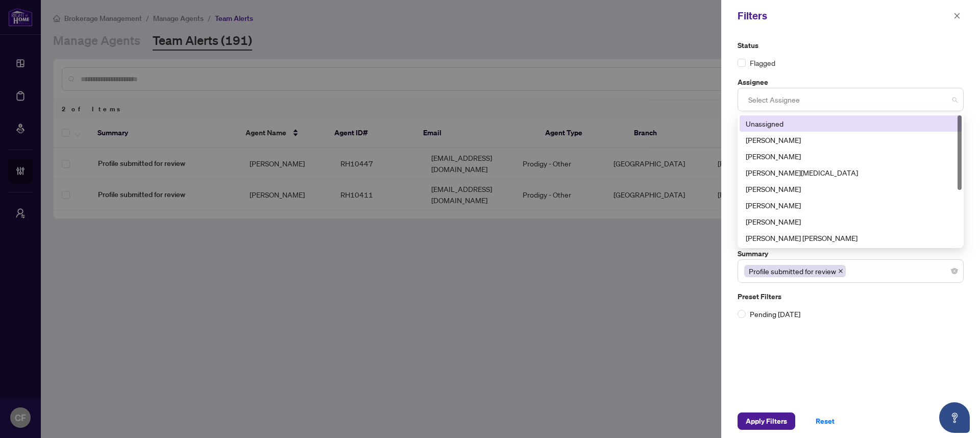
click at [803, 100] on div at bounding box center [850, 99] width 213 height 18
click at [775, 123] on div "Unassigned" at bounding box center [850, 123] width 210 height 11
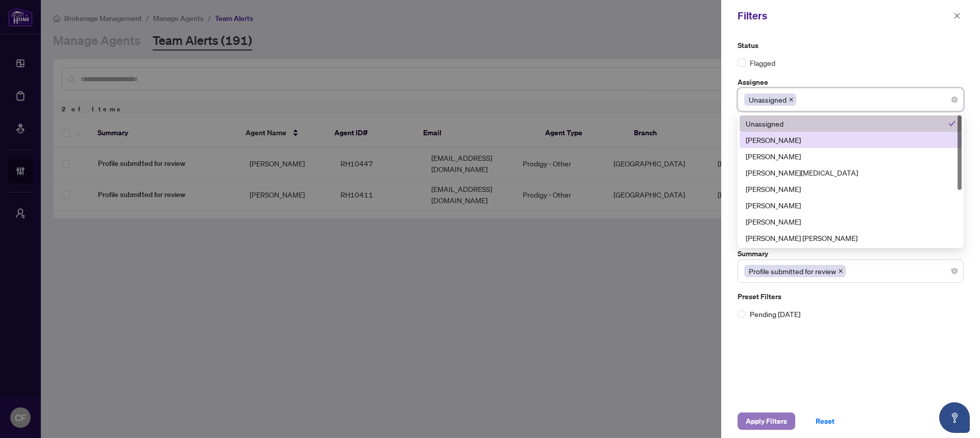
click at [758, 425] on span "Apply Filters" at bounding box center [765, 421] width 41 height 16
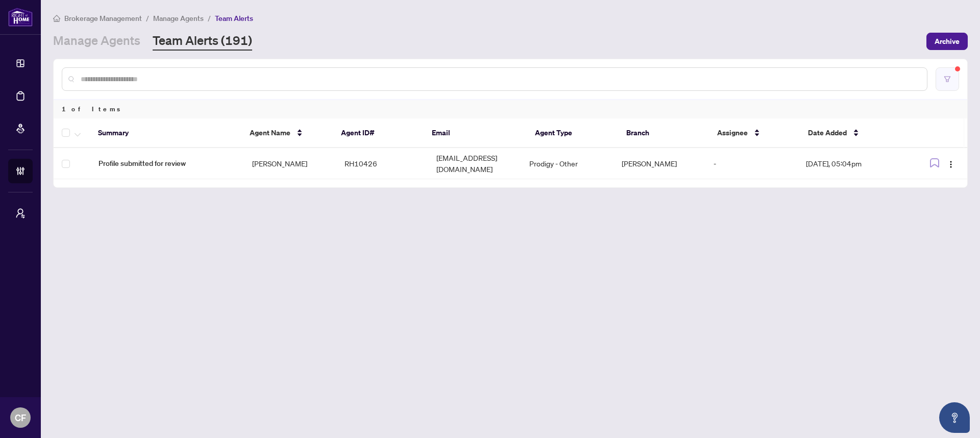
click at [945, 77] on icon "filter" at bounding box center [946, 79] width 7 height 7
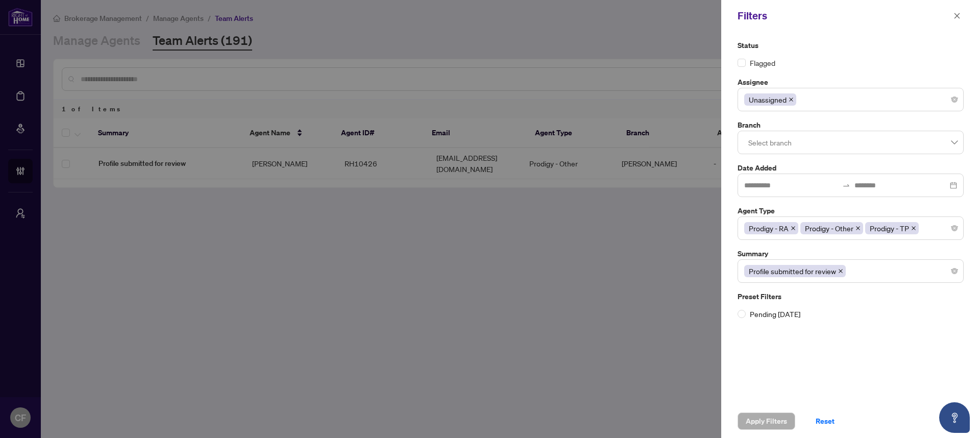
click at [789, 99] on icon "close" at bounding box center [790, 99] width 5 height 5
drag, startPoint x: 762, startPoint y: 416, endPoint x: 736, endPoint y: 405, distance: 28.8
click at [762, 416] on span "Apply Filters" at bounding box center [765, 421] width 41 height 16
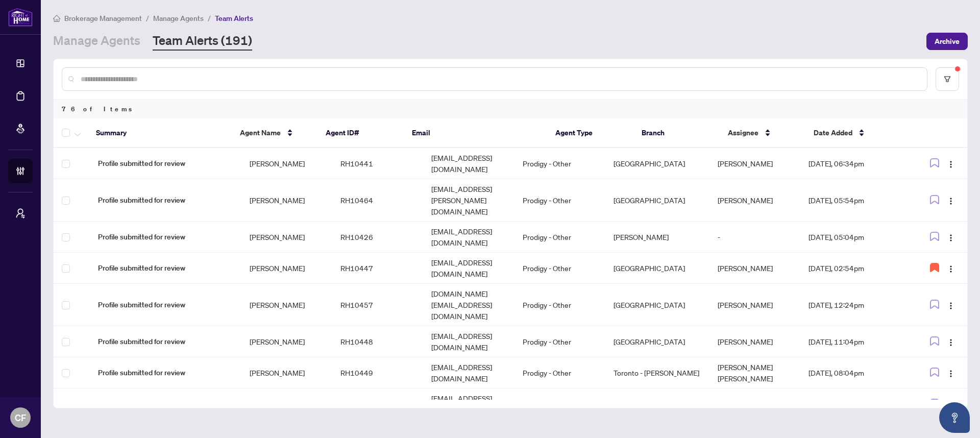
click at [596, 81] on input "text" at bounding box center [500, 78] width 838 height 11
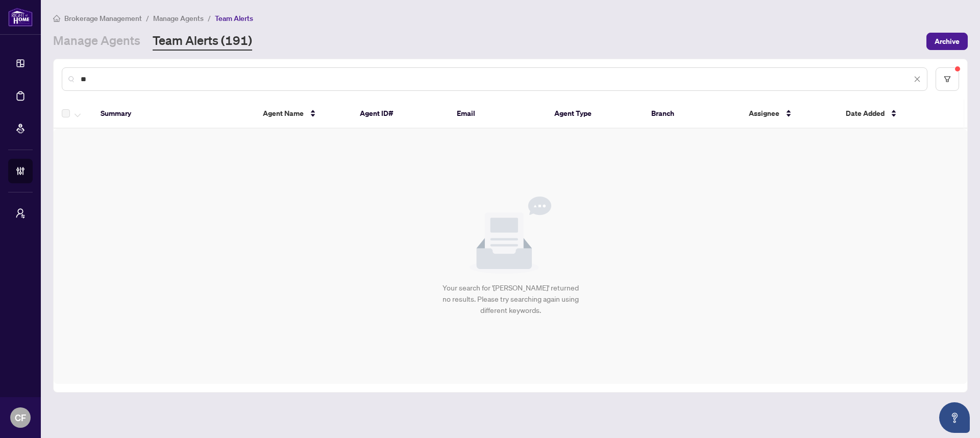
type input "*"
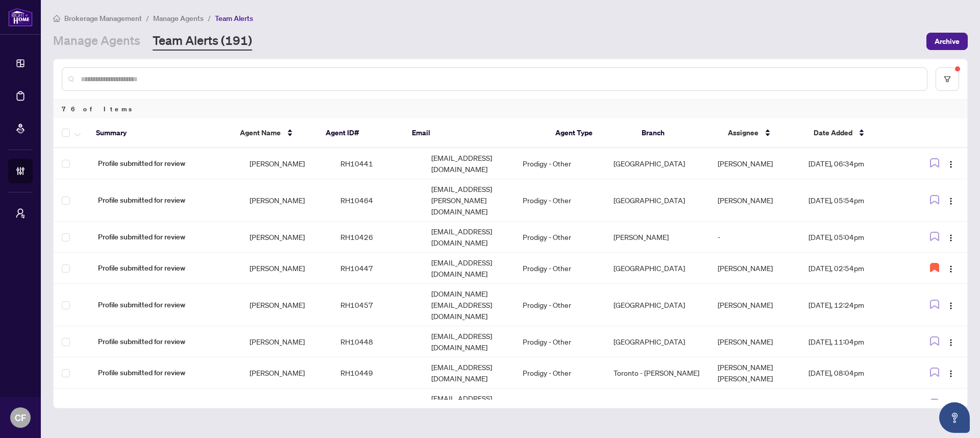
click at [509, 79] on input "text" at bounding box center [500, 78] width 838 height 11
click at [346, 82] on input "text" at bounding box center [500, 78] width 838 height 11
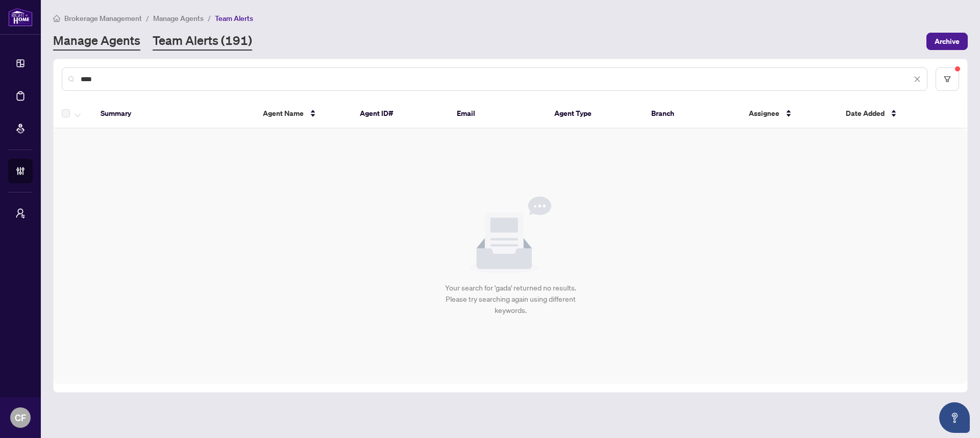
type input "****"
click at [94, 35] on link "Manage Agents" at bounding box center [96, 41] width 87 height 18
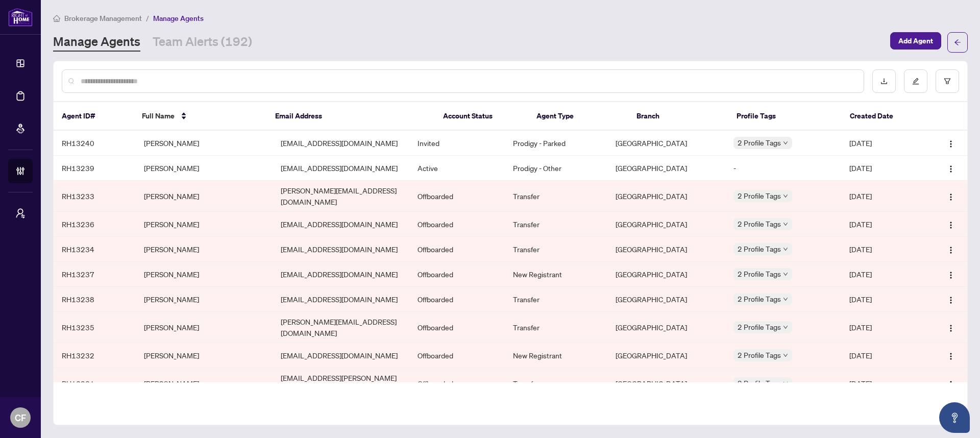
click at [141, 81] on input "text" at bounding box center [468, 81] width 775 height 11
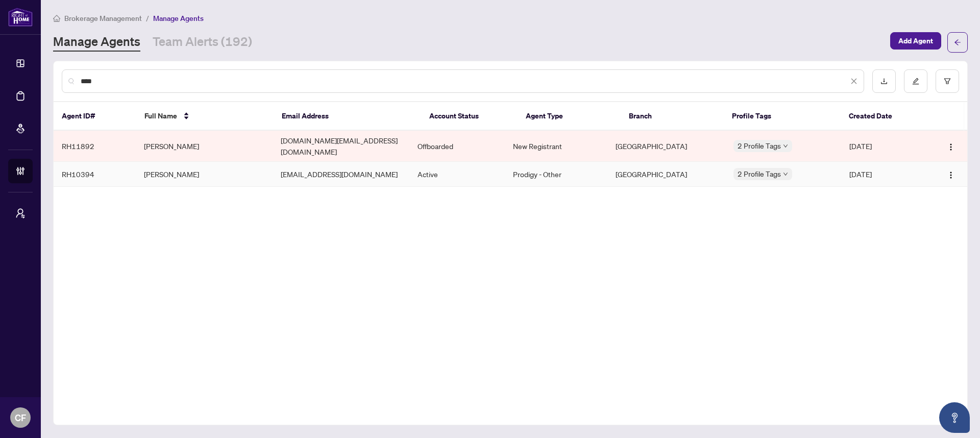
type input "****"
click at [251, 165] on td "Gada Elia" at bounding box center [204, 174] width 137 height 25
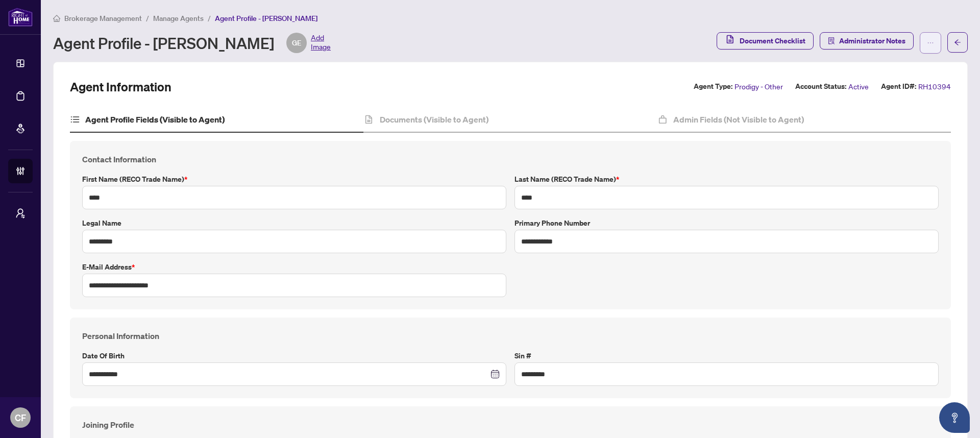
click at [927, 47] on span "button" at bounding box center [930, 43] width 7 height 16
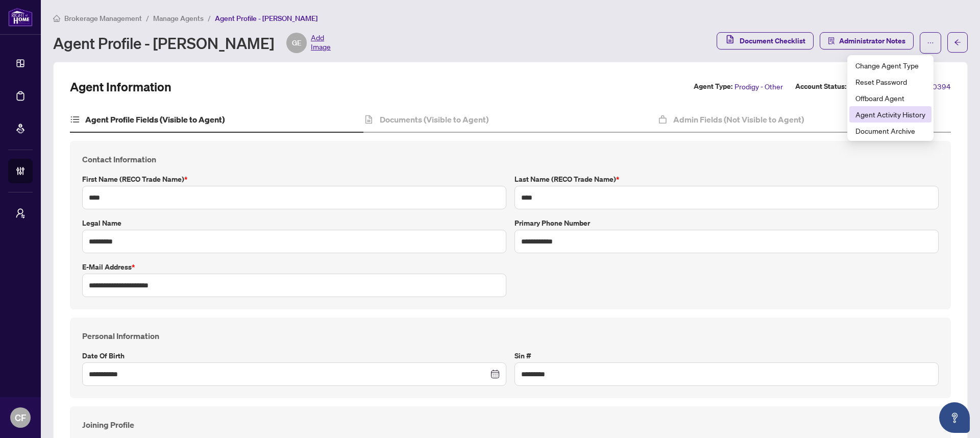
click at [914, 118] on span "Agent Activity History" at bounding box center [890, 114] width 70 height 11
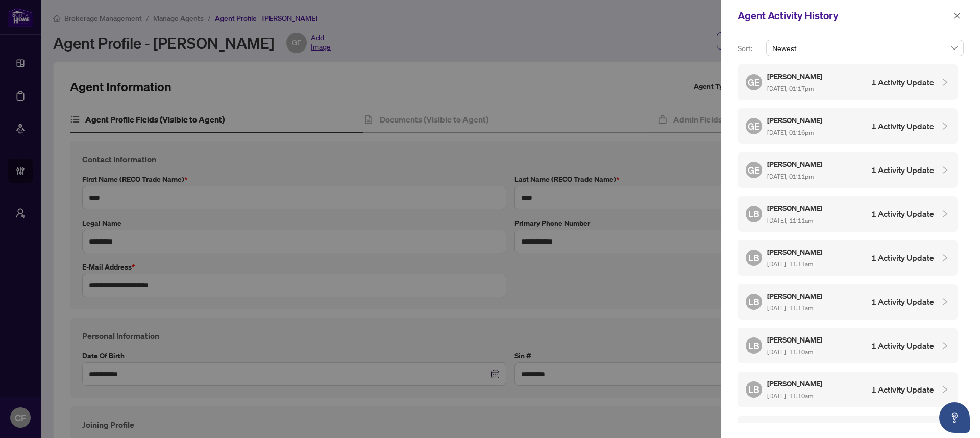
click at [882, 226] on div "LB Linda Bujupi Aug/20/2025, 11:11am 1 Activity Update" at bounding box center [847, 214] width 220 height 36
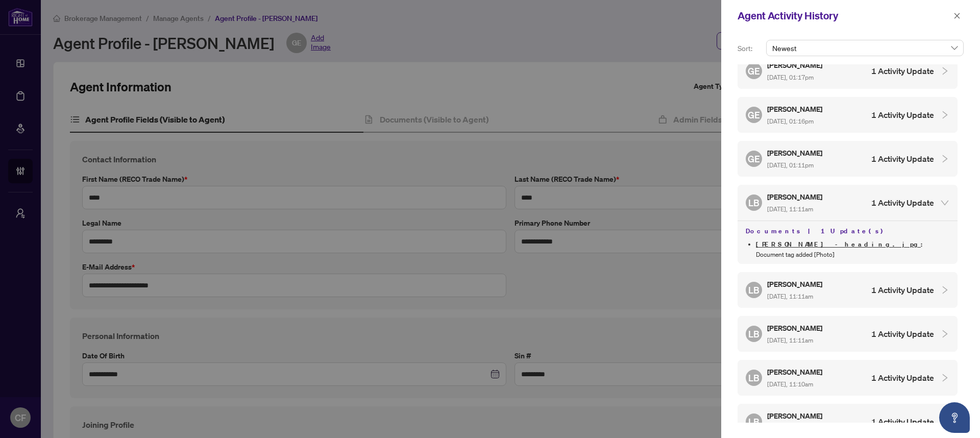
scroll to position [28, 0]
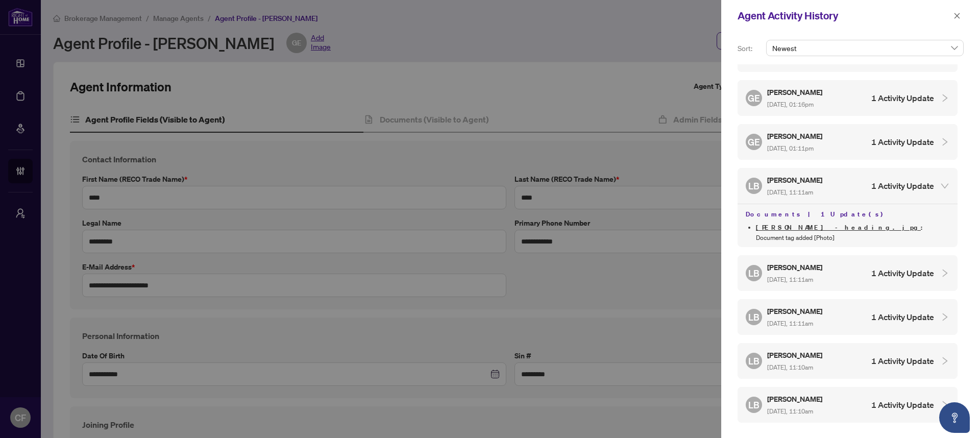
click at [888, 255] on div "LB Linda Bujupi Aug/20/2025, 11:11am 1 Activity Update" at bounding box center [847, 273] width 220 height 36
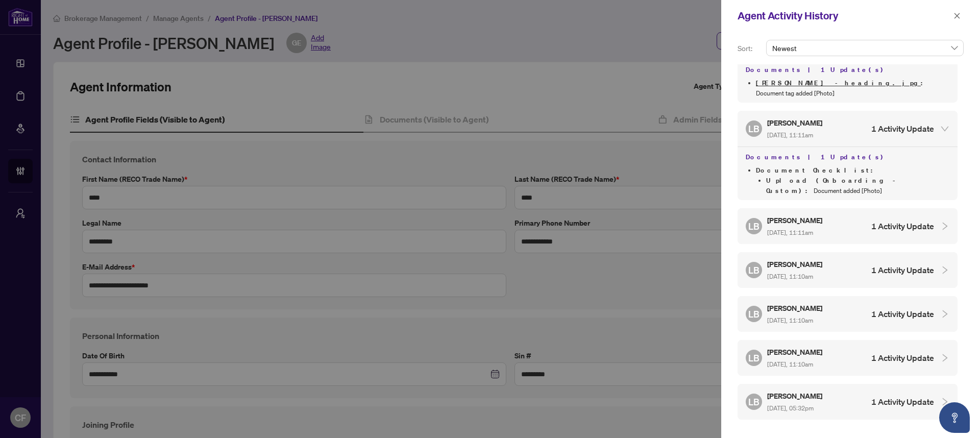
scroll to position [212, 0]
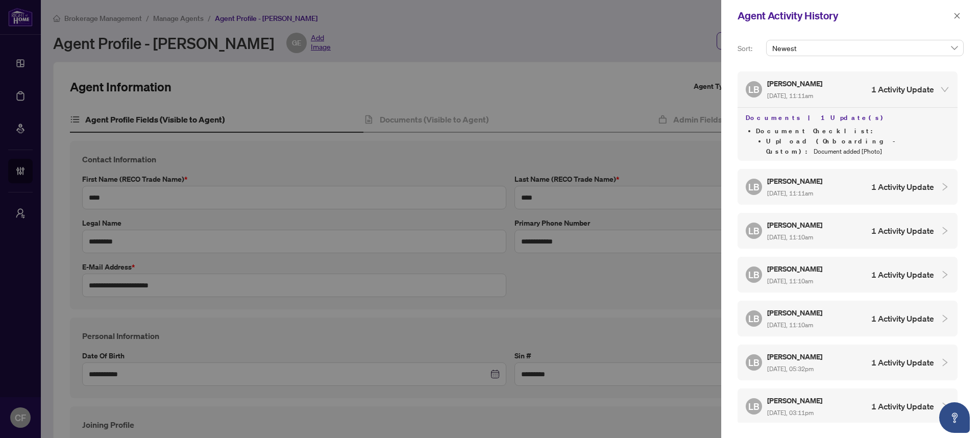
click at [892, 219] on div "LB Linda Bujupi Aug/20/2025, 11:10am 1 Activity Update" at bounding box center [839, 230] width 188 height 23
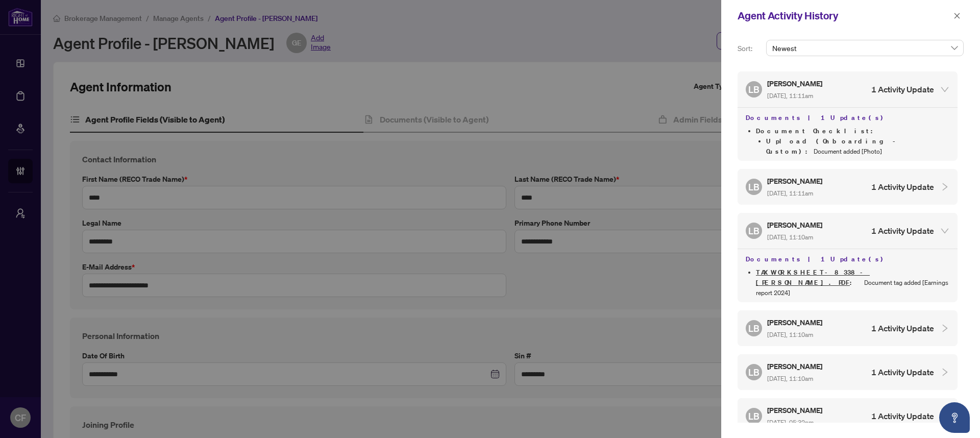
click at [896, 175] on div "LB Linda Bujupi Aug/20/2025, 11:11am 1 Activity Update" at bounding box center [839, 186] width 188 height 23
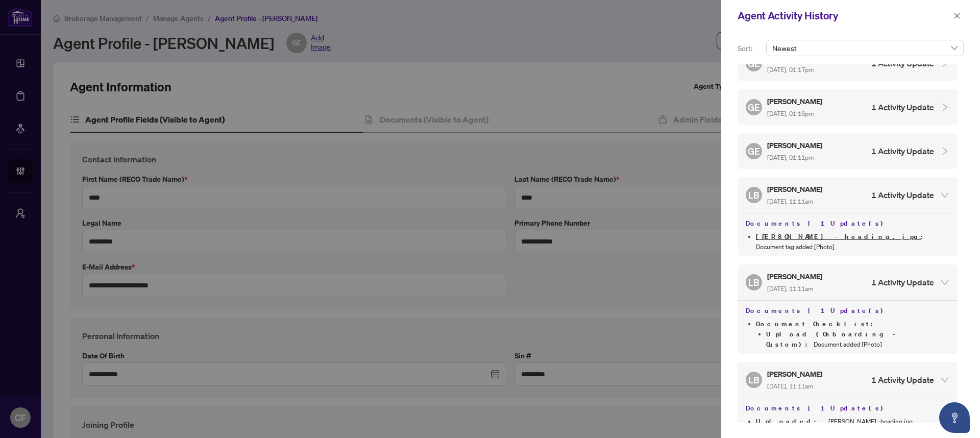
scroll to position [0, 0]
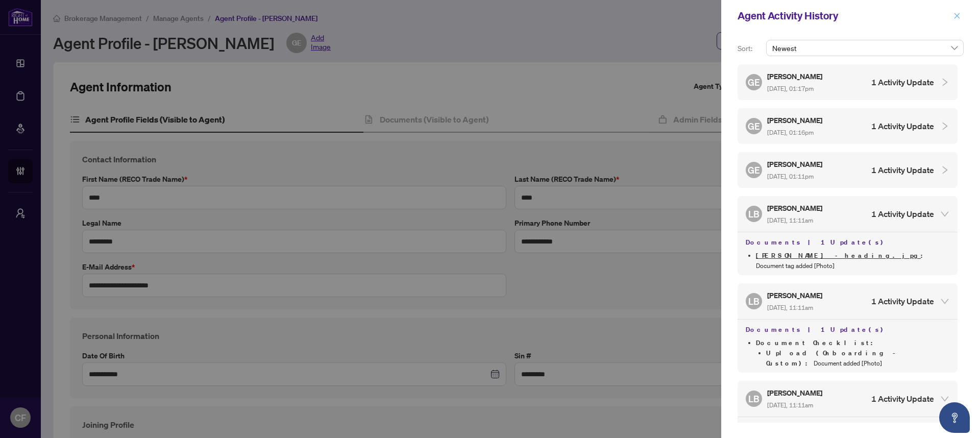
click at [963, 17] on button "button" at bounding box center [956, 16] width 13 height 12
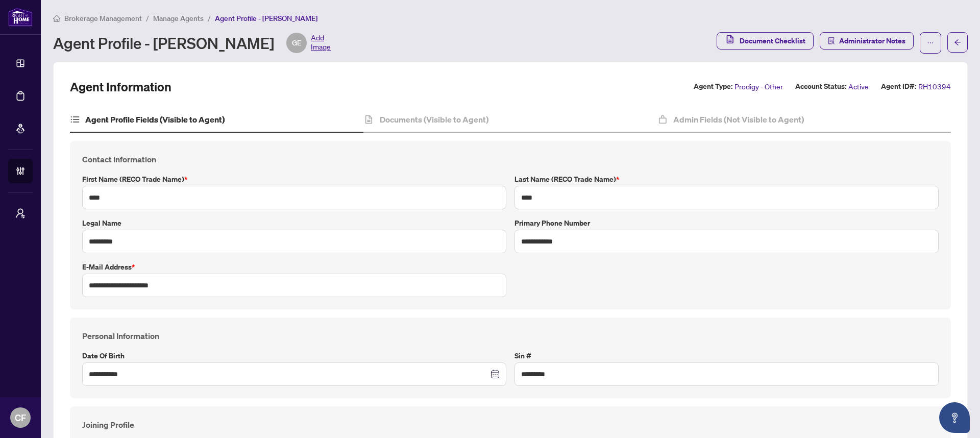
click at [161, 20] on span "Manage Agents" at bounding box center [178, 18] width 51 height 9
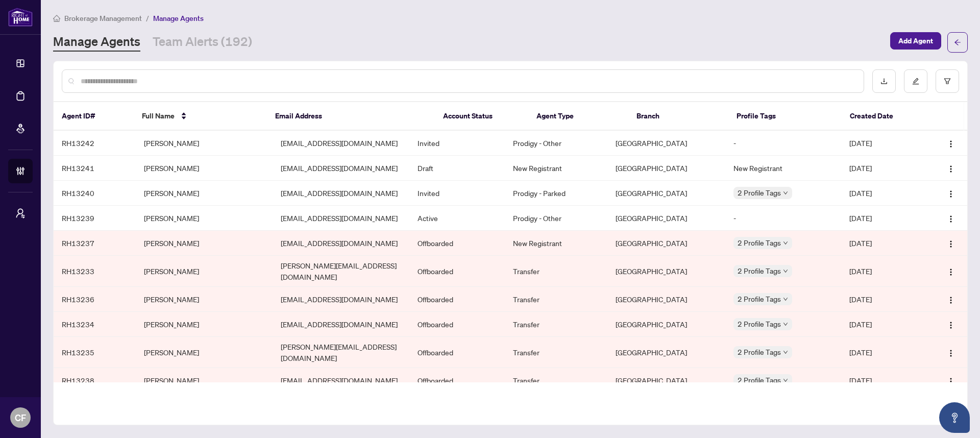
click at [95, 37] on link "Manage Agents" at bounding box center [96, 42] width 87 height 18
click at [177, 38] on link "Team Alerts (192)" at bounding box center [202, 42] width 99 height 18
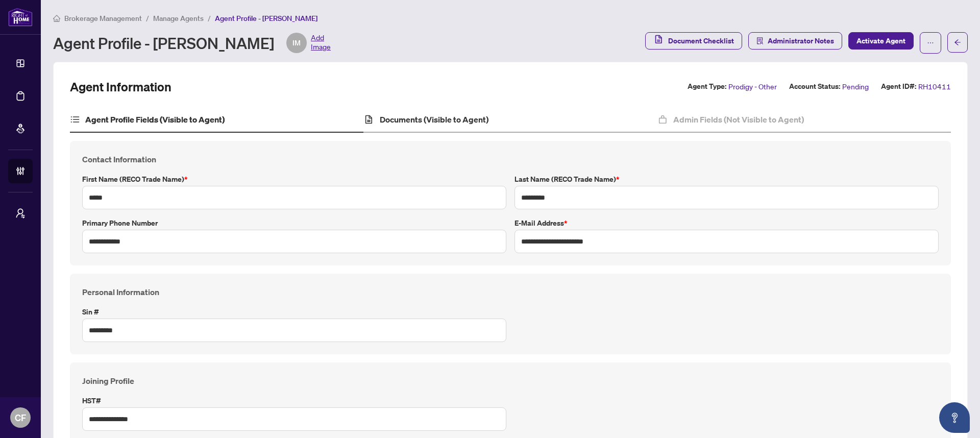
click at [512, 111] on div "Documents (Visible to Agent)" at bounding box center [509, 120] width 293 height 26
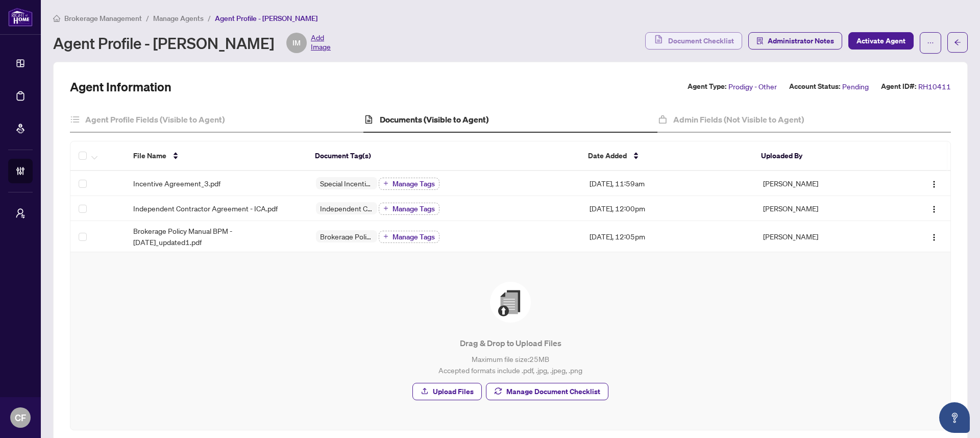
click at [698, 41] on span "Document Checklist" at bounding box center [701, 41] width 66 height 16
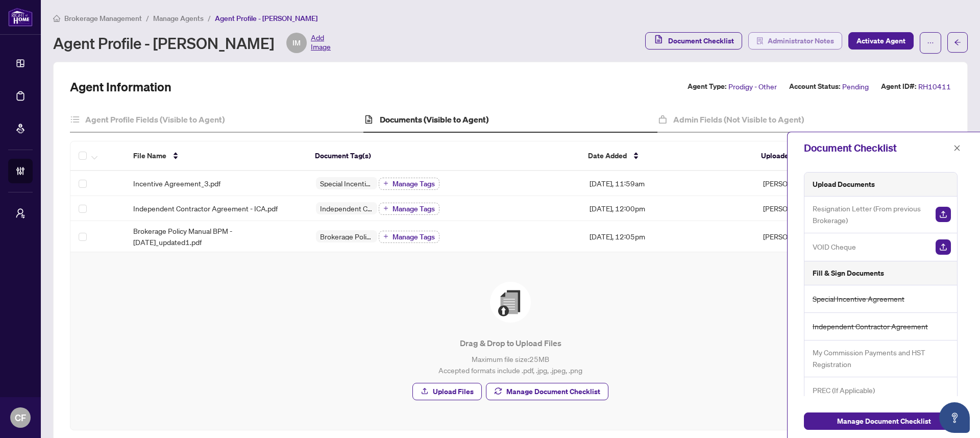
click at [791, 40] on span "Administrator Notes" at bounding box center [800, 41] width 66 height 16
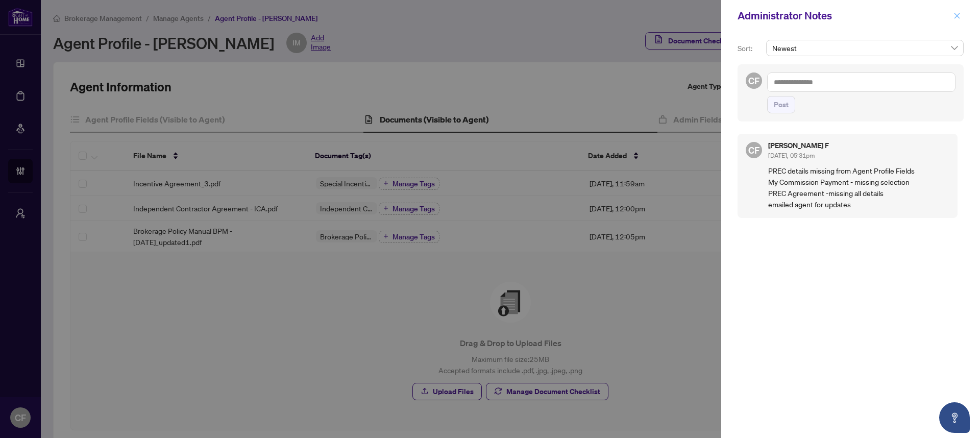
click at [953, 16] on icon "close" at bounding box center [956, 15] width 7 height 7
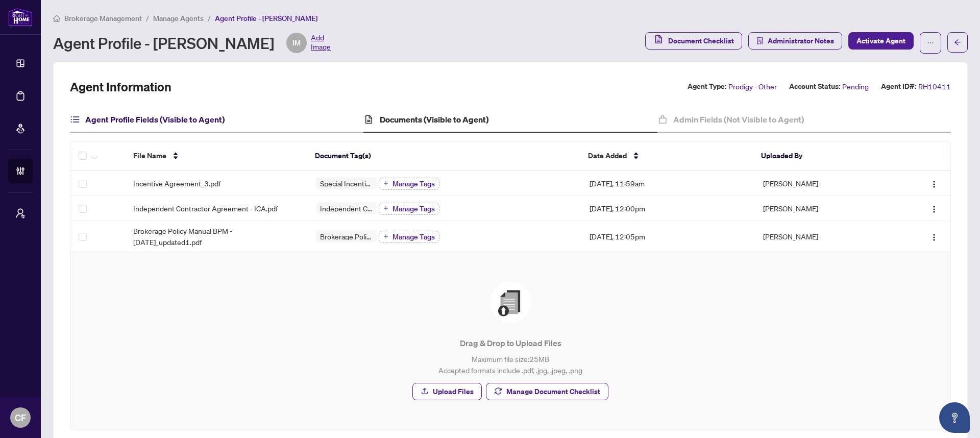
click at [198, 115] on h4 "Agent Profile Fields (Visible to Agent)" at bounding box center [154, 119] width 139 height 12
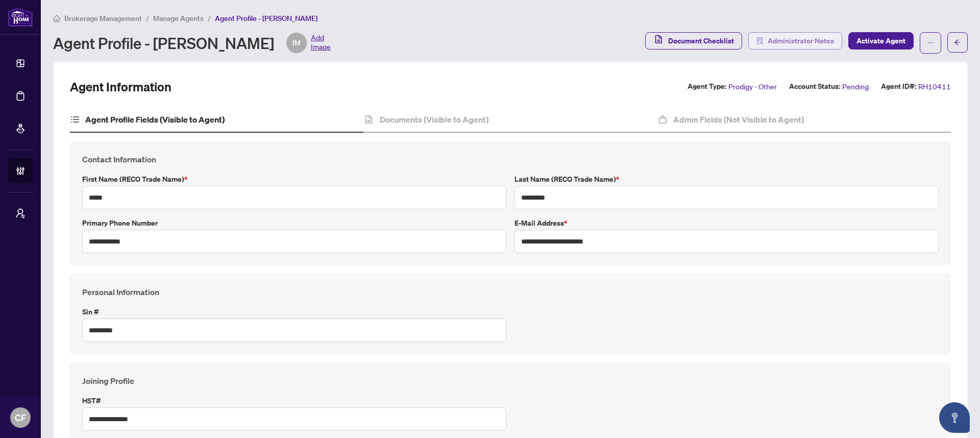
click at [782, 47] on span "Administrator Notes" at bounding box center [800, 41] width 66 height 16
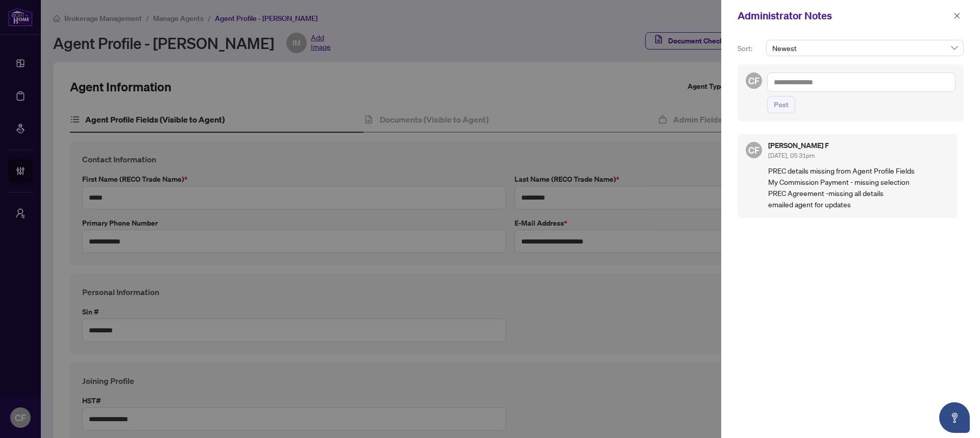
click at [805, 84] on textarea at bounding box center [861, 81] width 188 height 19
type textarea "**********"
click at [776, 108] on span "Post" at bounding box center [780, 104] width 15 height 16
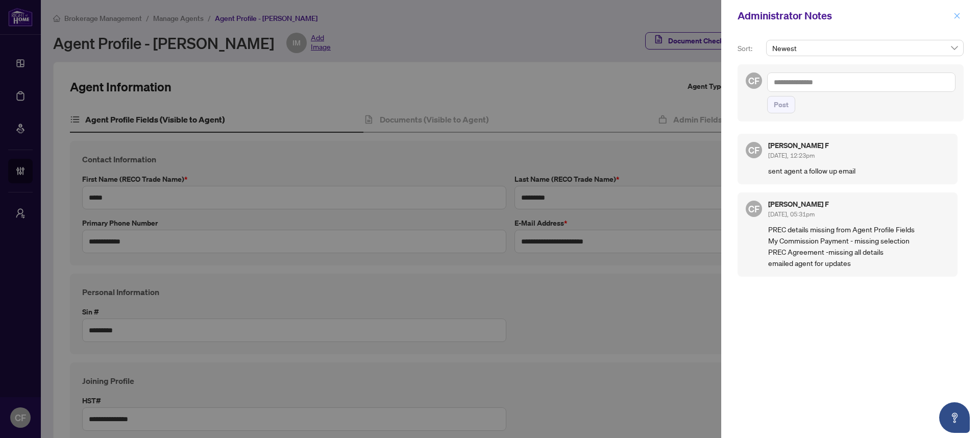
click at [955, 17] on icon "close" at bounding box center [957, 16] width 6 height 6
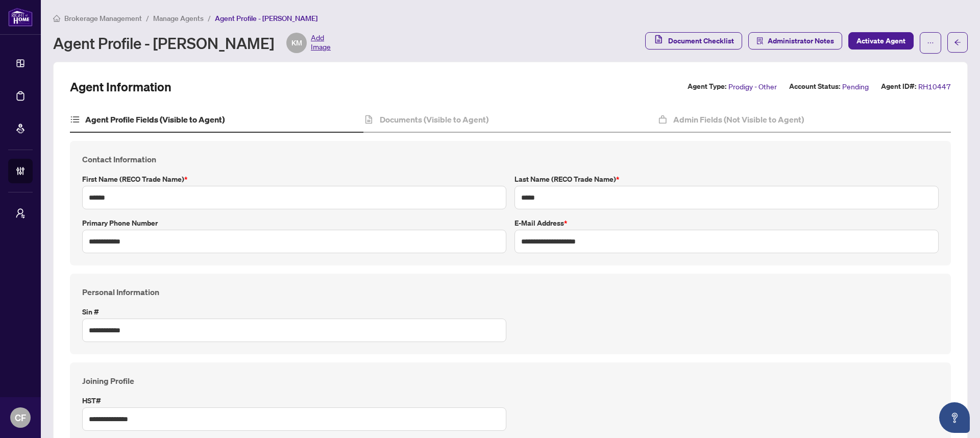
click at [787, 42] on span "Administrator Notes" at bounding box center [800, 41] width 66 height 16
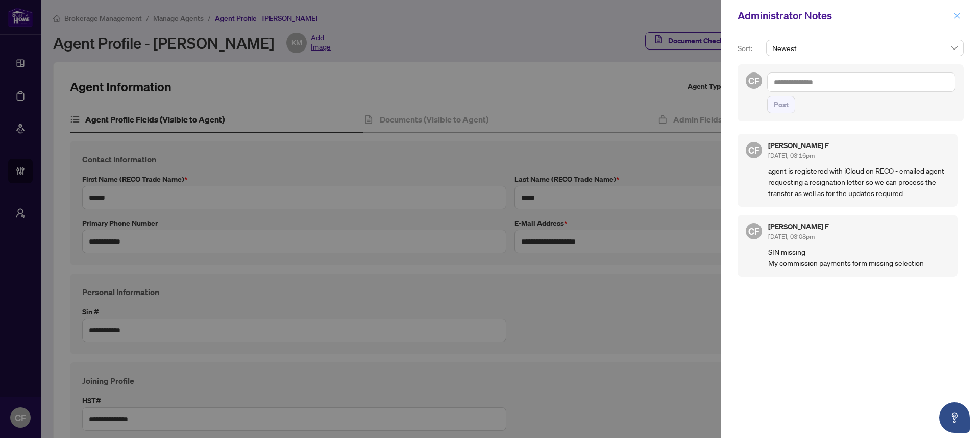
click at [954, 14] on icon "close" at bounding box center [956, 15] width 7 height 7
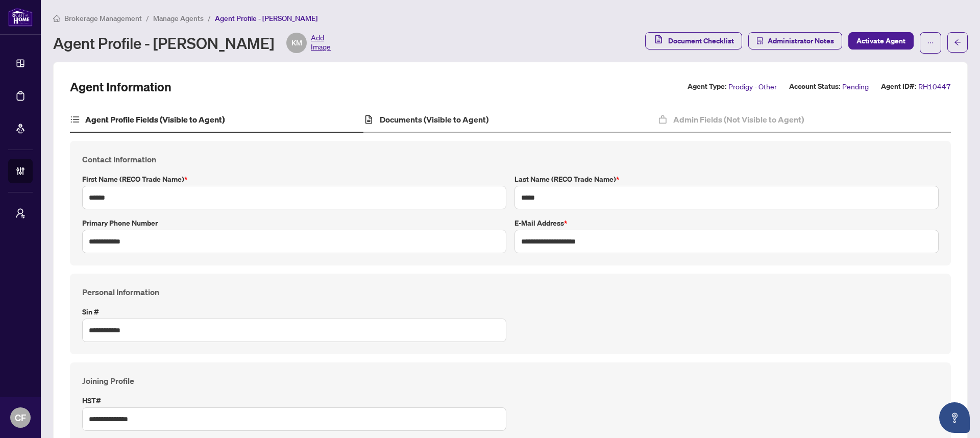
click at [542, 109] on div "Documents (Visible to Agent)" at bounding box center [509, 120] width 293 height 26
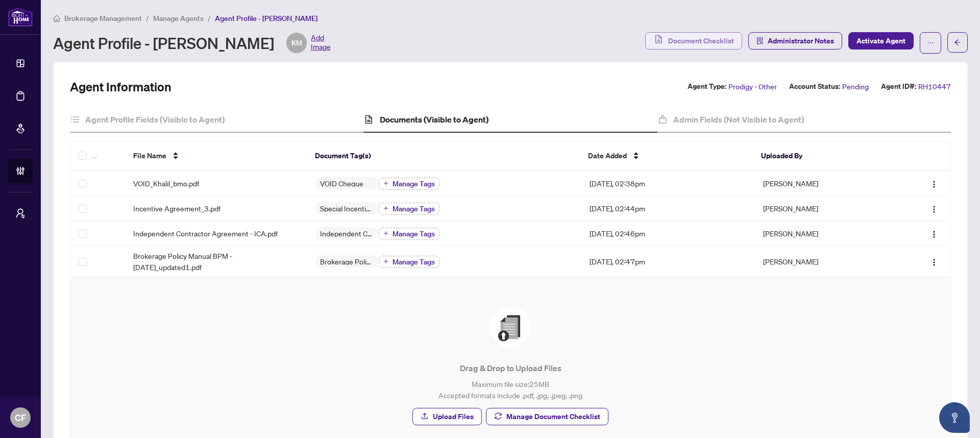
click at [689, 40] on span "Document Checklist" at bounding box center [701, 41] width 66 height 16
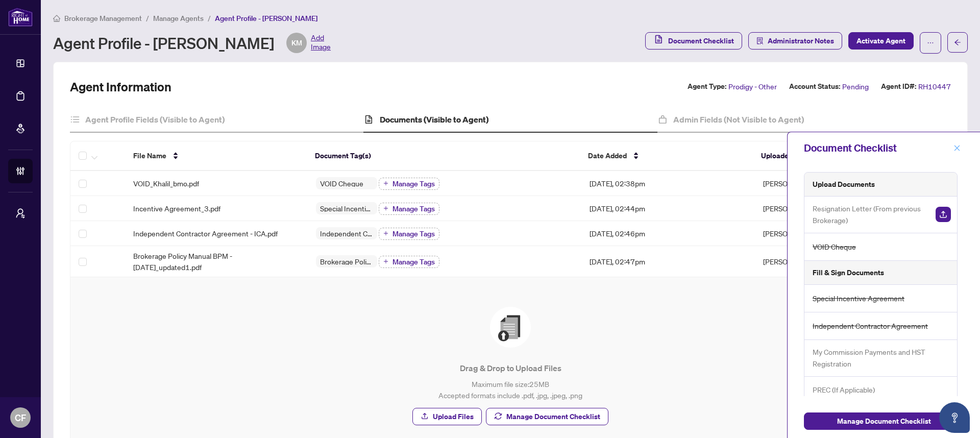
click at [958, 152] on span "button" at bounding box center [956, 148] width 7 height 16
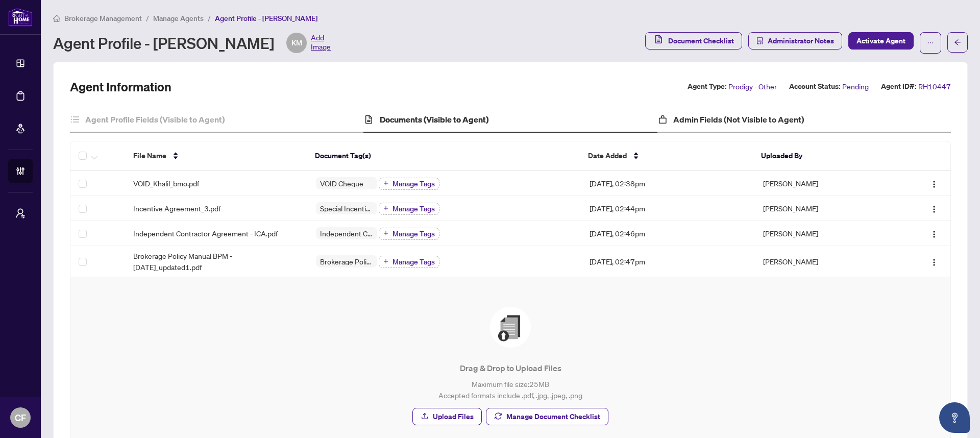
click at [785, 112] on div "Admin Fields (Not Visible to Agent)" at bounding box center [803, 120] width 293 height 26
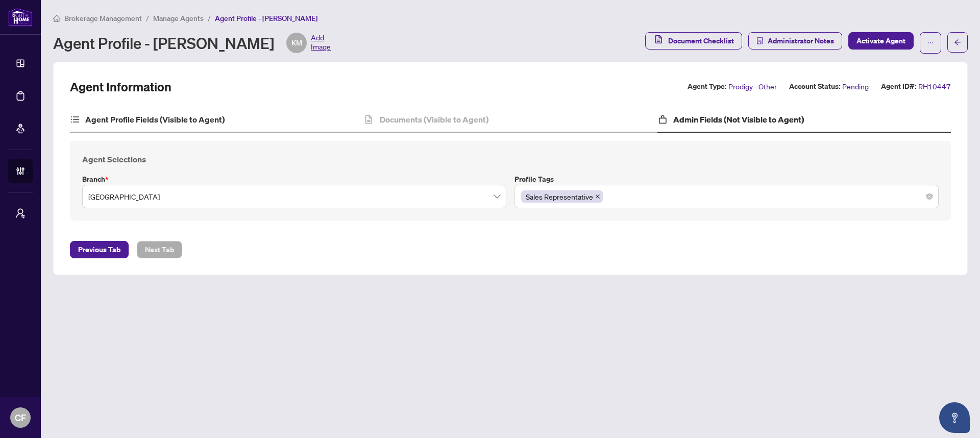
click at [225, 129] on div "Agent Profile Fields (Visible to Agent)" at bounding box center [216, 120] width 293 height 26
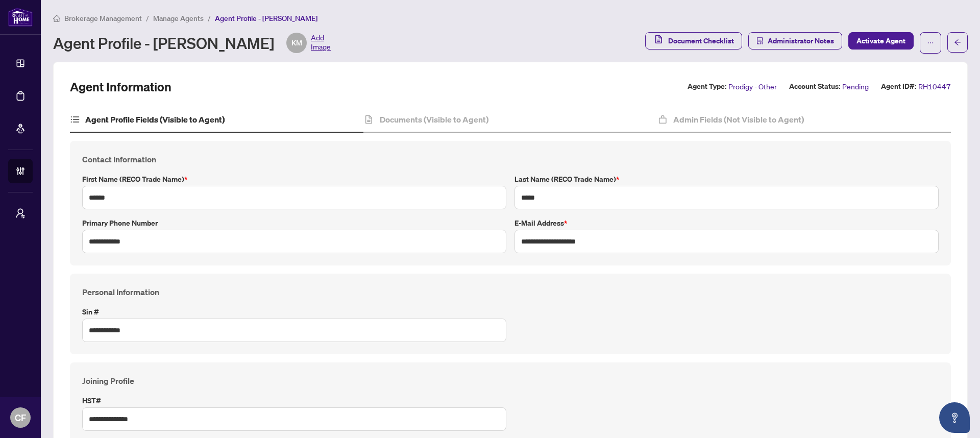
click at [445, 131] on div "Documents (Visible to Agent)" at bounding box center [509, 120] width 293 height 26
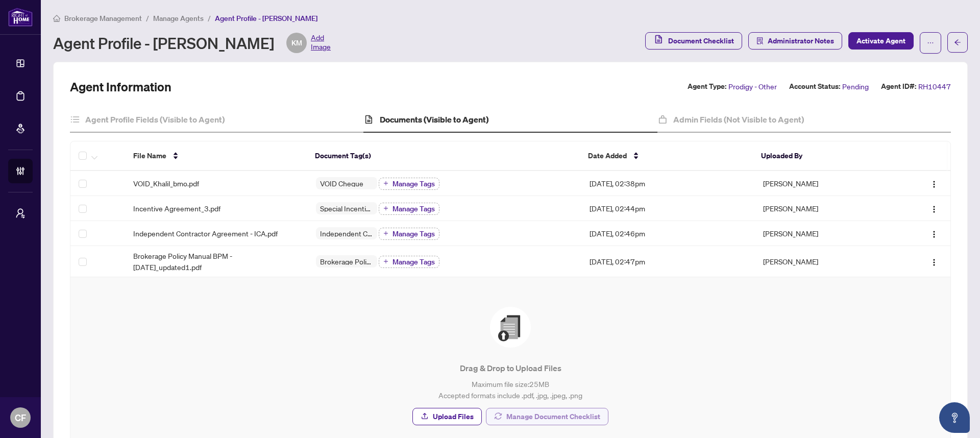
click at [596, 421] on button "Manage Document Checklist" at bounding box center [547, 416] width 122 height 17
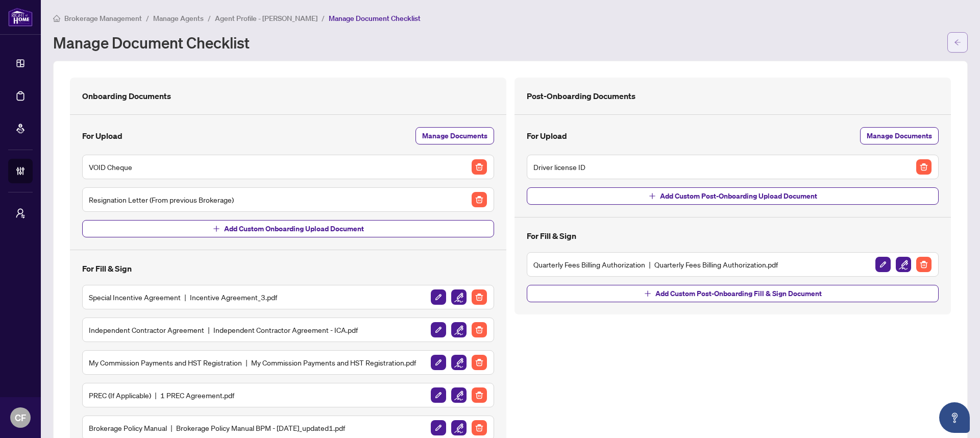
click at [956, 48] on button "button" at bounding box center [957, 42] width 20 height 20
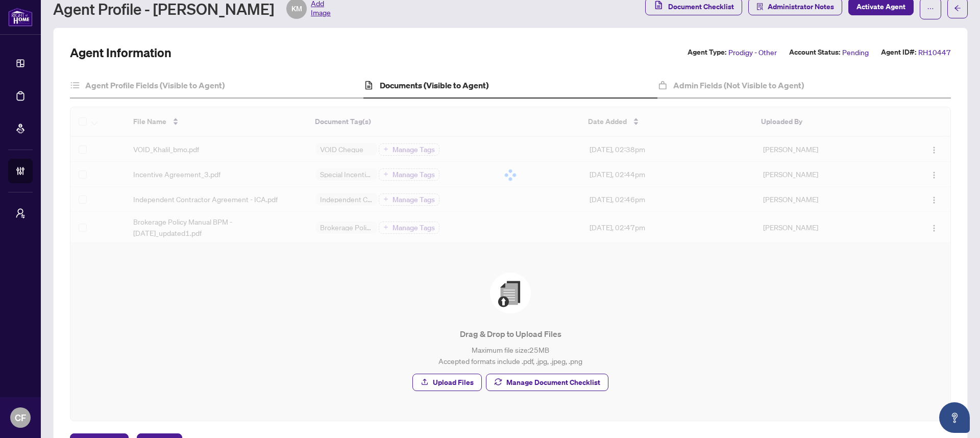
scroll to position [35, 0]
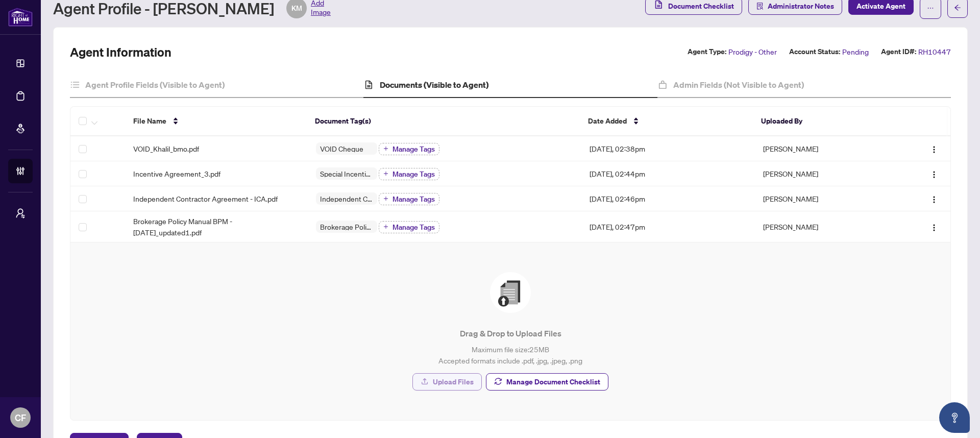
click at [442, 386] on span "Upload Files" at bounding box center [453, 381] width 41 height 16
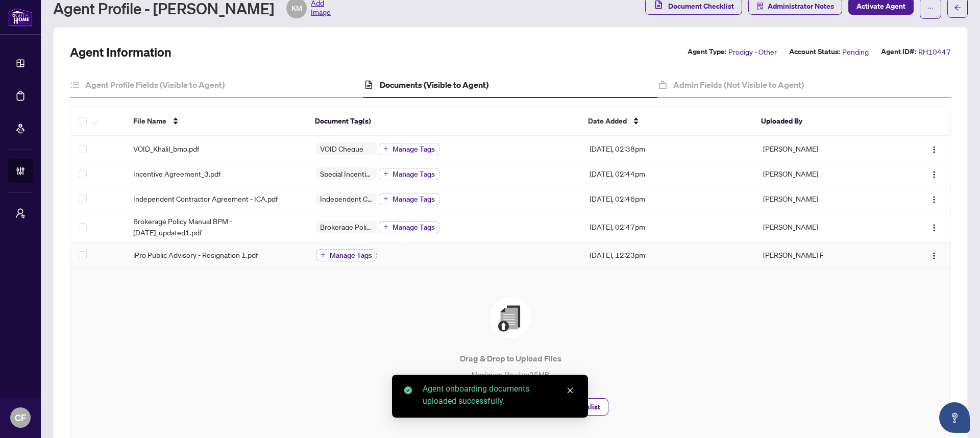
click at [330, 256] on span "Manage Tags" at bounding box center [351, 255] width 42 height 7
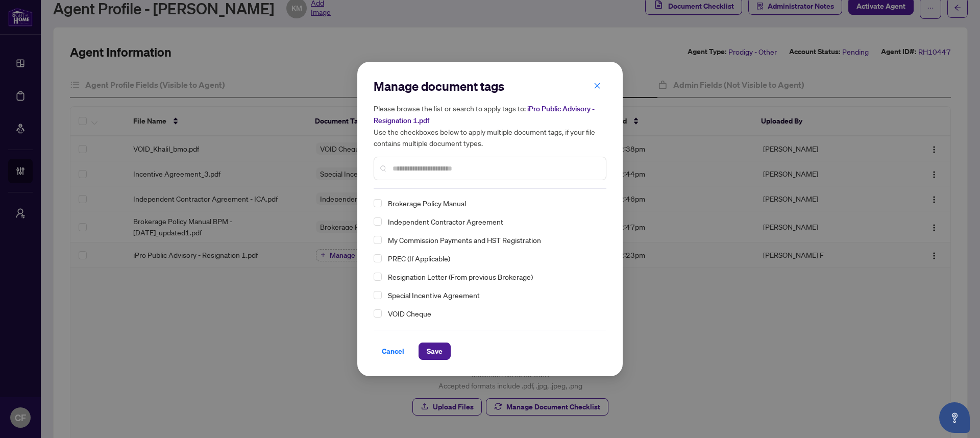
drag, startPoint x: 380, startPoint y: 276, endPoint x: 409, endPoint y: 306, distance: 41.9
click at [380, 276] on span "Select Resignation Letter (From previous Brokerage)" at bounding box center [377, 276] width 8 height 8
click at [431, 351] on span "Save" at bounding box center [435, 351] width 16 height 16
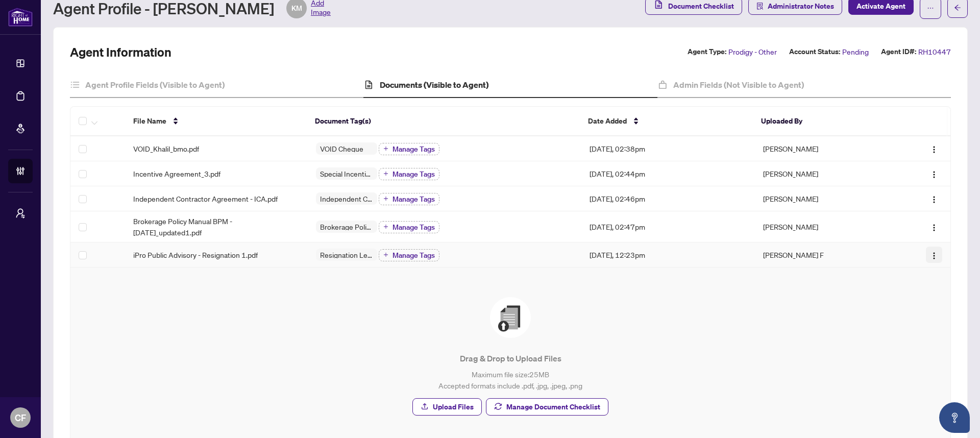
click at [930, 257] on img "button" at bounding box center [934, 256] width 8 height 8
click at [684, 306] on div "Drag & Drop to Upload Files Maximum file size: 25 MB Accepted formats include .…" at bounding box center [510, 356] width 839 height 118
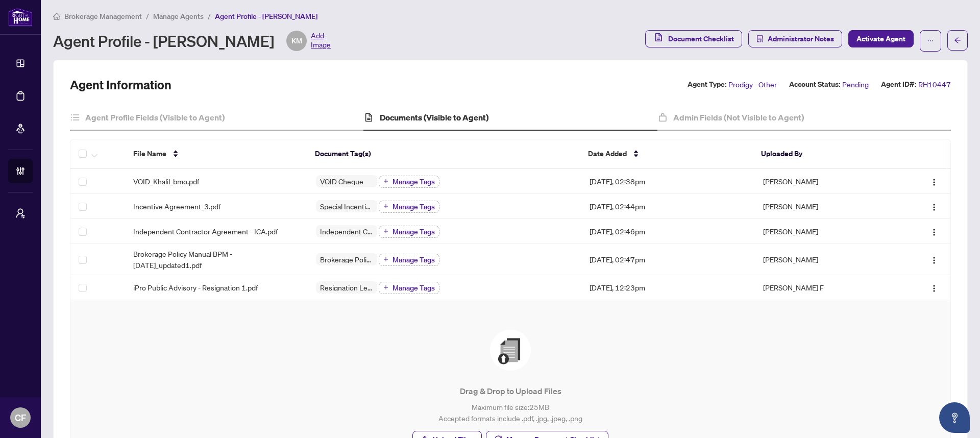
scroll to position [0, 0]
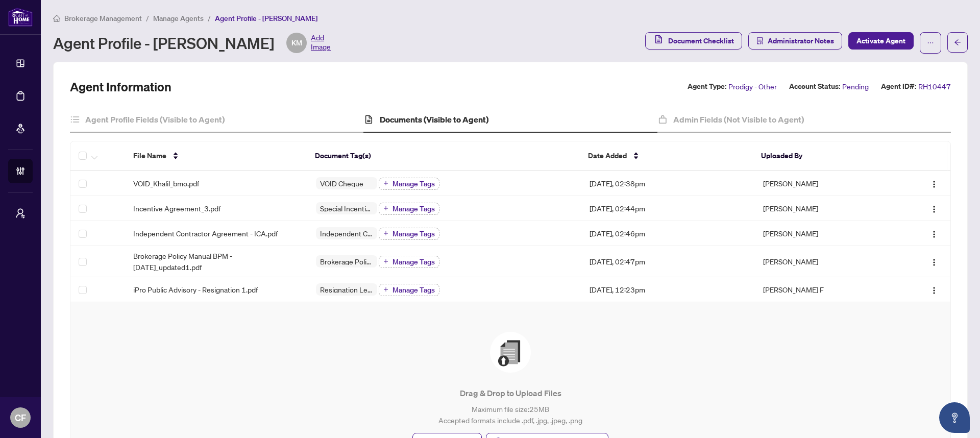
click at [195, 19] on span "Manage Agents" at bounding box center [178, 18] width 51 height 9
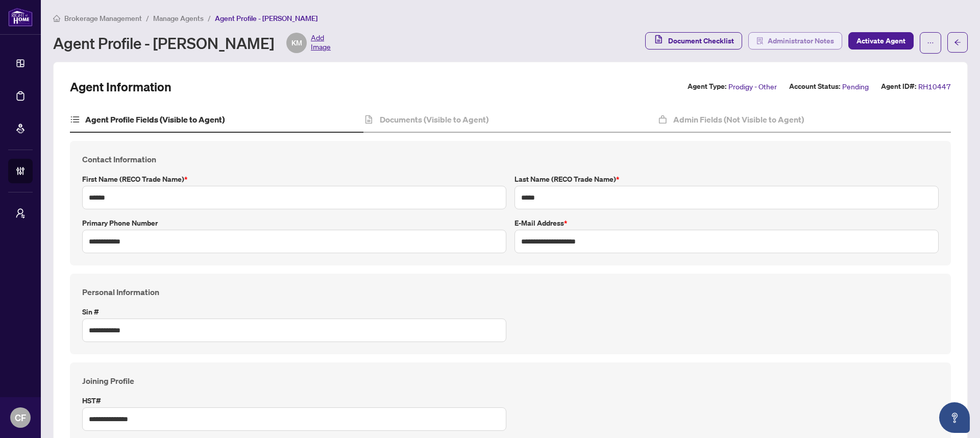
type input "****"
type input "**********"
click at [808, 44] on span "Administrator Notes" at bounding box center [800, 41] width 66 height 16
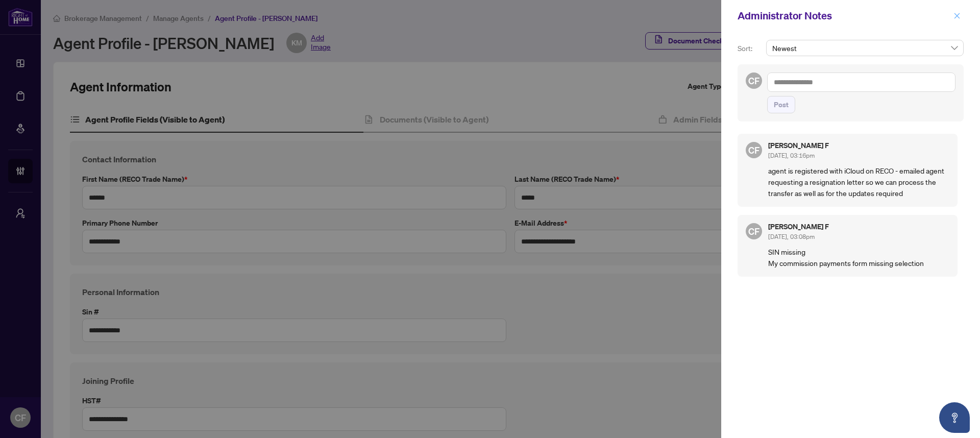
click at [959, 15] on icon "close" at bounding box center [956, 15] width 7 height 7
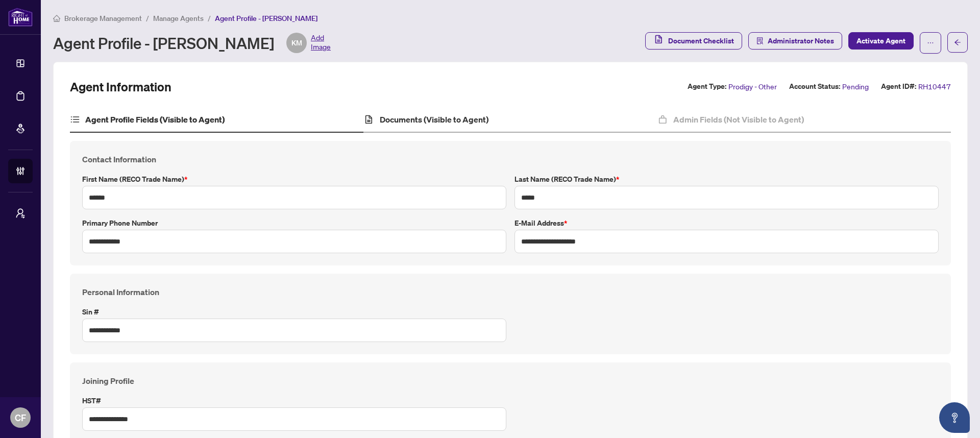
click at [542, 117] on div "Documents (Visible to Agent)" at bounding box center [509, 120] width 293 height 26
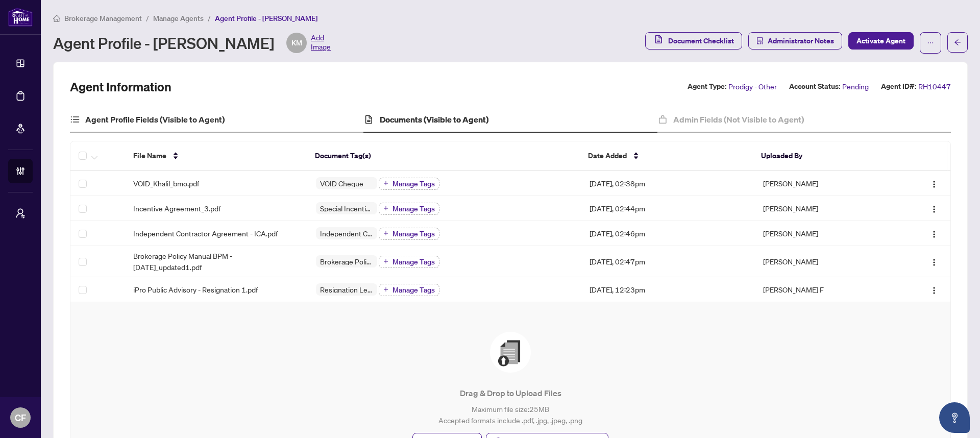
click at [252, 115] on div "Agent Profile Fields (Visible to Agent)" at bounding box center [216, 120] width 293 height 26
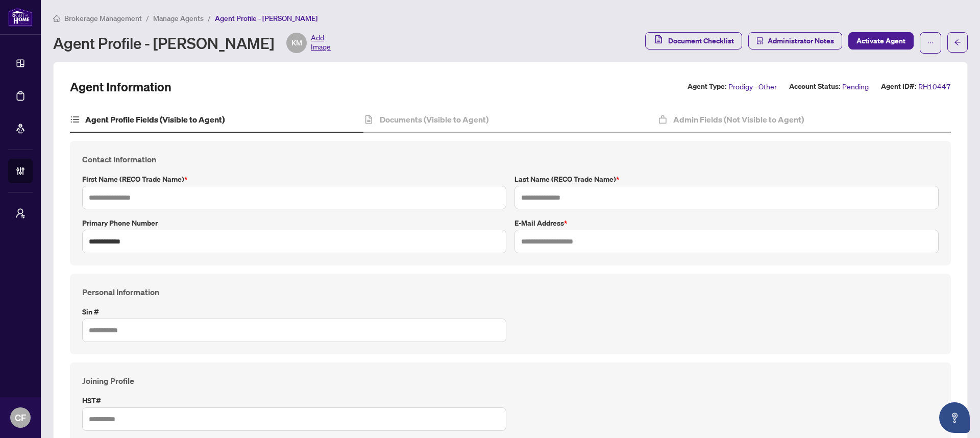
type input "******"
type input "*****"
type input "**********"
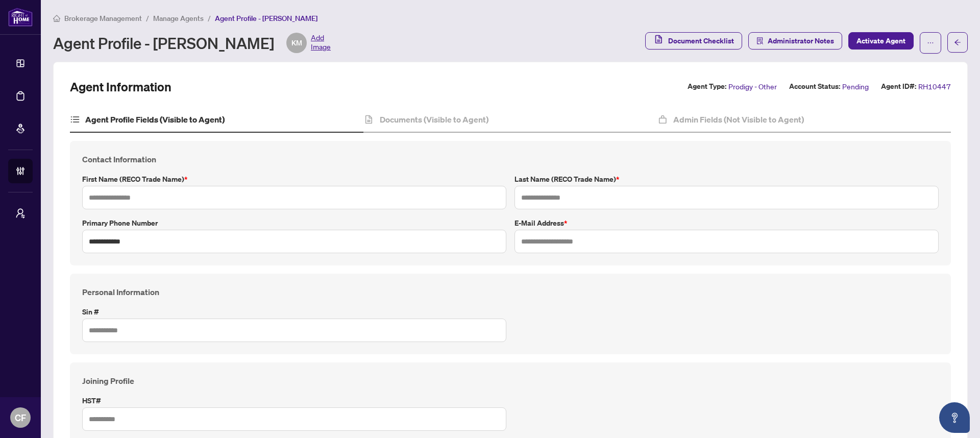
type input "**********"
type input "*******"
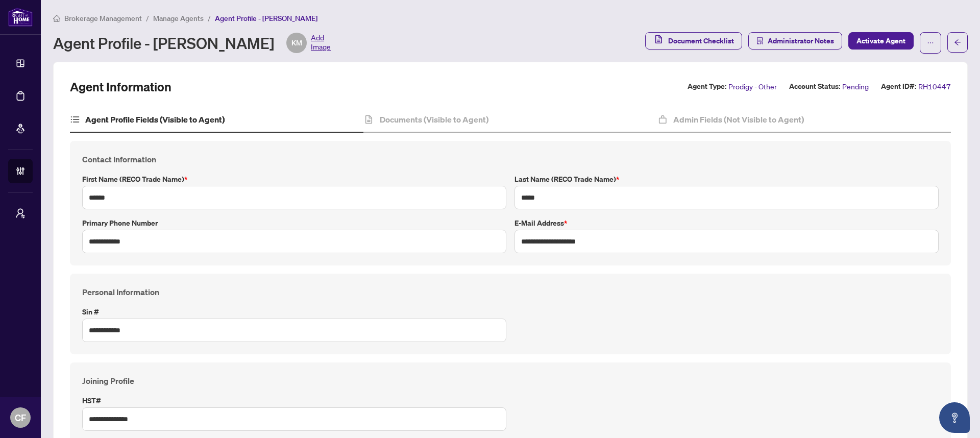
type input "****"
type input "**********"
